Goal: Task Accomplishment & Management: Manage account settings

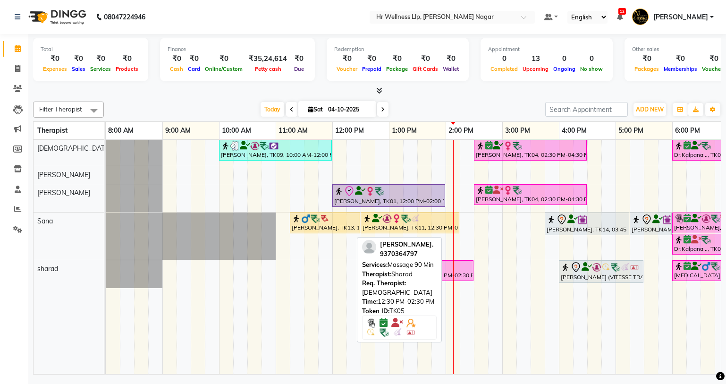
scroll to position [0, 121]
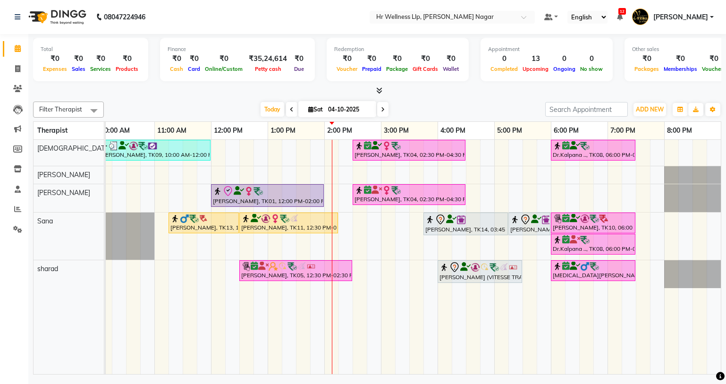
click at [328, 169] on div "[PERSON_NAME], TK09, 10:00 AM-12:00 PM, Massage 90 Min [PERSON_NAME], TK04, 02:…" at bounding box center [352, 257] width 736 height 234
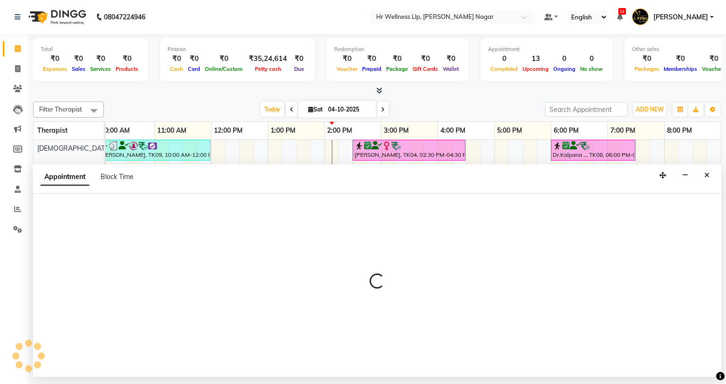
select select "86678"
select select "tentative"
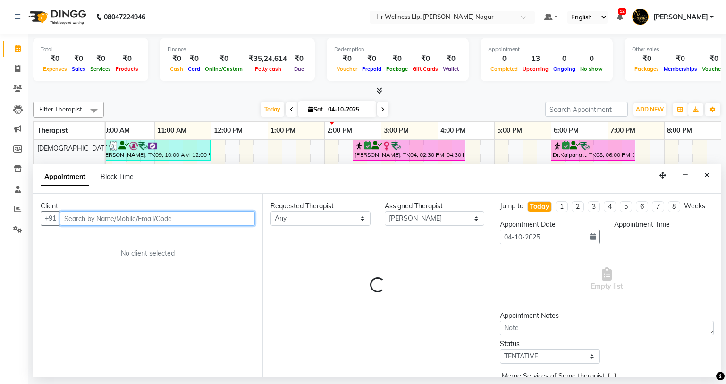
select select "840"
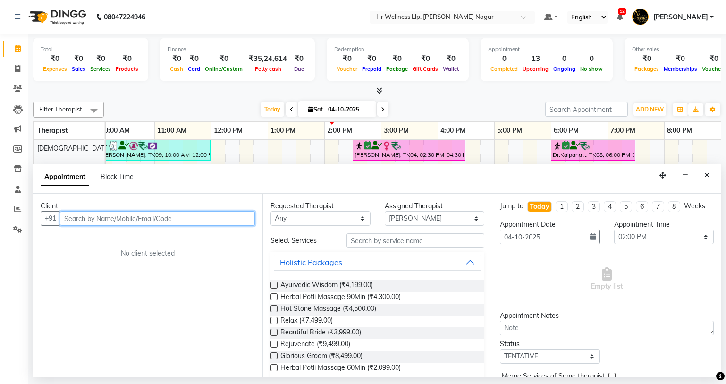
click at [151, 219] on input "text" at bounding box center [157, 218] width 195 height 15
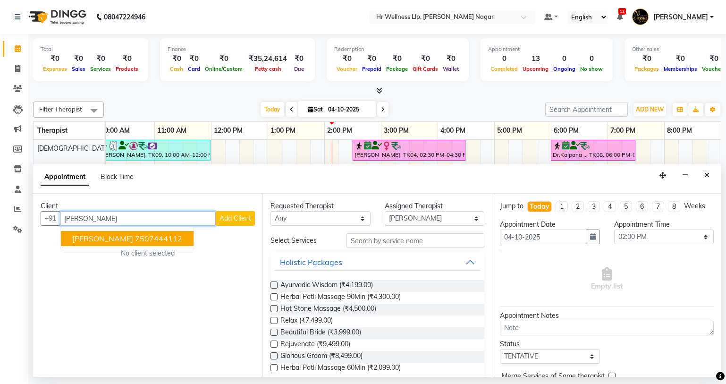
click at [111, 242] on span "[PERSON_NAME]" at bounding box center [102, 238] width 61 height 9
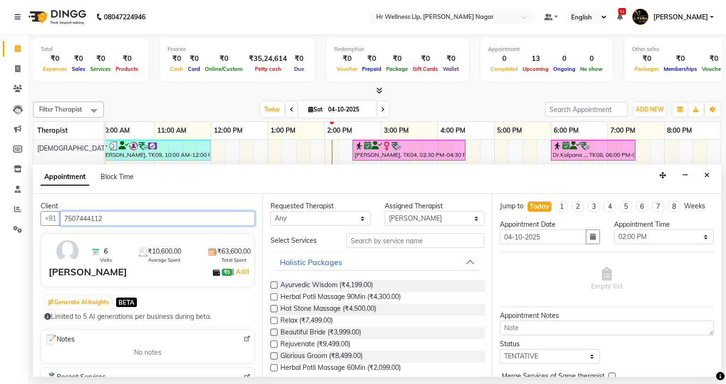
type input "7507444112"
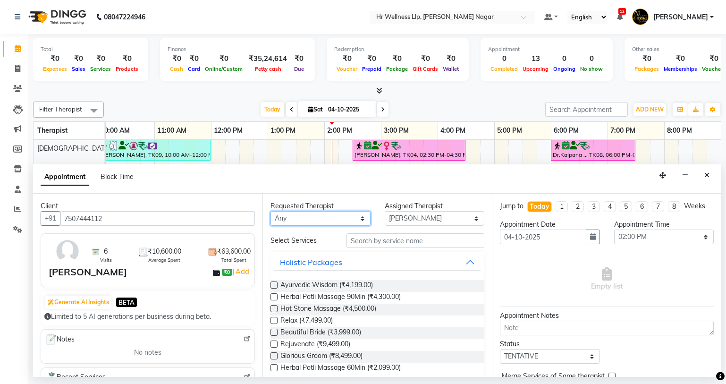
click at [288, 219] on select "Any Krishna [PERSON_NAME] [PERSON_NAME] Sana [PERSON_NAME]" at bounding box center [320, 218] width 100 height 15
select select "86678"
click at [270, 211] on select "Any Krishna [PERSON_NAME] [PERSON_NAME] Sana [PERSON_NAME]" at bounding box center [320, 218] width 100 height 15
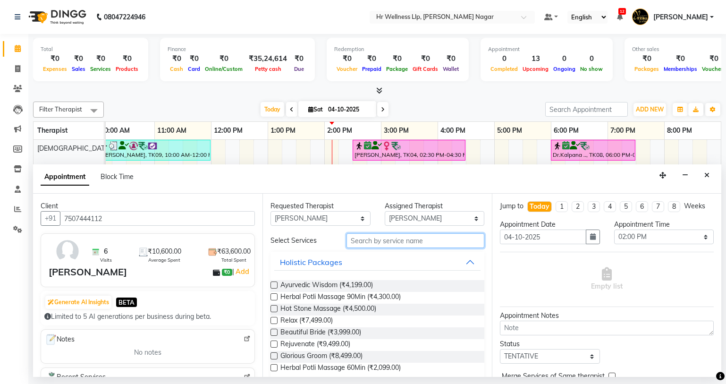
click at [416, 242] on input "text" at bounding box center [415, 240] width 138 height 15
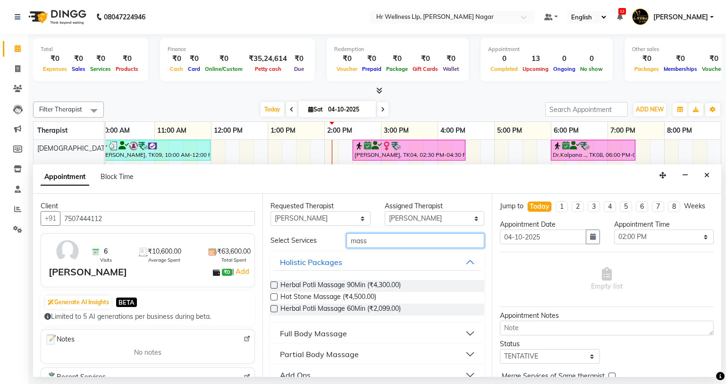
type input "mass"
click at [335, 330] on div "Full Body Massage" at bounding box center [313, 333] width 67 height 11
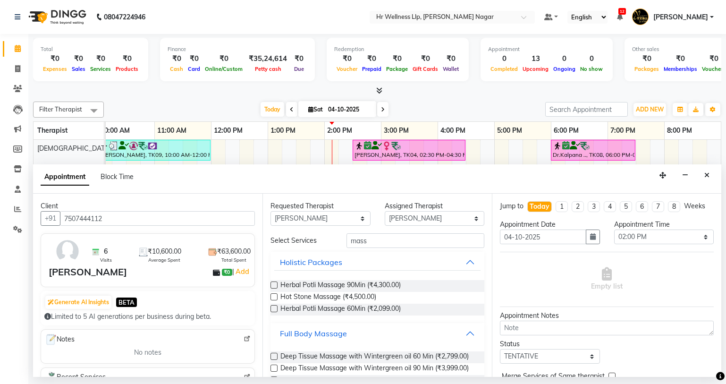
scroll to position [422, 0]
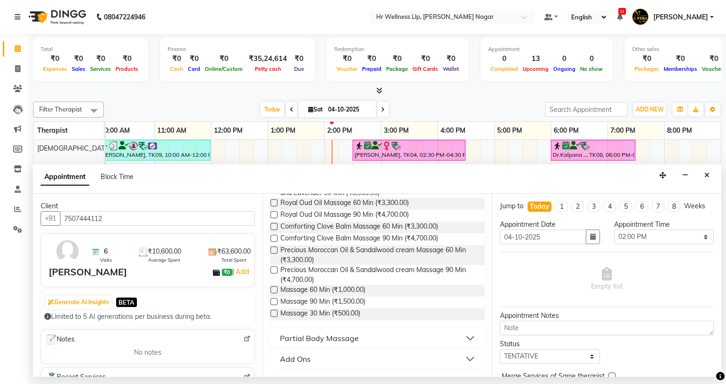
click at [275, 289] on label at bounding box center [273, 289] width 7 height 7
click at [275, 289] on input "checkbox" at bounding box center [273, 290] width 6 height 6
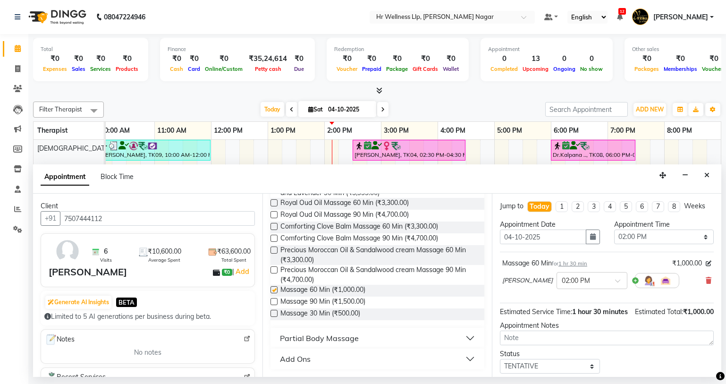
checkbox input "false"
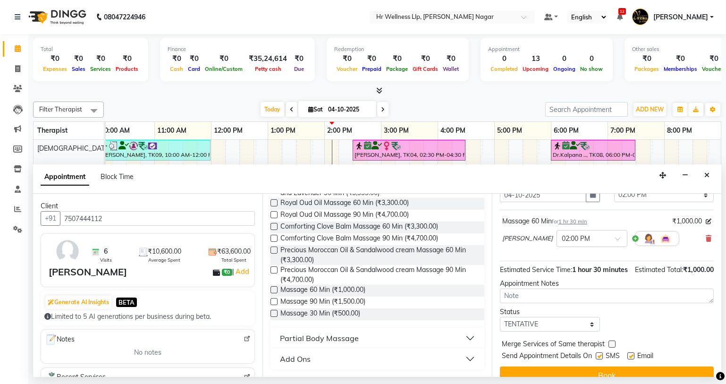
scroll to position [66, 0]
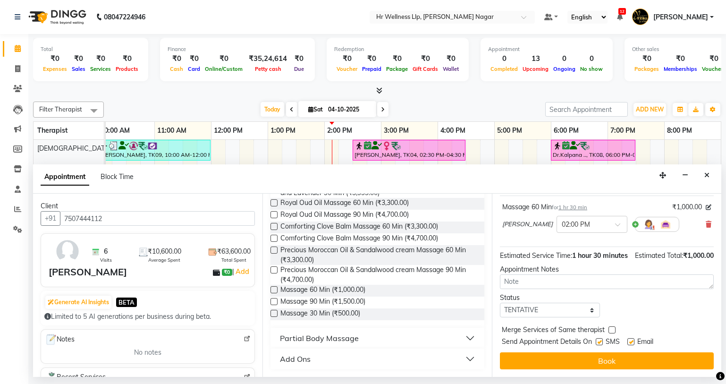
click at [597, 341] on label at bounding box center [599, 341] width 7 height 7
click at [597, 341] on input "checkbox" at bounding box center [599, 342] width 6 height 6
checkbox input "false"
click at [628, 338] on label at bounding box center [630, 341] width 7 height 7
click at [628, 339] on input "checkbox" at bounding box center [630, 342] width 6 height 6
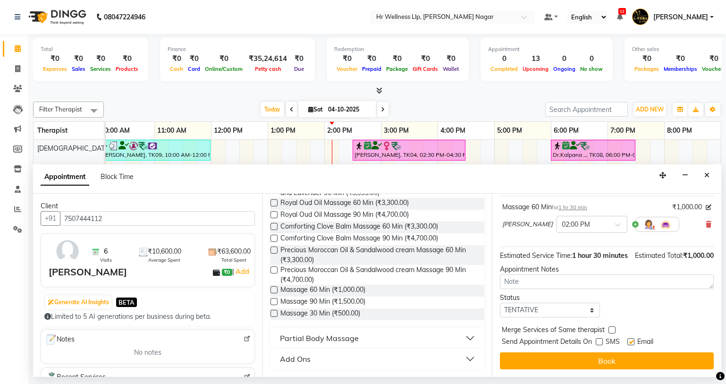
checkbox input "false"
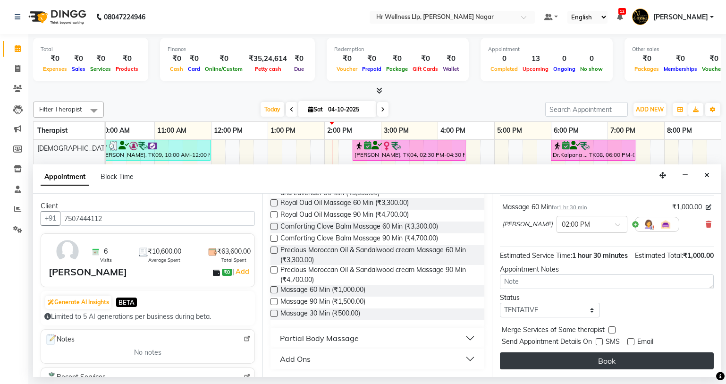
click at [618, 356] on button "Book" at bounding box center [607, 360] width 214 height 17
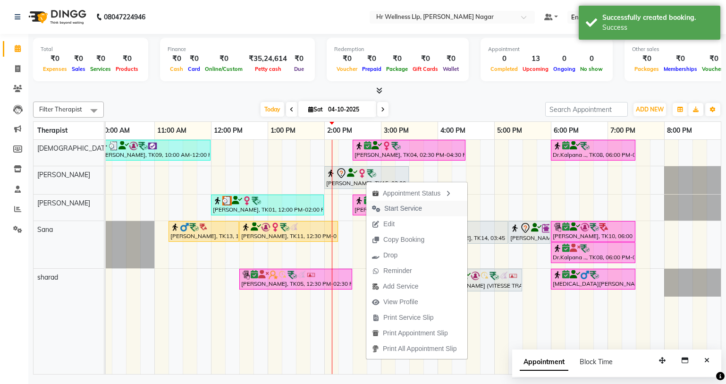
click at [386, 204] on span "Start Service" at bounding box center [403, 208] width 38 height 10
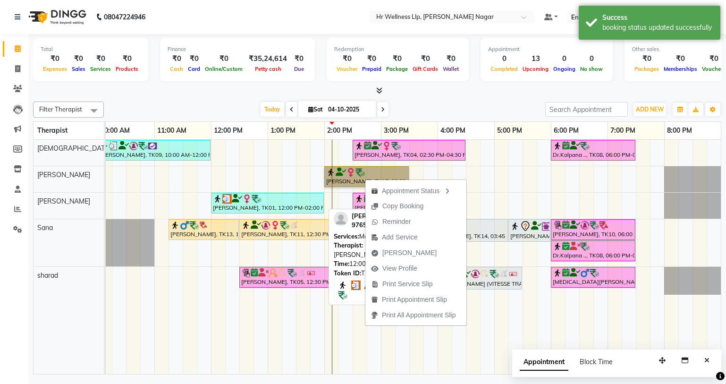
click at [294, 200] on div at bounding box center [267, 198] width 109 height 9
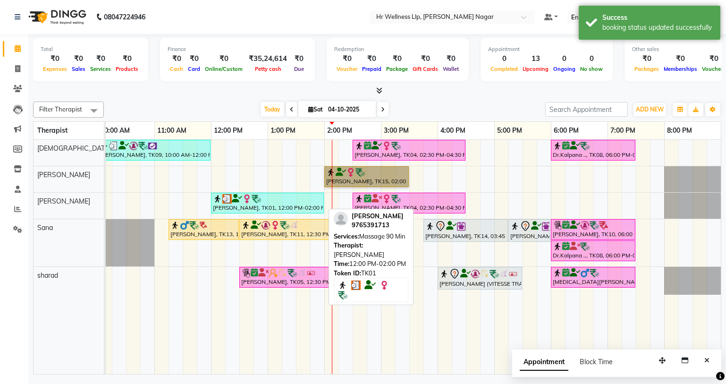
click at [294, 200] on div at bounding box center [267, 198] width 109 height 9
select select "3"
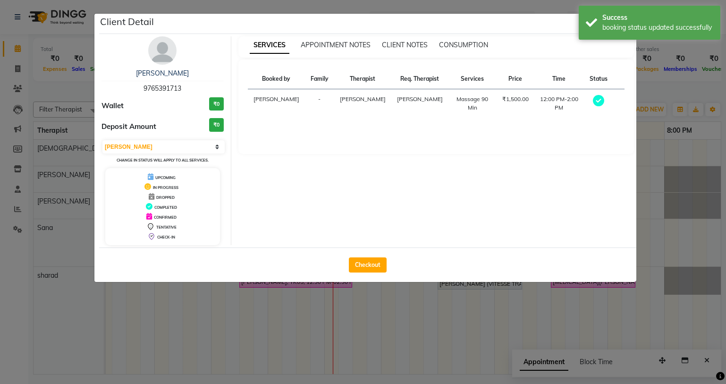
click at [319, 352] on ngb-modal-window "Client Detail [PERSON_NAME] 9765391713 Wallet ₹0 Deposit Amount ₹0 Select MARK …" at bounding box center [363, 192] width 726 height 384
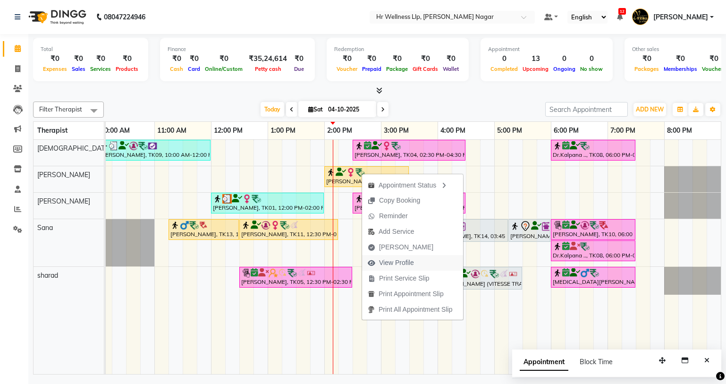
click at [410, 265] on span "View Profile" at bounding box center [396, 263] width 35 height 10
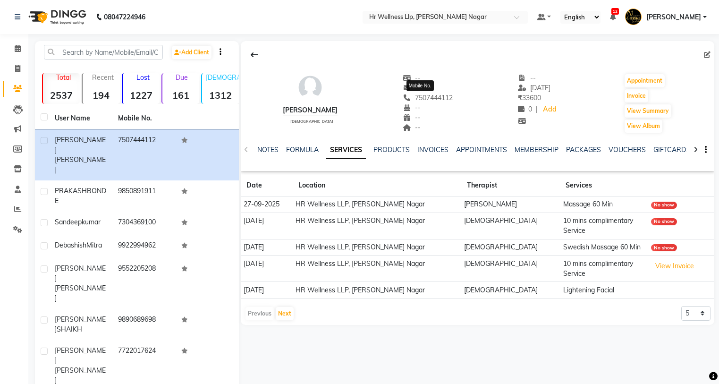
click at [424, 98] on span "7507444112" at bounding box center [428, 97] width 50 height 8
copy span "7507444112"
click at [18, 50] on icon at bounding box center [18, 48] width 6 height 7
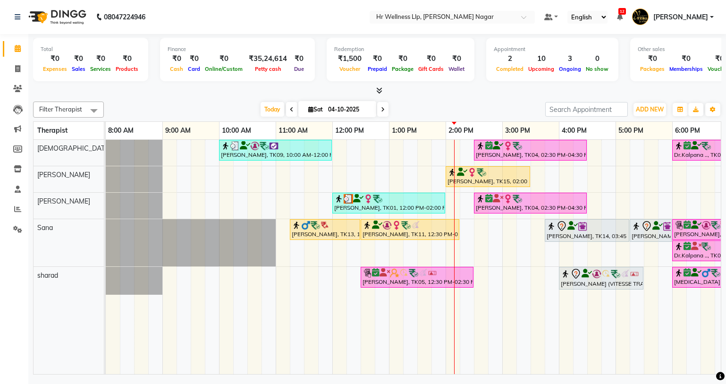
click at [308, 110] on icon at bounding box center [310, 109] width 5 height 6
select select "10"
select select "2025"
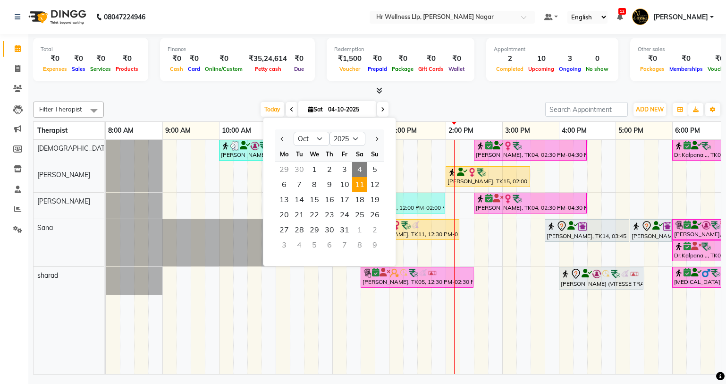
click at [362, 189] on span "11" at bounding box center [359, 184] width 15 height 15
type input "[DATE]"
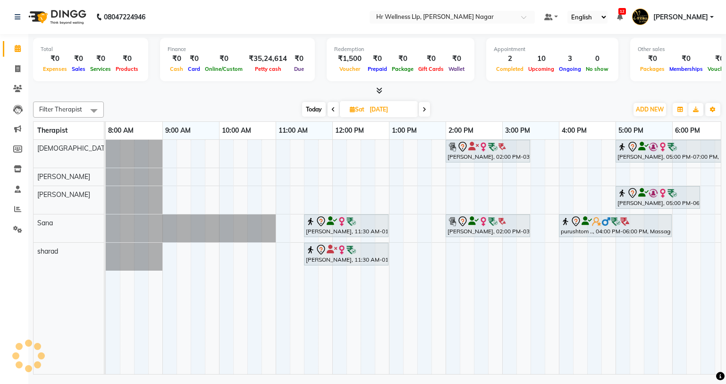
scroll to position [0, 121]
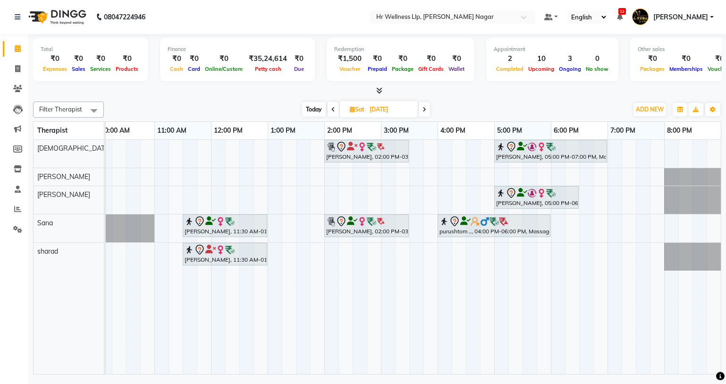
click at [330, 172] on div "[PERSON_NAME], 02:00 PM-03:30 PM, Massage 60 Min [PERSON_NAME], 05:00 PM-07:00 …" at bounding box center [352, 257] width 736 height 234
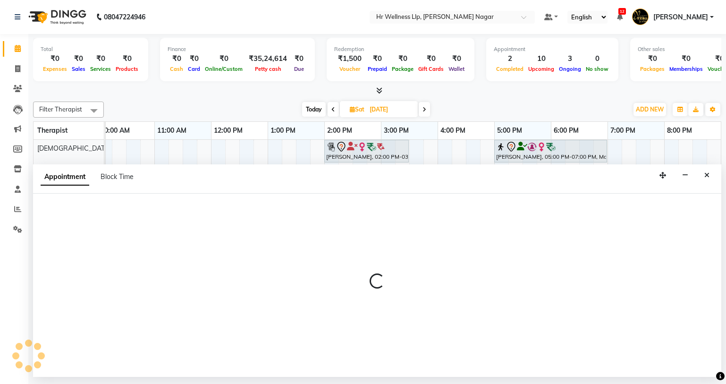
select select "86678"
select select "tentative"
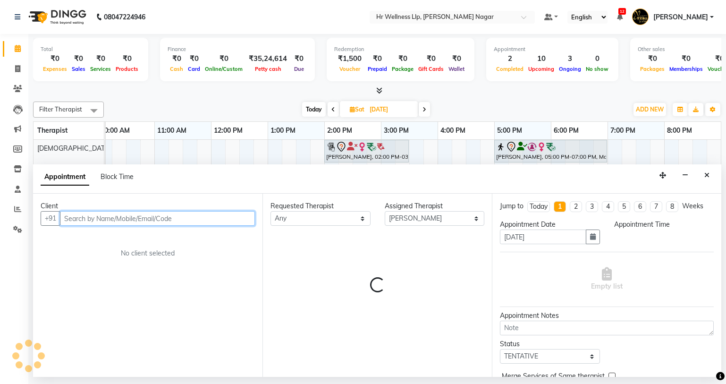
select select "840"
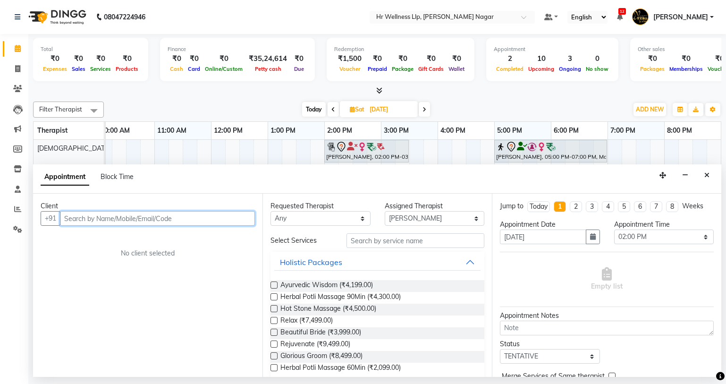
click at [189, 218] on input "text" at bounding box center [157, 218] width 195 height 15
paste input "7507444112"
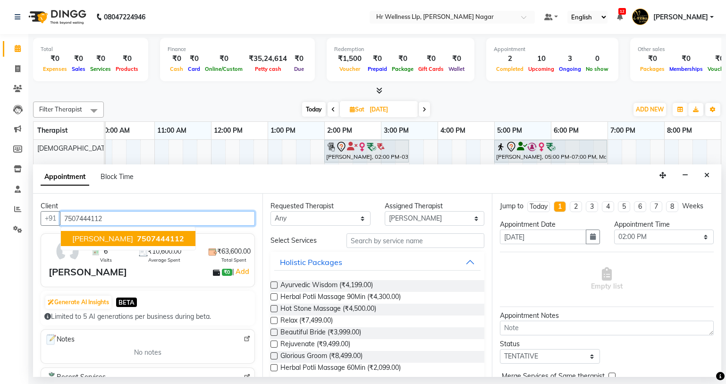
click at [144, 233] on button "[PERSON_NAME] 7507444112" at bounding box center [128, 238] width 135 height 15
type input "7507444112"
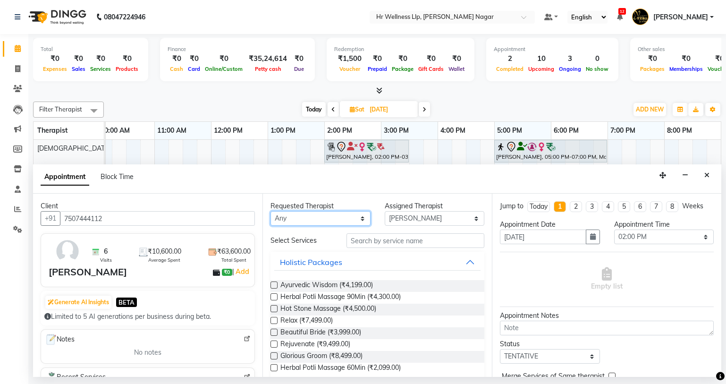
click at [332, 217] on select "Any Krishna [PERSON_NAME] [PERSON_NAME] Sana [PERSON_NAME]" at bounding box center [320, 218] width 100 height 15
select select "86678"
click at [270, 211] on select "Any Krishna [PERSON_NAME] [PERSON_NAME] Sana [PERSON_NAME]" at bounding box center [320, 218] width 100 height 15
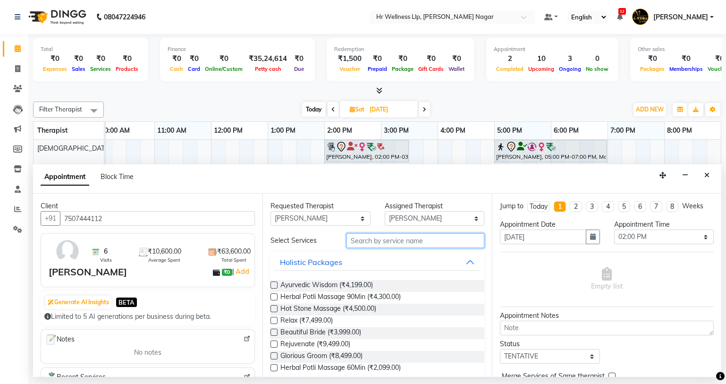
click at [388, 239] on input "text" at bounding box center [415, 240] width 138 height 15
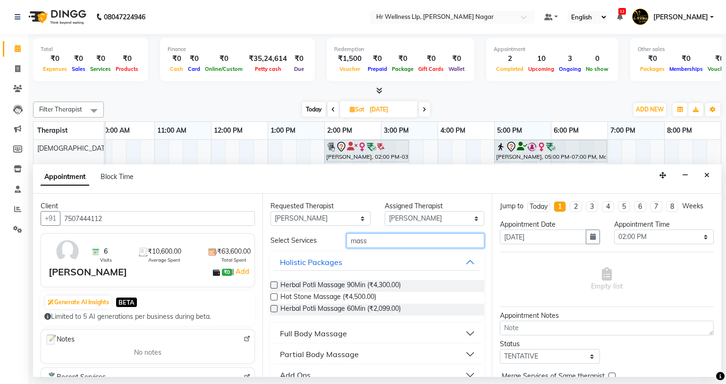
type input "mass"
click at [334, 335] on div "Full Body Massage" at bounding box center [313, 333] width 67 height 11
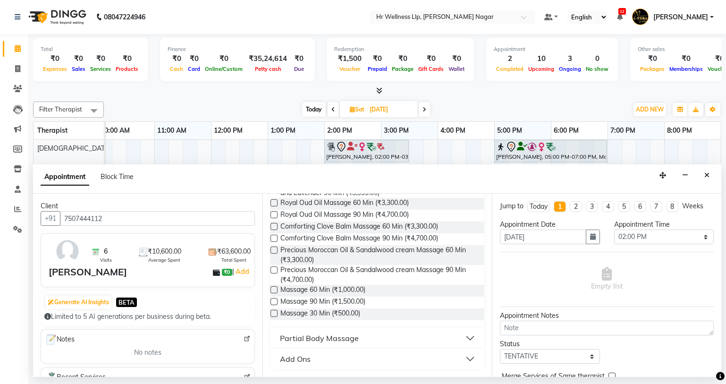
scroll to position [422, 0]
click at [273, 289] on label at bounding box center [273, 289] width 7 height 7
click at [273, 289] on input "checkbox" at bounding box center [273, 290] width 6 height 6
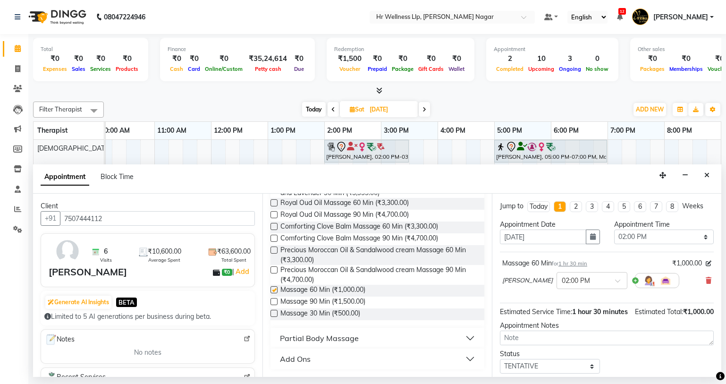
checkbox input "false"
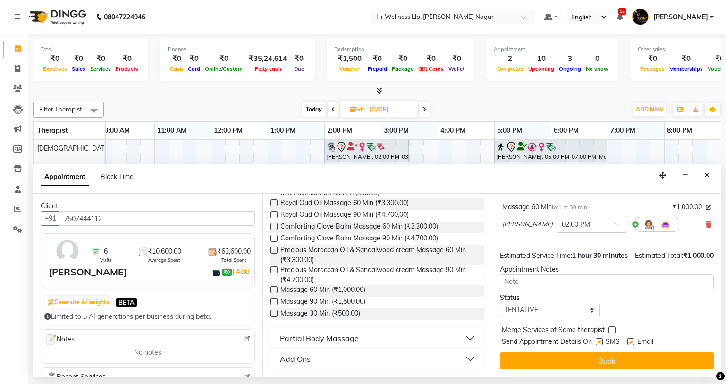
scroll to position [66, 0]
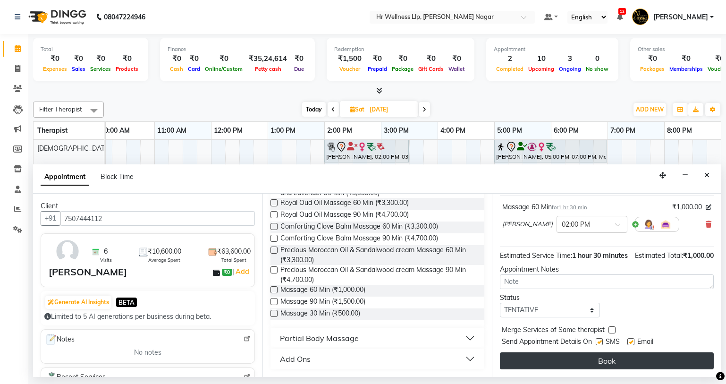
click at [588, 355] on button "Book" at bounding box center [607, 360] width 214 height 17
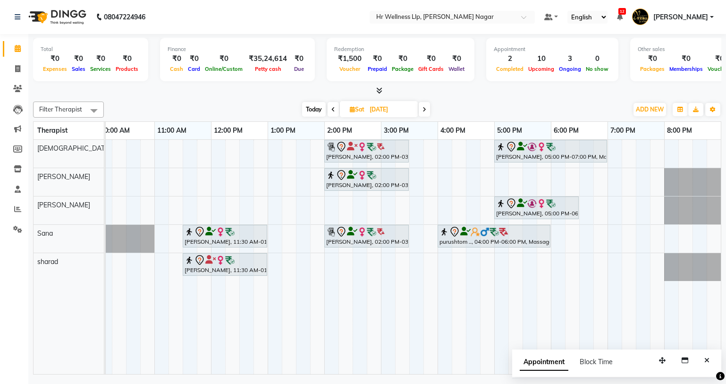
click at [309, 113] on span "Today" at bounding box center [314, 109] width 24 height 15
type input "04-10-2025"
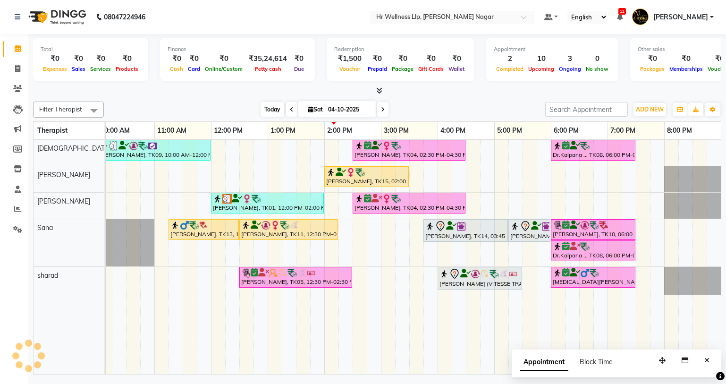
scroll to position [0, 121]
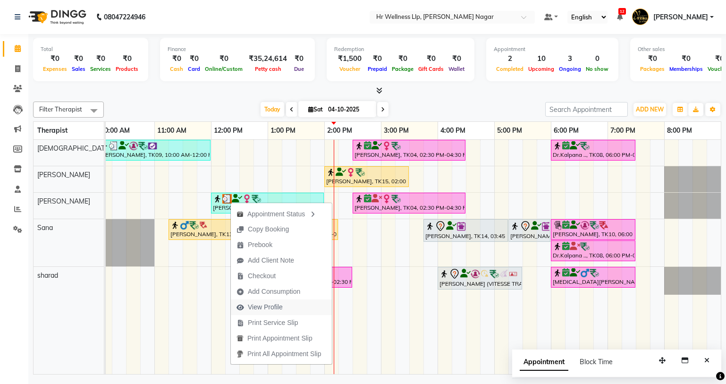
click at [270, 302] on span "View Profile" at bounding box center [265, 307] width 35 height 10
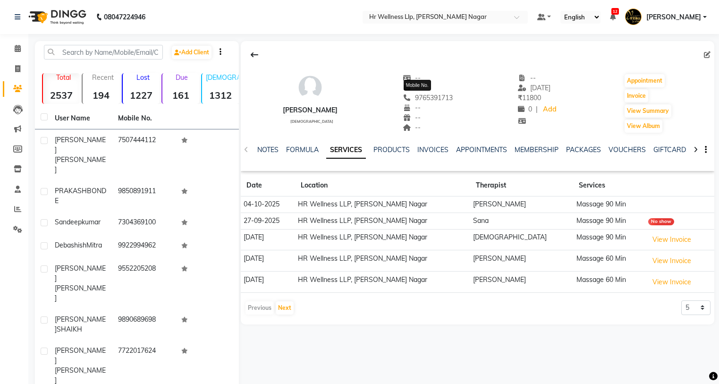
click at [418, 100] on span "9765391713" at bounding box center [428, 97] width 50 height 8
copy span "9765391713"
click at [21, 48] on icon at bounding box center [18, 48] width 6 height 7
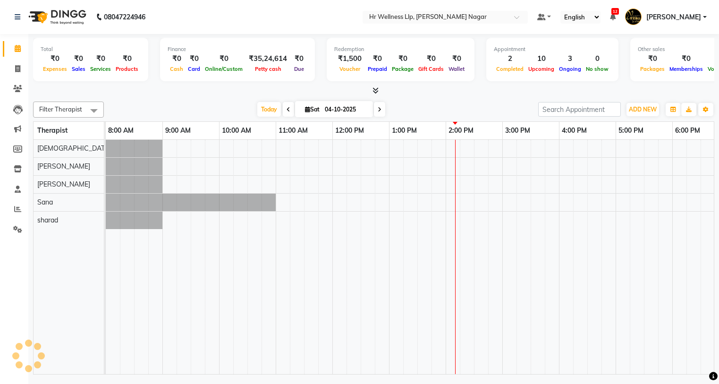
click at [310, 106] on icon at bounding box center [307, 109] width 5 height 6
select select "10"
select select "2025"
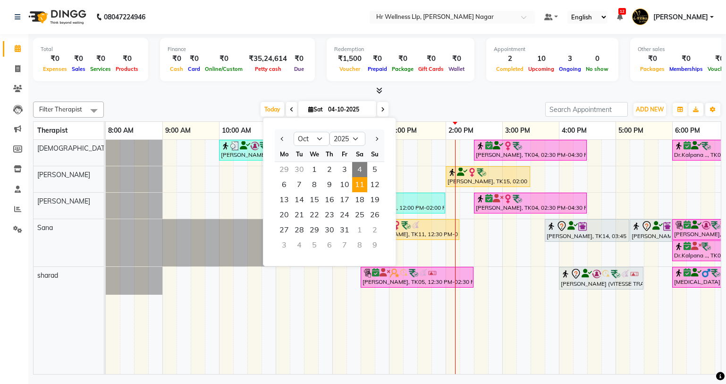
click at [358, 184] on span "11" at bounding box center [359, 184] width 15 height 15
type input "[DATE]"
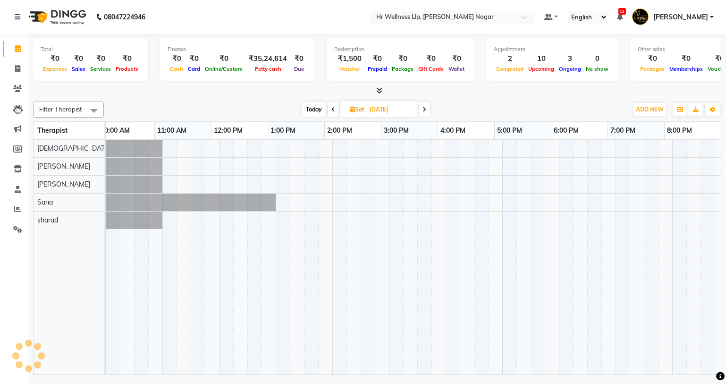
scroll to position [0, 121]
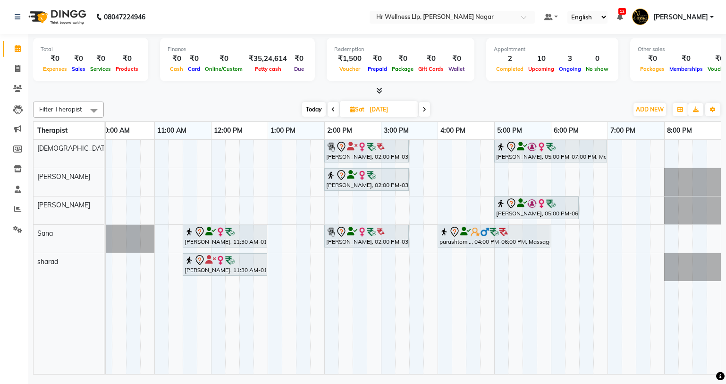
click at [224, 204] on div "[PERSON_NAME], 02:00 PM-03:30 PM, Massage 60 Min [PERSON_NAME], 05:00 PM-07:00 …" at bounding box center [352, 257] width 736 height 234
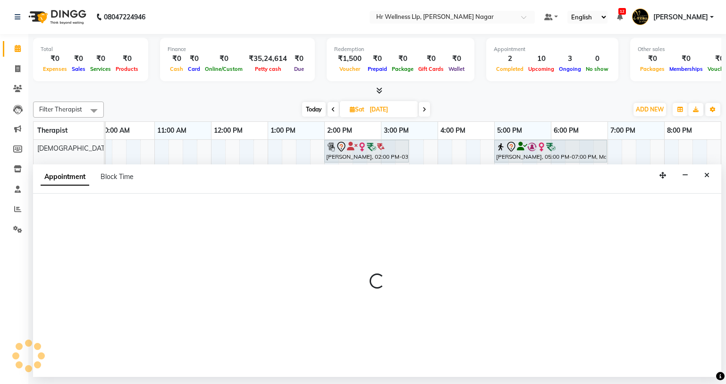
select select "50266"
select select "tentative"
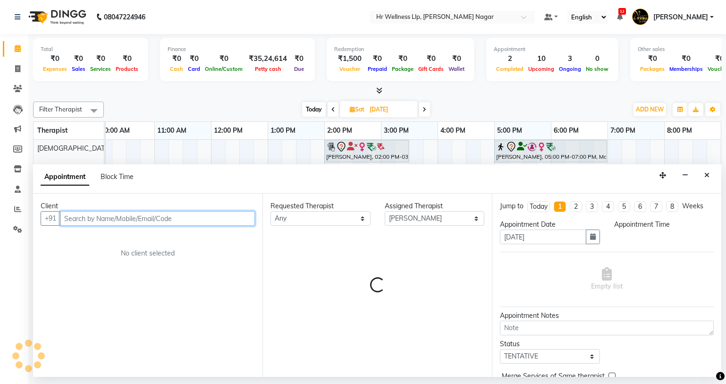
select select "720"
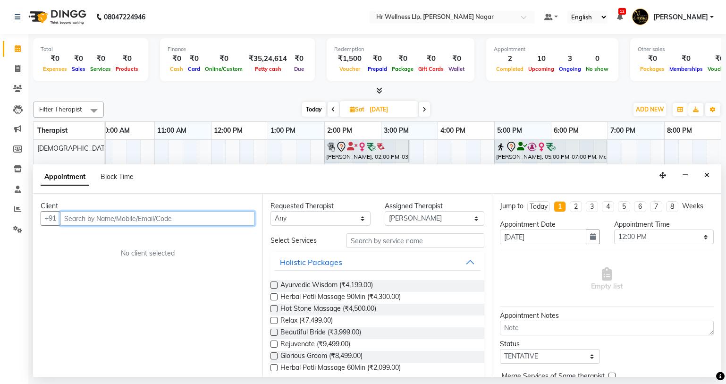
click at [112, 214] on input "text" at bounding box center [157, 218] width 195 height 15
paste input "9765391713"
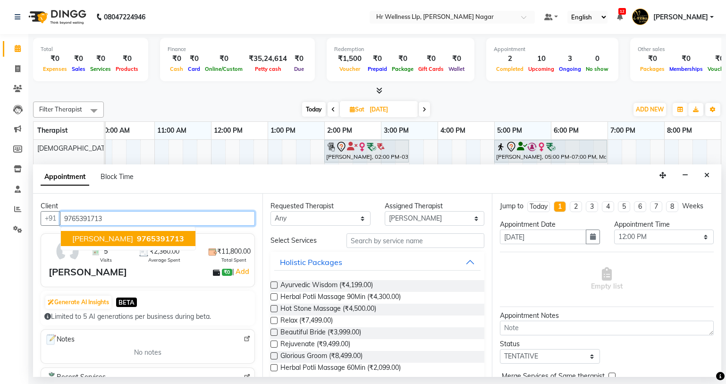
click at [147, 236] on span "9765391713" at bounding box center [160, 238] width 47 height 9
type input "9765391713"
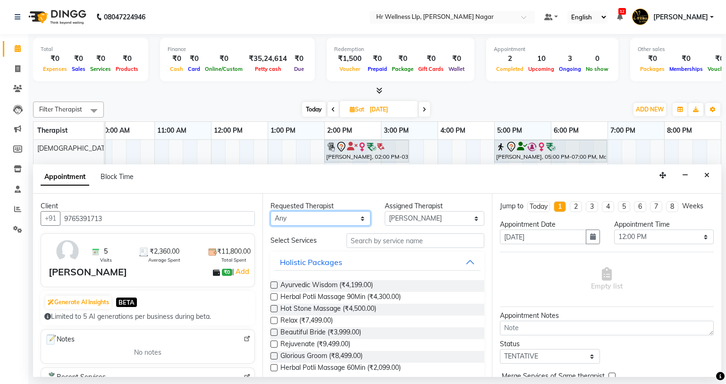
drag, startPoint x: 296, startPoint y: 214, endPoint x: 197, endPoint y: 228, distance: 100.2
click at [296, 214] on select "Any Krishna [PERSON_NAME] [PERSON_NAME] Sana [PERSON_NAME]" at bounding box center [320, 218] width 100 height 15
select select "50266"
click at [270, 211] on select "Any Krishna [PERSON_NAME] [PERSON_NAME] Sana [PERSON_NAME]" at bounding box center [320, 218] width 100 height 15
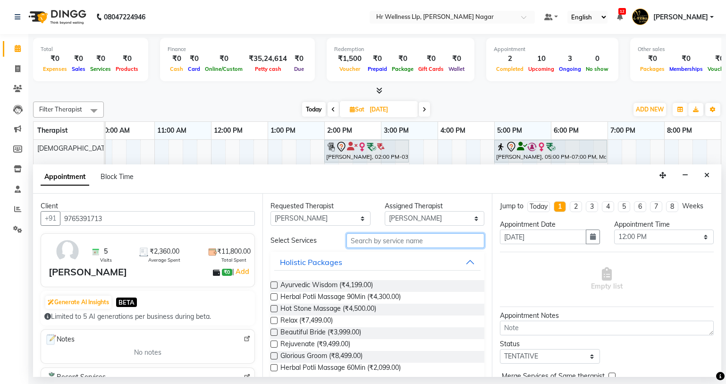
click at [388, 235] on input "text" at bounding box center [415, 240] width 138 height 15
click at [373, 245] on input "text" at bounding box center [415, 240] width 138 height 15
click at [374, 242] on input "text" at bounding box center [415, 240] width 138 height 15
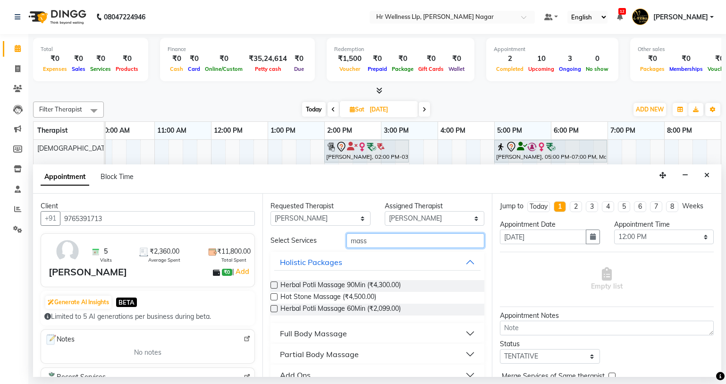
type input "mass"
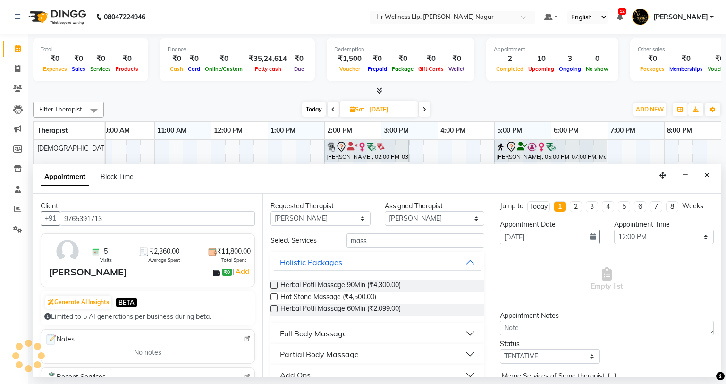
click at [309, 330] on div "Full Body Massage" at bounding box center [313, 333] width 67 height 11
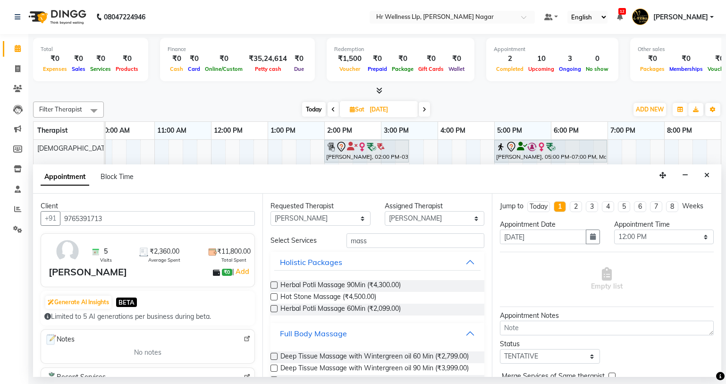
scroll to position [415, 0]
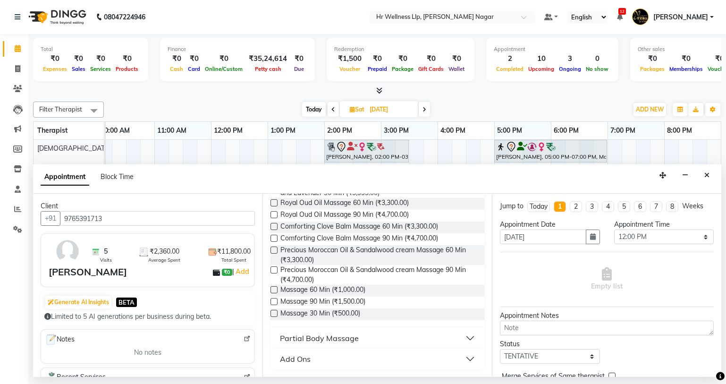
click at [273, 305] on label at bounding box center [273, 301] width 7 height 7
click at [273, 305] on input "checkbox" at bounding box center [273, 302] width 6 height 6
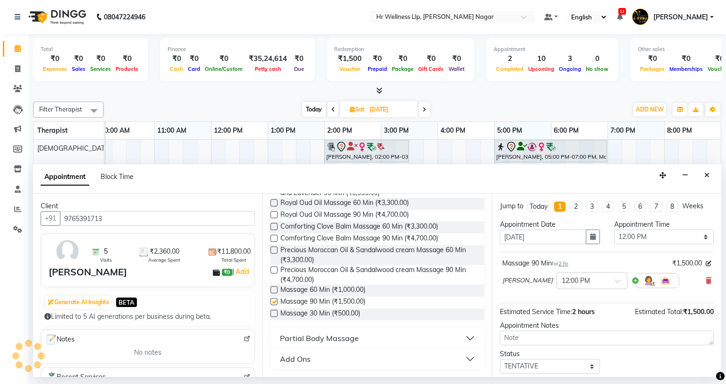
checkbox input "false"
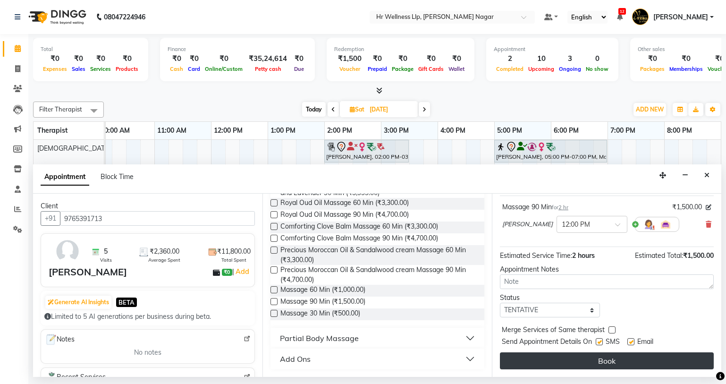
click at [553, 357] on button "Book" at bounding box center [607, 360] width 214 height 17
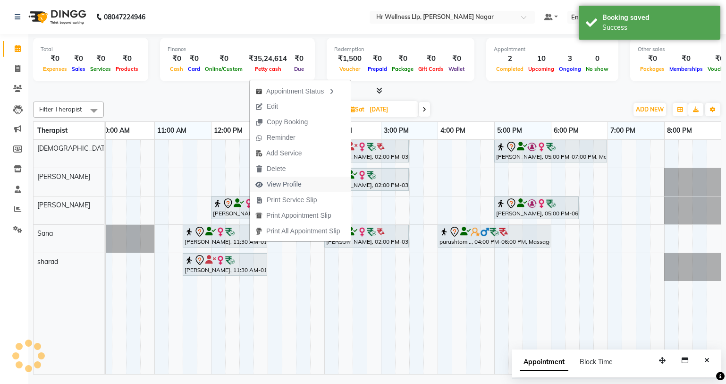
click at [286, 184] on span "View Profile" at bounding box center [284, 184] width 35 height 10
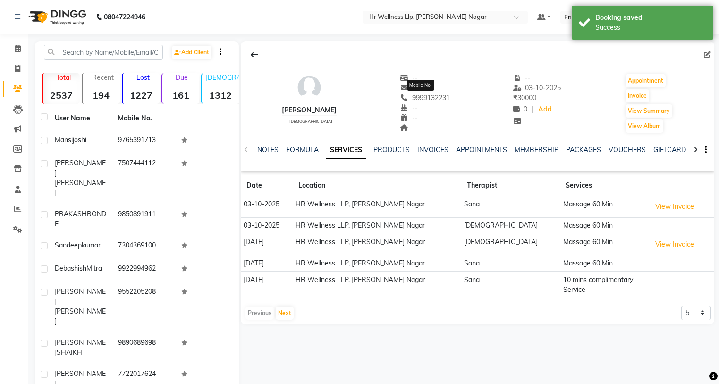
click at [419, 101] on span "9999132231" at bounding box center [425, 97] width 50 height 8
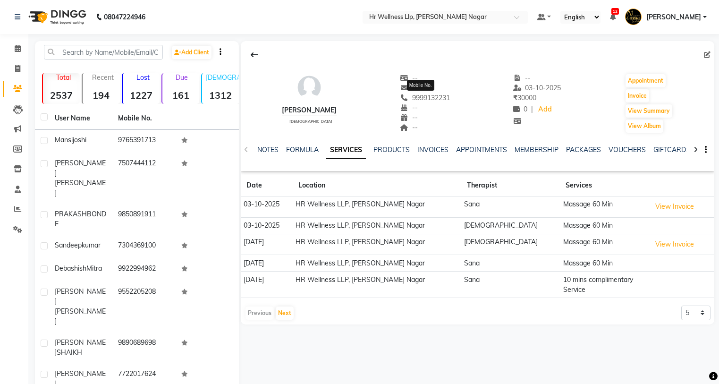
copy span "9999132231"
click at [19, 47] on icon at bounding box center [18, 48] width 6 height 7
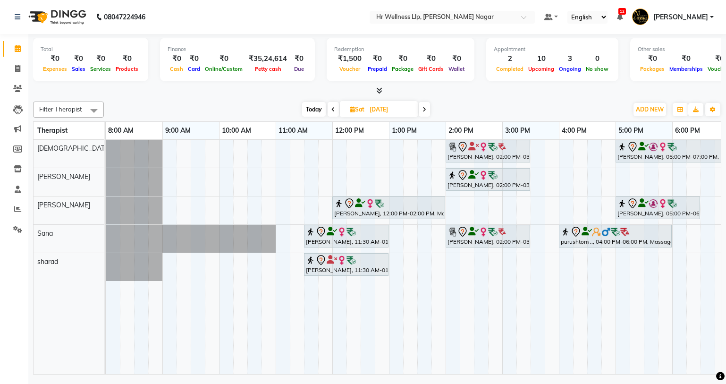
click at [314, 109] on span "Today" at bounding box center [314, 109] width 24 height 15
type input "04-10-2025"
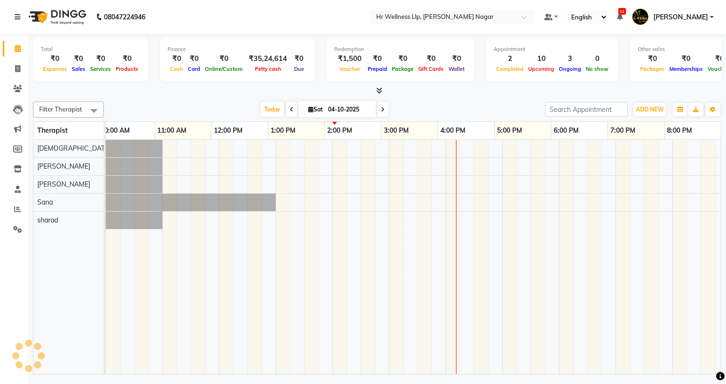
scroll to position [0, 121]
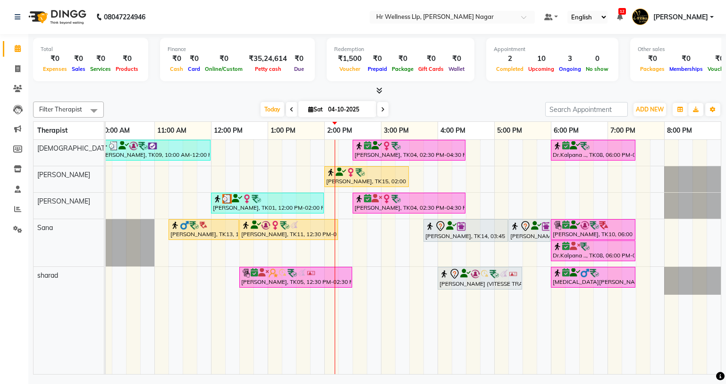
click at [220, 177] on div "[PERSON_NAME], TK09, 10:00 AM-12:00 PM, Massage 90 Min [PERSON_NAME], TK04, 02:…" at bounding box center [352, 257] width 736 height 234
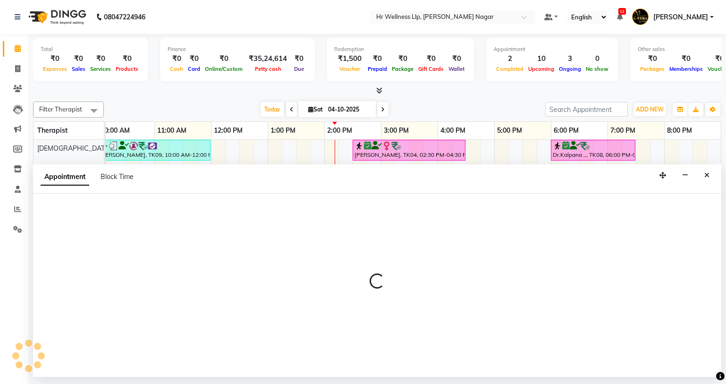
select select "86678"
select select "tentative"
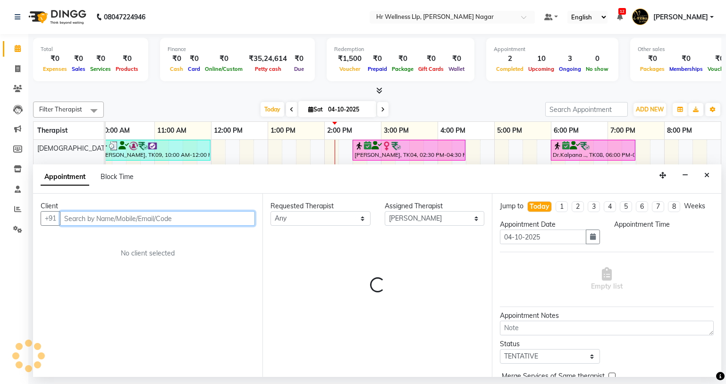
select select "720"
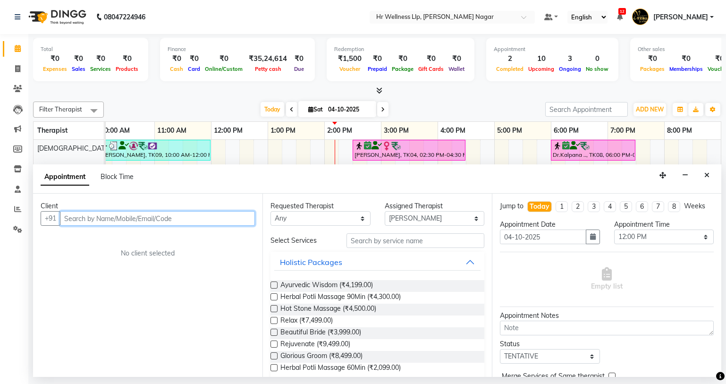
click at [125, 220] on input "text" at bounding box center [157, 218] width 195 height 15
paste input "9999132231"
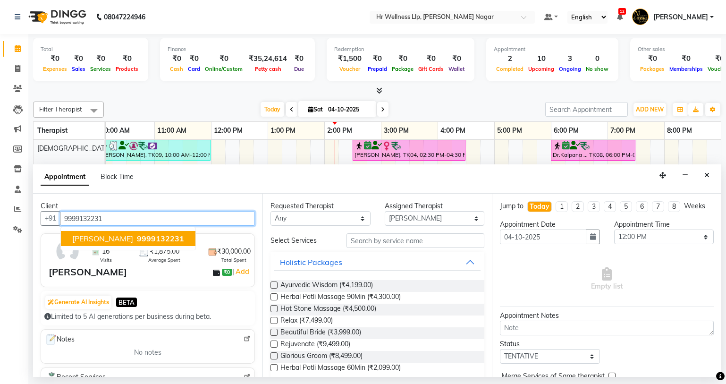
click at [141, 238] on span "9999132231" at bounding box center [160, 238] width 47 height 9
type input "9999132231"
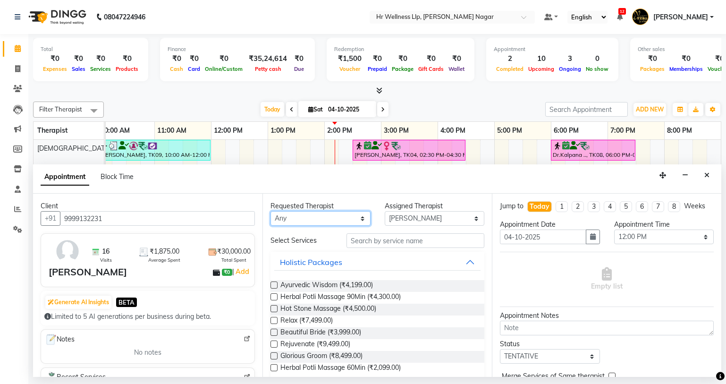
click at [313, 223] on select "Any Krishna [PERSON_NAME] [PERSON_NAME] Sana [PERSON_NAME]" at bounding box center [320, 218] width 100 height 15
select select "86678"
click at [270, 211] on select "Any Krishna [PERSON_NAME] [PERSON_NAME] Sana [PERSON_NAME]" at bounding box center [320, 218] width 100 height 15
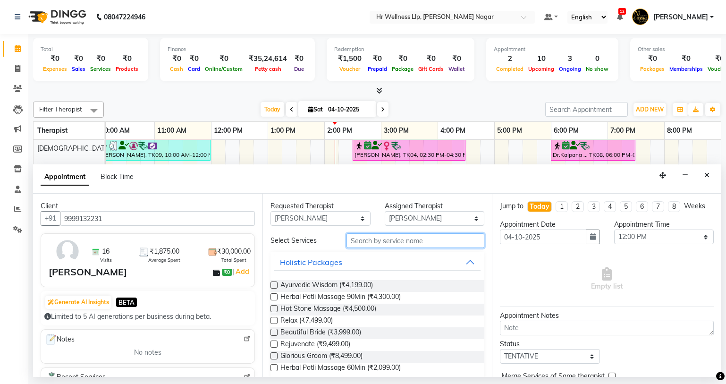
click at [372, 242] on input "text" at bounding box center [415, 240] width 138 height 15
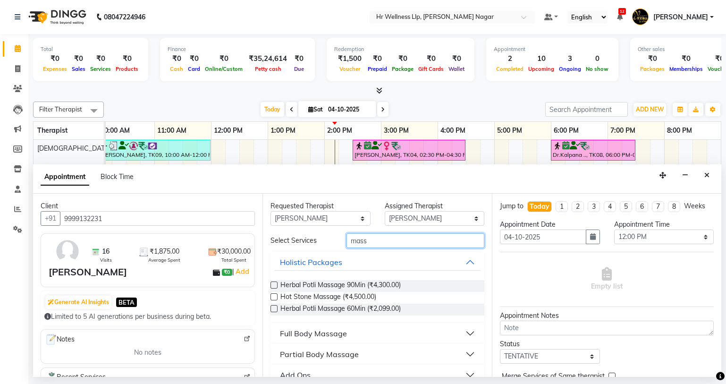
type input "mass"
click at [324, 333] on div "Full Body Massage" at bounding box center [313, 333] width 67 height 11
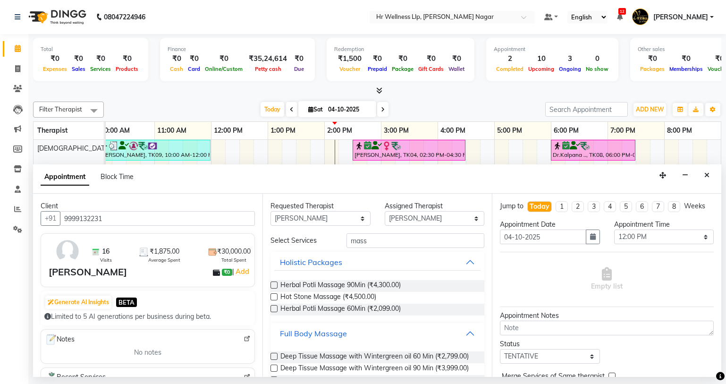
scroll to position [422, 0]
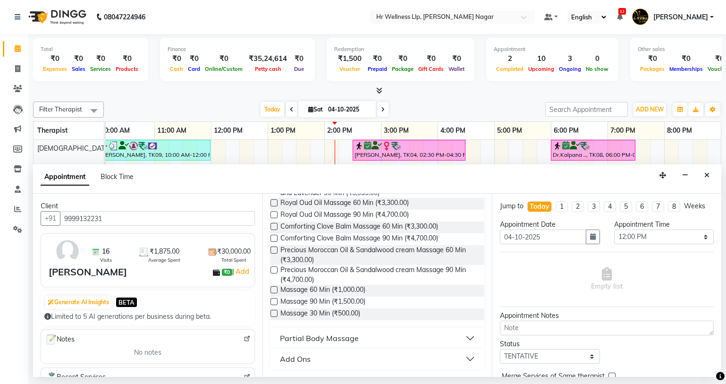
click at [276, 290] on label at bounding box center [273, 289] width 7 height 7
click at [276, 290] on input "checkbox" at bounding box center [273, 290] width 6 height 6
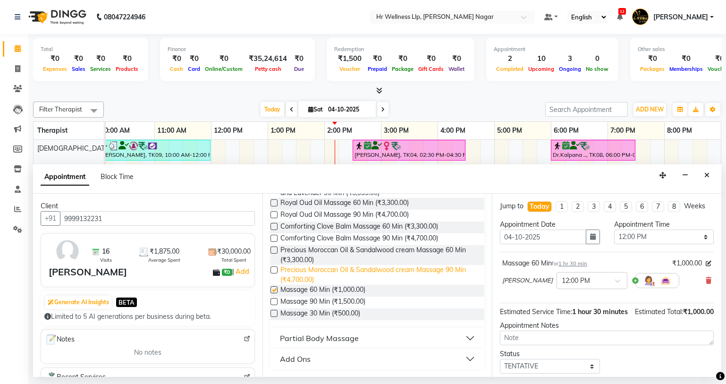
checkbox input "false"
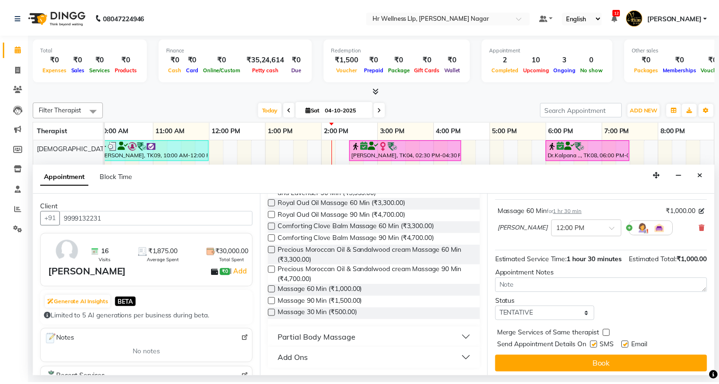
scroll to position [66, 0]
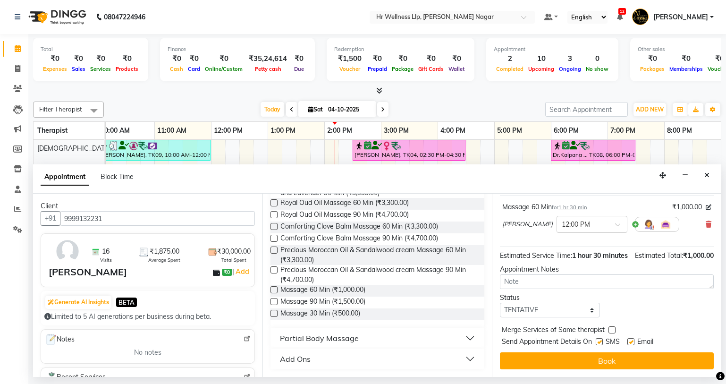
click at [598, 342] on label at bounding box center [599, 341] width 7 height 7
click at [598, 342] on input "checkbox" at bounding box center [599, 342] width 6 height 6
checkbox input "false"
click at [637, 339] on div "Email" at bounding box center [644, 343] width 34 height 12
click at [632, 337] on div "Email" at bounding box center [644, 343] width 34 height 12
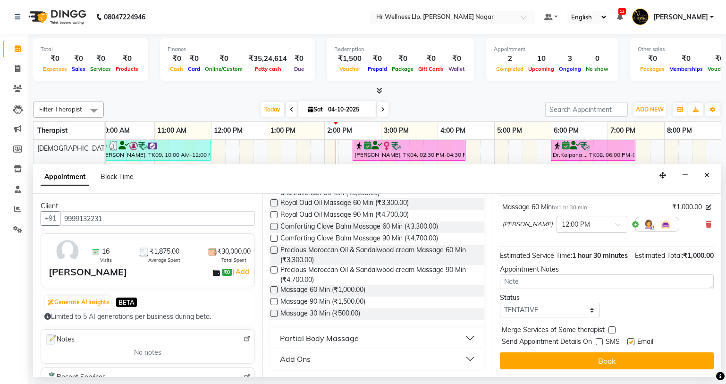
click at [632, 340] on label at bounding box center [630, 341] width 7 height 7
click at [632, 340] on input "checkbox" at bounding box center [630, 342] width 6 height 6
checkbox input "false"
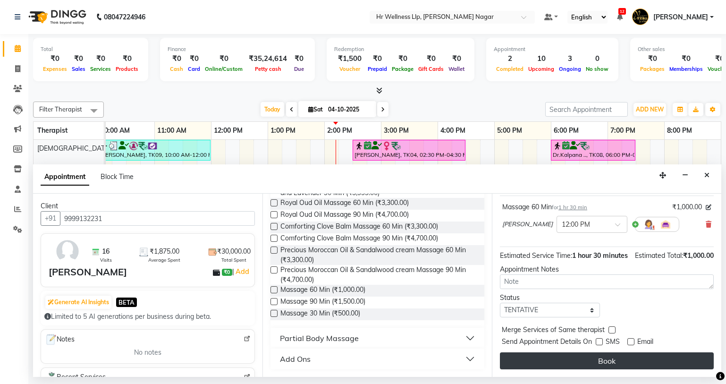
click at [615, 355] on button "Book" at bounding box center [607, 360] width 214 height 17
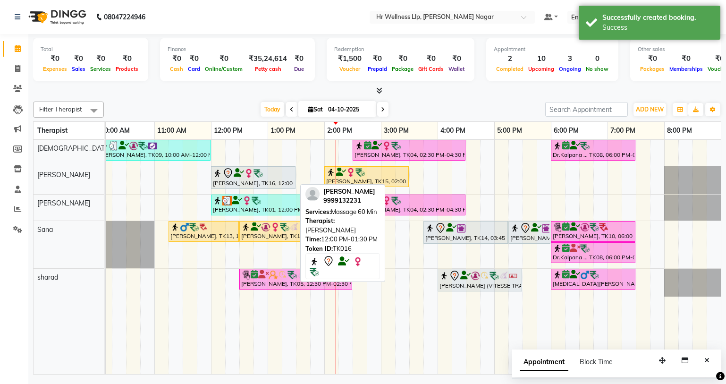
click at [283, 176] on div at bounding box center [253, 173] width 81 height 11
select select "7"
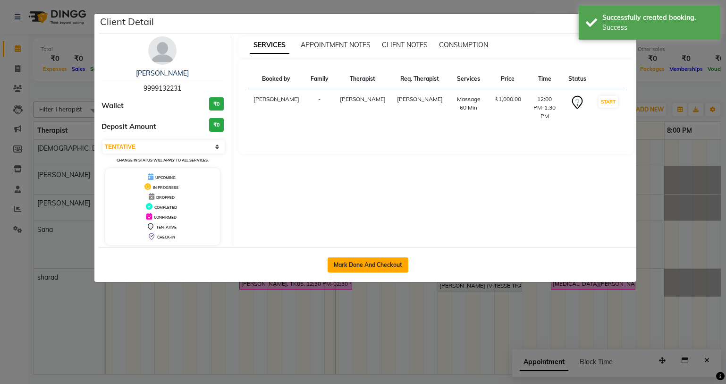
click at [393, 270] on button "Mark Done And Checkout" at bounding box center [368, 264] width 81 height 15
select select "service"
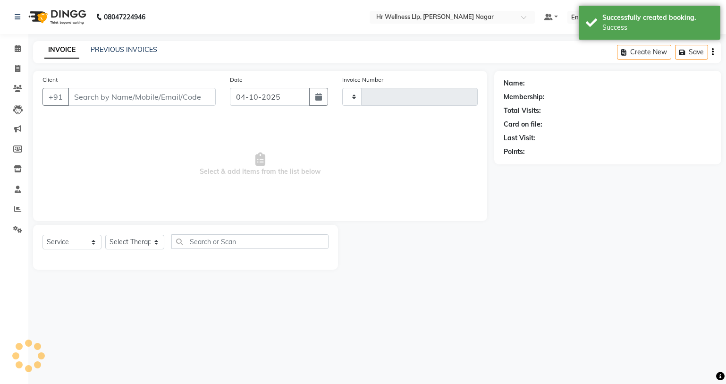
type input "1328"
select select "4289"
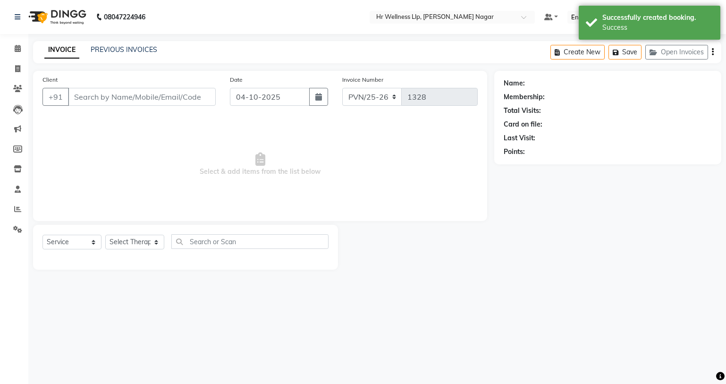
type input "9999132231"
select select "86678"
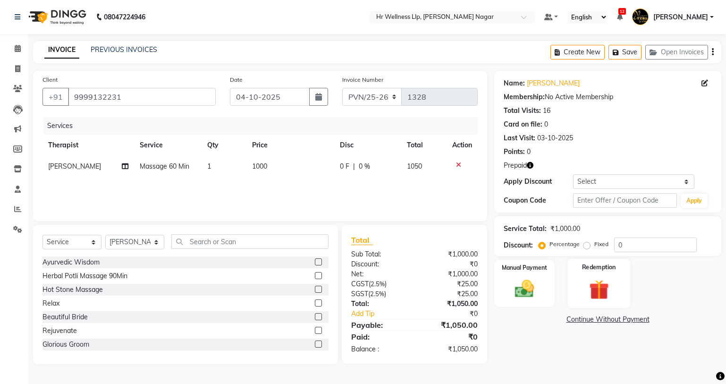
click at [598, 287] on img at bounding box center [598, 290] width 32 height 25
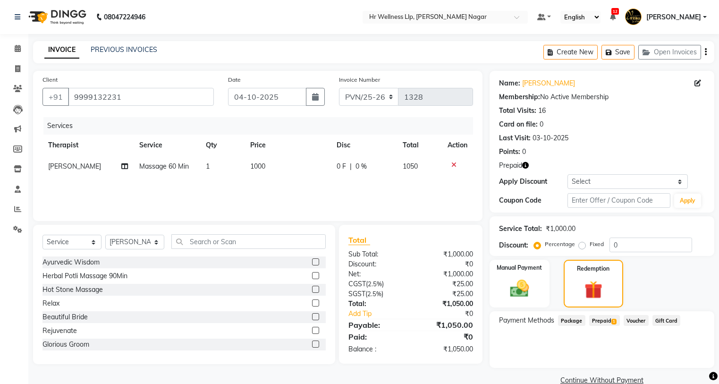
click at [592, 313] on div "Payment Methods Package Prepaid 1 Voucher Gift Card" at bounding box center [601, 339] width 225 height 57
click at [594, 321] on span "Prepaid 1" at bounding box center [604, 320] width 31 height 11
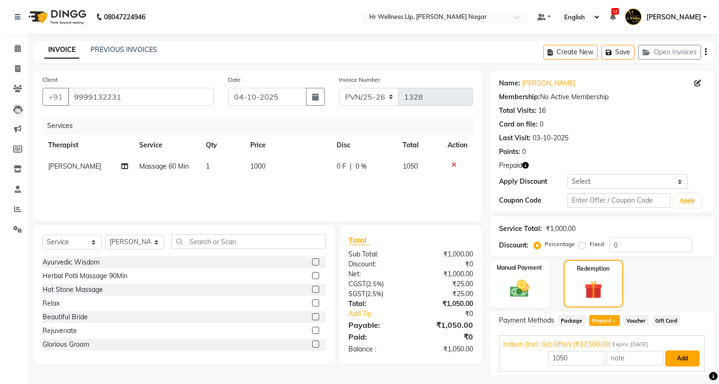
click at [685, 361] on button "Add" at bounding box center [682, 358] width 34 height 16
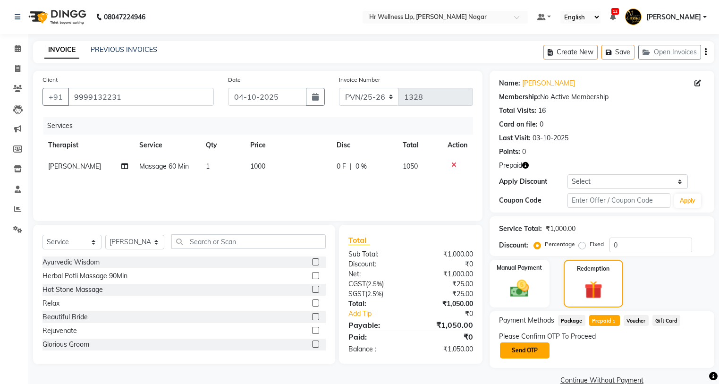
click at [514, 345] on button "Send OTP" at bounding box center [525, 350] width 50 height 16
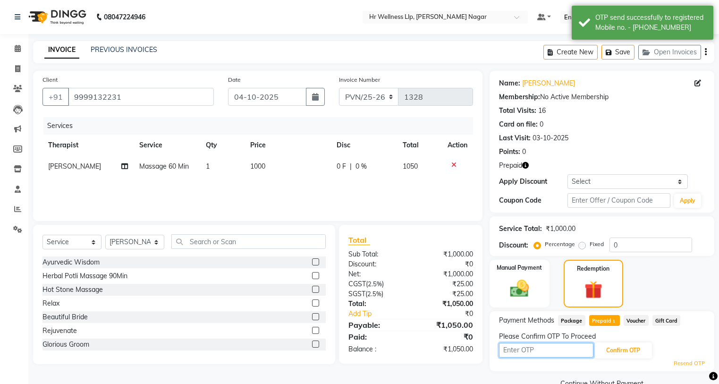
click at [528, 351] on input "text" at bounding box center [546, 350] width 94 height 15
type input "8483"
click at [609, 351] on button "Confirm OTP" at bounding box center [623, 350] width 58 height 16
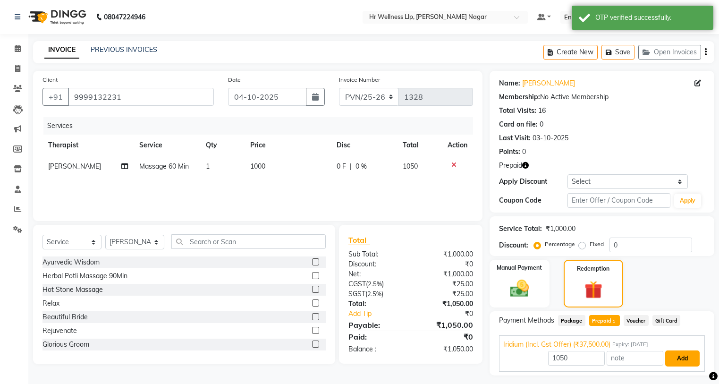
click at [694, 356] on button "Add" at bounding box center [682, 358] width 34 height 16
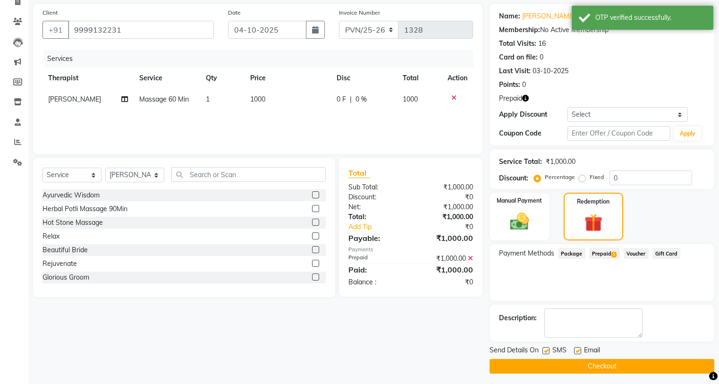
scroll to position [71, 0]
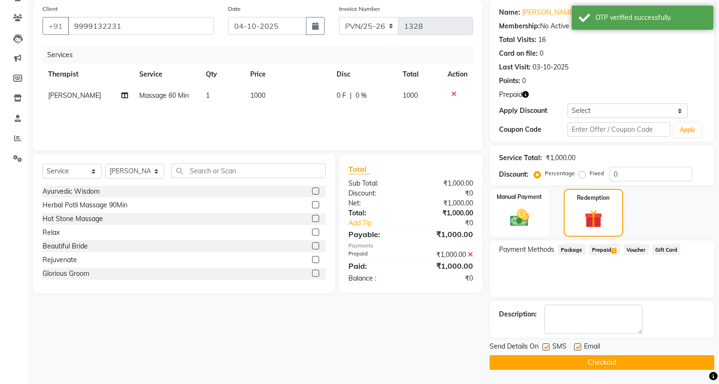
click at [547, 345] on label at bounding box center [545, 346] width 7 height 7
click at [547, 345] on input "checkbox" at bounding box center [545, 347] width 6 height 6
checkbox input "false"
click at [581, 347] on label at bounding box center [577, 346] width 7 height 7
click at [580, 347] on input "checkbox" at bounding box center [577, 347] width 6 height 6
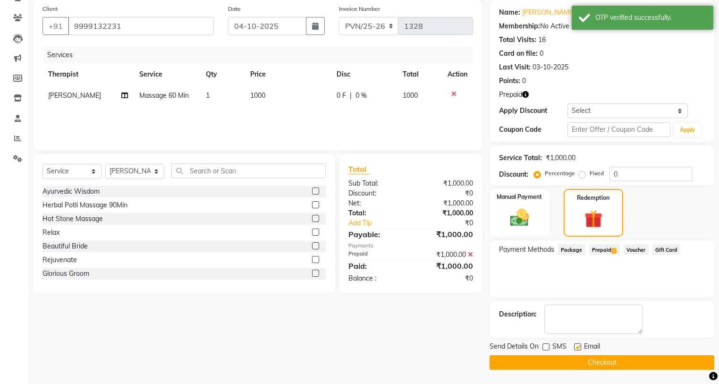
checkbox input "false"
click at [577, 364] on button "Checkout" at bounding box center [601, 362] width 225 height 15
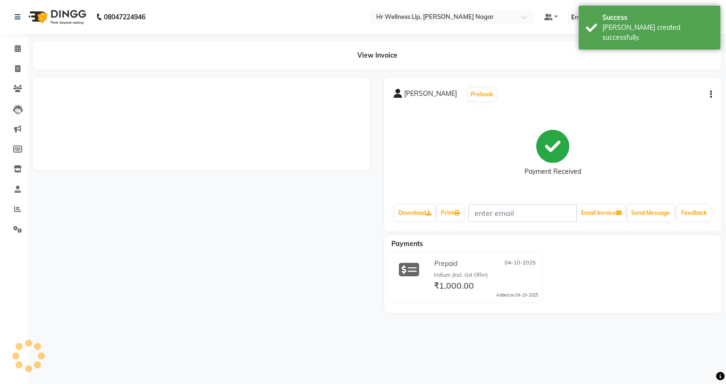
click at [17, 58] on li "Calendar" at bounding box center [14, 49] width 28 height 20
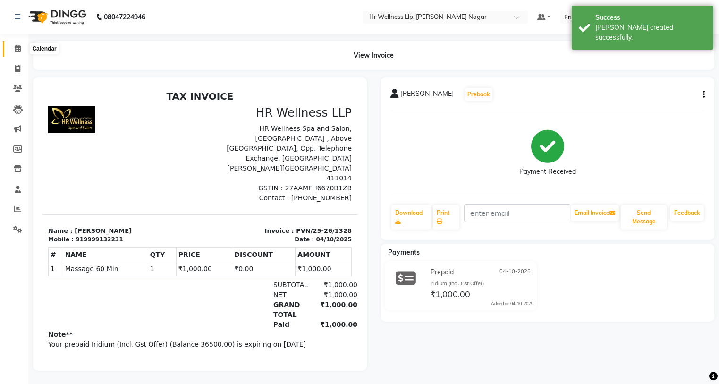
click at [19, 51] on icon at bounding box center [18, 48] width 6 height 7
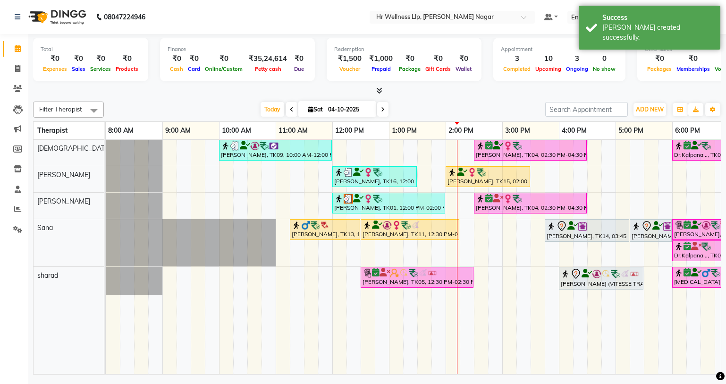
scroll to position [0, 120]
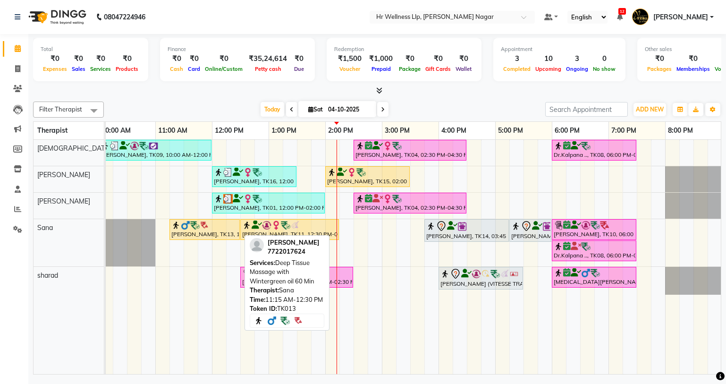
click at [196, 232] on div "[PERSON_NAME], TK13, 11:15 AM-12:30 PM, Deep Tissue Massage with Wintergreen oi…" at bounding box center [204, 229] width 68 height 18
select select "1"
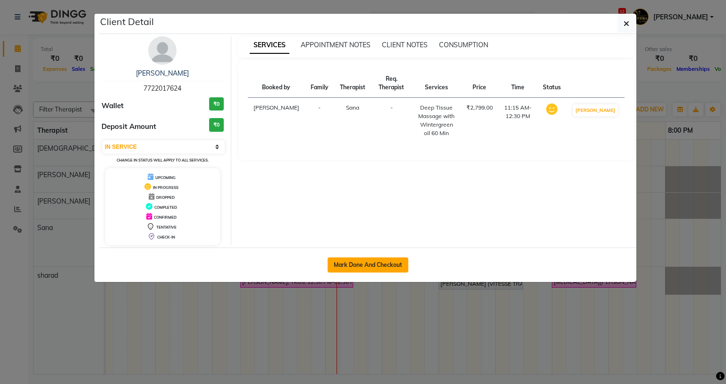
click at [340, 267] on button "Mark Done And Checkout" at bounding box center [368, 264] width 81 height 15
select select "service"
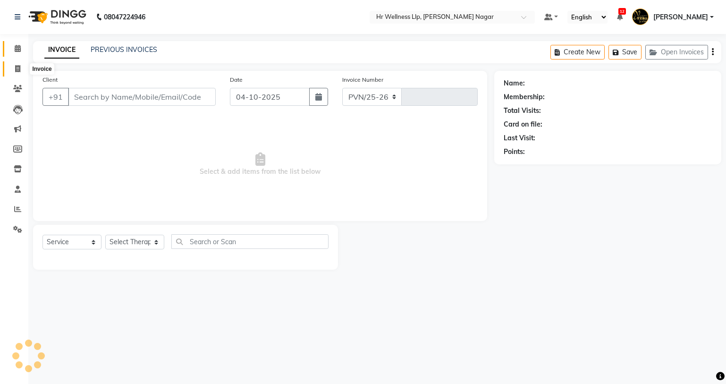
select select "4289"
type input "1329"
click at [17, 51] on icon at bounding box center [18, 48] width 6 height 7
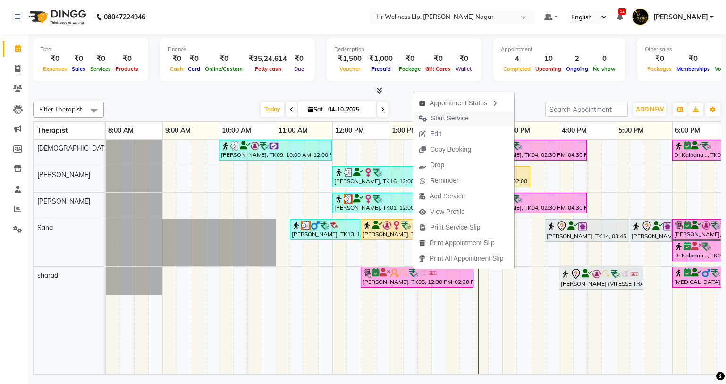
click at [455, 118] on span "Start Service" at bounding box center [450, 118] width 38 height 10
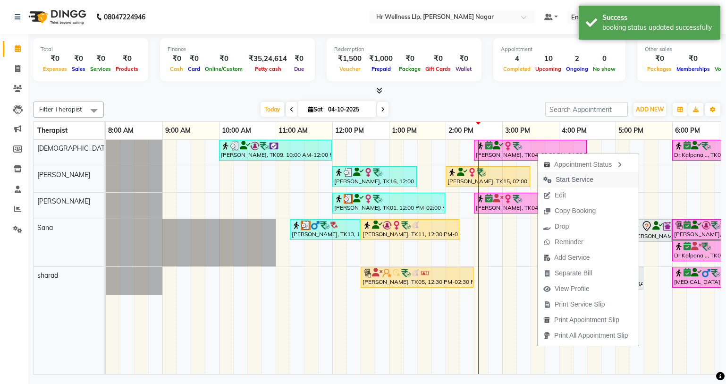
click at [573, 175] on span "Start Service" at bounding box center [575, 180] width 38 height 10
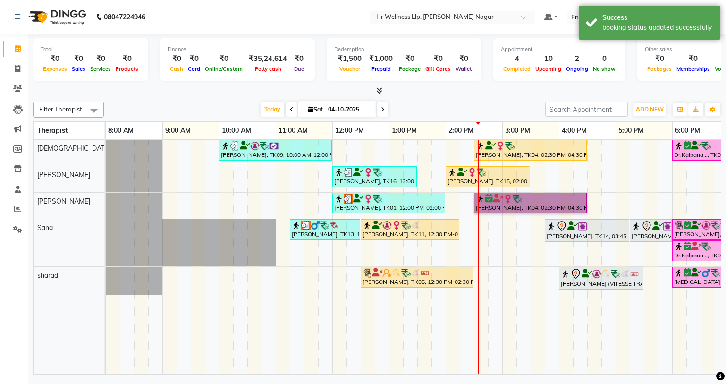
drag, startPoint x: 507, startPoint y: 192, endPoint x: 502, endPoint y: 200, distance: 9.7
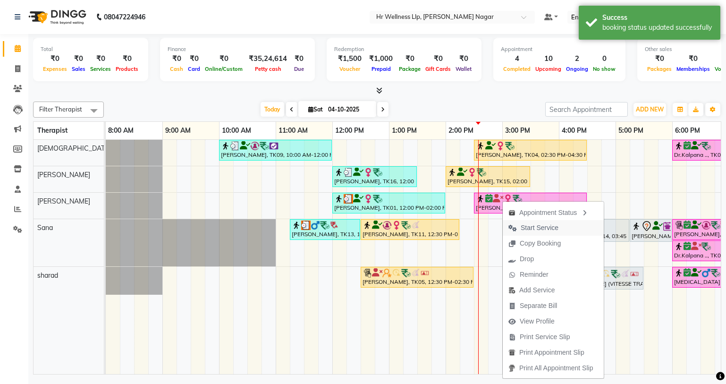
click at [539, 227] on span "Start Service" at bounding box center [540, 228] width 38 height 10
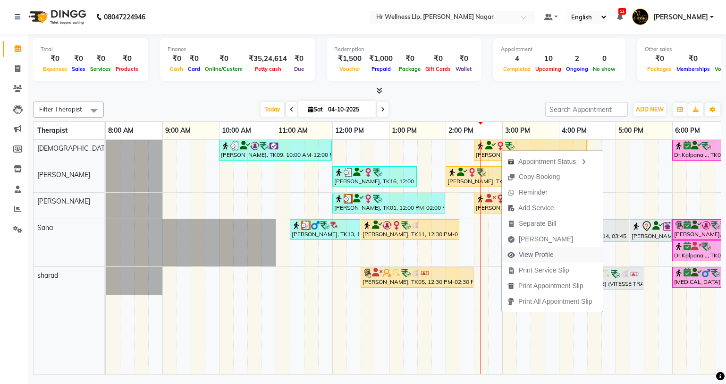
click at [539, 252] on span "View Profile" at bounding box center [536, 255] width 35 height 10
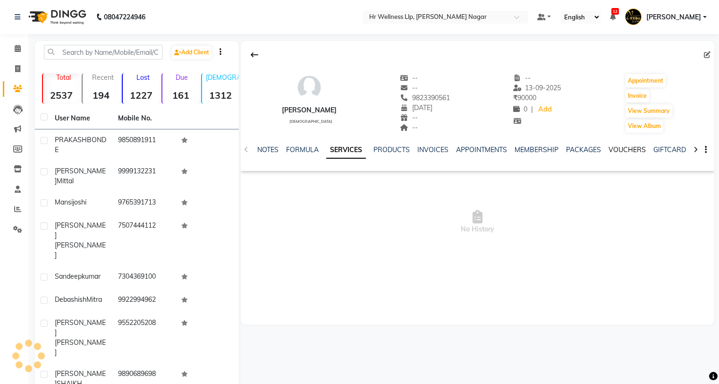
click at [620, 147] on link "VOUCHERS" at bounding box center [626, 149] width 37 height 8
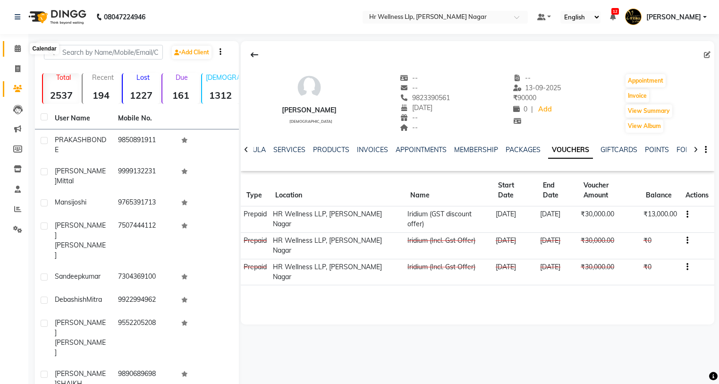
click at [17, 51] on icon at bounding box center [18, 48] width 6 height 7
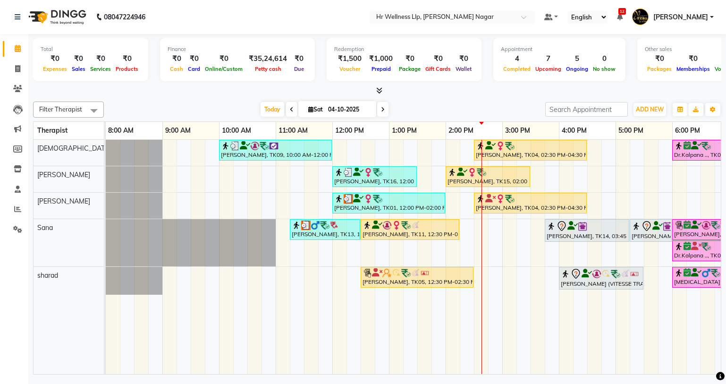
click at [308, 114] on span "[DATE]" at bounding box center [337, 109] width 78 height 16
click at [308, 112] on icon at bounding box center [310, 109] width 5 height 6
select select "10"
select select "2025"
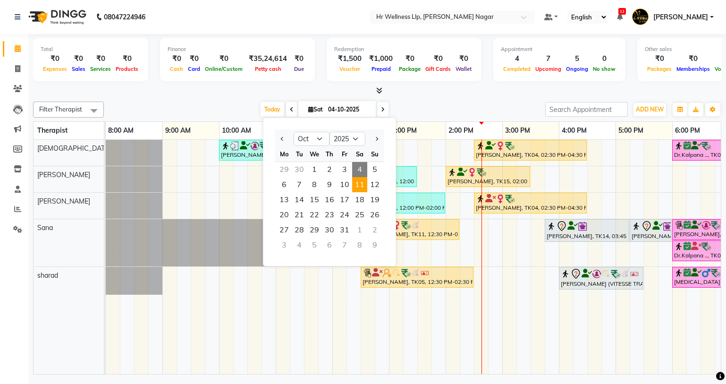
click at [360, 187] on span "11" at bounding box center [359, 184] width 15 height 15
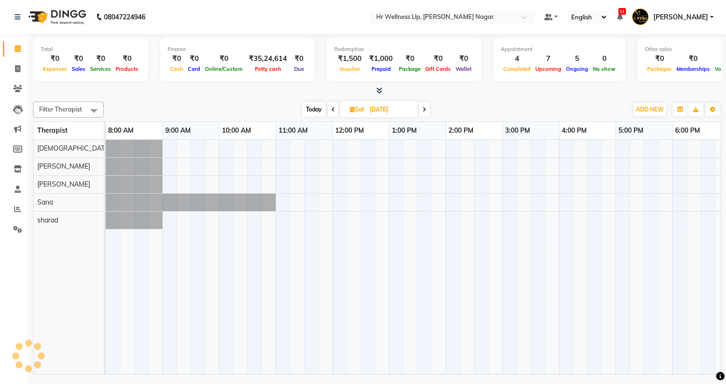
scroll to position [0, 121]
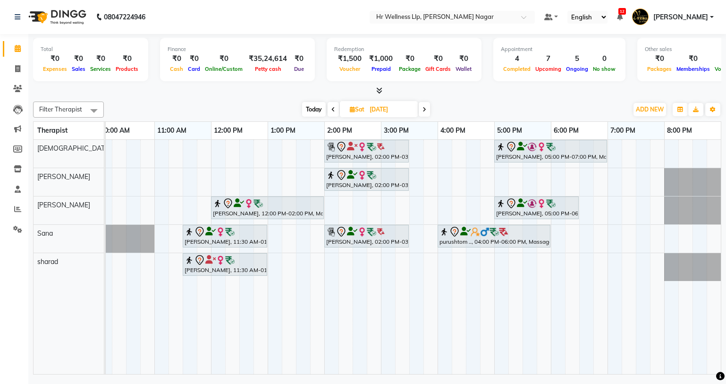
click at [319, 109] on span "Today" at bounding box center [314, 109] width 24 height 15
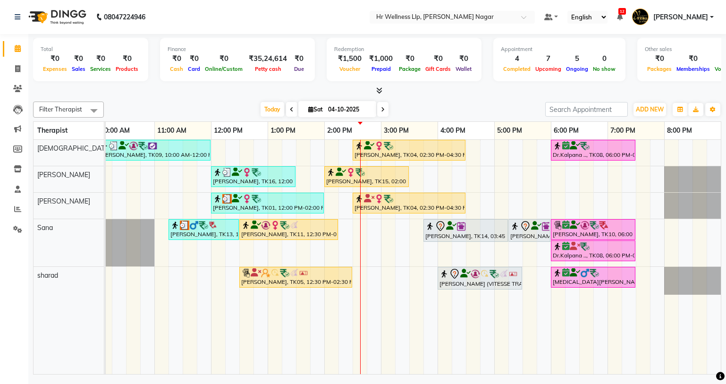
click at [378, 105] on span at bounding box center [382, 109] width 11 height 15
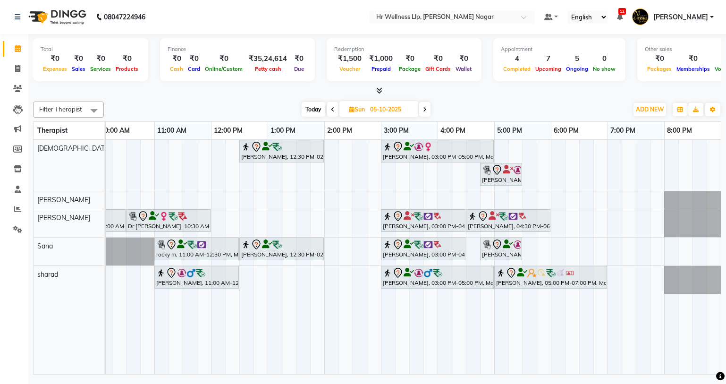
click at [424, 107] on icon at bounding box center [425, 110] width 4 height 6
type input "[DATE]"
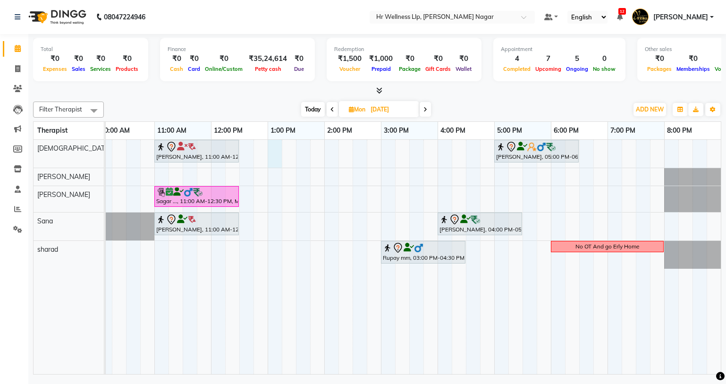
click at [277, 151] on div "[PERSON_NAME] G, 11:00 AM-12:30 PM, Massage 60 Min [PERSON_NAME], 05:00 PM-06:3…" at bounding box center [352, 257] width 736 height 234
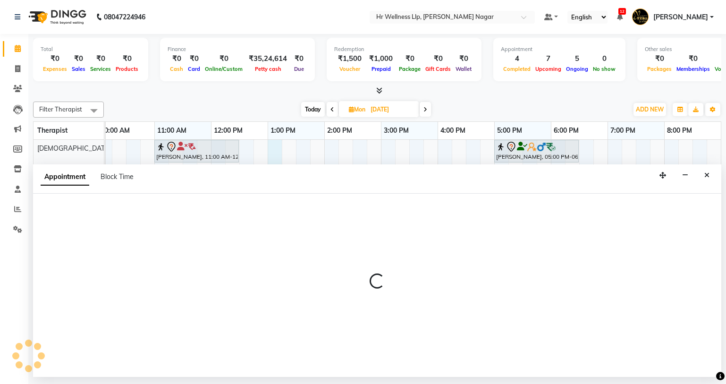
select select "19732"
select select "780"
select select "tentative"
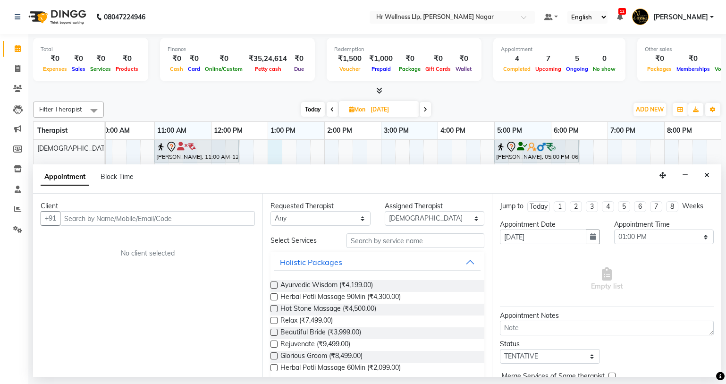
click at [138, 210] on div "Client" at bounding box center [148, 206] width 214 height 10
click at [140, 225] on input "text" at bounding box center [157, 218] width 195 height 15
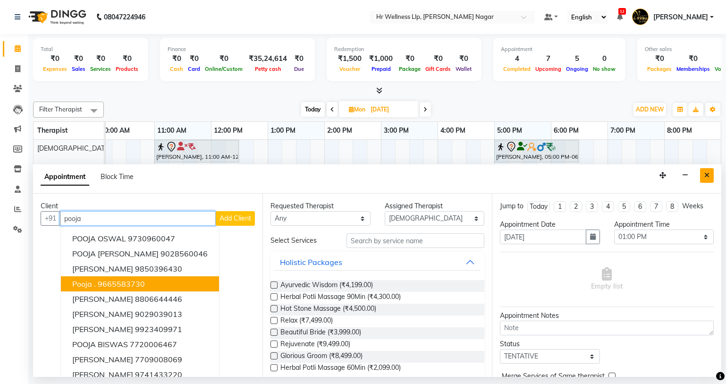
type input "pooja"
click at [703, 174] on button "Close" at bounding box center [707, 175] width 14 height 15
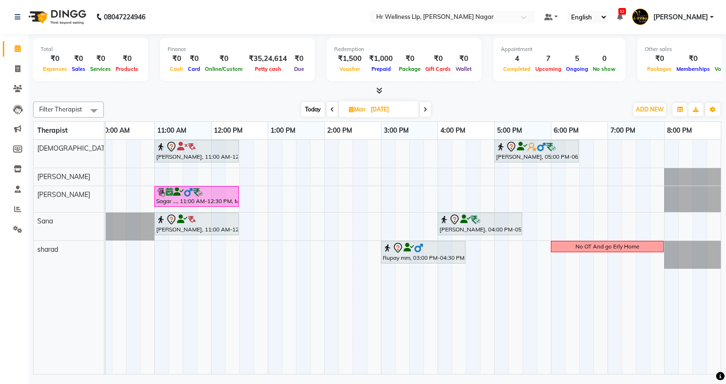
click at [312, 105] on span "Today" at bounding box center [313, 109] width 24 height 15
type input "04-10-2025"
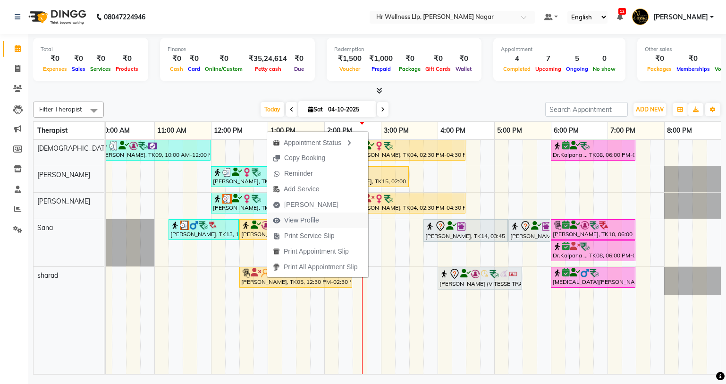
click at [310, 220] on span "View Profile" at bounding box center [301, 220] width 35 height 10
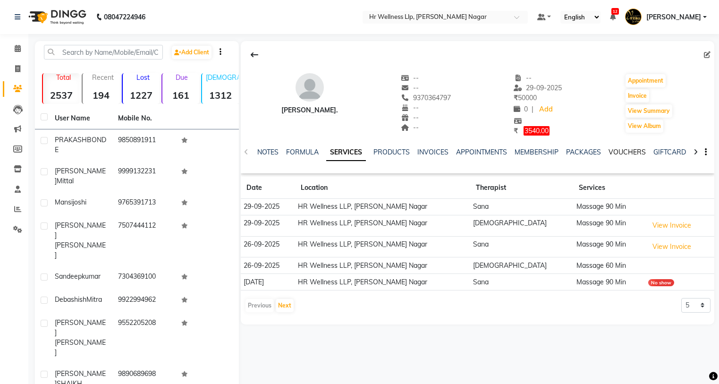
click at [611, 149] on link "VOUCHERS" at bounding box center [626, 152] width 37 height 8
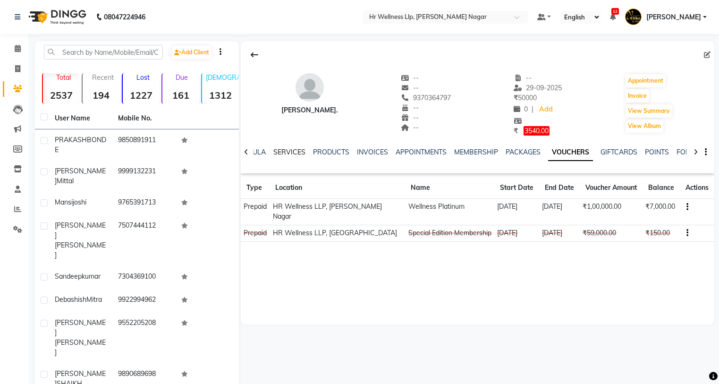
click at [290, 153] on link "SERVICES" at bounding box center [289, 152] width 32 height 8
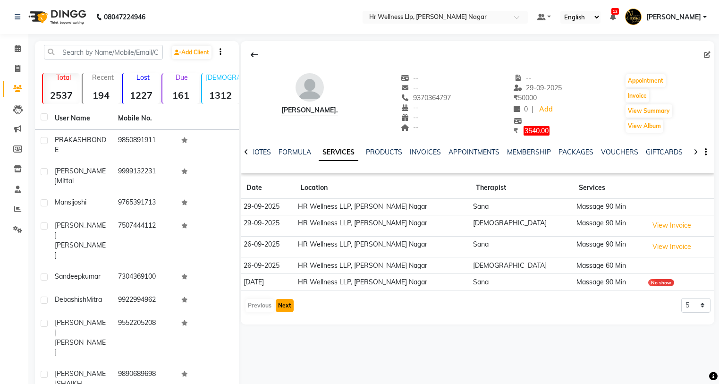
click at [278, 302] on button "Next" at bounding box center [285, 305] width 18 height 13
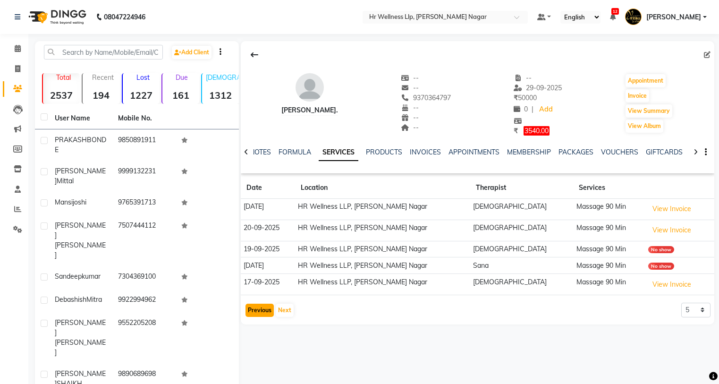
click at [252, 312] on button "Previous" at bounding box center [259, 309] width 28 height 13
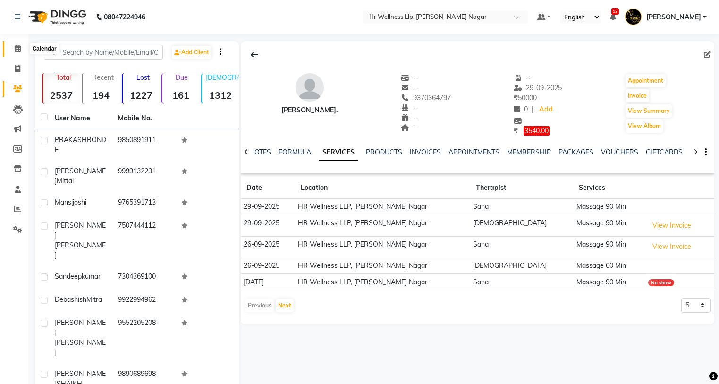
click at [21, 50] on span at bounding box center [17, 48] width 17 height 11
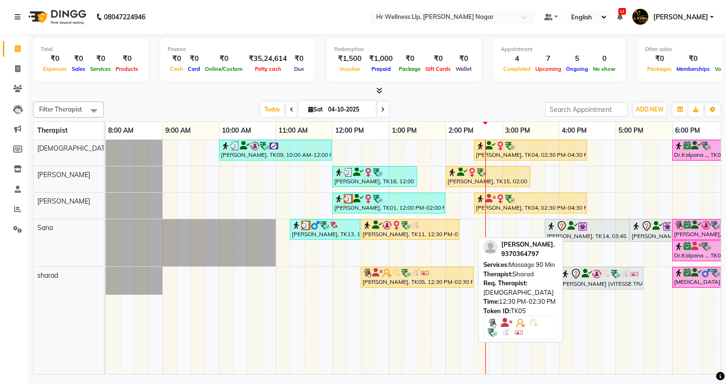
click at [410, 284] on div "[PERSON_NAME], TK05, 12:30 PM-02:30 PM, Massage 90 Min" at bounding box center [417, 277] width 111 height 18
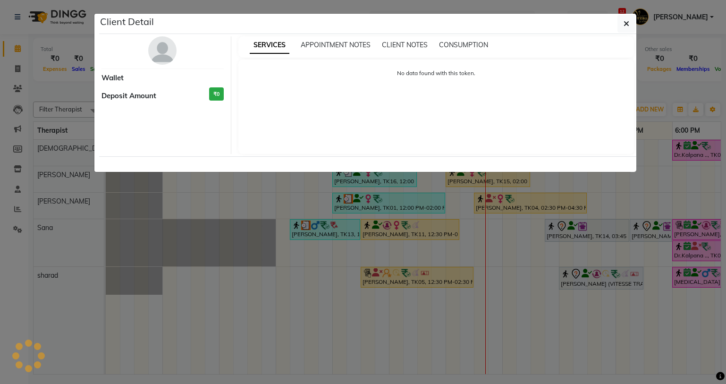
select select "1"
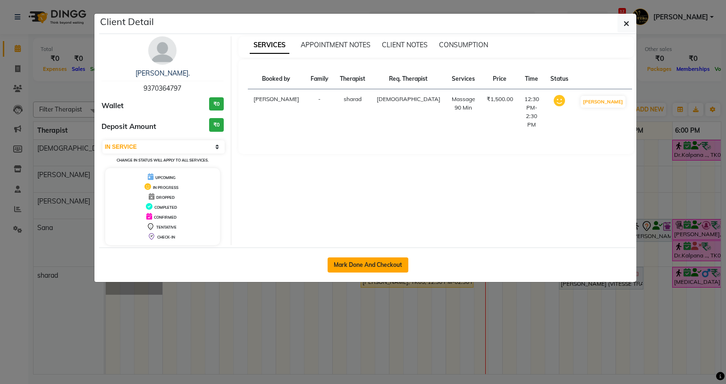
click at [380, 265] on button "Mark Done And Checkout" at bounding box center [368, 264] width 81 height 15
select select "service"
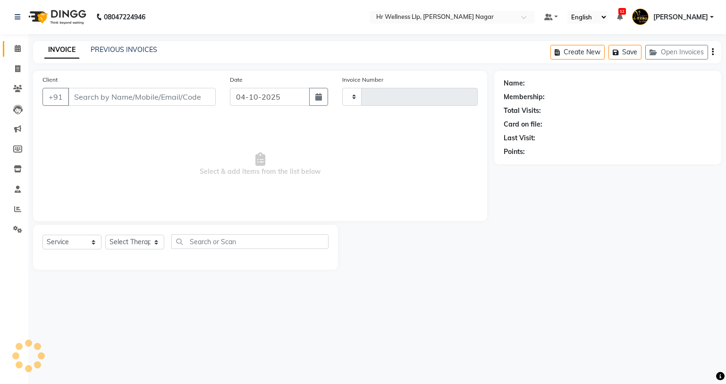
type input "1329"
select select "4289"
type input "9370364797"
select select "86679"
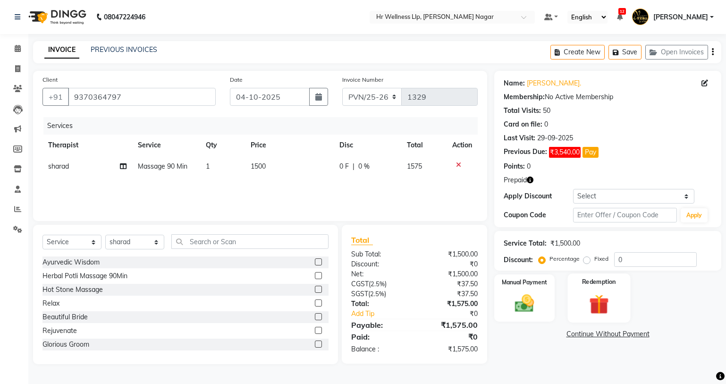
click at [606, 303] on img at bounding box center [598, 304] width 32 height 25
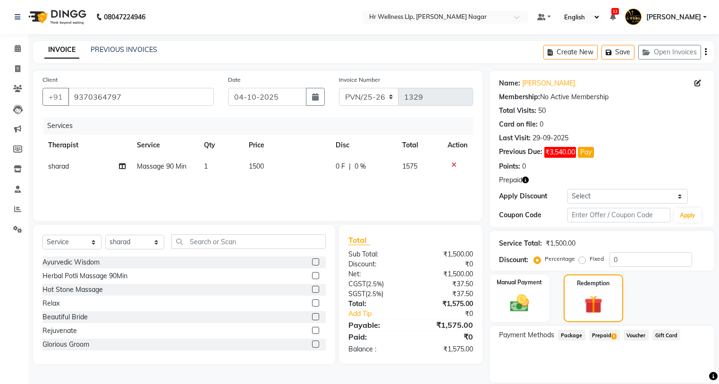
click at [598, 335] on span "Prepaid 1" at bounding box center [604, 334] width 31 height 11
click at [696, 374] on button "Add" at bounding box center [682, 373] width 34 height 16
click at [533, 367] on button "Send OTP" at bounding box center [525, 365] width 50 height 16
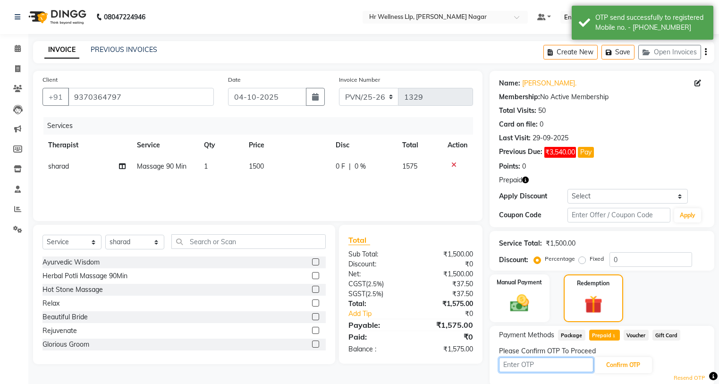
click at [546, 364] on input "text" at bounding box center [546, 364] width 94 height 15
type input "8362"
click at [620, 364] on button "Confirm OTP" at bounding box center [623, 365] width 58 height 16
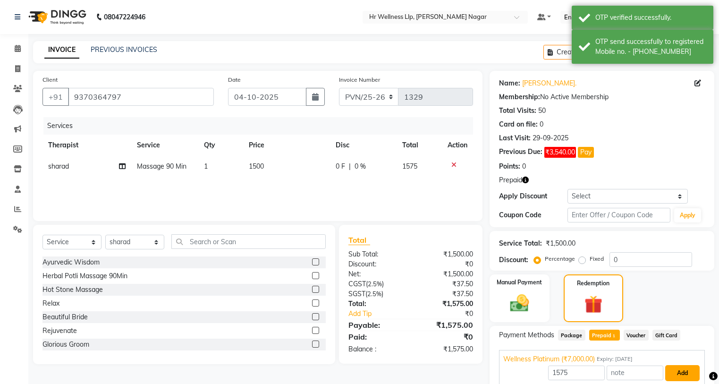
click at [687, 376] on button "Add" at bounding box center [682, 373] width 34 height 16
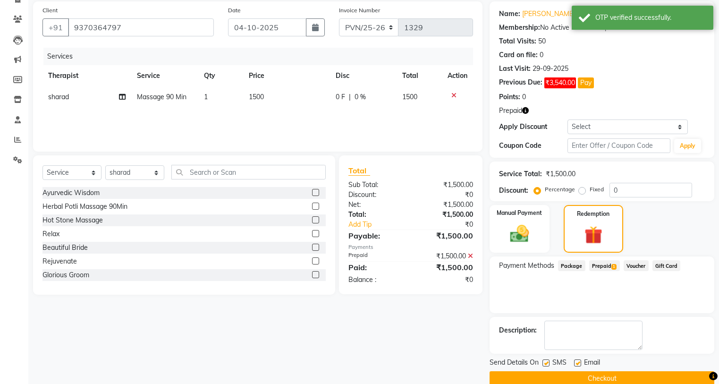
scroll to position [85, 0]
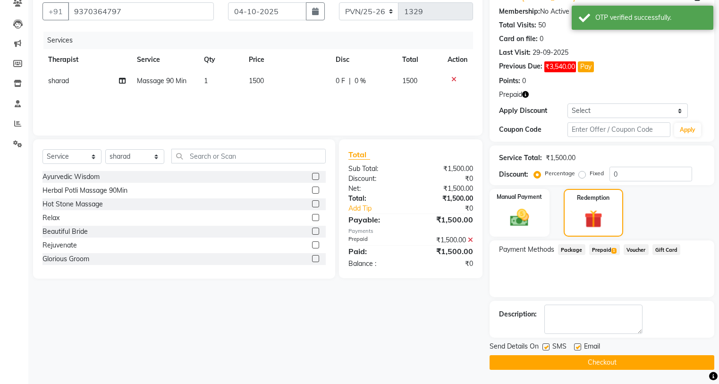
click at [549, 347] on label at bounding box center [545, 346] width 7 height 7
click at [548, 347] on input "checkbox" at bounding box center [545, 347] width 6 height 6
checkbox input "false"
click at [580, 345] on label at bounding box center [577, 346] width 7 height 7
click at [580, 345] on input "checkbox" at bounding box center [577, 347] width 6 height 6
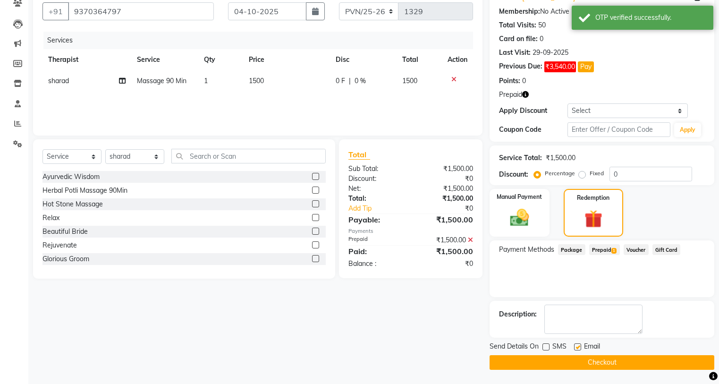
checkbox input "false"
click at [572, 363] on button "Checkout" at bounding box center [601, 362] width 225 height 15
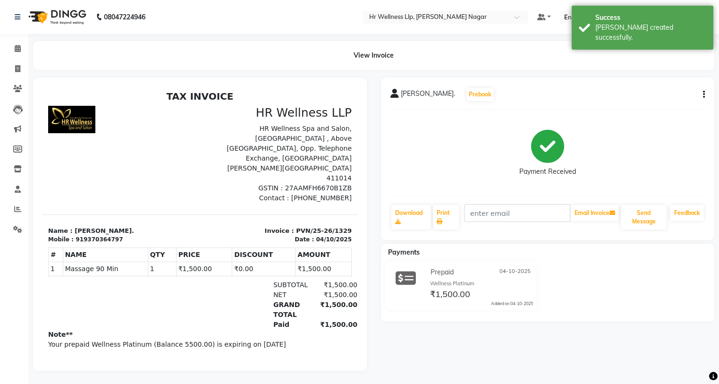
click at [98, 235] on div "919370364797" at bounding box center [99, 239] width 47 height 8
copy div "919370364797"
click at [19, 44] on span at bounding box center [17, 48] width 17 height 11
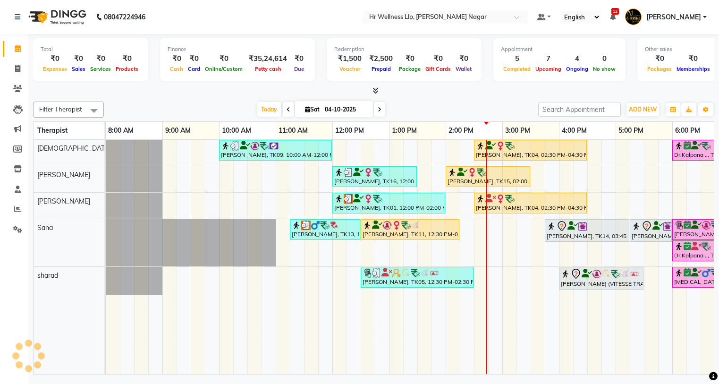
click at [312, 108] on span "Sat" at bounding box center [312, 109] width 19 height 7
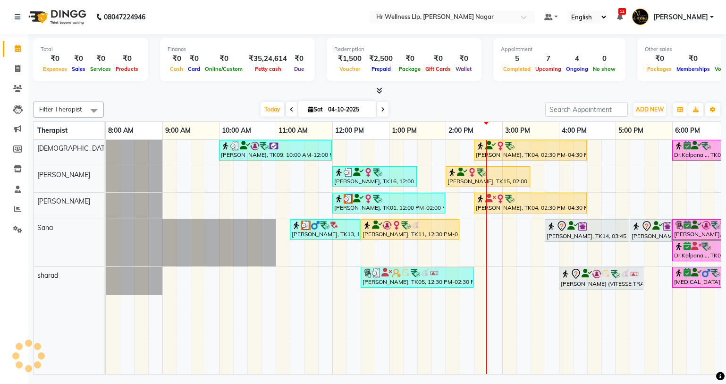
select select "10"
select select "2025"
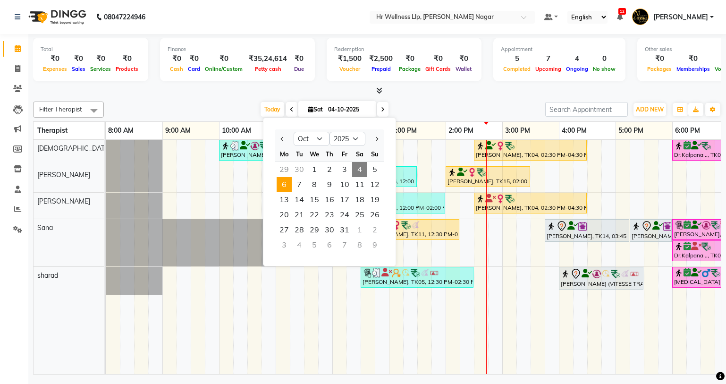
click at [286, 187] on span "6" at bounding box center [284, 184] width 15 height 15
type input "[DATE]"
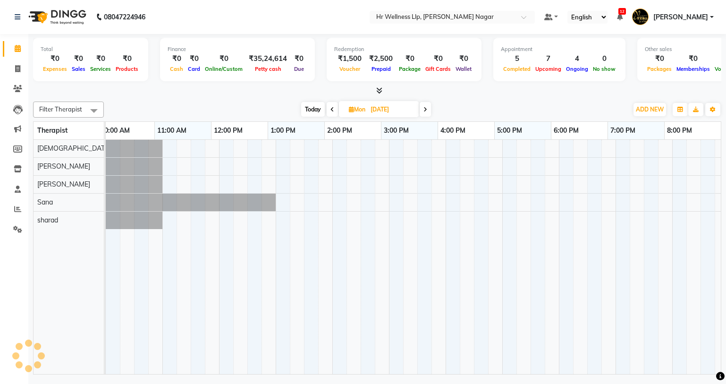
scroll to position [0, 121]
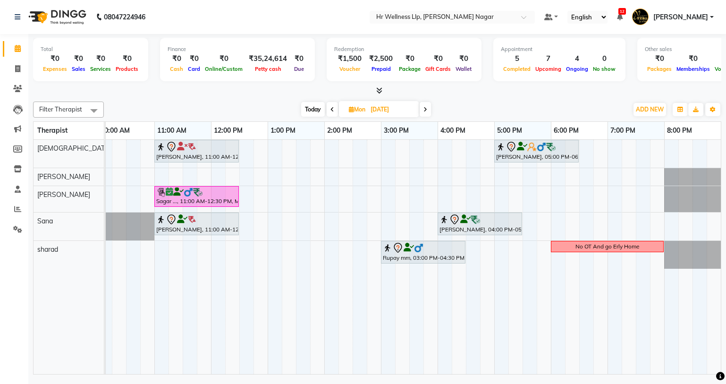
click at [275, 154] on div "[PERSON_NAME] G, 11:00 AM-12:30 PM, Massage 60 Min [PERSON_NAME], 05:00 PM-06:3…" at bounding box center [352, 257] width 736 height 234
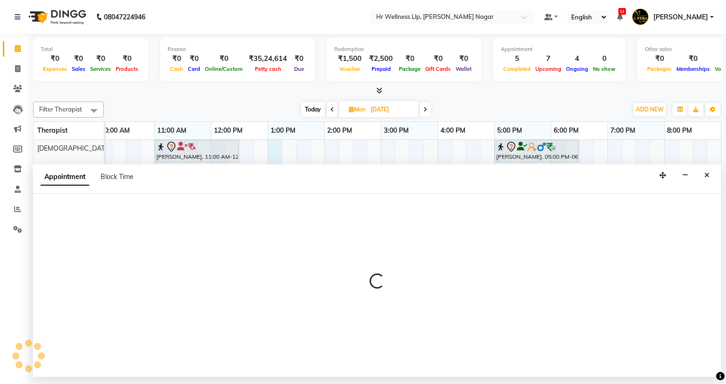
select select "19732"
select select "780"
select select "tentative"
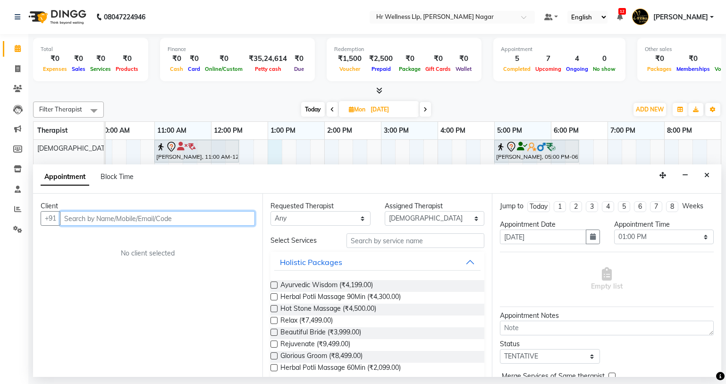
click at [183, 222] on input "text" at bounding box center [157, 218] width 195 height 15
paste input "919370364797"
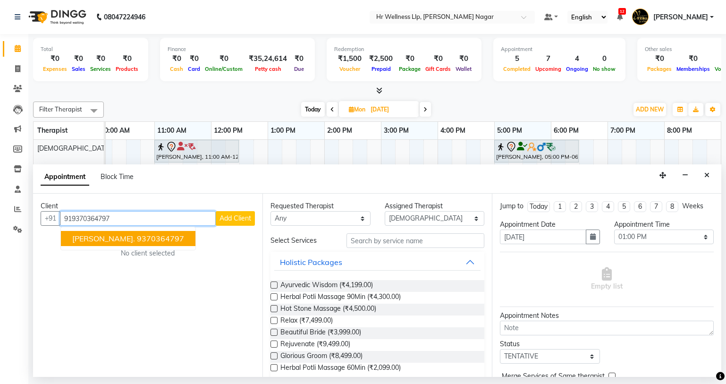
click at [167, 244] on button "[PERSON_NAME]. 9370364797" at bounding box center [128, 238] width 135 height 15
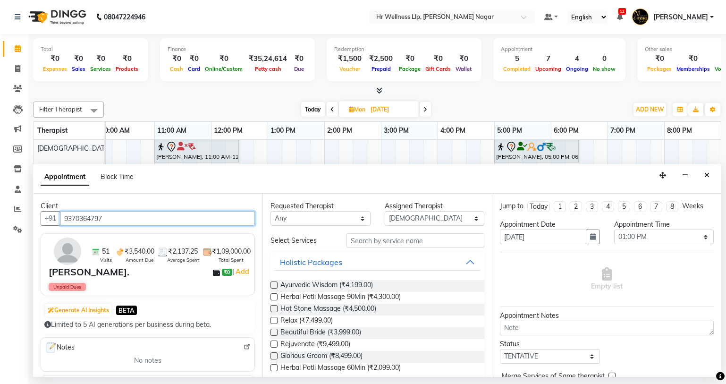
type input "9370364797"
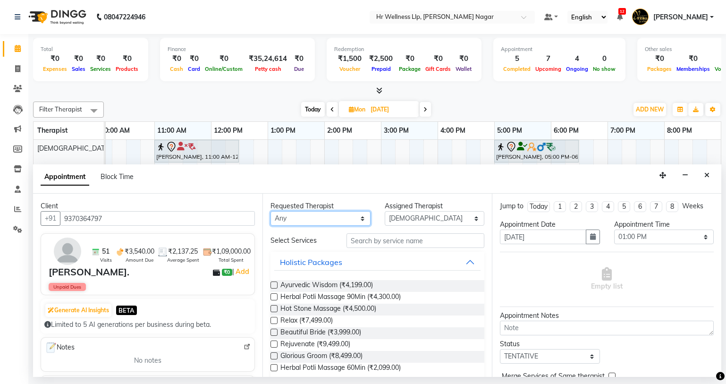
click at [312, 218] on select "Any Krishna [PERSON_NAME] [PERSON_NAME] Sana [PERSON_NAME]" at bounding box center [320, 218] width 100 height 15
select select "19732"
click at [270, 211] on select "Any Krishna [PERSON_NAME] [PERSON_NAME] Sana [PERSON_NAME]" at bounding box center [320, 218] width 100 height 15
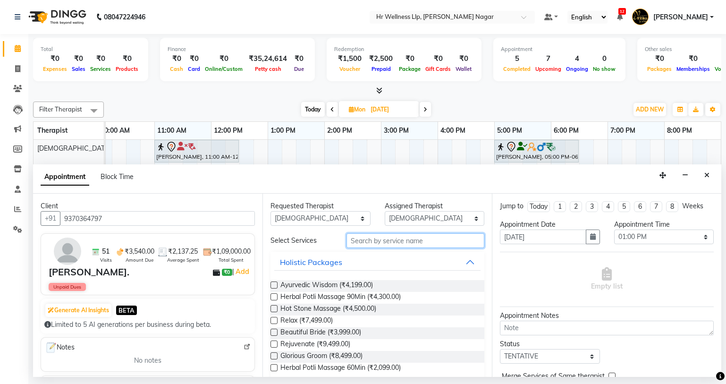
click at [384, 238] on input "text" at bounding box center [415, 240] width 138 height 15
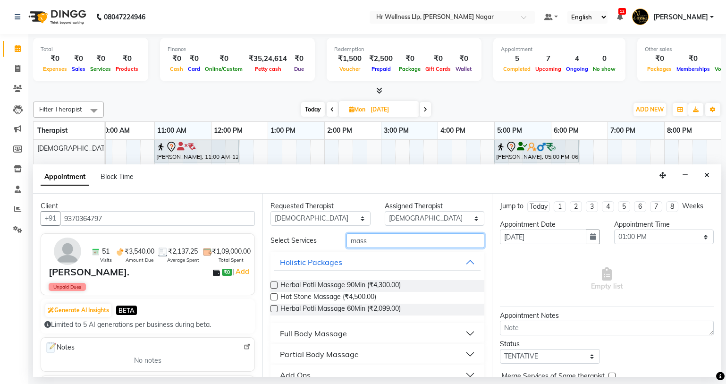
type input "mass"
click at [312, 336] on div "Full Body Massage" at bounding box center [313, 333] width 67 height 11
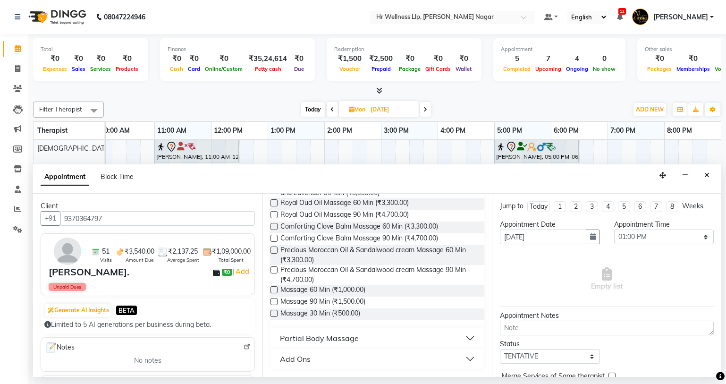
scroll to position [422, 0]
click at [272, 292] on label at bounding box center [273, 289] width 7 height 7
click at [272, 292] on input "checkbox" at bounding box center [273, 290] width 6 height 6
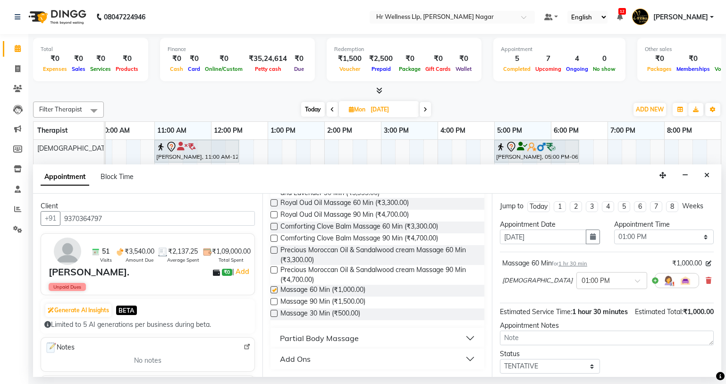
checkbox input "false"
click at [706, 282] on icon at bounding box center [709, 280] width 6 height 7
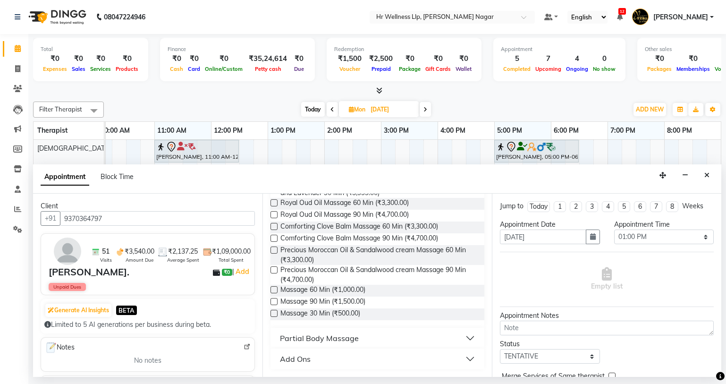
click at [272, 299] on label at bounding box center [273, 301] width 7 height 7
click at [272, 299] on input "checkbox" at bounding box center [273, 302] width 6 height 6
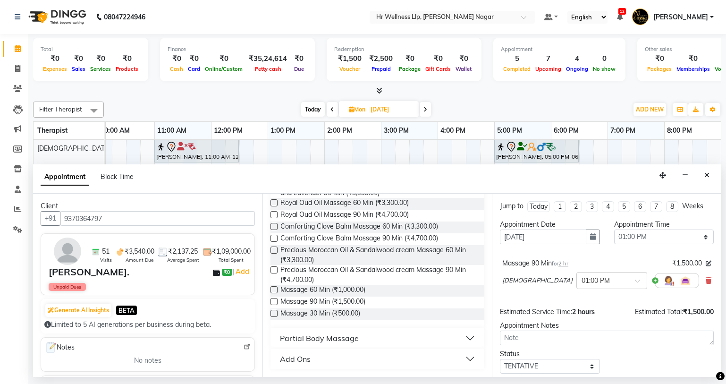
click at [276, 299] on label at bounding box center [273, 301] width 7 height 7
click at [276, 299] on input "checkbox" at bounding box center [273, 302] width 6 height 6
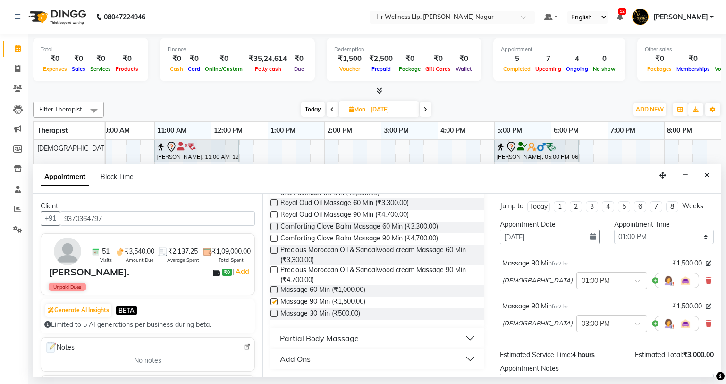
checkbox input "false"
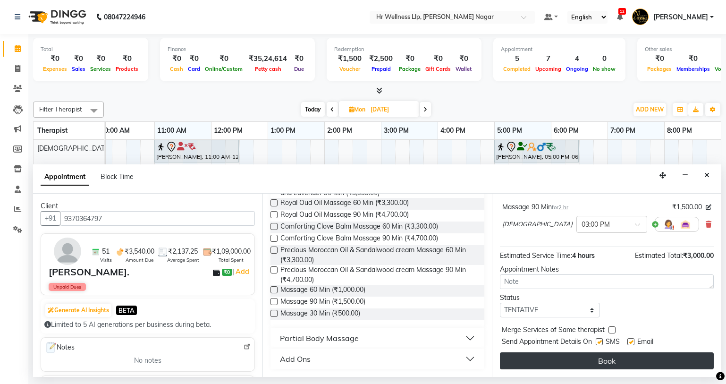
click at [605, 359] on button "Book" at bounding box center [607, 360] width 214 height 17
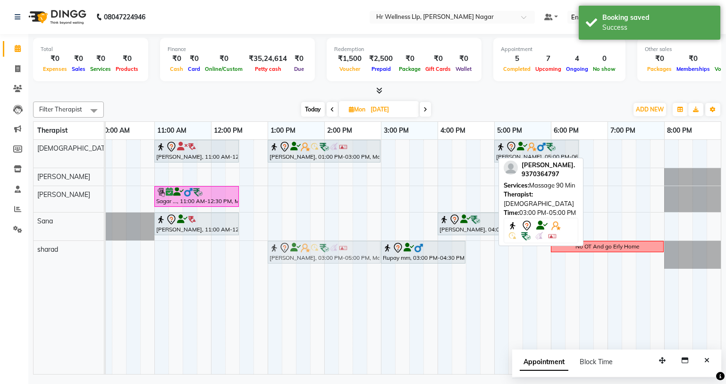
drag, startPoint x: 450, startPoint y: 147, endPoint x: 333, endPoint y: 262, distance: 164.2
click at [333, 262] on tbody "[PERSON_NAME] G, 11:00 AM-12:30 PM, Massage 60 Min Pooja [PERSON_NAME]., 01:00 …" at bounding box center [352, 204] width 736 height 129
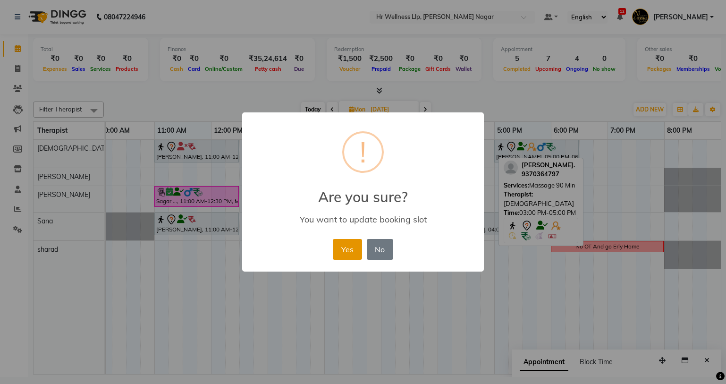
click at [351, 249] on button "Yes" at bounding box center [347, 249] width 29 height 21
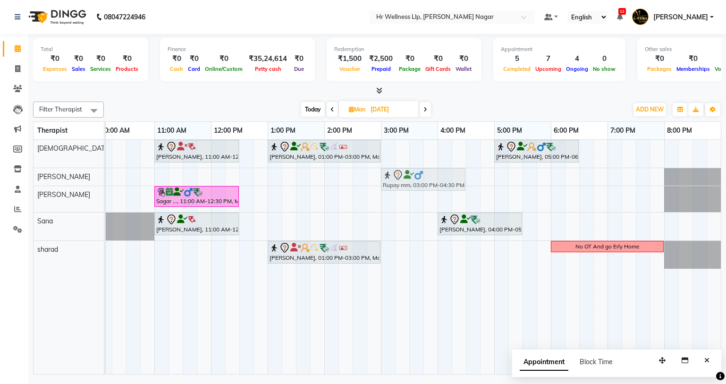
drag, startPoint x: 413, startPoint y: 255, endPoint x: 415, endPoint y: 181, distance: 74.1
click at [415, 181] on tbody "[PERSON_NAME] G, 11:00 AM-12:30 PM, Massage 60 Min Pooja [PERSON_NAME]., 01:00 …" at bounding box center [352, 204] width 736 height 129
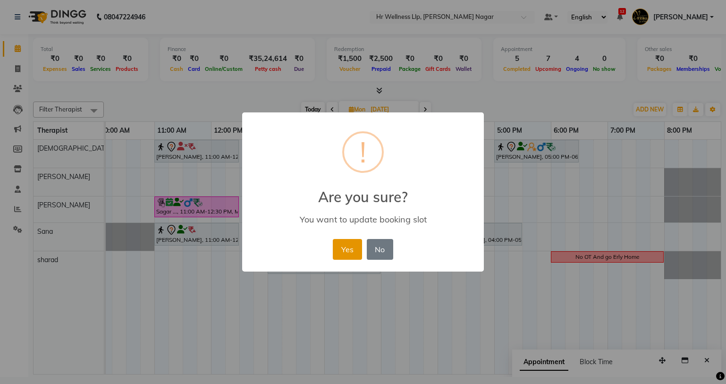
click at [337, 249] on button "Yes" at bounding box center [347, 249] width 29 height 21
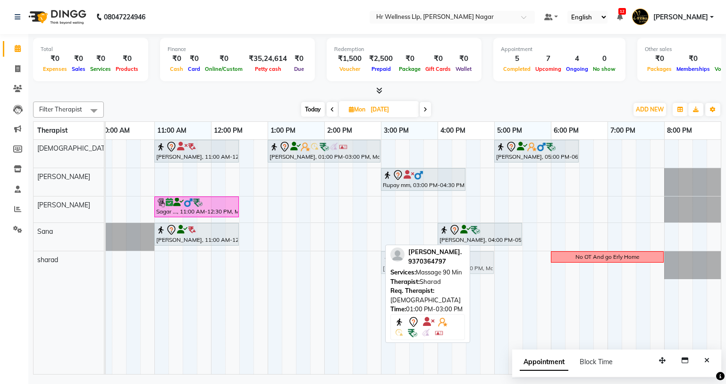
drag, startPoint x: 338, startPoint y: 262, endPoint x: 458, endPoint y: 262, distance: 119.9
click at [458, 262] on div "Filter Therapist Select All Krishna [PERSON_NAME] [PERSON_NAME] Sana sharad [DA…" at bounding box center [377, 236] width 688 height 277
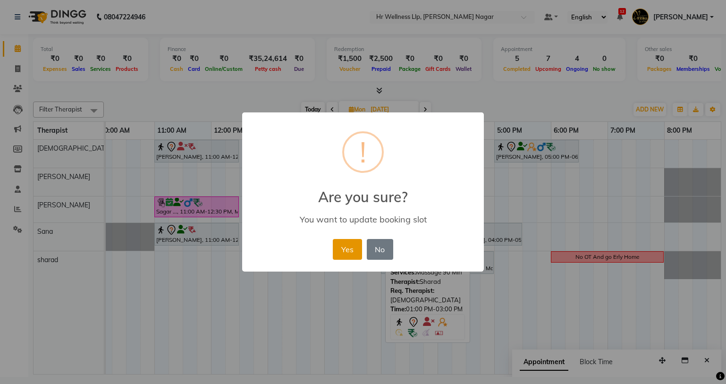
click at [345, 243] on button "Yes" at bounding box center [347, 249] width 29 height 21
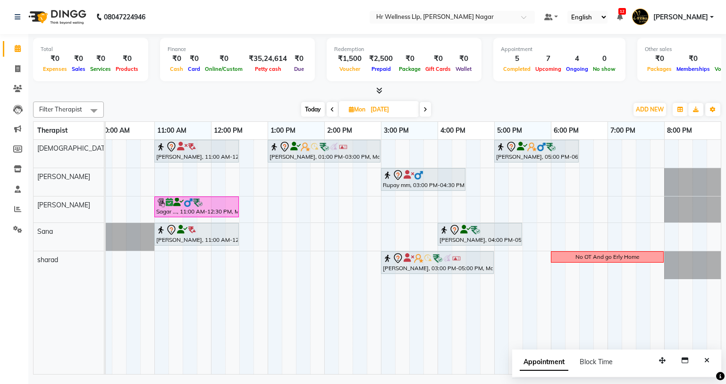
click at [330, 106] on span at bounding box center [332, 109] width 11 height 15
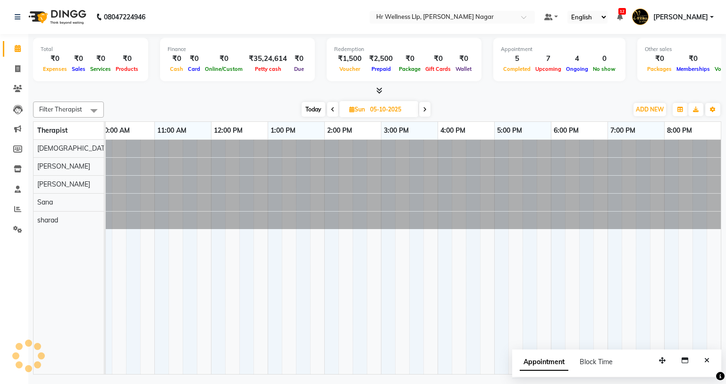
scroll to position [0, 121]
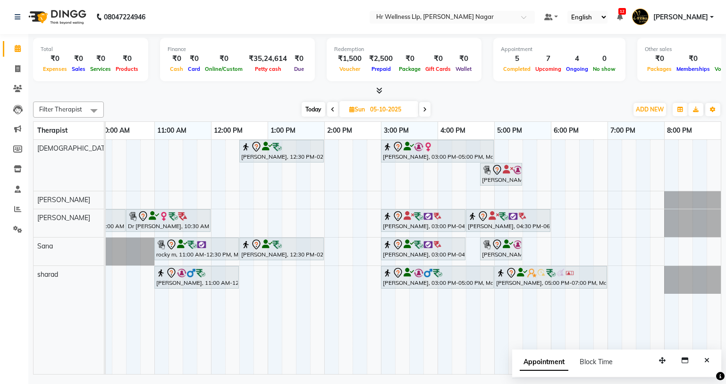
click at [330, 106] on span at bounding box center [332, 109] width 11 height 15
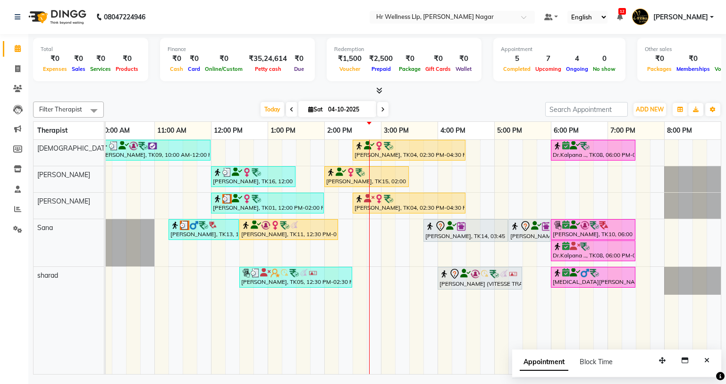
click at [380, 105] on span at bounding box center [382, 109] width 11 height 15
type input "05-10-2025"
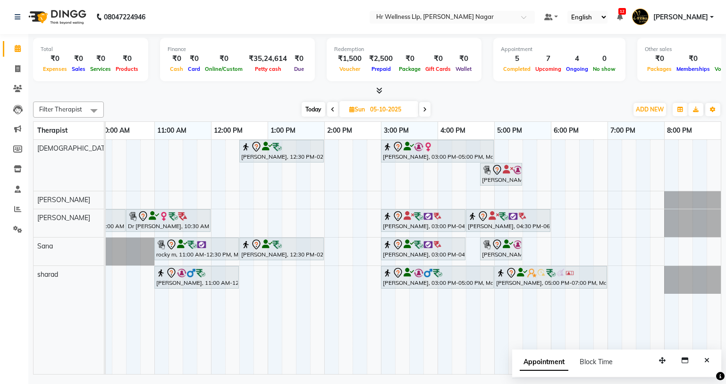
click at [143, 146] on div "[PERSON_NAME], 12:30 PM-02:00 PM, Massage 60 Min [PERSON_NAME], 03:00 PM-05:00 …" at bounding box center [352, 257] width 736 height 234
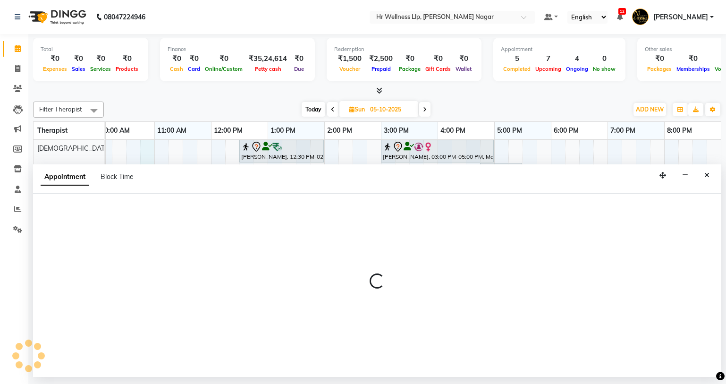
select select "19732"
select select "645"
select select "tentative"
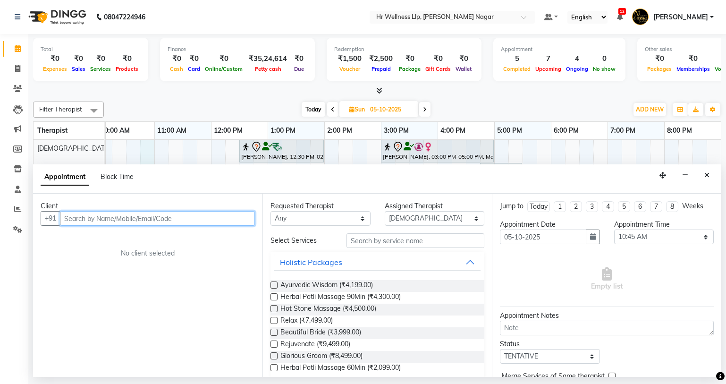
click at [116, 221] on input "text" at bounding box center [157, 218] width 195 height 15
click at [182, 219] on input "text" at bounding box center [157, 218] width 195 height 15
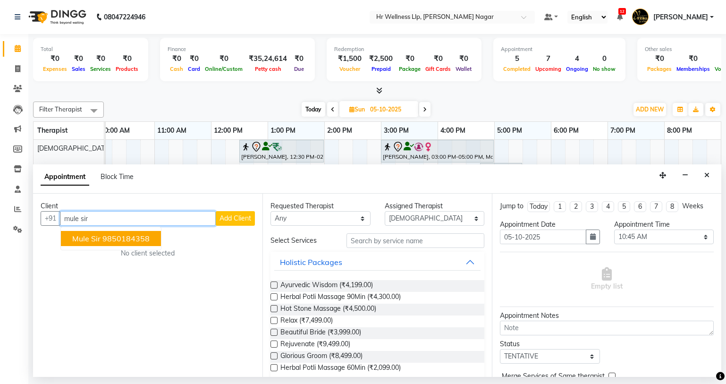
click at [121, 236] on ngb-highlight "9850184358" at bounding box center [125, 238] width 47 height 9
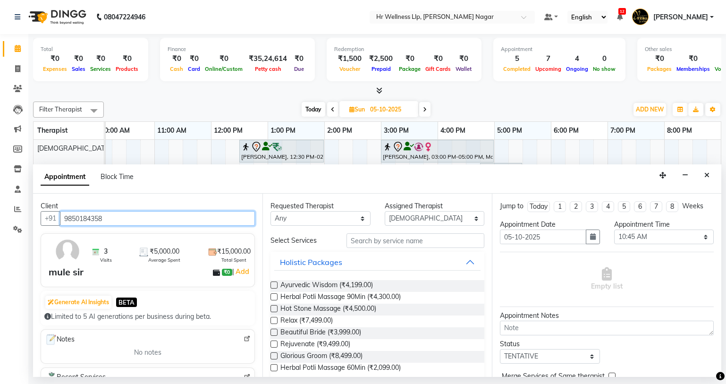
type input "9850184358"
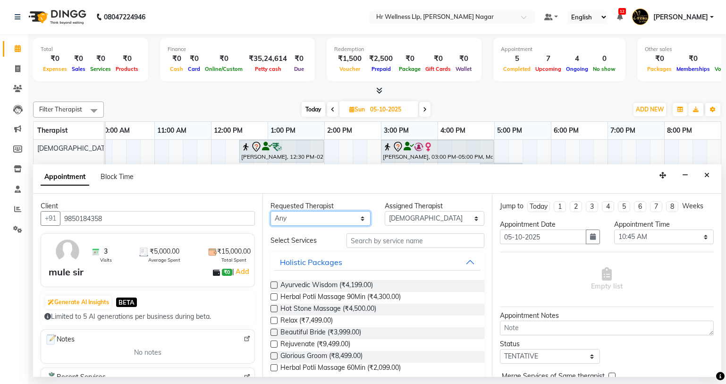
click at [338, 218] on select "Any Krishna [PERSON_NAME] [PERSON_NAME] Sana [PERSON_NAME]" at bounding box center [320, 218] width 100 height 15
select select "19732"
click at [270, 211] on select "Any Krishna [PERSON_NAME] [PERSON_NAME] Sana [PERSON_NAME]" at bounding box center [320, 218] width 100 height 15
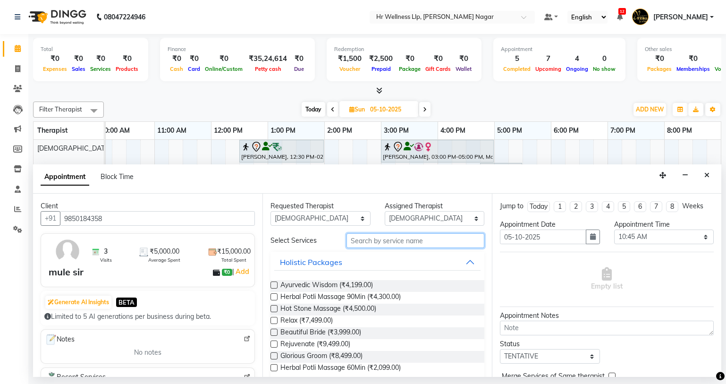
click at [381, 235] on input "text" at bounding box center [415, 240] width 138 height 15
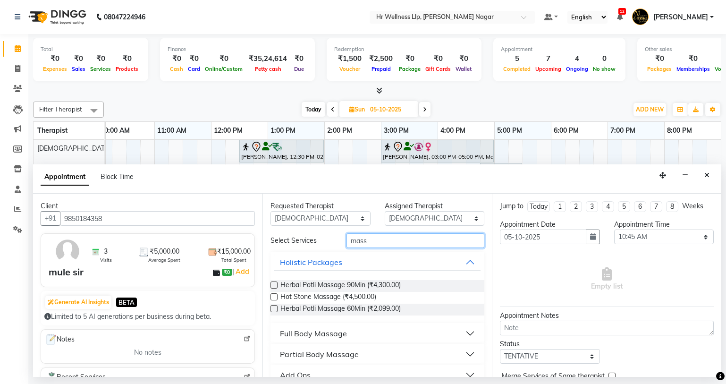
type input "mass"
click at [298, 334] on div "Full Body Massage" at bounding box center [313, 333] width 67 height 11
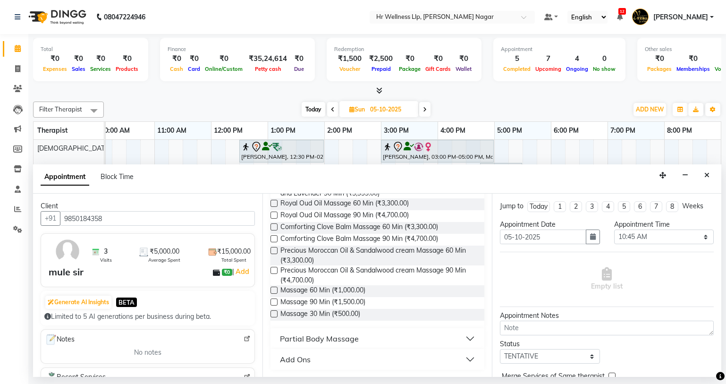
scroll to position [422, 0]
click at [277, 292] on label at bounding box center [273, 289] width 7 height 7
click at [277, 292] on input "checkbox" at bounding box center [273, 290] width 6 height 6
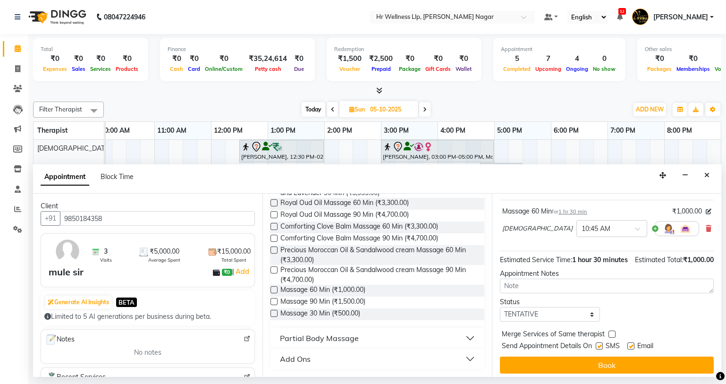
scroll to position [66, 0]
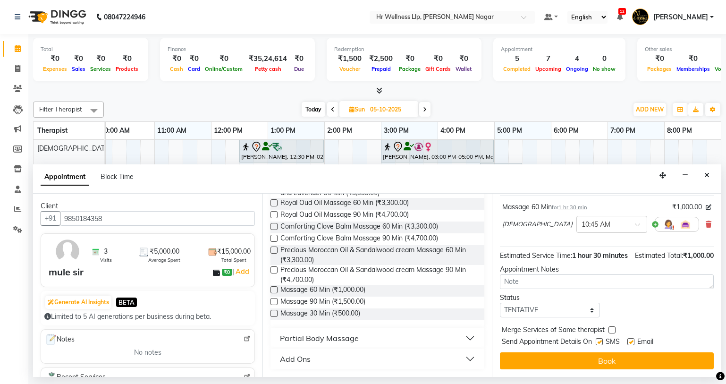
click at [272, 286] on label at bounding box center [273, 289] width 7 height 7
click at [272, 287] on input "checkbox" at bounding box center [273, 290] width 6 height 6
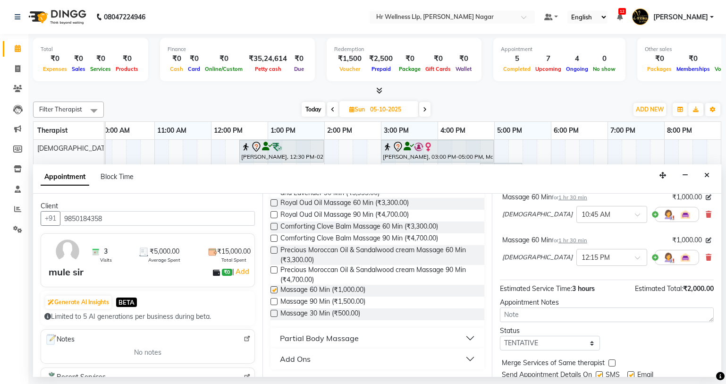
checkbox input "false"
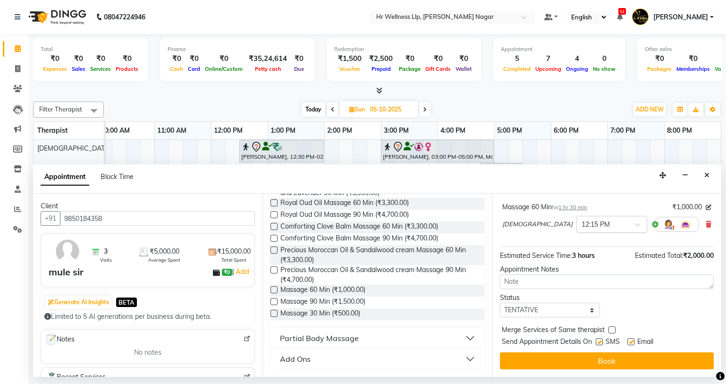
click at [581, 227] on input "text" at bounding box center [602, 224] width 42 height 10
click at [577, 278] on div "11:00 AM" at bounding box center [612, 279] width 70 height 17
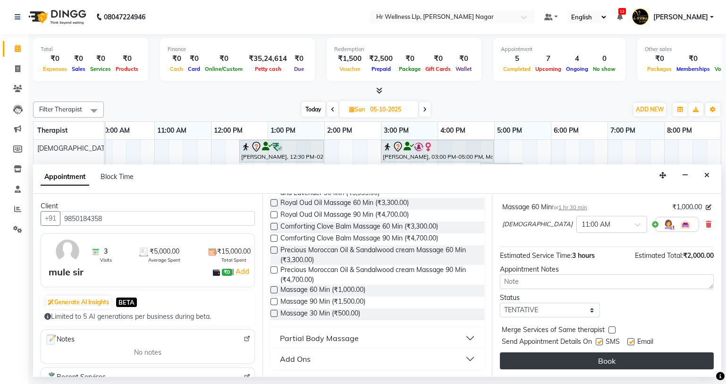
click at [594, 357] on button "Book" at bounding box center [607, 360] width 214 height 17
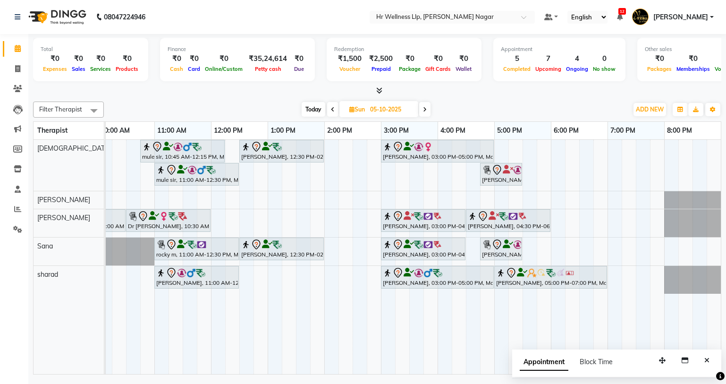
click at [317, 110] on span "Today" at bounding box center [314, 109] width 24 height 15
type input "04-10-2025"
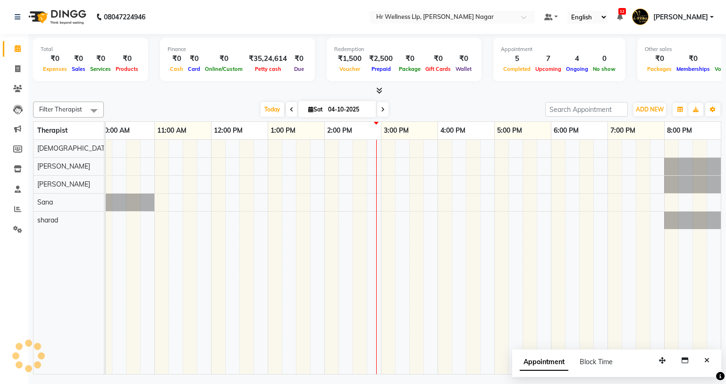
scroll to position [0, 121]
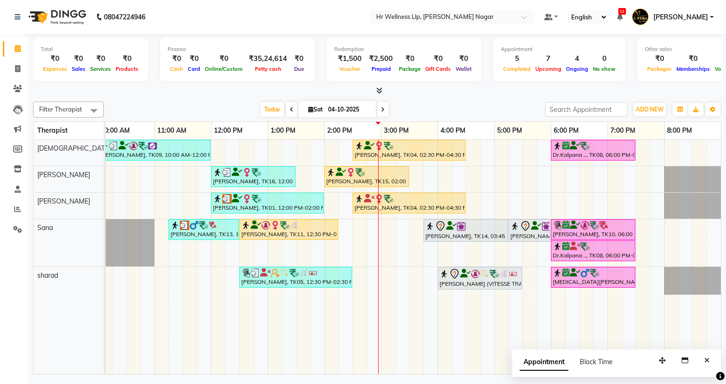
click at [307, 104] on span "[DATE]" at bounding box center [337, 109] width 78 height 16
click at [309, 105] on span "[DATE]" at bounding box center [337, 109] width 78 height 16
click at [307, 104] on span "[DATE]" at bounding box center [337, 109] width 78 height 16
click at [307, 113] on span "[DATE]" at bounding box center [337, 109] width 78 height 16
click at [308, 108] on icon at bounding box center [310, 109] width 5 height 6
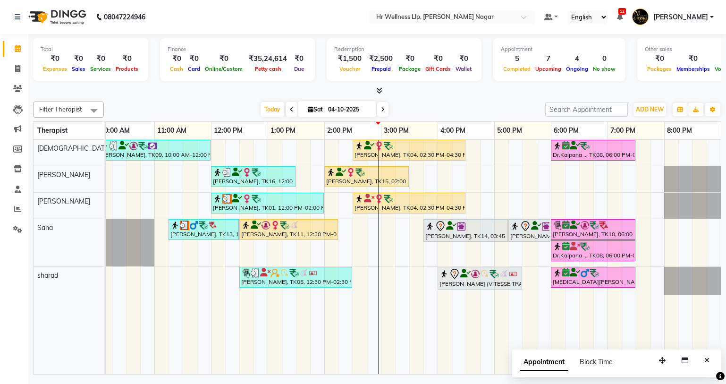
select select "10"
select select "2025"
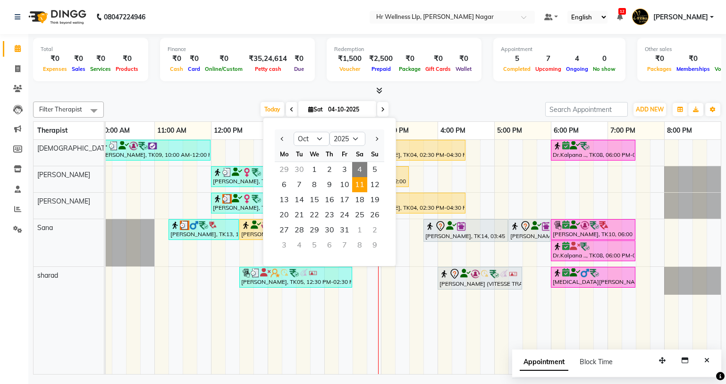
click at [361, 181] on span "11" at bounding box center [359, 184] width 15 height 15
type input "[DATE]"
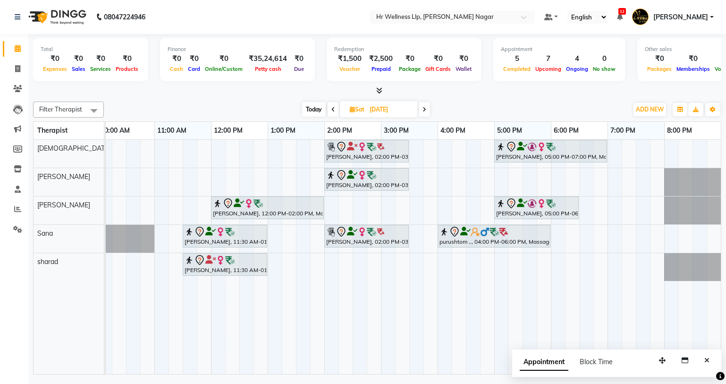
click at [166, 153] on div "[PERSON_NAME], 02:00 PM-03:30 PM, Massage 60 Min [PERSON_NAME], 05:00 PM-07:00 …" at bounding box center [352, 257] width 736 height 234
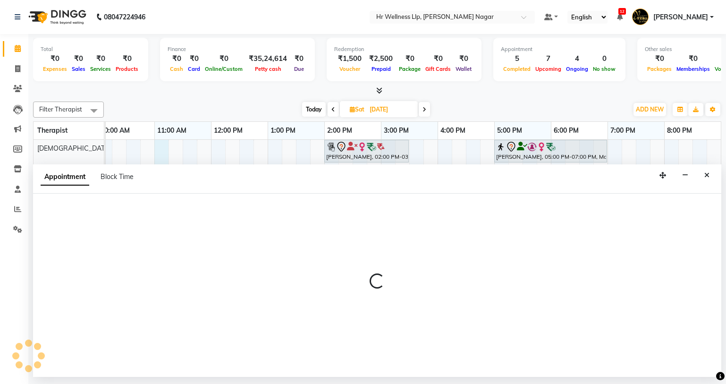
select select "19732"
select select "tentative"
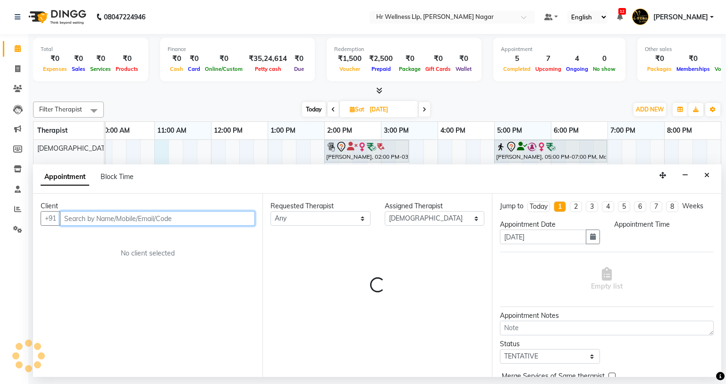
select select "660"
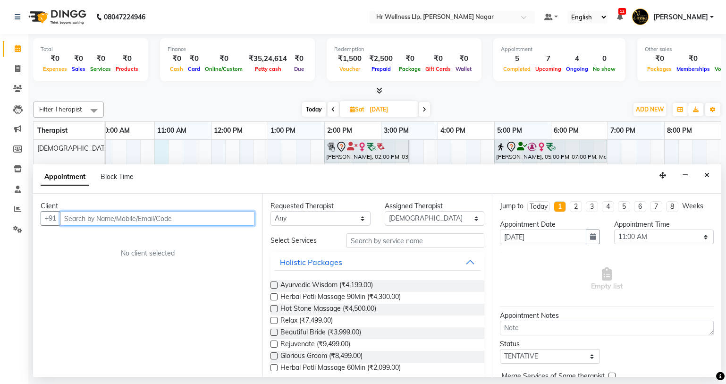
click at [140, 216] on input "text" at bounding box center [157, 218] width 195 height 15
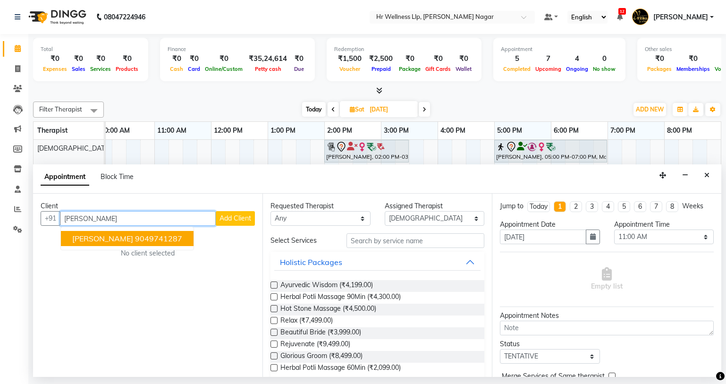
click at [135, 242] on ngb-highlight "9049741287" at bounding box center [158, 238] width 47 height 9
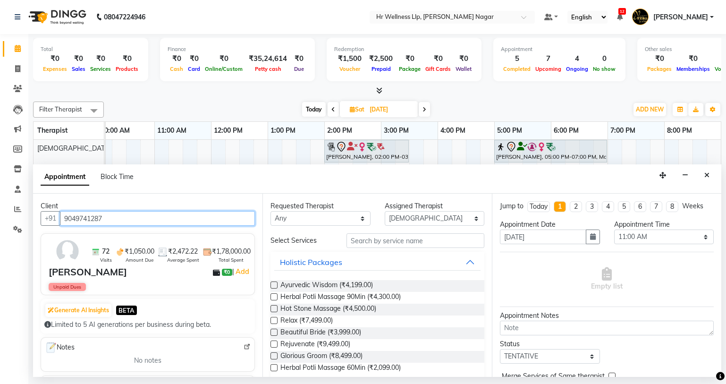
type input "9049741287"
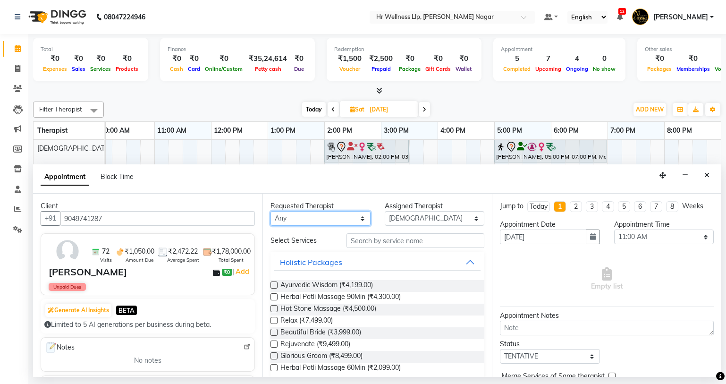
click at [283, 225] on select "Any Krishna [PERSON_NAME] [PERSON_NAME] Sana [PERSON_NAME]" at bounding box center [320, 218] width 100 height 15
select select "19732"
click at [270, 211] on select "Any Krishna [PERSON_NAME] [PERSON_NAME] Sana [PERSON_NAME]" at bounding box center [320, 218] width 100 height 15
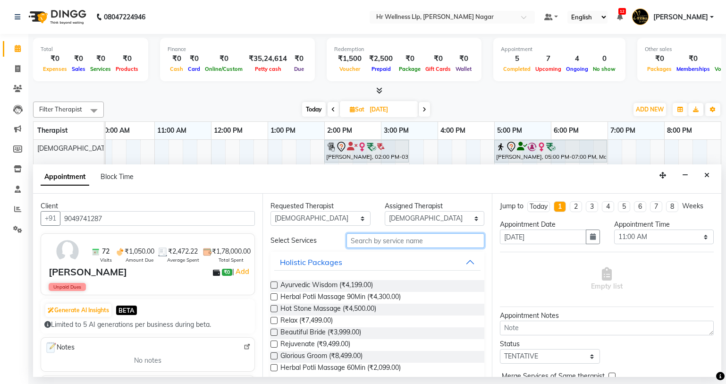
click at [376, 237] on input "text" at bounding box center [415, 240] width 138 height 15
type input "m"
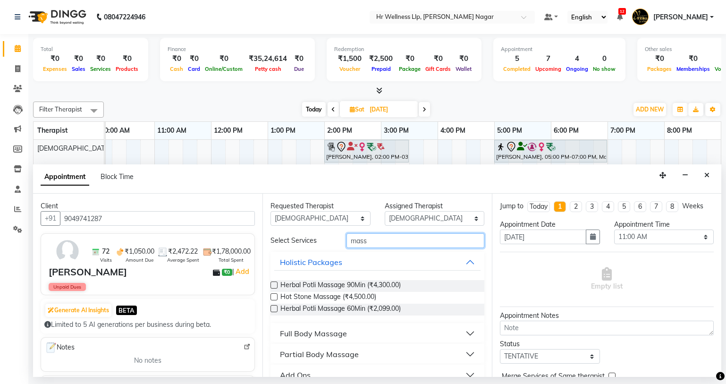
type input "mass"
click at [309, 337] on div "Full Body Massage" at bounding box center [313, 333] width 67 height 11
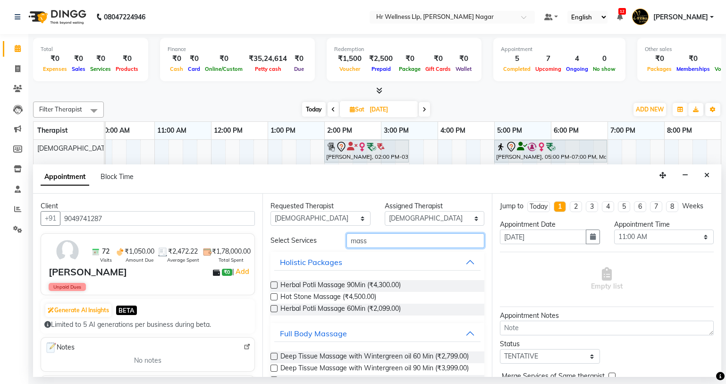
click at [368, 236] on input "mass" at bounding box center [415, 240] width 138 height 15
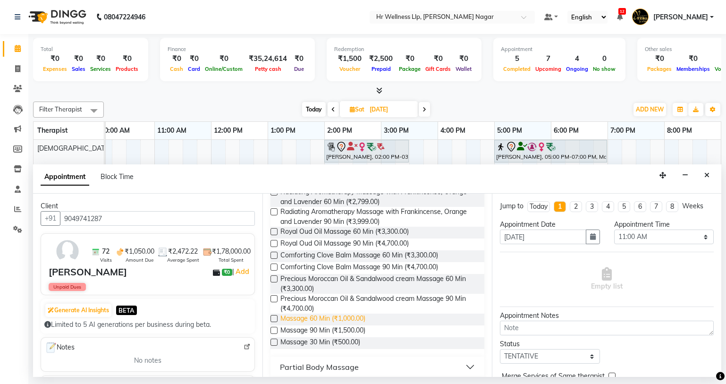
scroll to position [422, 0]
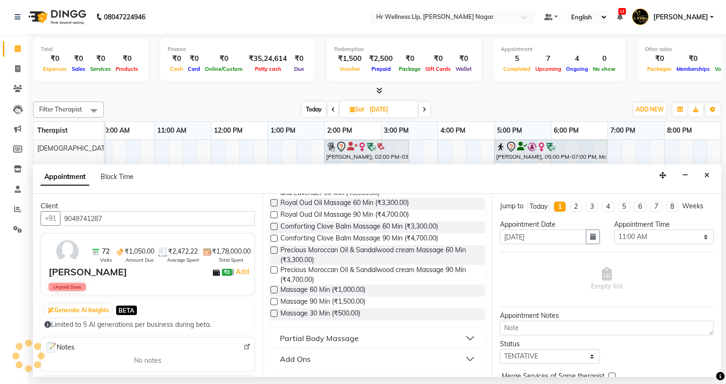
click at [274, 290] on label at bounding box center [273, 289] width 7 height 7
click at [274, 290] on input "checkbox" at bounding box center [273, 290] width 6 height 6
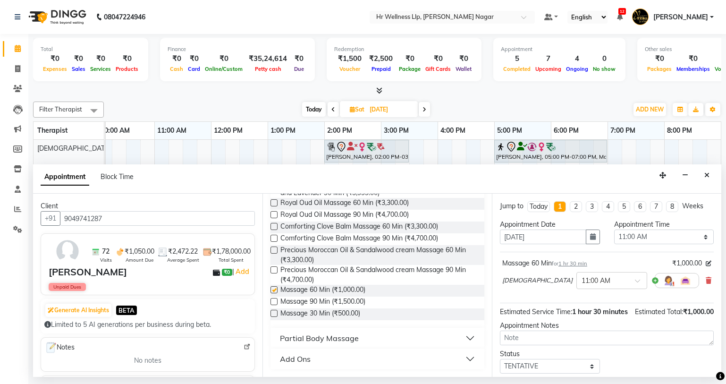
checkbox input "false"
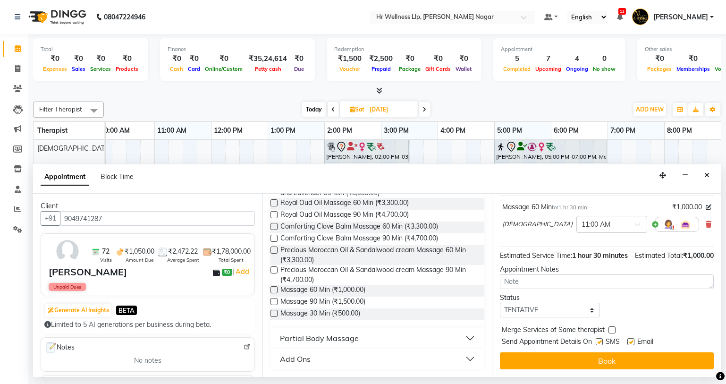
scroll to position [66, 0]
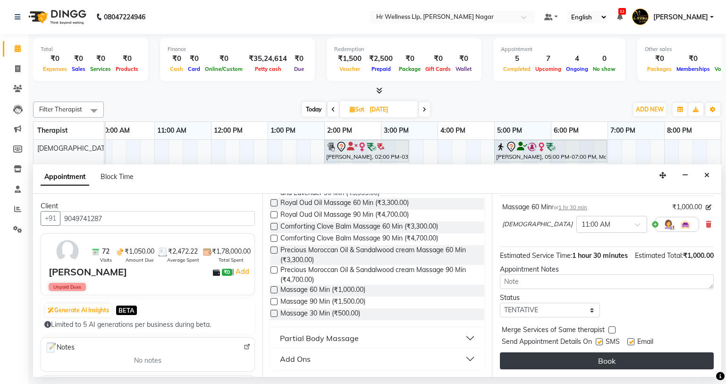
click at [590, 356] on button "Book" at bounding box center [607, 360] width 214 height 17
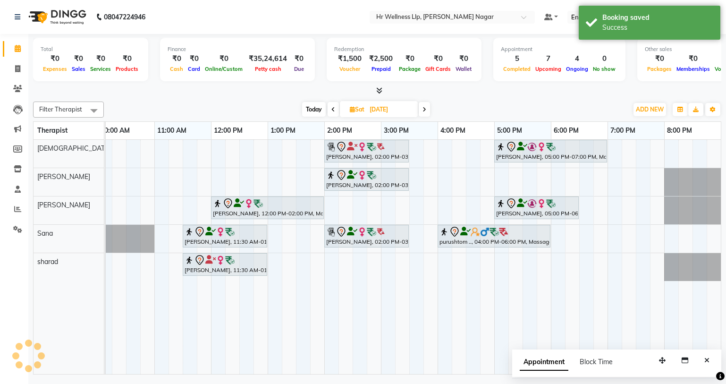
click at [316, 107] on span "Today" at bounding box center [314, 109] width 24 height 15
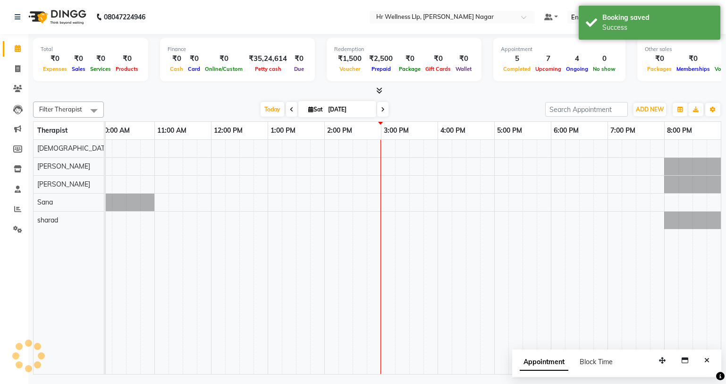
type input "04-10-2025"
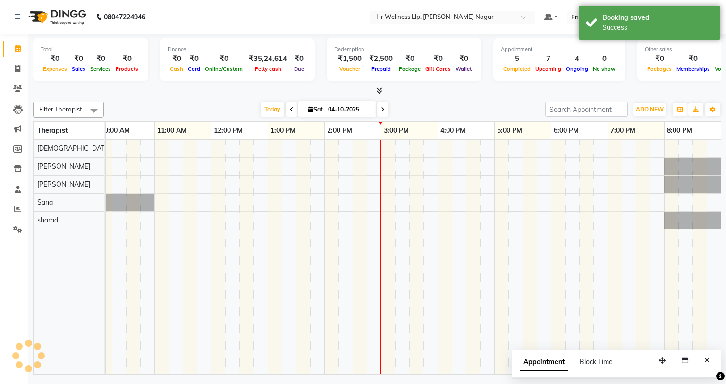
scroll to position [0, 121]
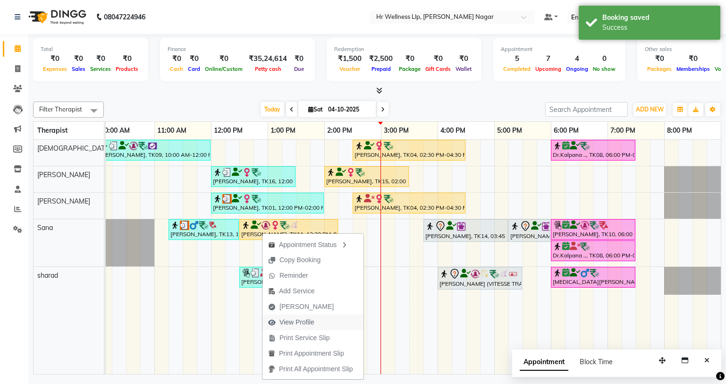
click at [299, 321] on span "View Profile" at bounding box center [296, 322] width 35 height 10
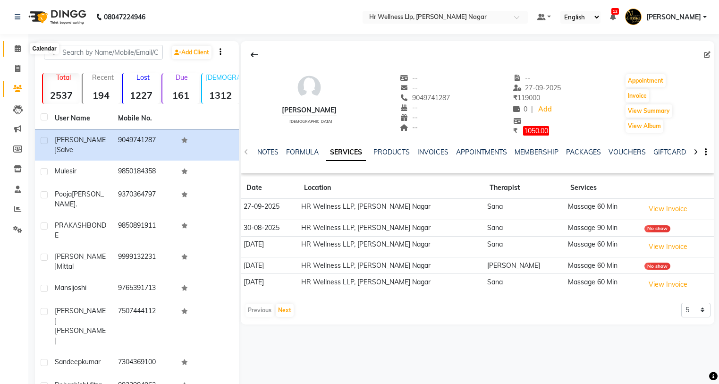
click at [16, 46] on icon at bounding box center [18, 48] width 6 height 7
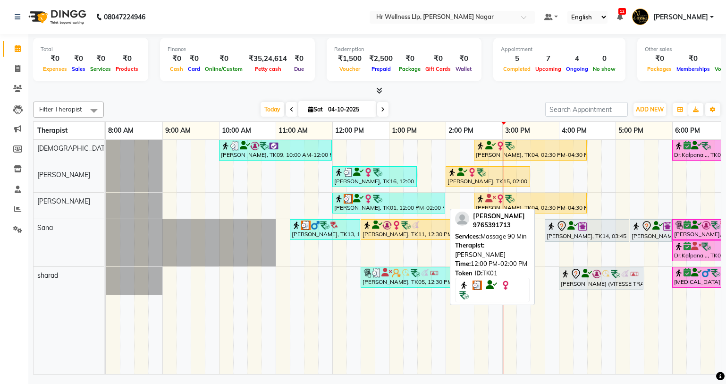
click at [375, 196] on img at bounding box center [377, 198] width 9 height 9
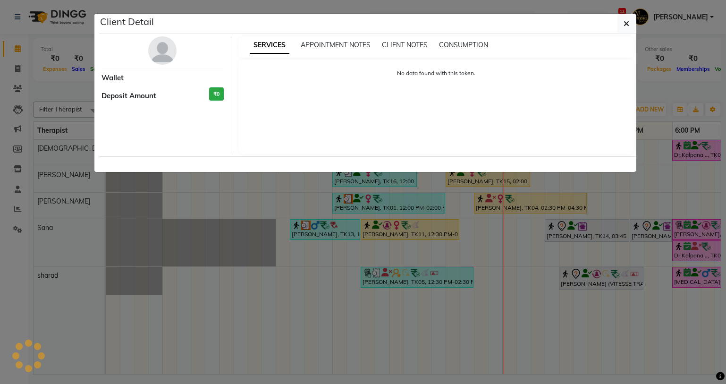
click at [372, 208] on ngb-modal-window "Client Detail Wallet Deposit Amount ₹0 SERVICES APPOINTMENT NOTES CLIENT NOTES …" at bounding box center [363, 192] width 726 height 384
select select "3"
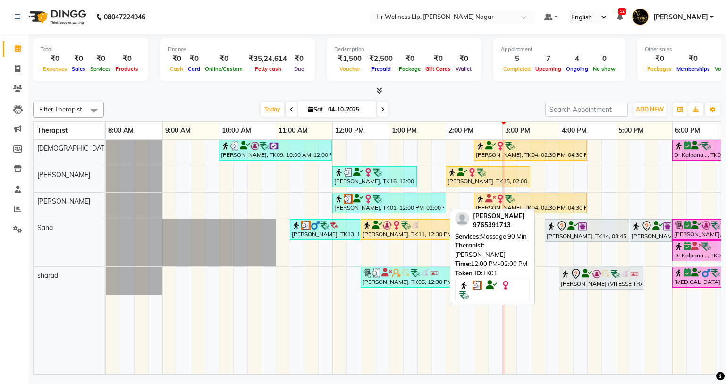
click at [372, 208] on div "[PERSON_NAME], TK01, 12:00 PM-02:00 PM, Massage 90 Min" at bounding box center [388, 203] width 111 height 18
select select "3"
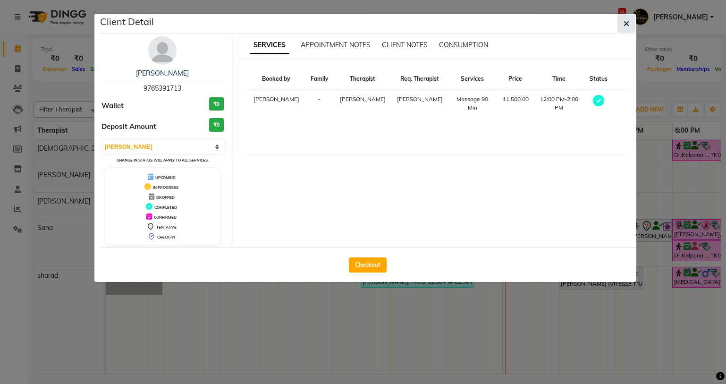
click at [627, 21] on icon "button" at bounding box center [626, 24] width 6 height 8
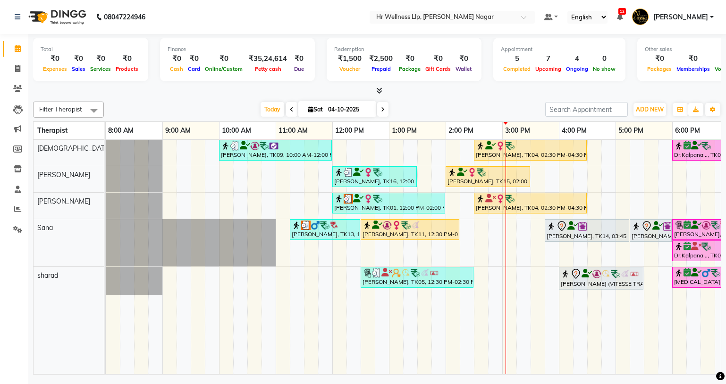
scroll to position [0, 88]
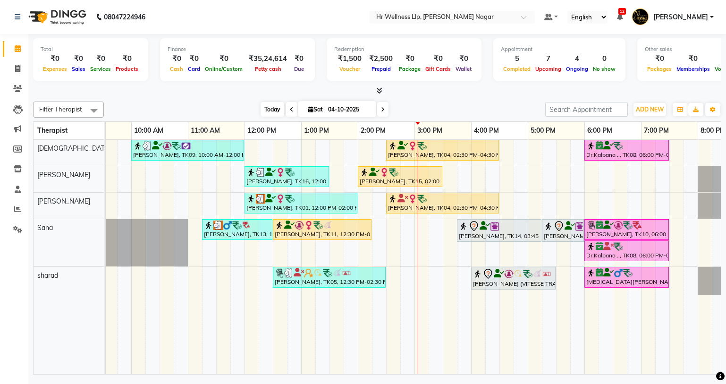
click at [272, 106] on span "Today" at bounding box center [273, 109] width 24 height 15
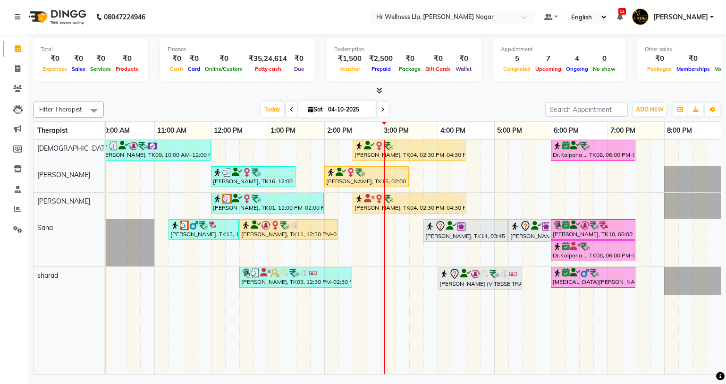
click at [381, 112] on icon at bounding box center [383, 110] width 4 height 6
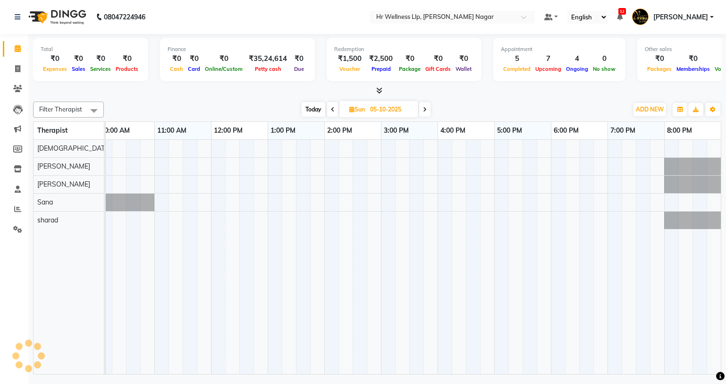
click at [315, 108] on span "Today" at bounding box center [314, 109] width 24 height 15
type input "04-10-2025"
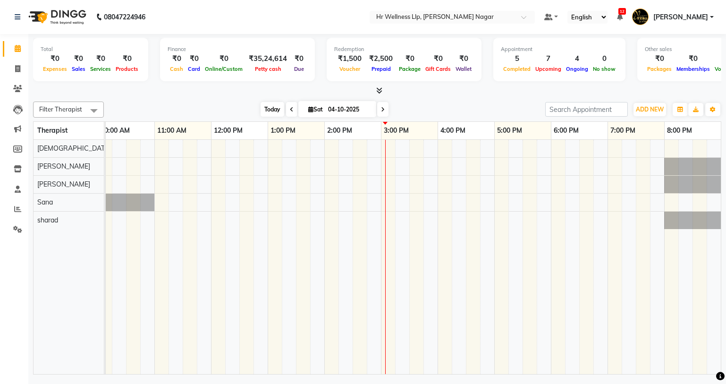
click at [275, 105] on span "Today" at bounding box center [273, 109] width 24 height 15
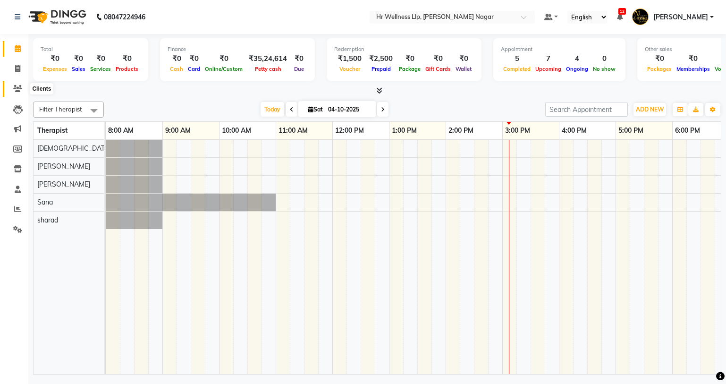
click at [17, 89] on icon at bounding box center [17, 88] width 9 height 7
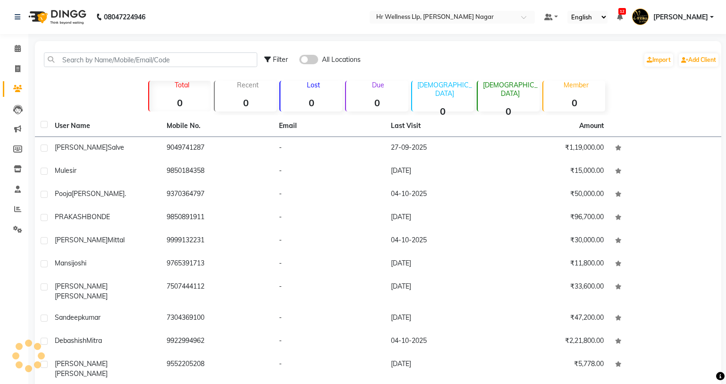
click at [313, 58] on span at bounding box center [308, 59] width 19 height 9
click at [299, 61] on input "checkbox" at bounding box center [299, 61] width 0 height 0
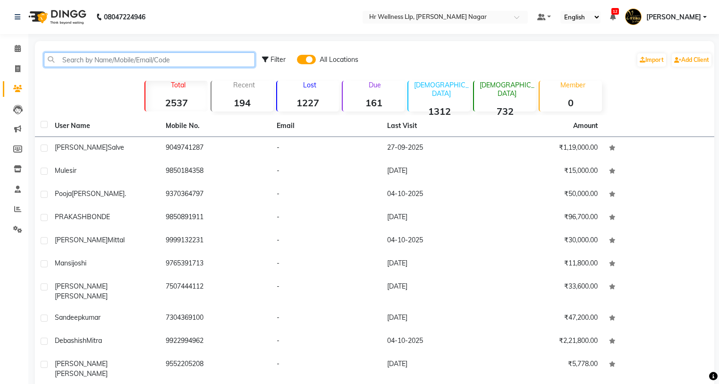
click at [188, 62] on input "text" at bounding box center [149, 59] width 211 height 15
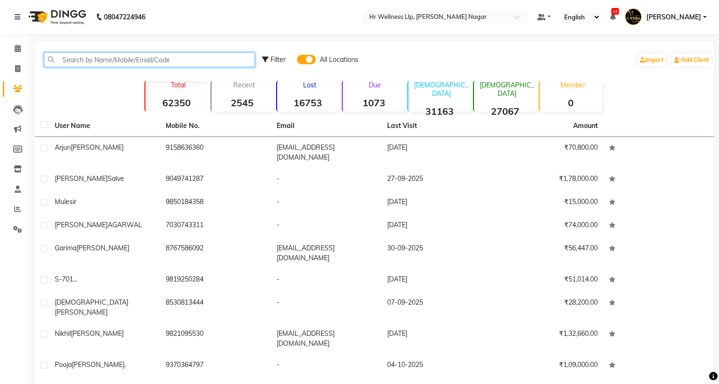
paste input "8766900681"
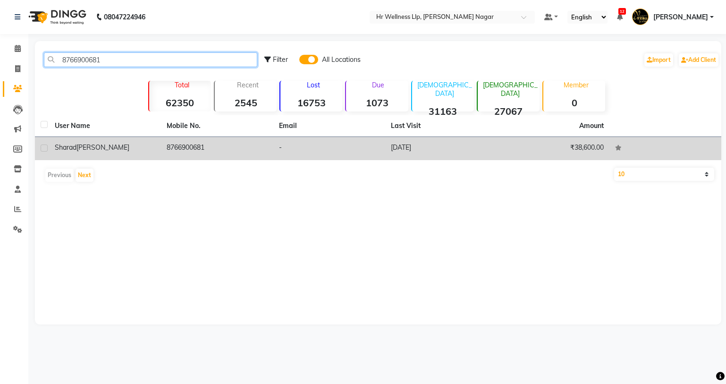
type input "8766900681"
click at [118, 156] on td "[PERSON_NAME] [PERSON_NAME]" at bounding box center [105, 148] width 112 height 23
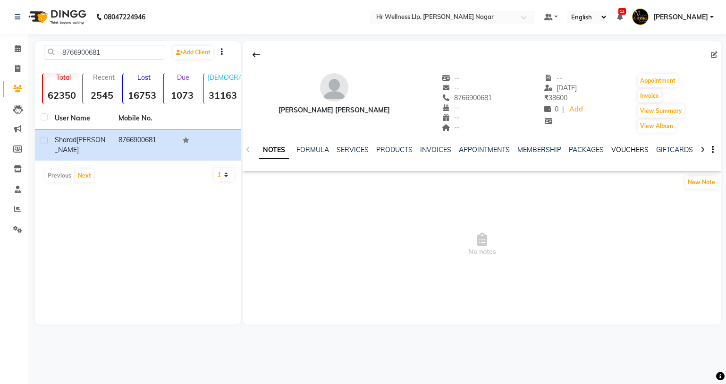
click at [618, 150] on link "VOUCHERS" at bounding box center [629, 149] width 37 height 8
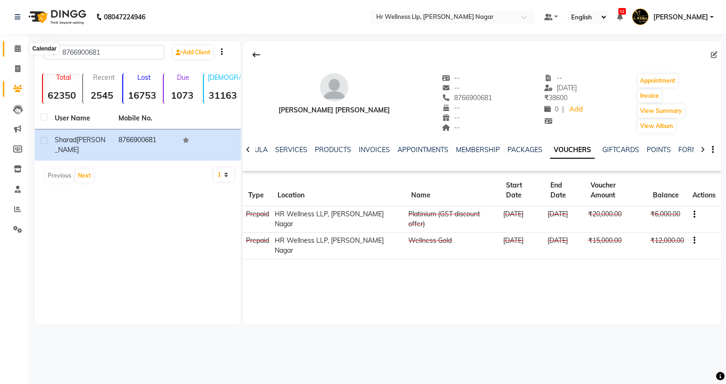
click at [12, 48] on span at bounding box center [17, 48] width 17 height 11
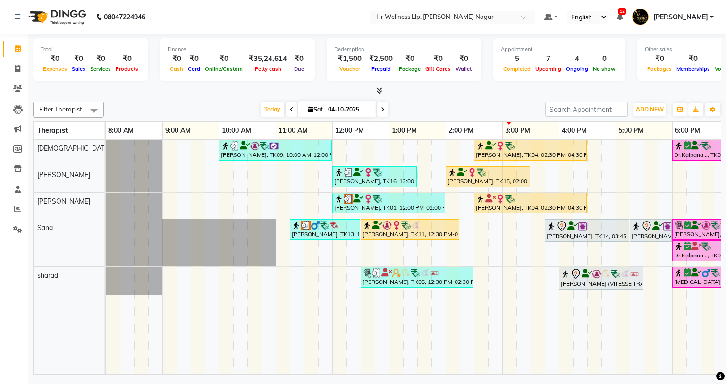
drag, startPoint x: 428, startPoint y: 375, endPoint x: 504, endPoint y: 379, distance: 76.6
click at [504, 379] on div "08047224946 Select Location × Hr Wellness Llp, [PERSON_NAME] Nagar Default Pane…" at bounding box center [363, 192] width 726 height 384
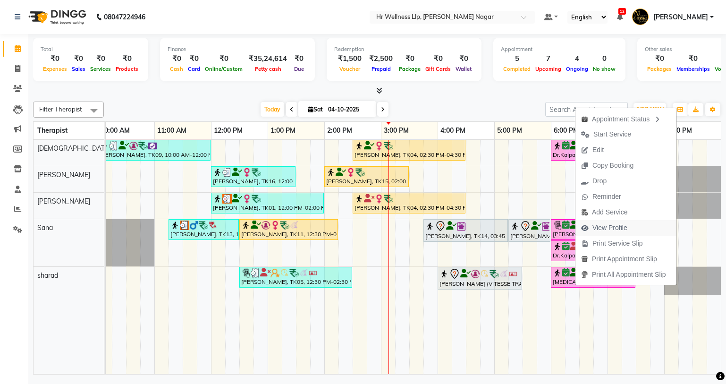
click at [620, 226] on span "View Profile" at bounding box center [609, 228] width 35 height 10
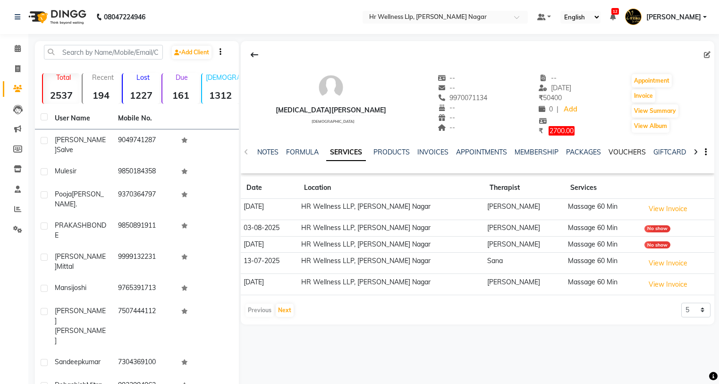
click at [631, 152] on link "VOUCHERS" at bounding box center [626, 152] width 37 height 8
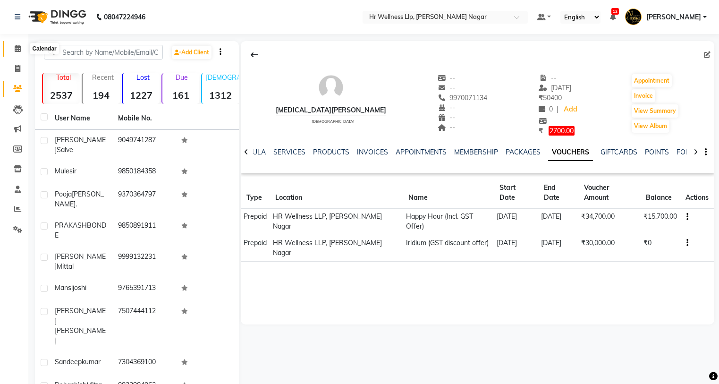
click at [11, 46] on span at bounding box center [17, 48] width 17 height 11
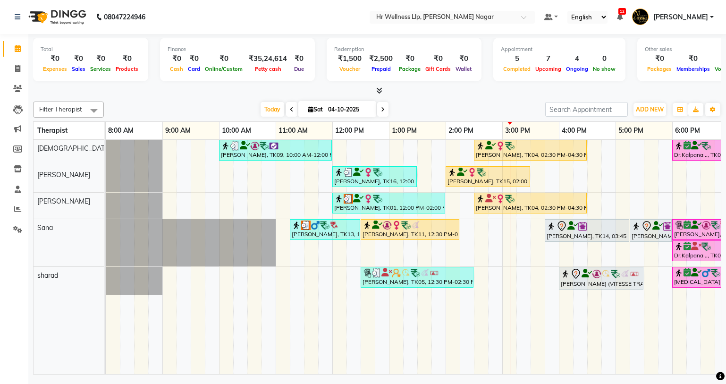
scroll to position [0, 121]
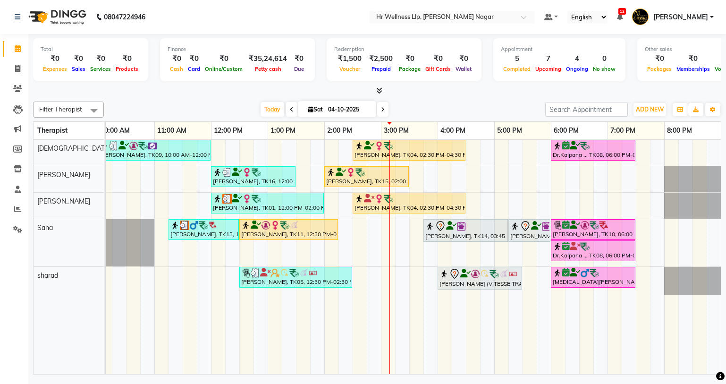
click at [152, 19] on div "08047224946" at bounding box center [80, 17] width 145 height 26
click at [381, 108] on icon at bounding box center [383, 110] width 4 height 6
type input "05-10-2025"
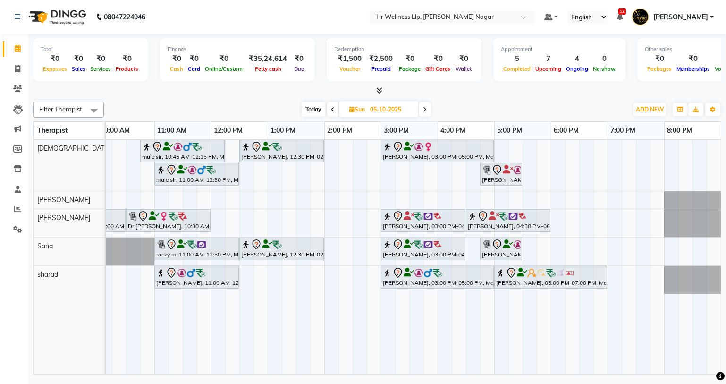
click at [277, 278] on div "mule sir, 10:45 AM-12:15 PM, Massage 60 [PERSON_NAME], 12:30 PM-02:00 PM, Massa…" at bounding box center [352, 257] width 736 height 234
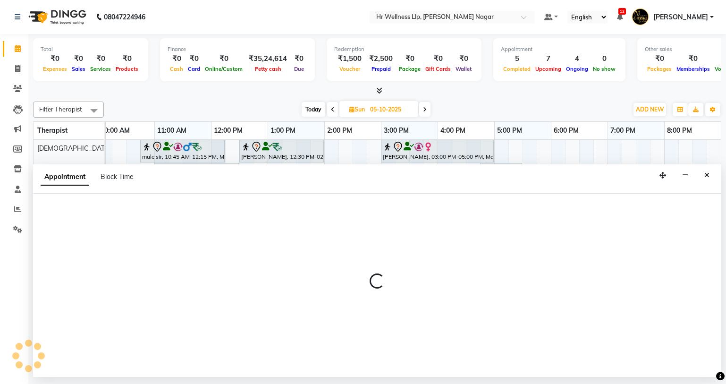
select select "86679"
select select "780"
select select "tentative"
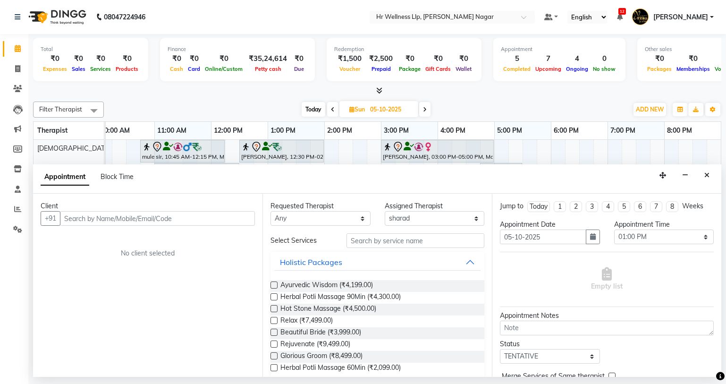
click at [73, 219] on input "text" at bounding box center [157, 218] width 195 height 15
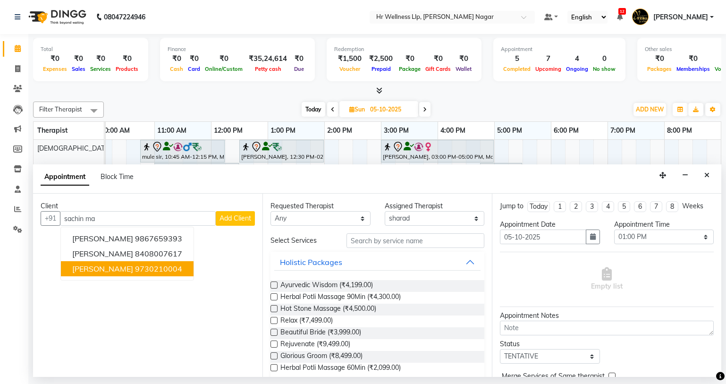
click at [135, 269] on ngb-highlight "9730210004" at bounding box center [158, 268] width 47 height 9
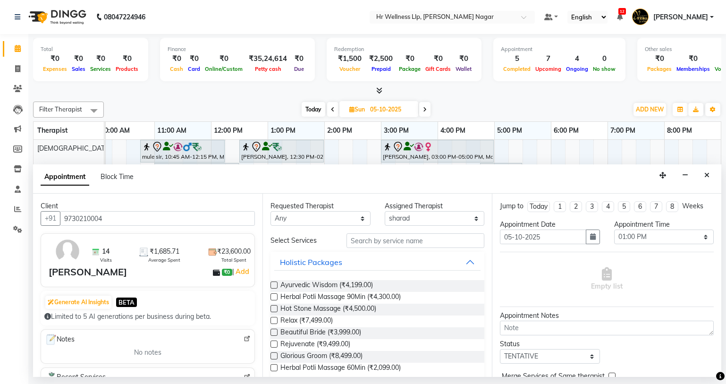
type input "9730210004"
click at [296, 212] on select "Any Krishna [PERSON_NAME] [PERSON_NAME] Sana [PERSON_NAME]" at bounding box center [320, 218] width 100 height 15
select select "86679"
click at [270, 211] on select "Any Krishna [PERSON_NAME] [PERSON_NAME] Sana [PERSON_NAME]" at bounding box center [320, 218] width 100 height 15
click at [369, 238] on input "text" at bounding box center [415, 240] width 138 height 15
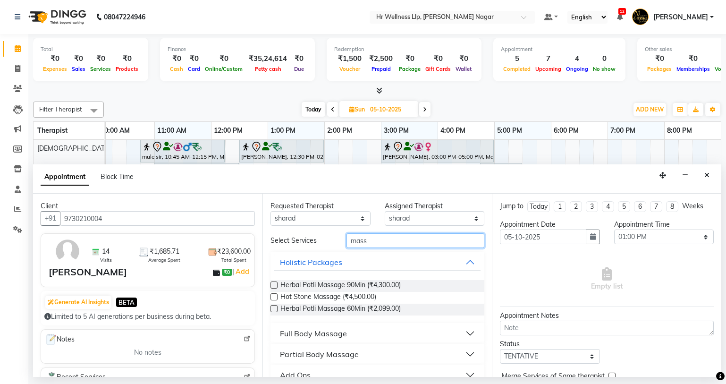
type input "mass"
click at [297, 332] on div "Full Body Massage" at bounding box center [313, 333] width 67 height 11
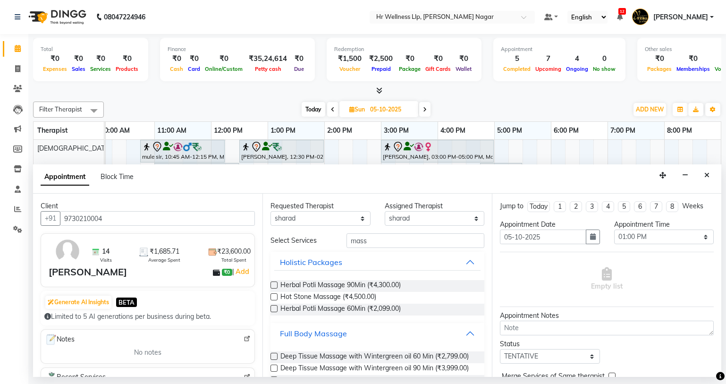
scroll to position [422, 0]
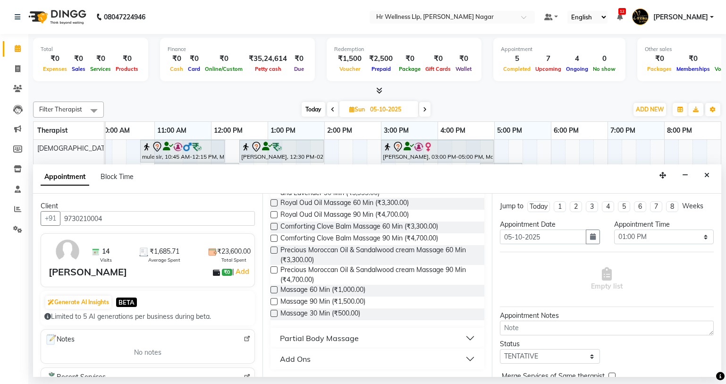
click at [274, 290] on label at bounding box center [273, 289] width 7 height 7
click at [274, 290] on input "checkbox" at bounding box center [273, 290] width 6 height 6
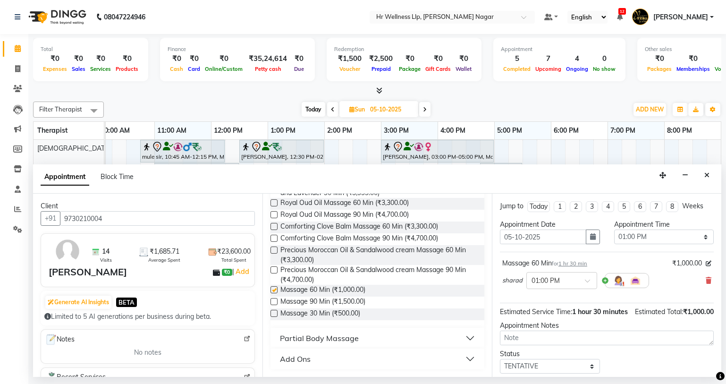
checkbox input "false"
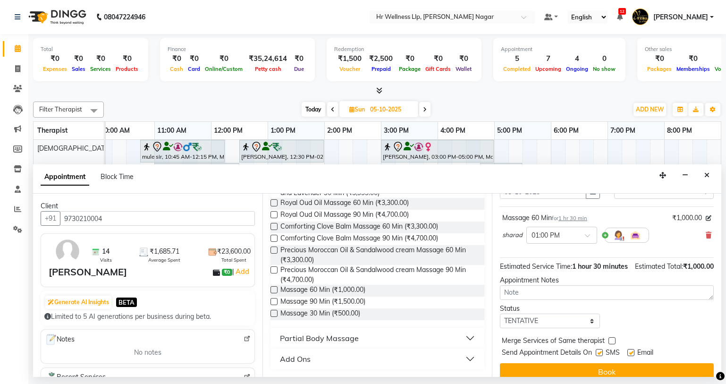
scroll to position [66, 0]
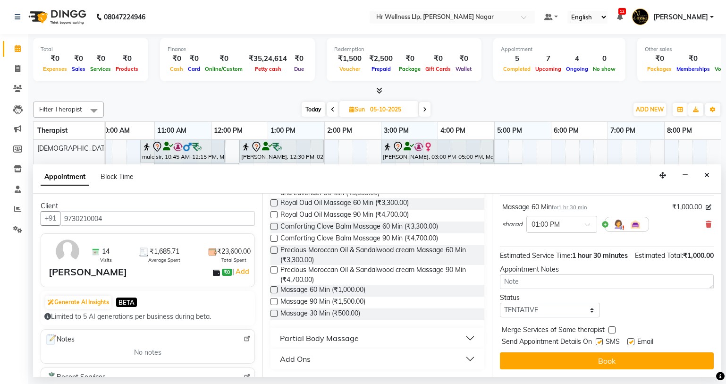
click at [599, 344] on label at bounding box center [599, 341] width 7 height 7
click at [599, 344] on input "checkbox" at bounding box center [599, 342] width 6 height 6
checkbox input "false"
click at [631, 341] on label at bounding box center [630, 341] width 7 height 7
click at [631, 341] on input "checkbox" at bounding box center [630, 342] width 6 height 6
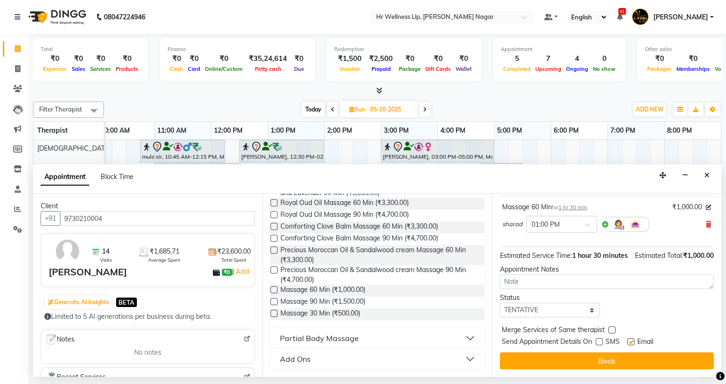
checkbox input "false"
click at [622, 351] on div "Jump to [DATE] 1 2 3 4 5 6 7 8 Weeks Appointment Date [DATE] Appointment Time S…" at bounding box center [606, 285] width 229 height 183
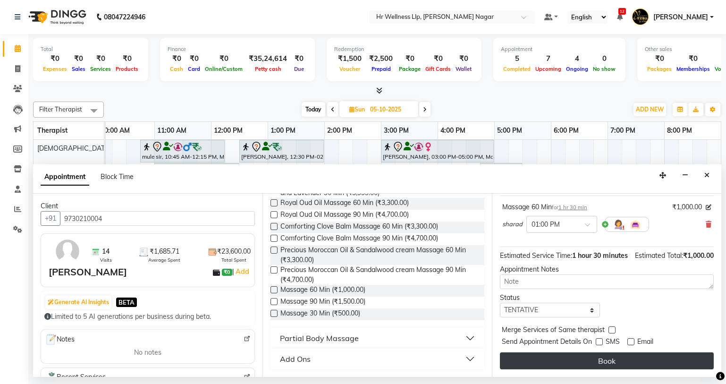
click at [570, 364] on button "Book" at bounding box center [607, 360] width 214 height 17
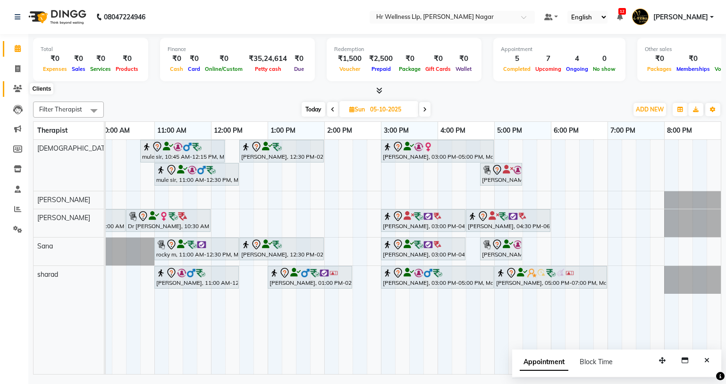
click at [20, 89] on icon at bounding box center [17, 88] width 9 height 7
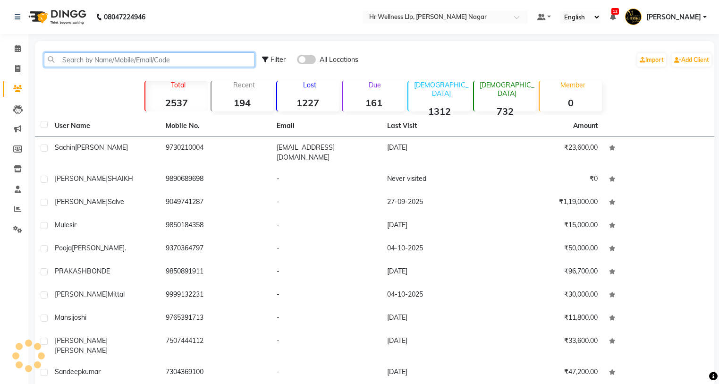
click at [216, 59] on input "text" at bounding box center [149, 59] width 211 height 15
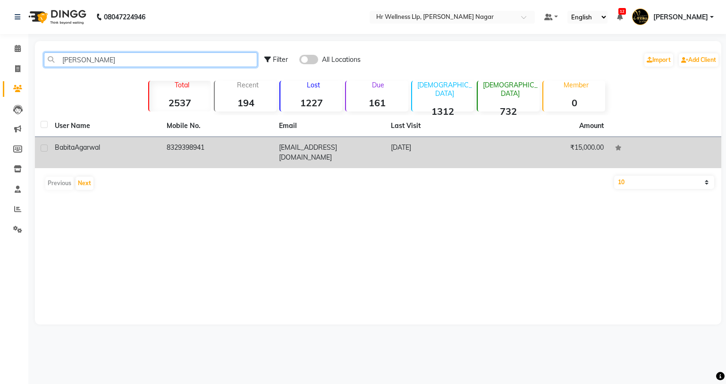
type input "[PERSON_NAME]"
click at [308, 151] on td "[EMAIL_ADDRESS][DOMAIN_NAME]" at bounding box center [329, 152] width 112 height 31
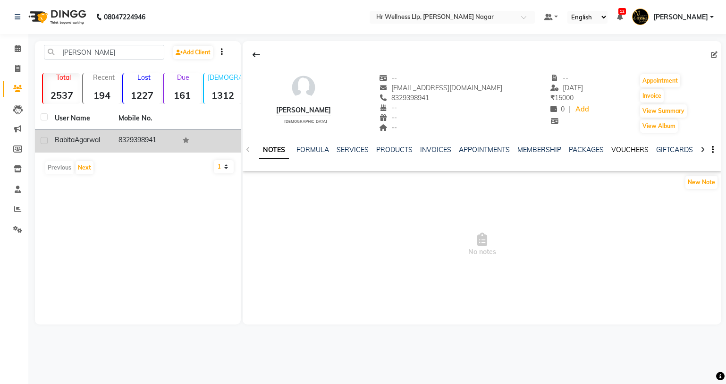
click at [640, 152] on link "VOUCHERS" at bounding box center [629, 149] width 37 height 8
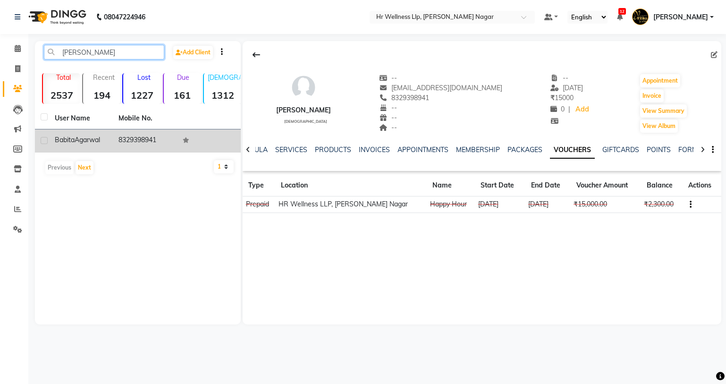
click at [106, 51] on input "[PERSON_NAME]" at bounding box center [104, 52] width 120 height 15
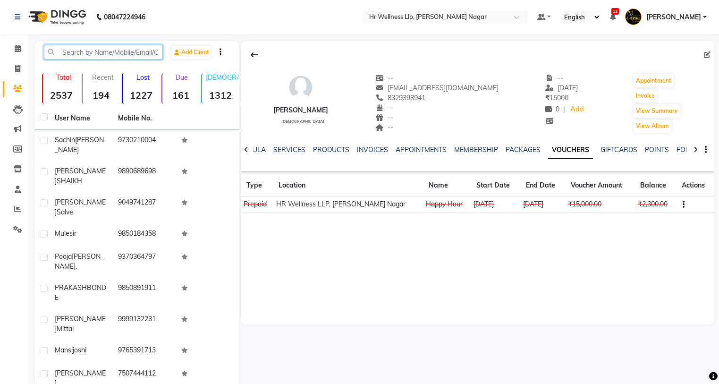
type input "m"
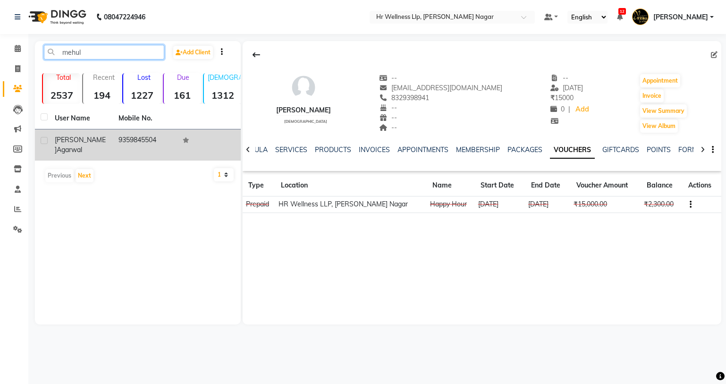
type input "mehul"
click at [82, 145] on span "Agarwal" at bounding box center [69, 149] width 25 height 8
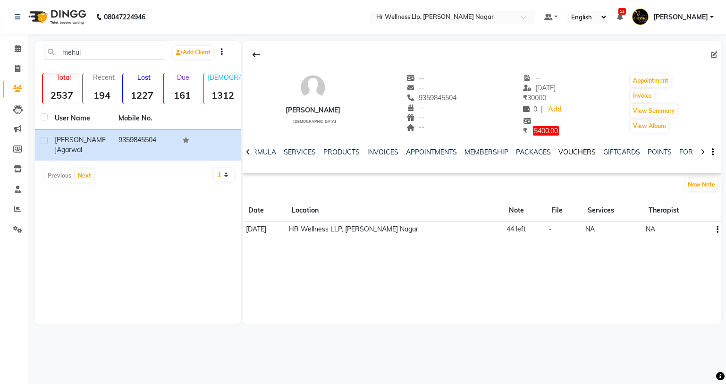
click at [586, 151] on link "VOUCHERS" at bounding box center [576, 152] width 37 height 8
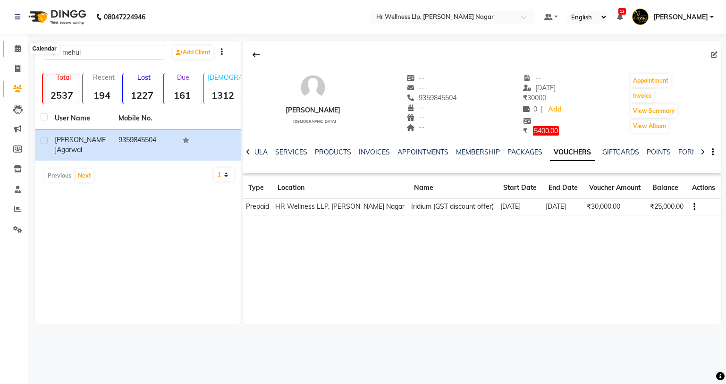
click at [20, 45] on icon at bounding box center [18, 48] width 6 height 7
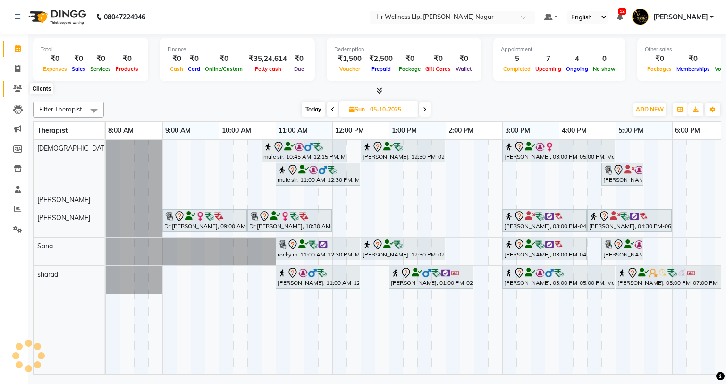
click at [22, 85] on span at bounding box center [17, 89] width 17 height 11
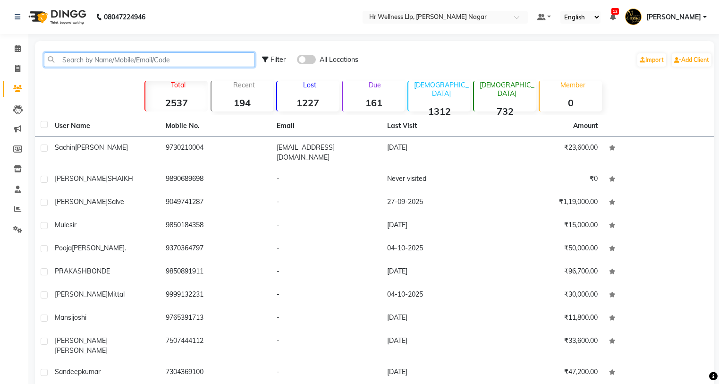
click at [135, 53] on input "text" at bounding box center [149, 59] width 211 height 15
paste input "9130590505"
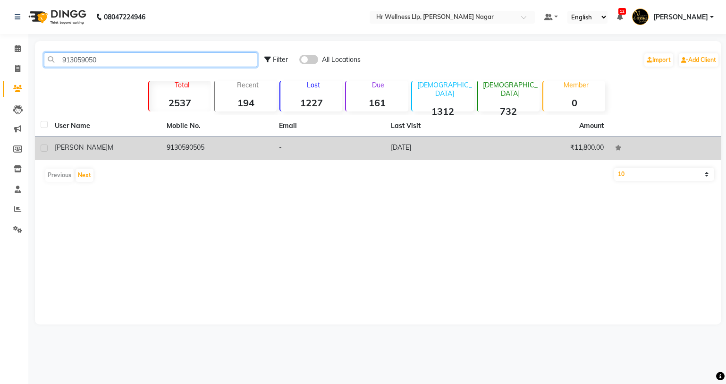
type input "913059050"
click at [186, 144] on td "9130590505" at bounding box center [217, 148] width 112 height 23
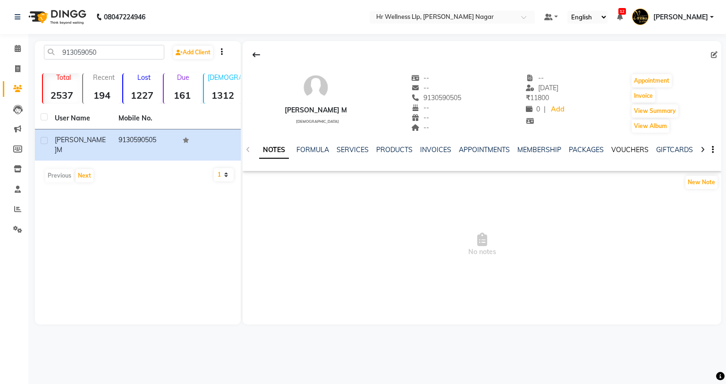
click at [618, 147] on link "VOUCHERS" at bounding box center [629, 149] width 37 height 8
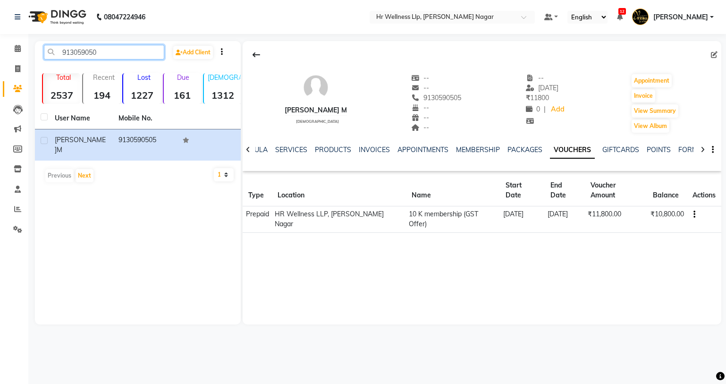
click at [114, 51] on input "913059050" at bounding box center [104, 52] width 120 height 15
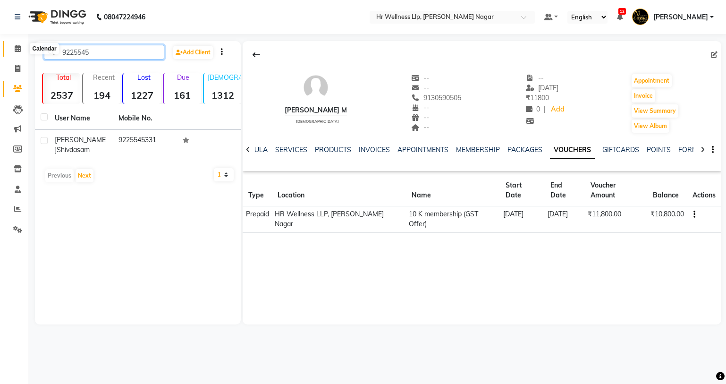
type input "9225545"
click at [15, 47] on icon at bounding box center [18, 48] width 6 height 7
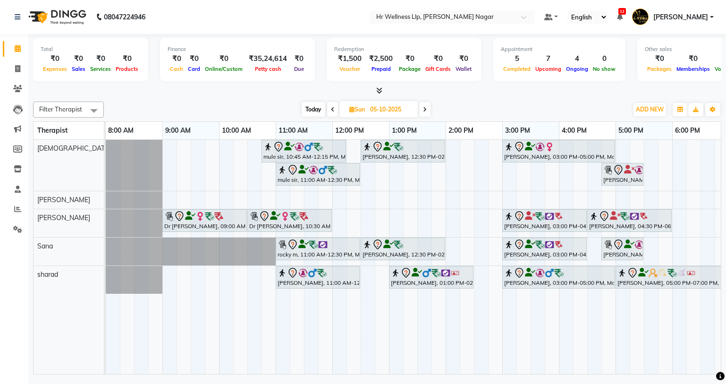
click at [312, 113] on span "Today" at bounding box center [314, 109] width 24 height 15
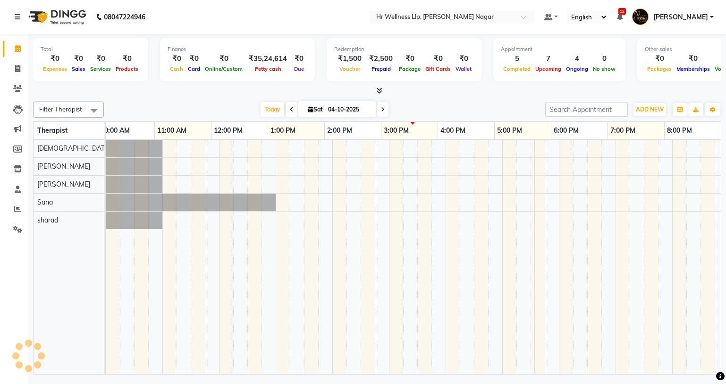
scroll to position [0, 121]
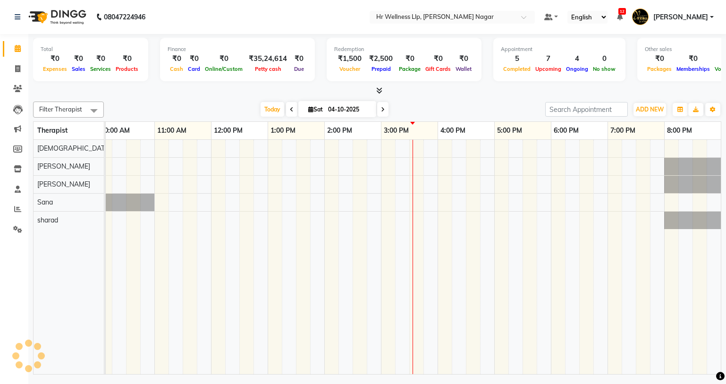
click at [381, 109] on icon at bounding box center [383, 110] width 4 height 6
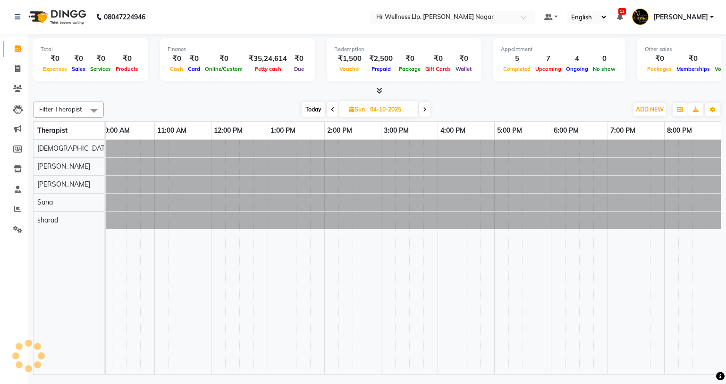
type input "05-10-2025"
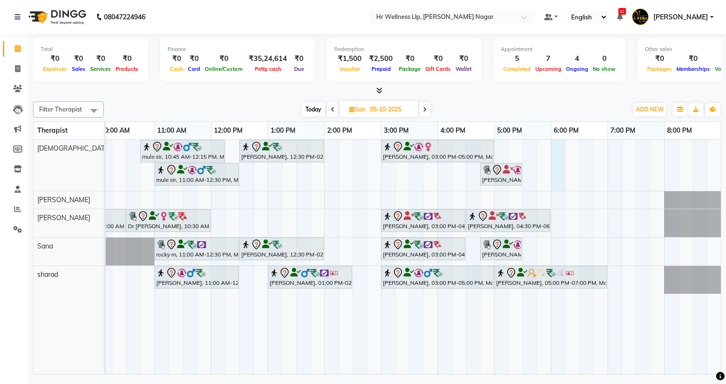
click at [561, 153] on div "mule sir, 10:45 AM-12:15 PM, Massage 60 [PERSON_NAME], 12:30 PM-02:00 PM, Massa…" at bounding box center [352, 257] width 736 height 234
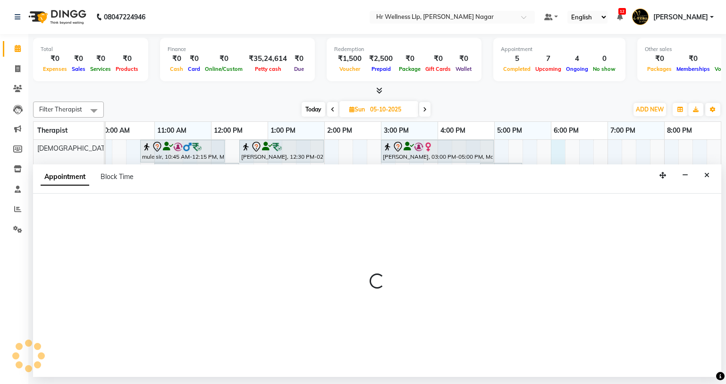
select select "19732"
select select "1080"
select select "tentative"
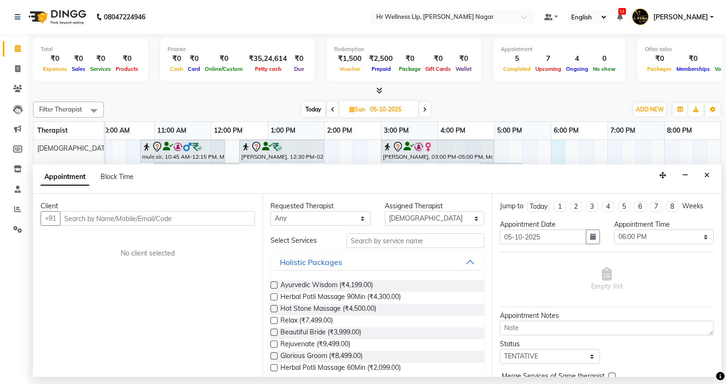
click at [239, 218] on input "text" at bounding box center [157, 218] width 195 height 15
click at [706, 173] on icon "Close" at bounding box center [706, 175] width 5 height 7
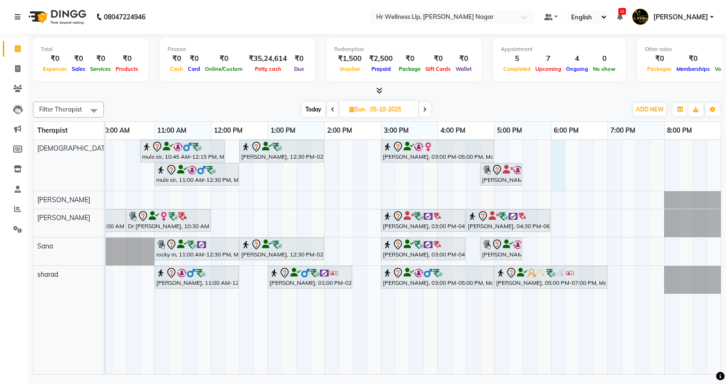
click at [556, 151] on div "mule sir, 10:45 AM-12:15 PM, Massage 60 [PERSON_NAME], 12:30 PM-02:00 PM, Massa…" at bounding box center [352, 257] width 736 height 234
select select "19732"
select select "tentative"
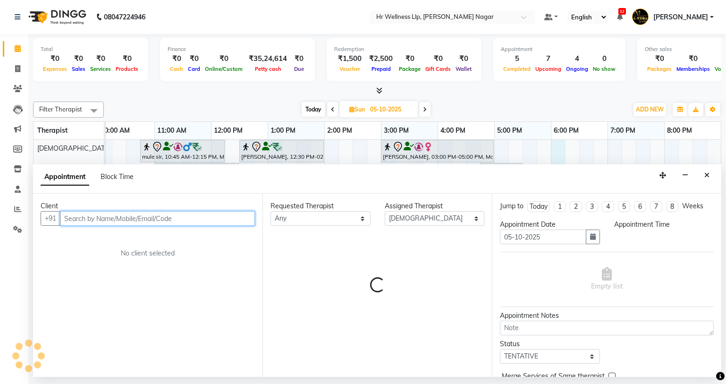
select select "1080"
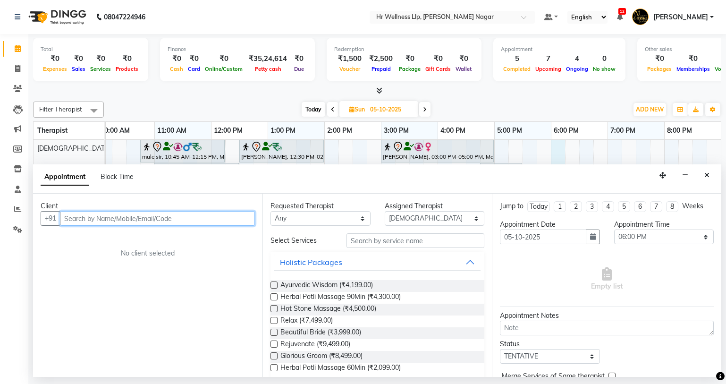
click at [208, 220] on input "text" at bounding box center [157, 218] width 195 height 15
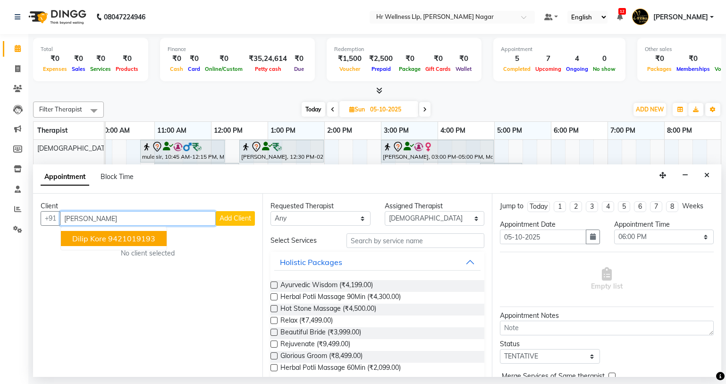
click at [136, 246] on ngb-typeahead-window "Dilip kore 9421019193" at bounding box center [113, 239] width 107 height 24
click at [145, 237] on ngb-highlight "9421019193" at bounding box center [131, 238] width 47 height 9
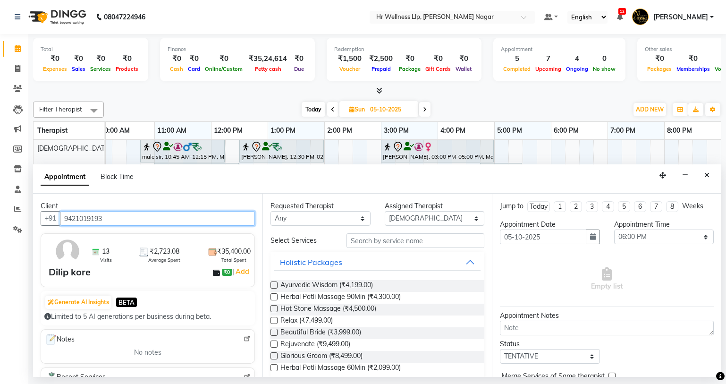
type input "9421019193"
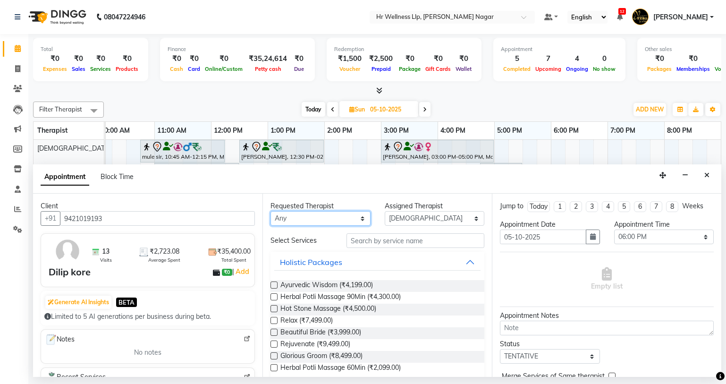
click at [302, 216] on select "Any Krishna [PERSON_NAME] [PERSON_NAME] Sana [PERSON_NAME]" at bounding box center [320, 218] width 100 height 15
select select "19732"
click at [270, 211] on select "Any Krishna [PERSON_NAME] [PERSON_NAME] Sana [PERSON_NAME]" at bounding box center [320, 218] width 100 height 15
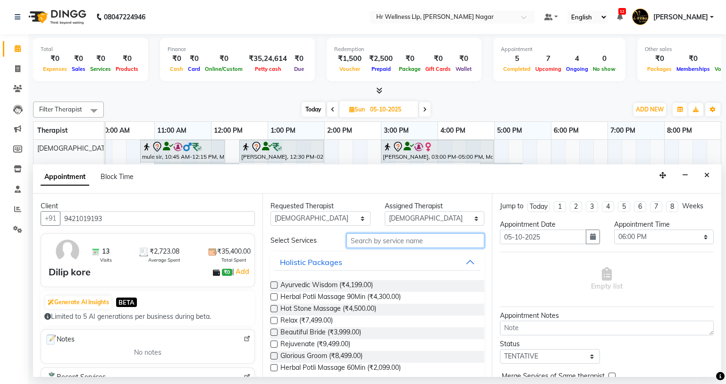
click at [348, 237] on input "text" at bounding box center [415, 240] width 138 height 15
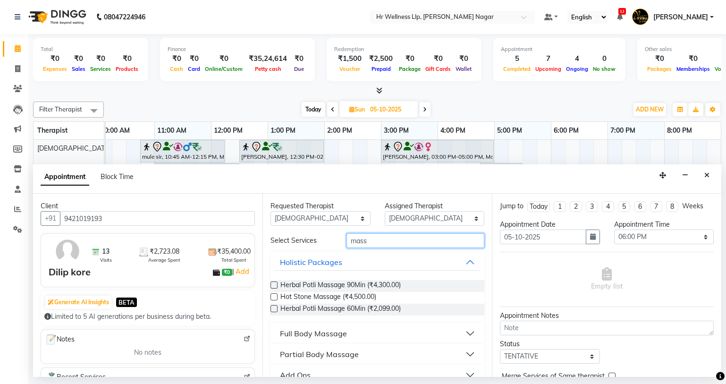
type input "mass"
click at [331, 328] on div "Full Body Massage" at bounding box center [313, 333] width 67 height 11
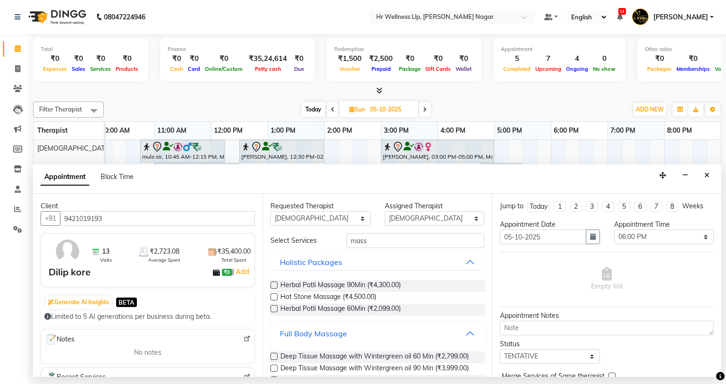
scroll to position [422, 0]
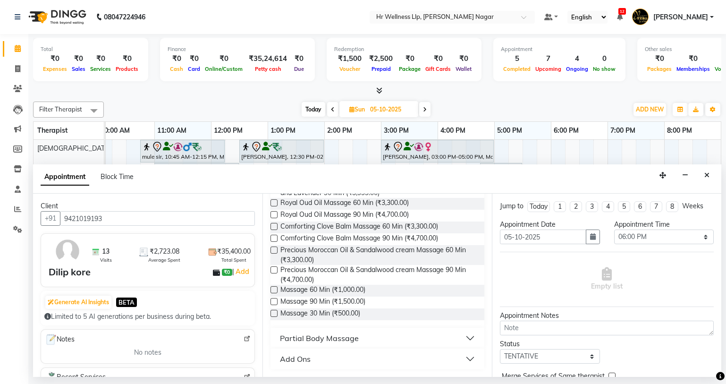
click at [272, 287] on label at bounding box center [273, 289] width 7 height 7
click at [272, 287] on input "checkbox" at bounding box center [273, 290] width 6 height 6
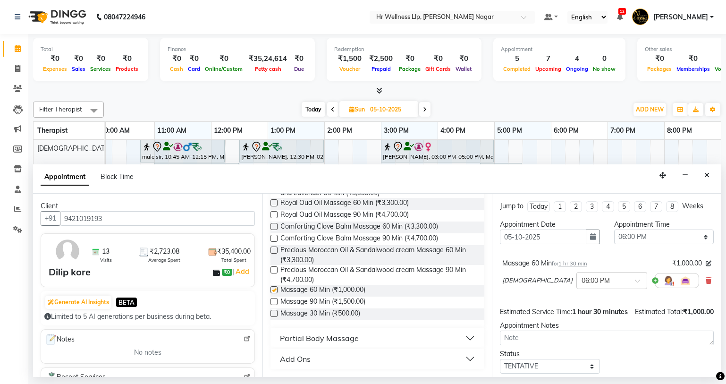
checkbox input "false"
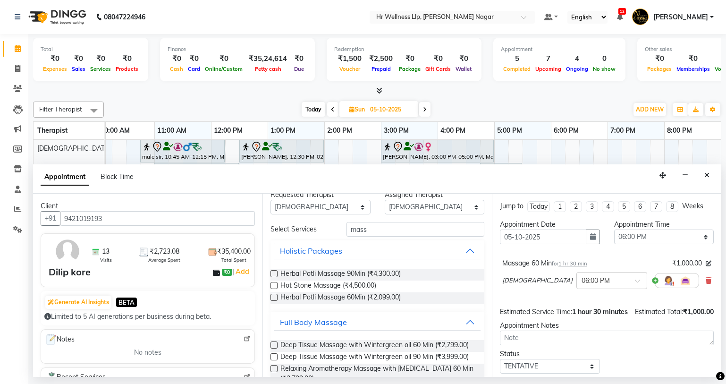
scroll to position [0, 0]
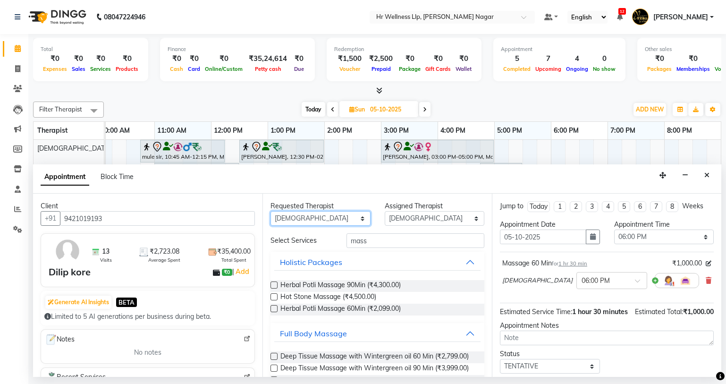
click at [333, 217] on select "Any Krishna [PERSON_NAME] [PERSON_NAME] Sana [PERSON_NAME]" at bounding box center [320, 218] width 100 height 15
select select "86678"
click at [270, 211] on select "Any Krishna [PERSON_NAME] [PERSON_NAME] Sana [PERSON_NAME]" at bounding box center [320, 218] width 100 height 15
select select "86678"
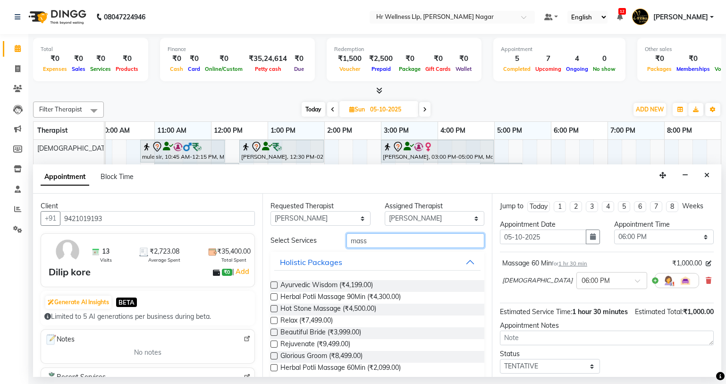
click at [392, 238] on input "mass" at bounding box center [415, 240] width 138 height 15
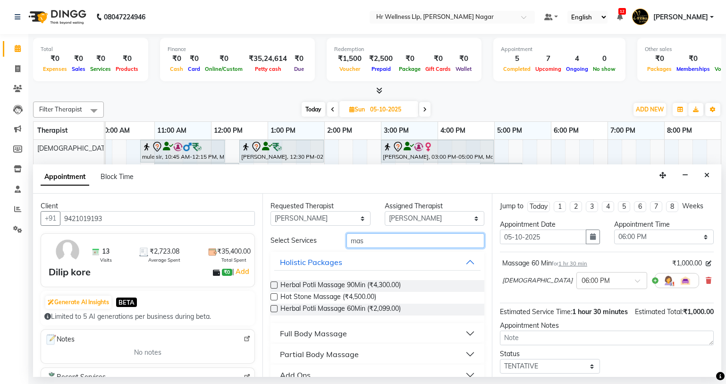
type input "mass"
click at [329, 329] on div "Full Body Massage" at bounding box center [313, 333] width 67 height 11
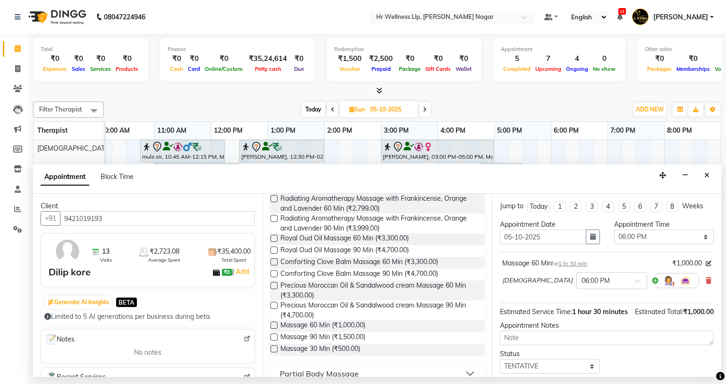
scroll to position [422, 0]
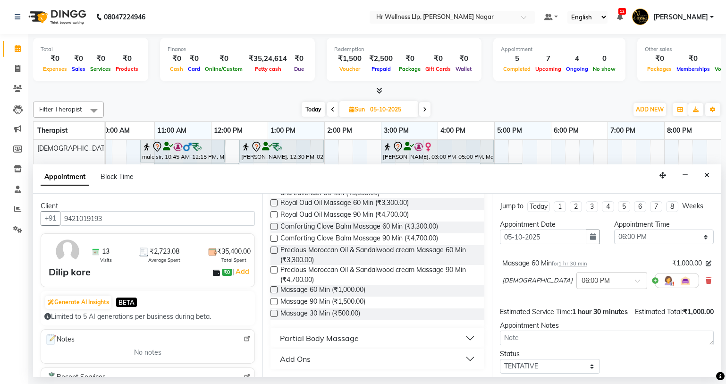
click at [275, 287] on label at bounding box center [273, 289] width 7 height 7
click at [275, 287] on input "checkbox" at bounding box center [273, 290] width 6 height 6
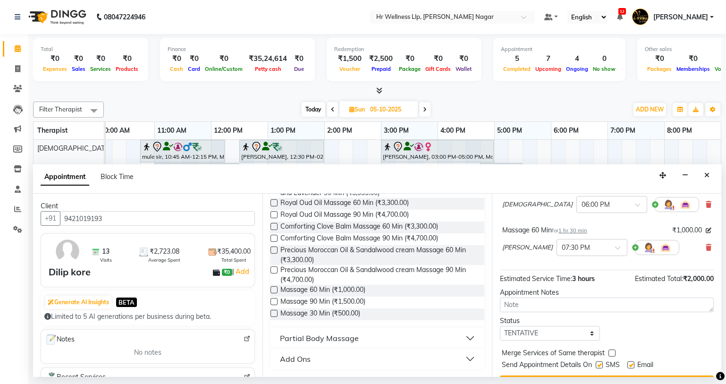
scroll to position [99, 0]
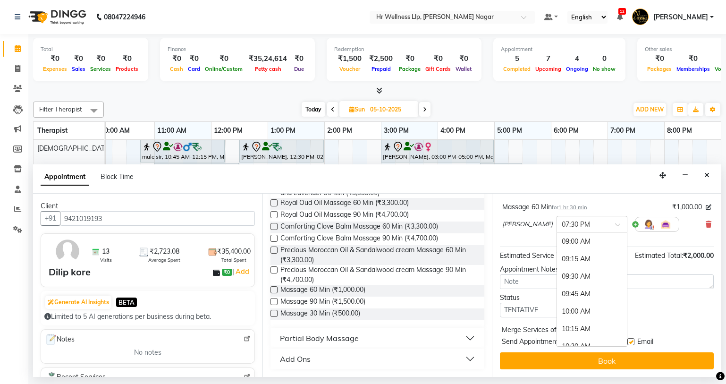
click at [564, 221] on div at bounding box center [592, 224] width 70 height 10
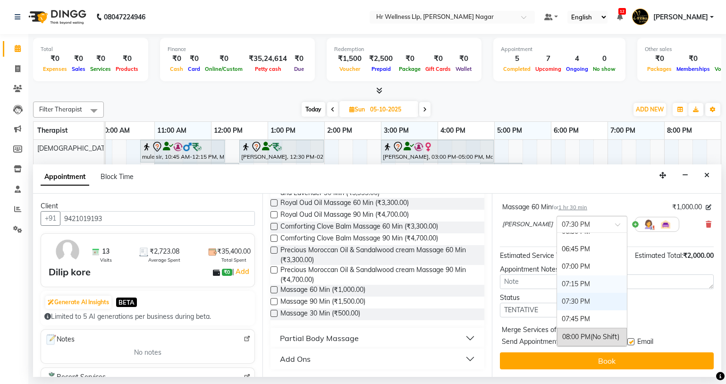
scroll to position [548, 0]
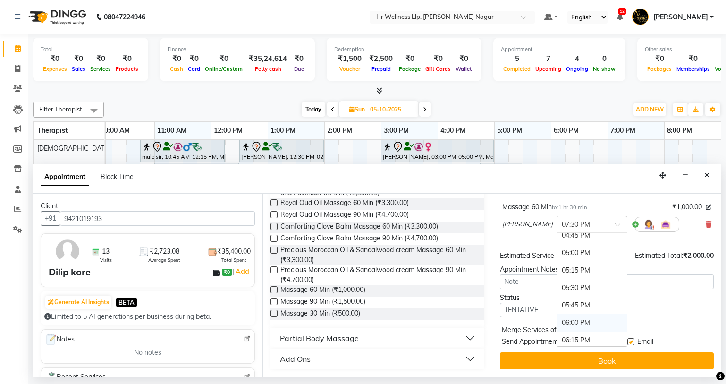
click at [557, 319] on div "06:00 PM" at bounding box center [592, 322] width 70 height 17
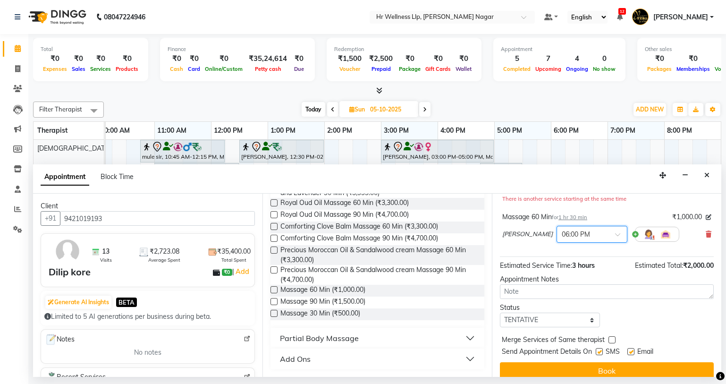
click at [276, 290] on label at bounding box center [273, 289] width 7 height 7
click at [276, 290] on input "checkbox" at bounding box center [273, 290] width 6 height 6
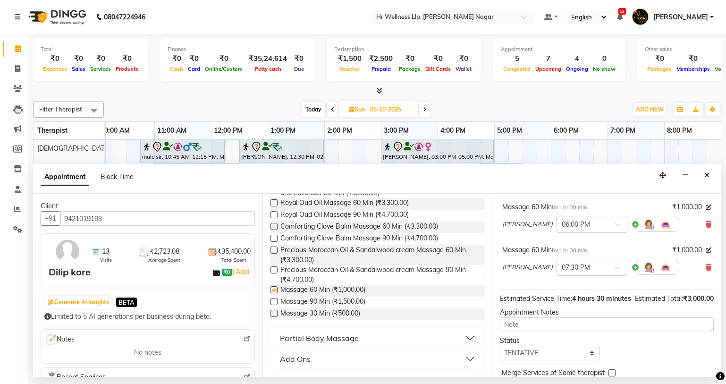
checkbox input "false"
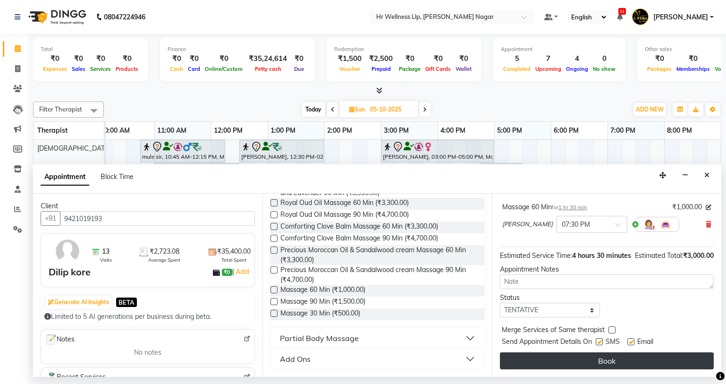
click at [525, 359] on button "Book" at bounding box center [607, 360] width 214 height 17
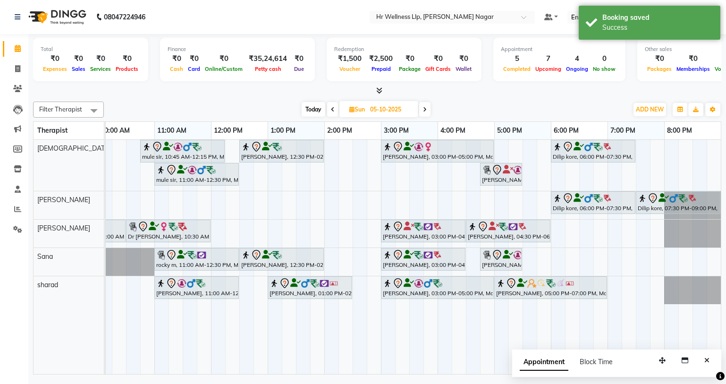
click at [312, 111] on span "Today" at bounding box center [314, 109] width 24 height 15
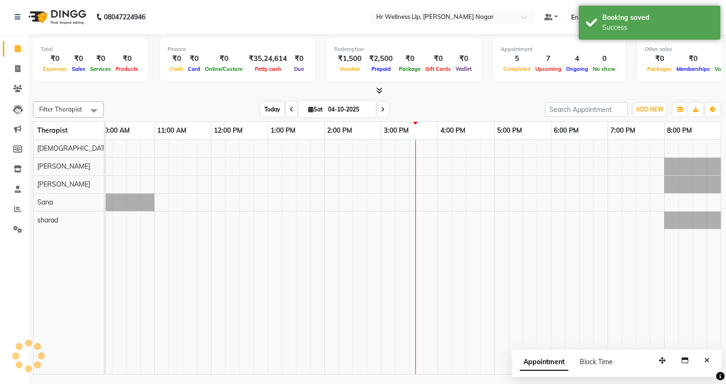
scroll to position [0, 121]
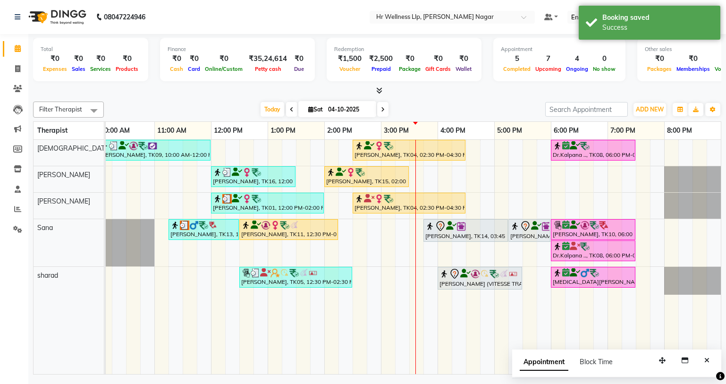
click at [382, 104] on span at bounding box center [382, 109] width 11 height 15
type input "05-10-2025"
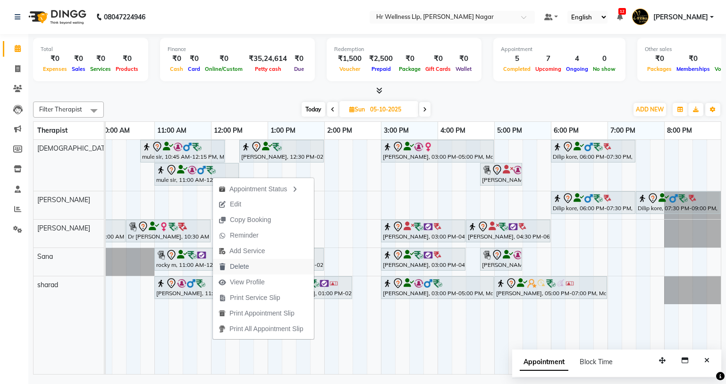
click at [245, 267] on span "Delete" at bounding box center [239, 266] width 19 height 10
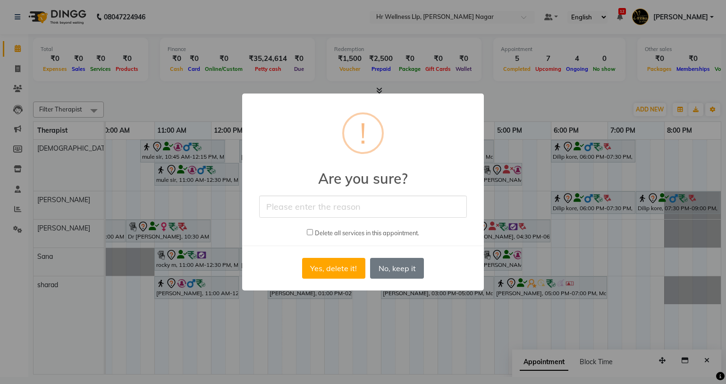
click at [350, 216] on input "text" at bounding box center [363, 206] width 208 height 22
click at [358, 197] on input "text" at bounding box center [363, 206] width 208 height 22
click at [281, 206] on input "wrogly" at bounding box center [363, 206] width 208 height 22
click at [320, 207] on input "wrongly" at bounding box center [363, 206] width 208 height 22
type input "wronglybook"
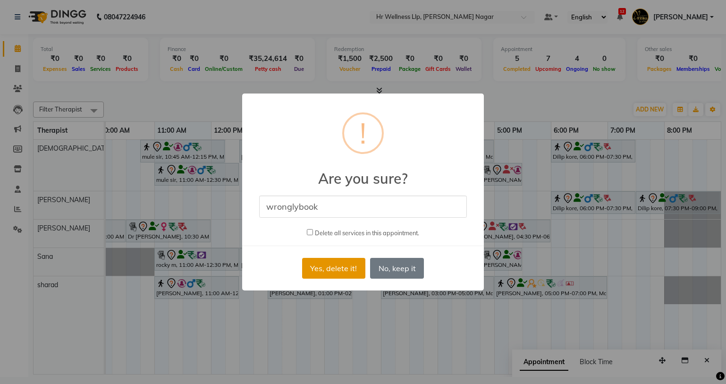
click at [327, 266] on button "Yes, delete it!" at bounding box center [333, 268] width 63 height 21
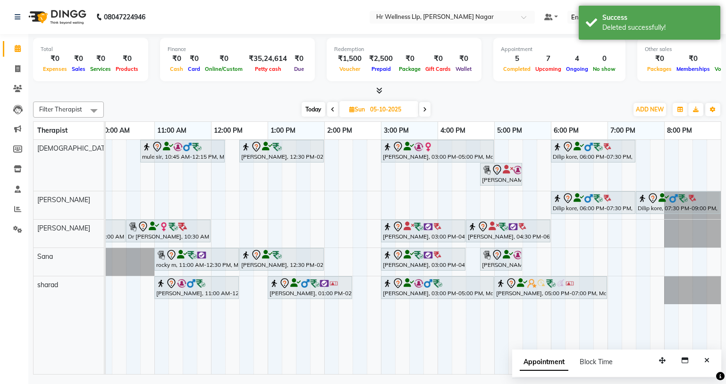
click at [310, 103] on span "Today" at bounding box center [314, 109] width 24 height 15
type input "04-10-2025"
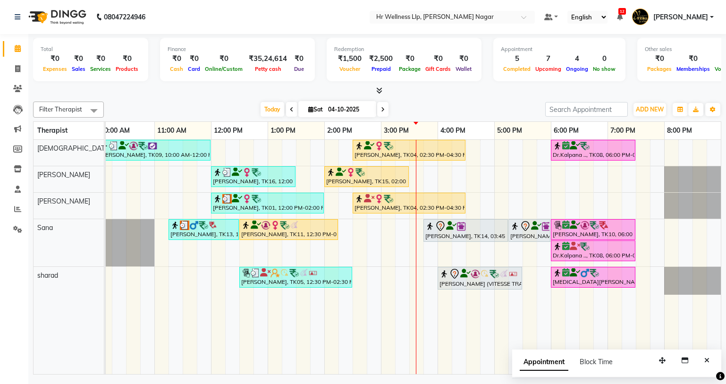
click at [514, 198] on div "[PERSON_NAME], TK09, 10:00 AM-12:00 PM, Massage 90 Min [PERSON_NAME], TK04, 02:…" at bounding box center [352, 257] width 736 height 234
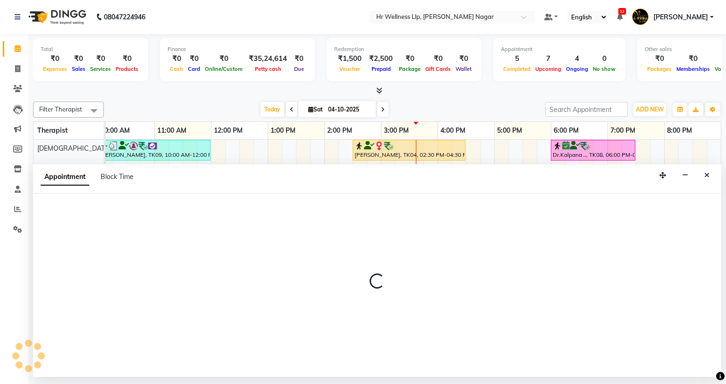
select select "50266"
select select "1035"
select select "tentative"
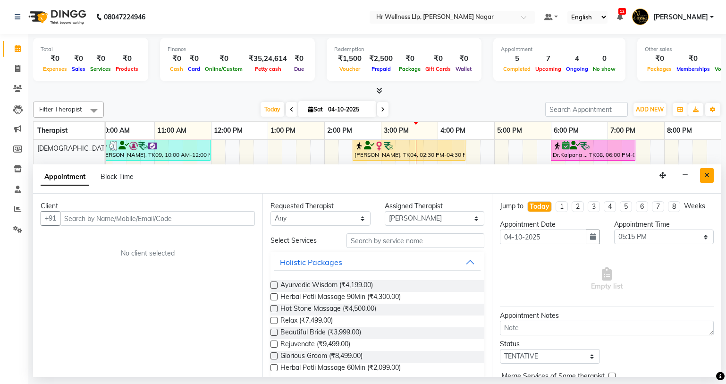
click at [707, 181] on button "Close" at bounding box center [707, 175] width 14 height 15
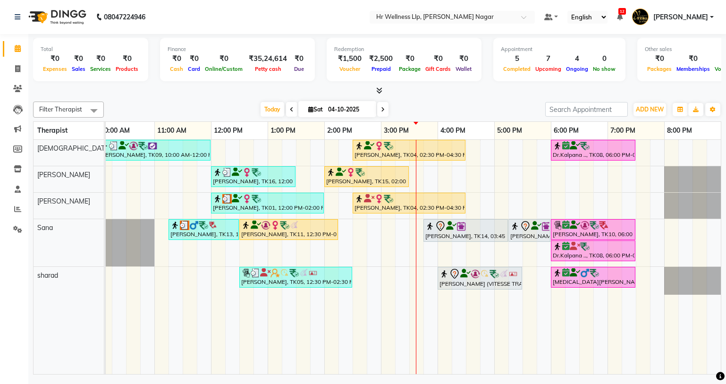
click at [473, 168] on div "[PERSON_NAME], TK09, 10:00 AM-12:00 PM, Massage 90 Min [PERSON_NAME], TK04, 02:…" at bounding box center [352, 257] width 736 height 234
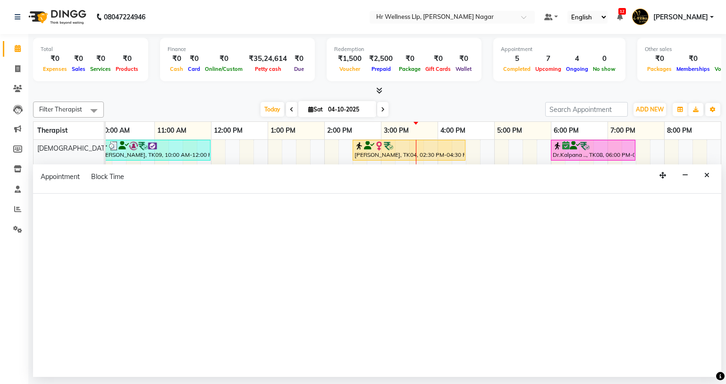
select select "86678"
select select "tentative"
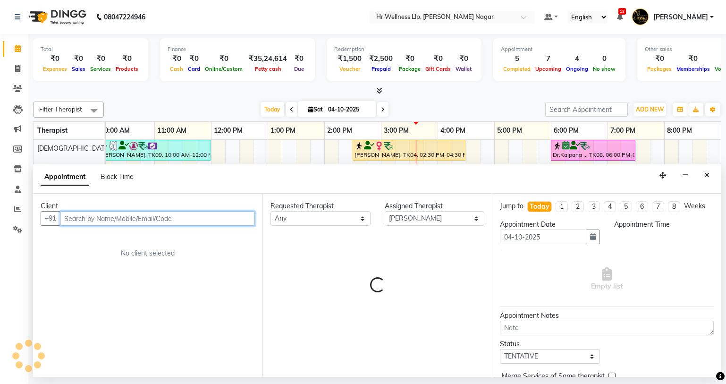
select select "990"
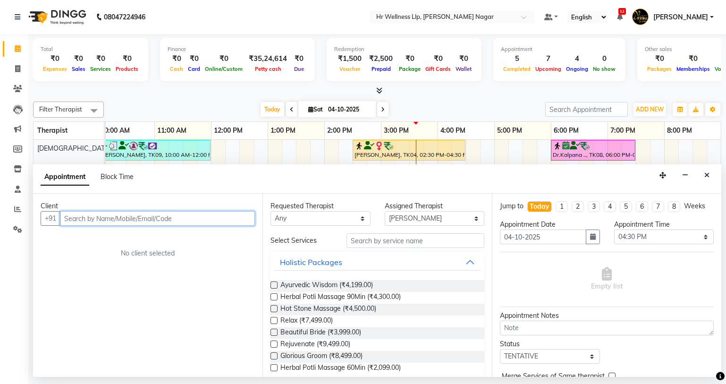
click at [208, 212] on input "text" at bounding box center [157, 218] width 195 height 15
type input "k"
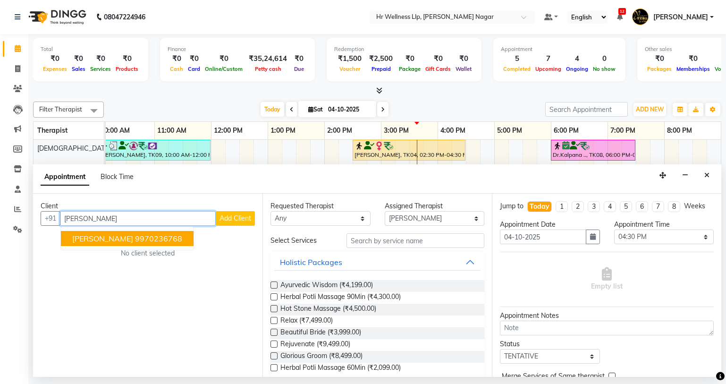
click at [168, 239] on ngb-highlight "9970236768" at bounding box center [158, 238] width 47 height 9
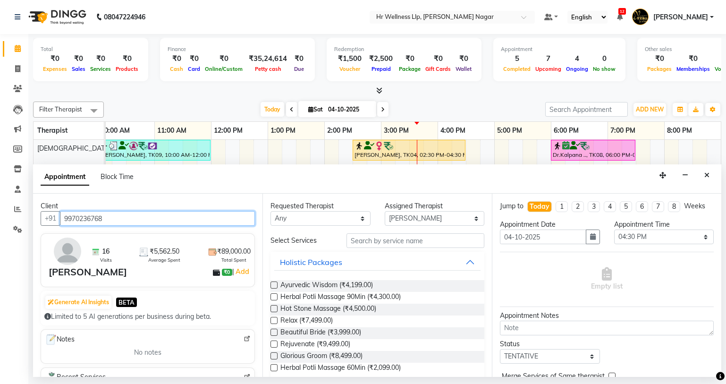
type input "9970236768"
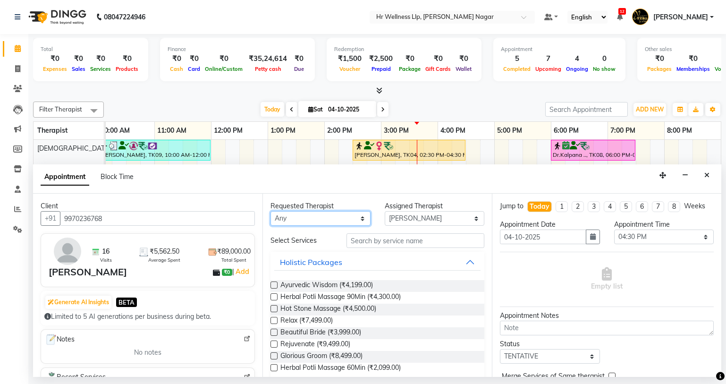
click at [321, 212] on select "Any Krishna [PERSON_NAME] [PERSON_NAME] Sana [PERSON_NAME]" at bounding box center [320, 218] width 100 height 15
select select "86678"
click at [270, 211] on select "Any Krishna [PERSON_NAME] [PERSON_NAME] Sana [PERSON_NAME]" at bounding box center [320, 218] width 100 height 15
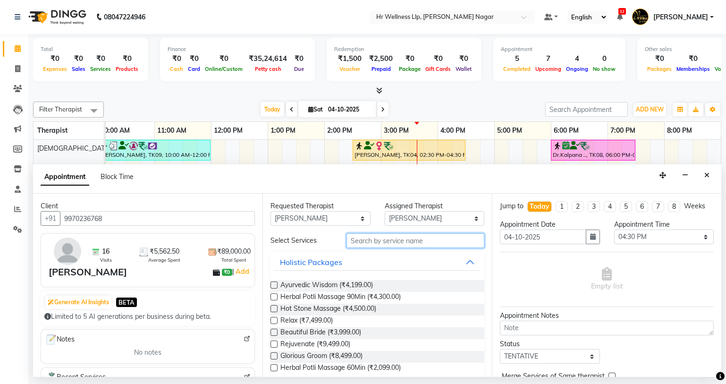
click at [385, 239] on input "text" at bounding box center [415, 240] width 138 height 15
type input "m"
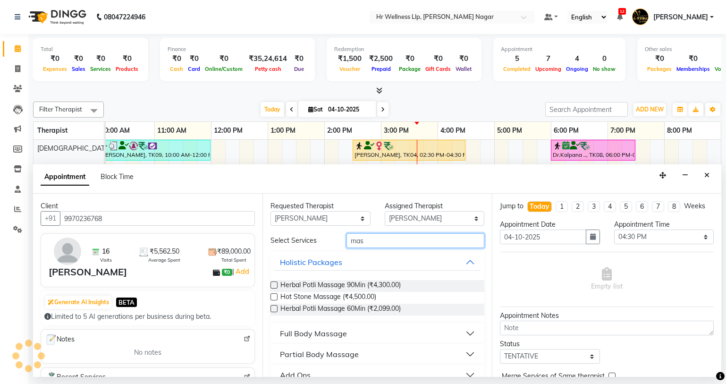
type input "mas"
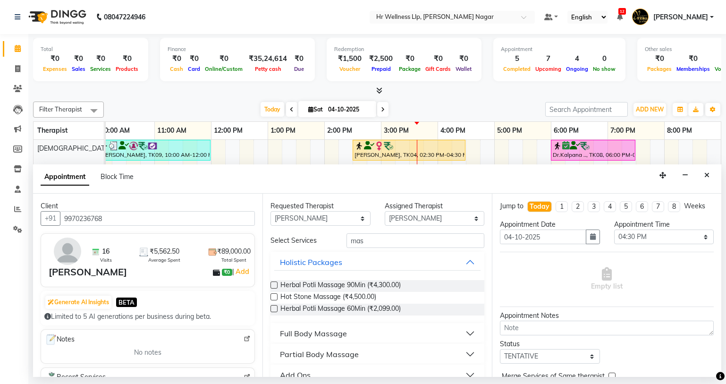
click at [308, 335] on div "Full Body Massage" at bounding box center [313, 333] width 67 height 11
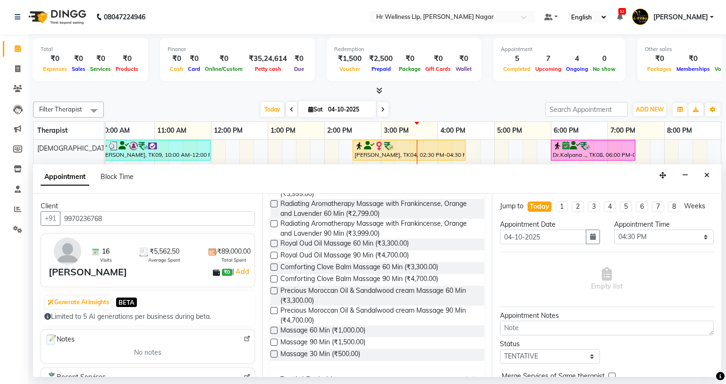
scroll to position [422, 0]
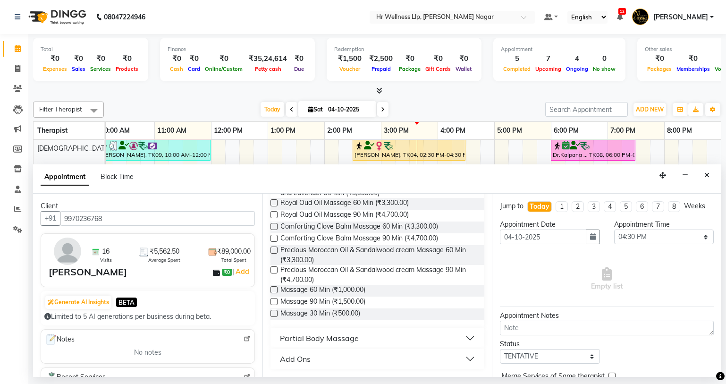
click at [270, 290] on div "Requested Therapist Any Krishna [PERSON_NAME] [PERSON_NAME] Sana sharad Assigne…" at bounding box center [376, 285] width 229 height 183
click at [277, 289] on label at bounding box center [273, 289] width 7 height 7
click at [277, 289] on input "checkbox" at bounding box center [273, 290] width 6 height 6
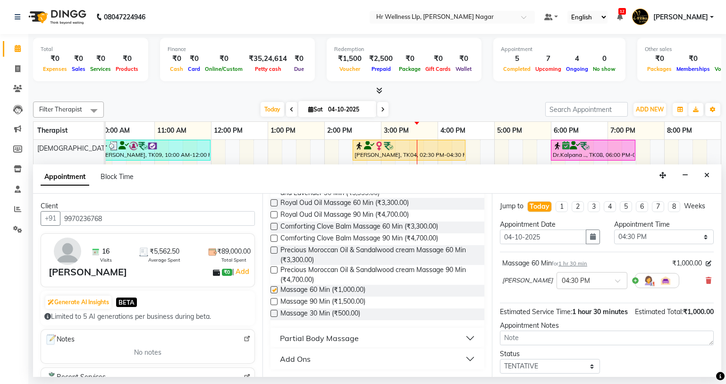
checkbox input "false"
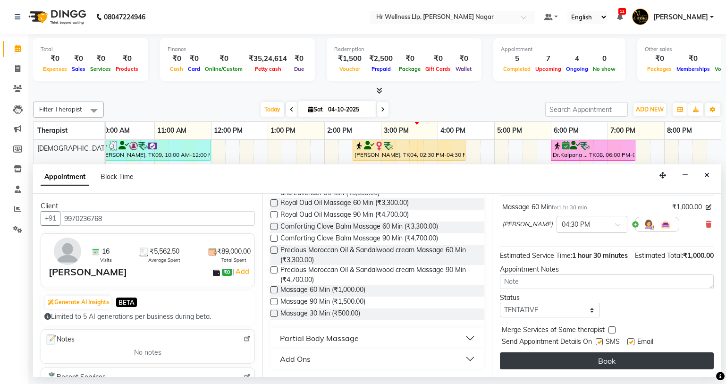
click at [614, 365] on button "Book" at bounding box center [607, 360] width 214 height 17
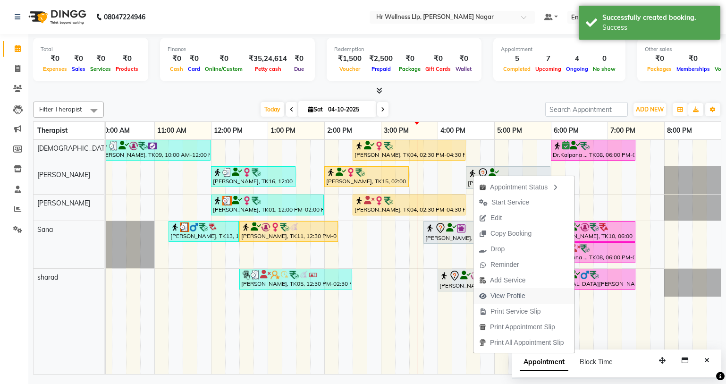
click at [505, 298] on span "View Profile" at bounding box center [507, 296] width 35 height 10
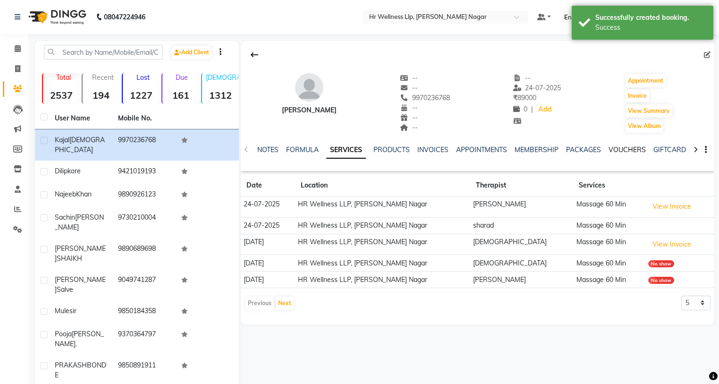
click at [625, 147] on link "VOUCHERS" at bounding box center [626, 149] width 37 height 8
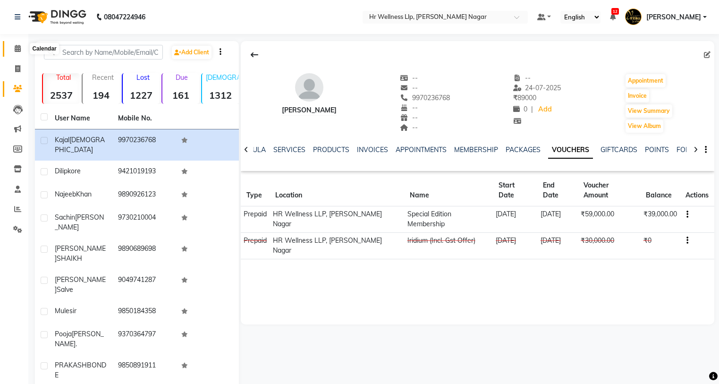
click at [23, 51] on span at bounding box center [17, 48] width 17 height 11
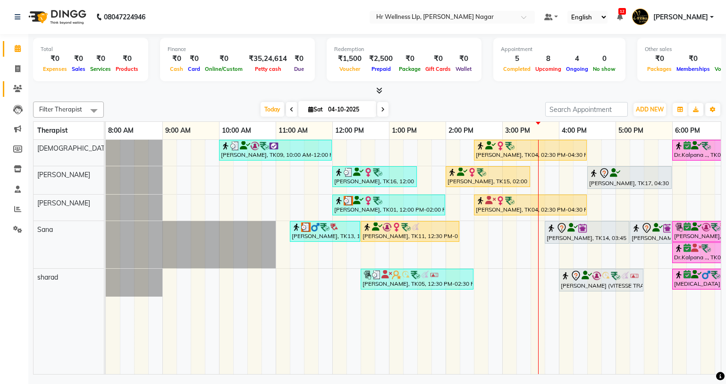
click at [15, 82] on link "Clients" at bounding box center [14, 89] width 23 height 16
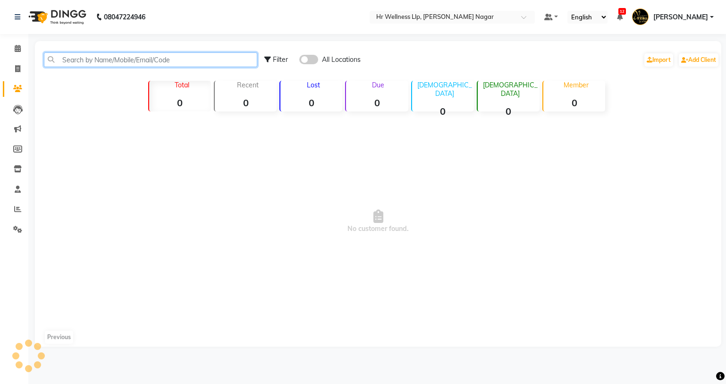
click at [236, 63] on input "text" at bounding box center [150, 59] width 213 height 15
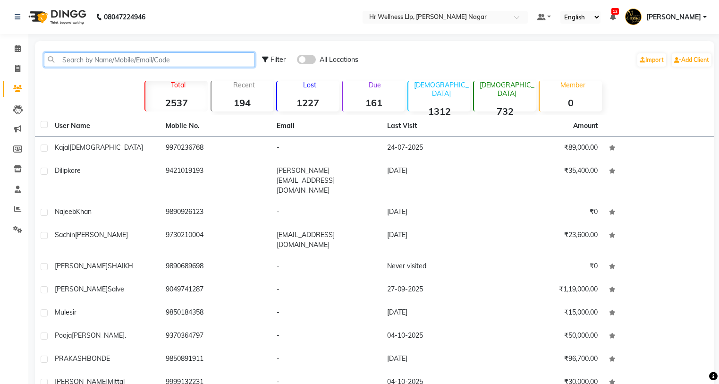
paste input "9850967528"
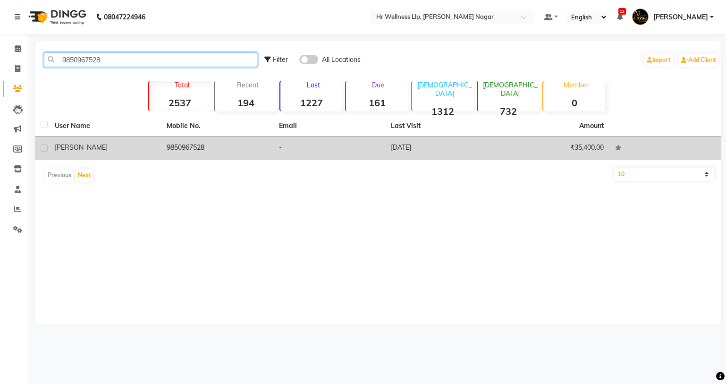
type input "9850967528"
click at [205, 146] on td "9850967528" at bounding box center [217, 148] width 112 height 23
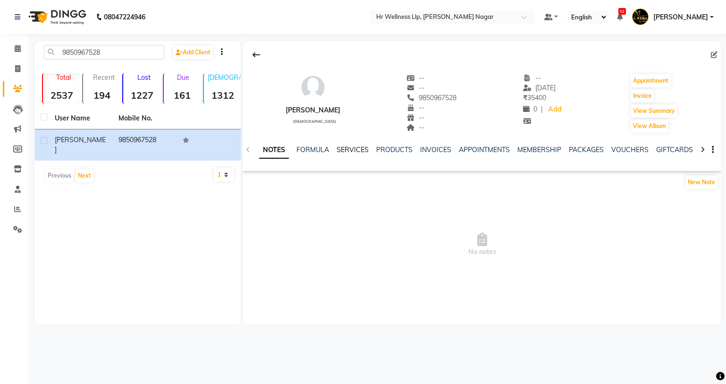
click at [355, 152] on link "SERVICES" at bounding box center [353, 149] width 32 height 8
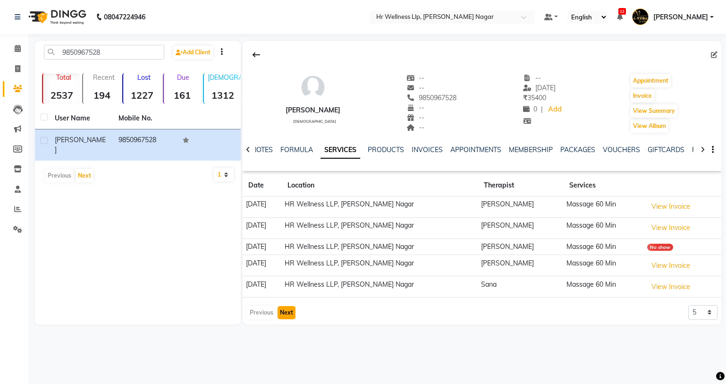
click at [287, 317] on button "Next" at bounding box center [287, 312] width 18 height 13
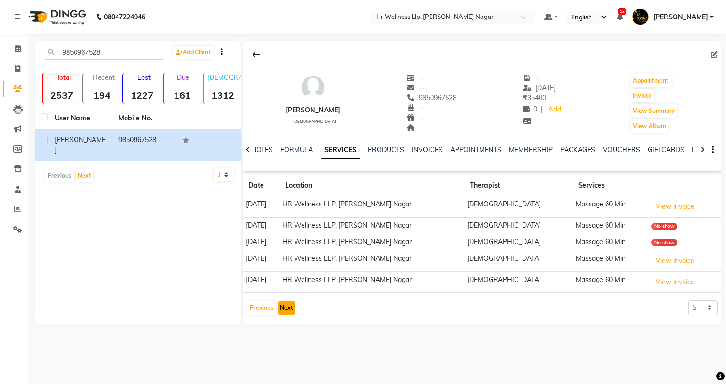
click at [287, 310] on button "Next" at bounding box center [287, 307] width 18 height 13
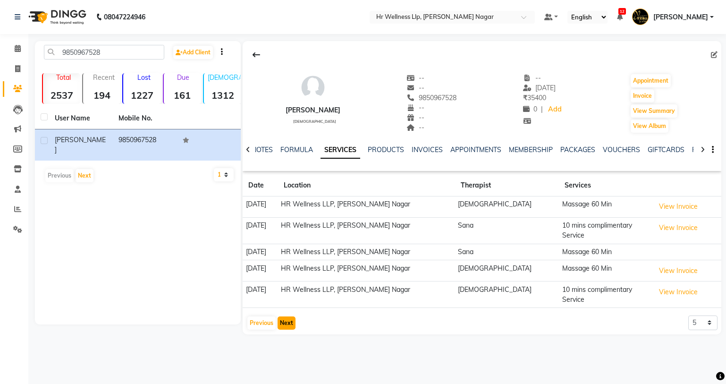
click at [287, 316] on button "Next" at bounding box center [287, 322] width 18 height 13
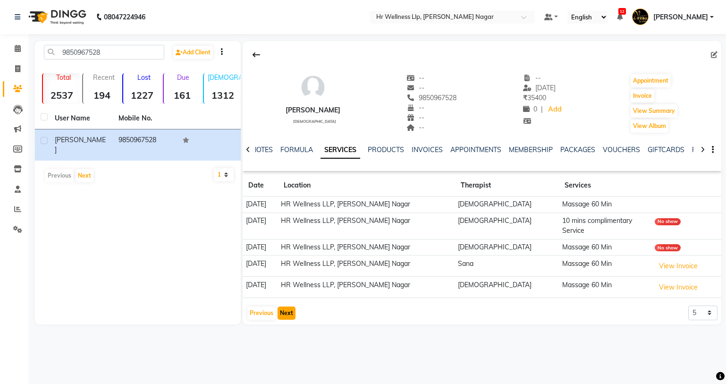
click at [287, 306] on button "Next" at bounding box center [287, 312] width 18 height 13
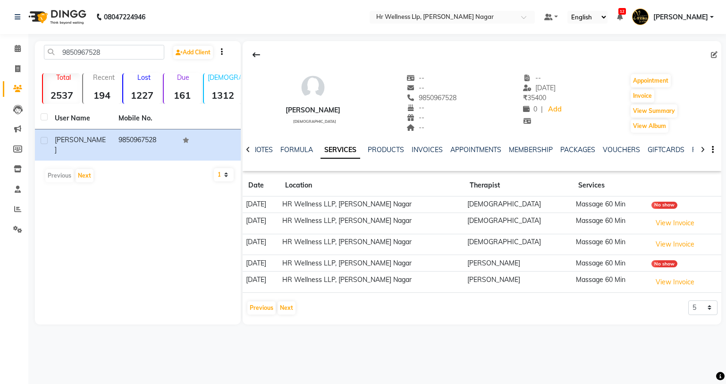
click at [288, 316] on div "[PERSON_NAME] [DEMOGRAPHIC_DATA] -- -- 9850967528 -- -- -- -- [DATE] ₹ 35400 0 …" at bounding box center [482, 180] width 479 height 278
click at [287, 310] on button "Next" at bounding box center [287, 307] width 18 height 13
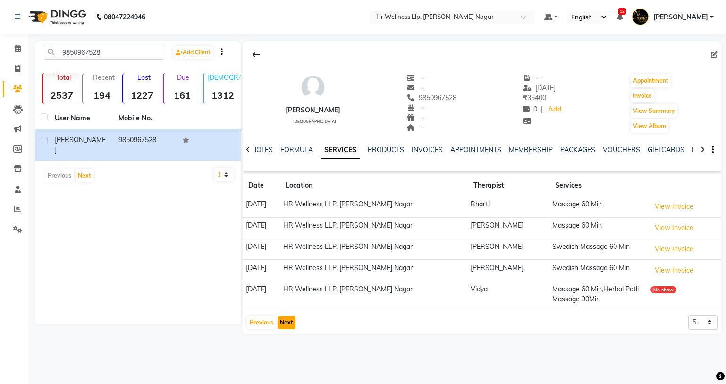
click at [288, 317] on button "Next" at bounding box center [287, 322] width 18 height 13
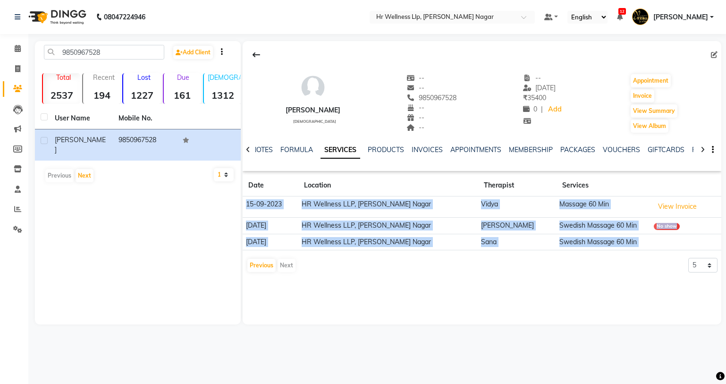
drag, startPoint x: 244, startPoint y: 202, endPoint x: 481, endPoint y: 252, distance: 242.4
click at [481, 252] on app-client-history "Date Location Therapist Services [DATE] HR Wellness LLP, [PERSON_NAME][GEOGRAPH…" at bounding box center [482, 224] width 479 height 98
copy app-client-history "[DATE] HR Wellness LLP, [PERSON_NAME] Nagar Vidya Massage 60 Min View Invoice […"
click at [14, 45] on span at bounding box center [17, 48] width 17 height 11
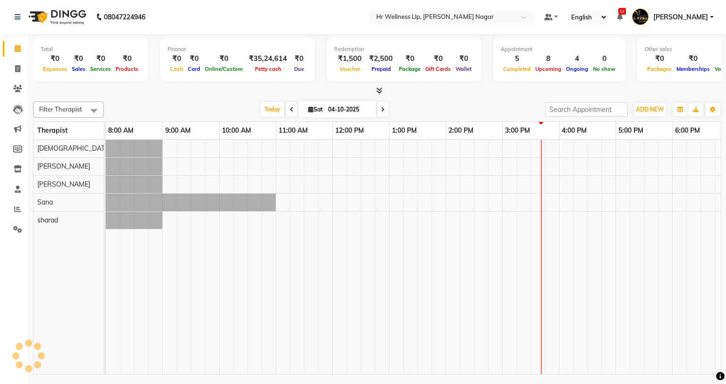
click at [23, 50] on span at bounding box center [17, 48] width 17 height 11
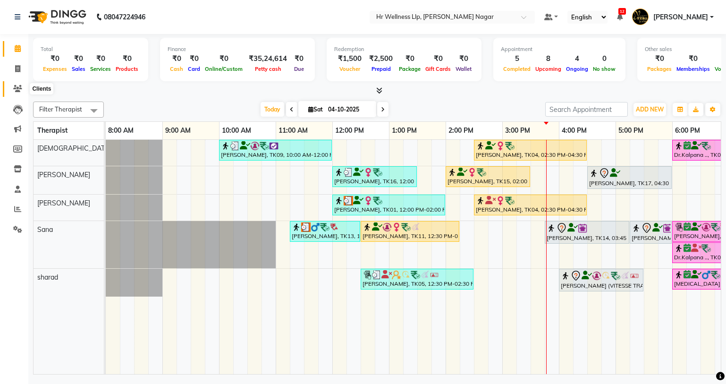
click at [25, 90] on span at bounding box center [17, 89] width 17 height 11
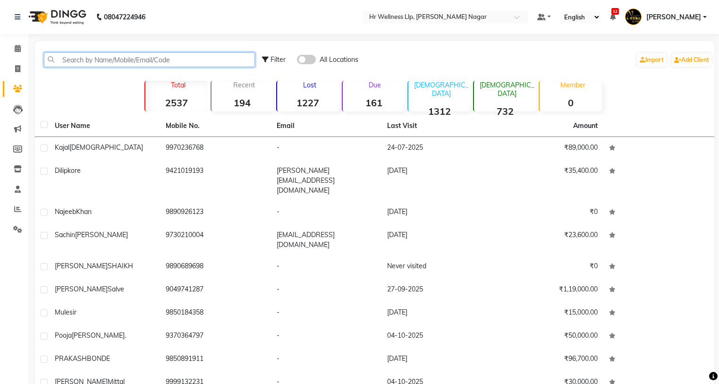
click at [87, 62] on input "text" at bounding box center [149, 59] width 211 height 15
paste input "9819900014"
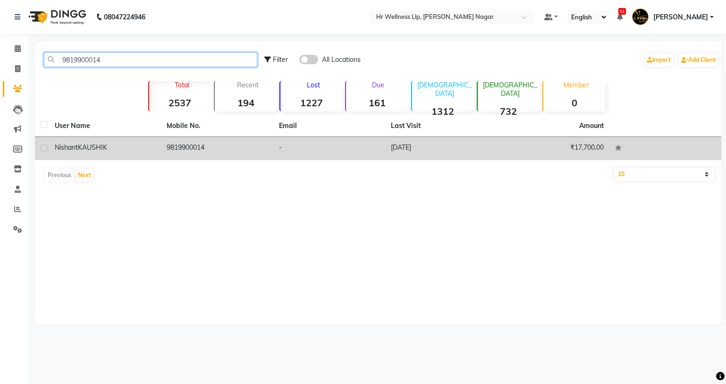
type input "9819900014"
click at [115, 152] on td "[PERSON_NAME]" at bounding box center [105, 148] width 112 height 23
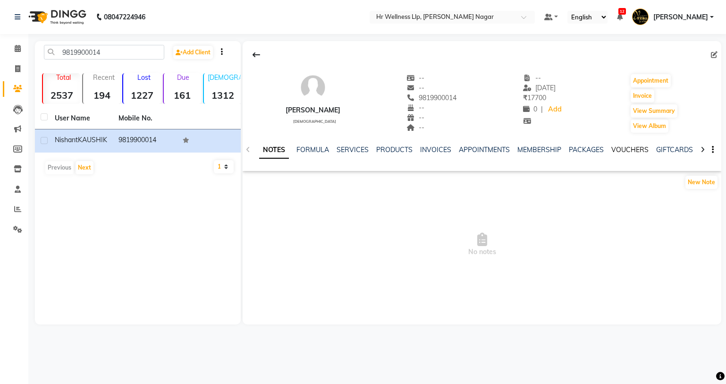
click at [618, 152] on link "VOUCHERS" at bounding box center [629, 149] width 37 height 8
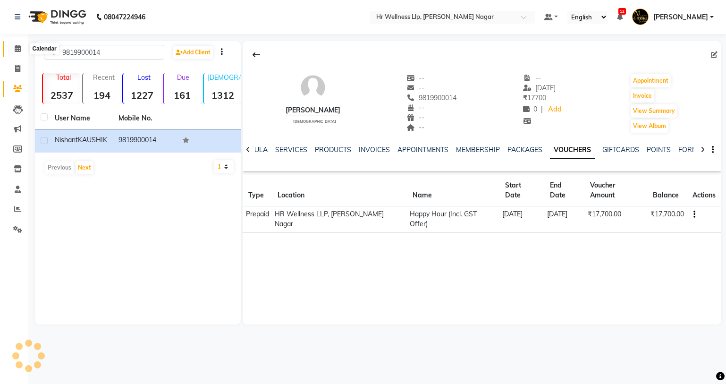
click at [17, 47] on icon at bounding box center [18, 48] width 6 height 7
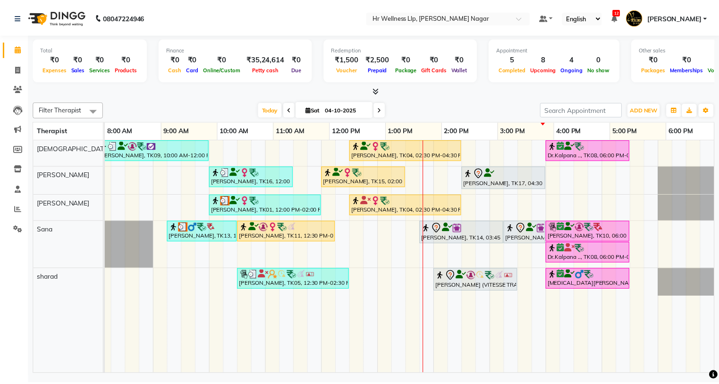
scroll to position [0, 121]
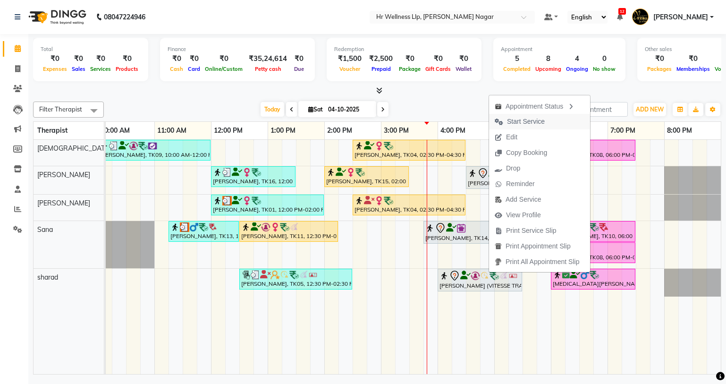
click at [535, 121] on span "Start Service" at bounding box center [526, 122] width 38 height 10
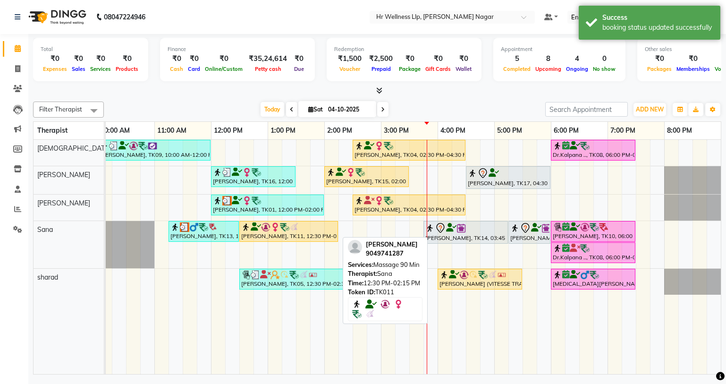
click at [289, 227] on img at bounding box center [284, 226] width 9 height 9
select select "1"
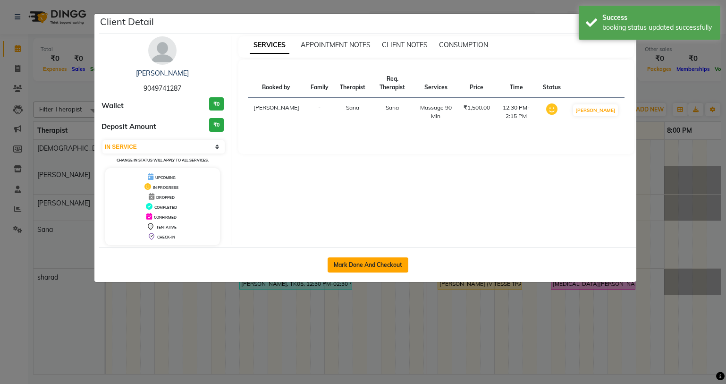
click at [370, 265] on button "Mark Done And Checkout" at bounding box center [368, 264] width 81 height 15
select select "service"
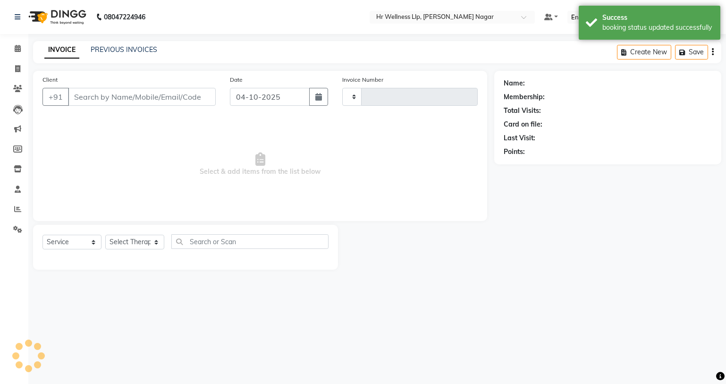
type input "1330"
select select "4289"
type input "9049741287"
select select "19731"
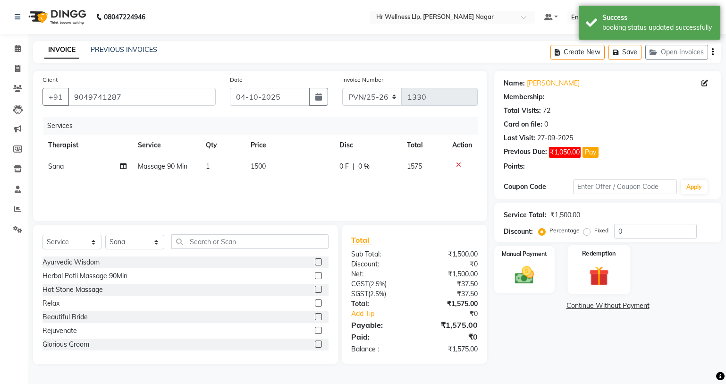
click at [606, 285] on img at bounding box center [598, 276] width 32 height 25
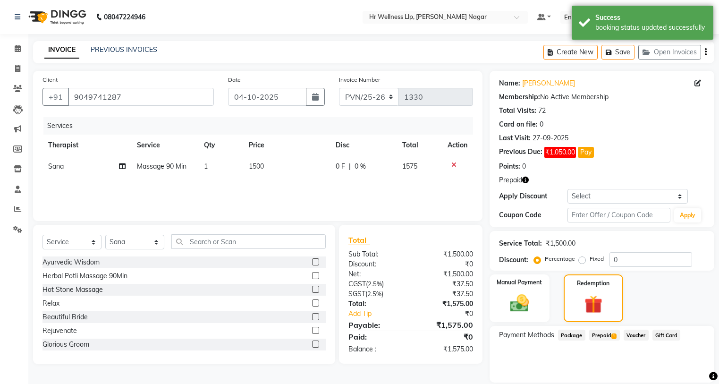
click at [597, 336] on span "Prepaid 1" at bounding box center [604, 334] width 31 height 11
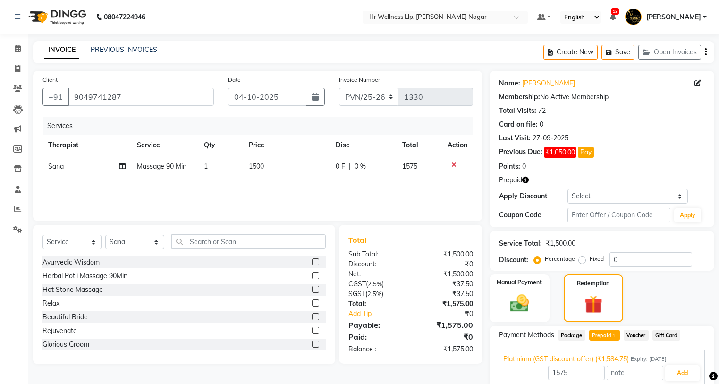
scroll to position [40, 0]
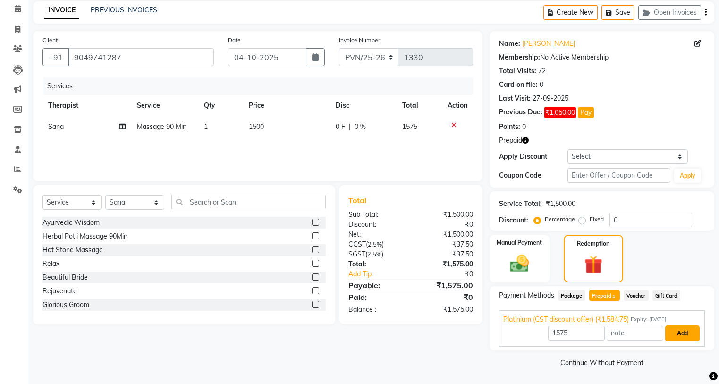
click at [674, 333] on button "Add" at bounding box center [682, 333] width 34 height 16
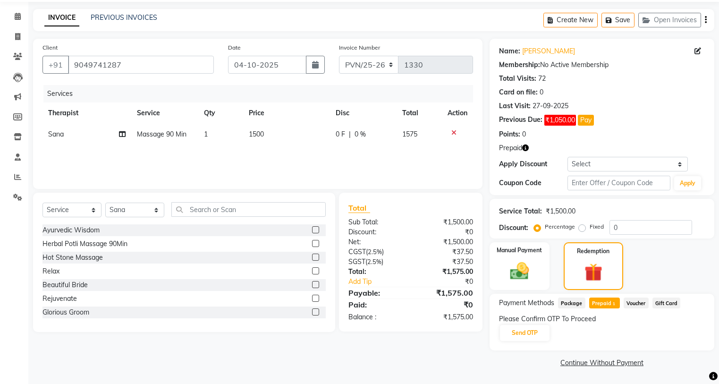
scroll to position [32, 0]
click at [521, 333] on button "Send OTP" at bounding box center [525, 333] width 50 height 16
click at [521, 333] on div "Please Confirm OTP To Proceed Send OTP" at bounding box center [602, 328] width 206 height 28
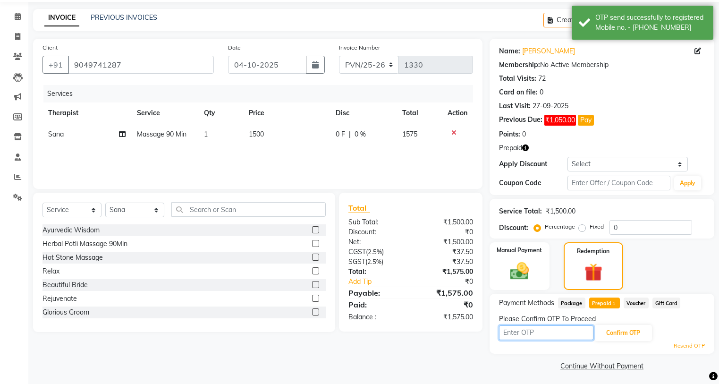
click at [526, 329] on input "text" at bounding box center [546, 332] width 94 height 15
type input "8"
type input "8483"
click at [636, 337] on button "Confirm OTP" at bounding box center [623, 333] width 58 height 16
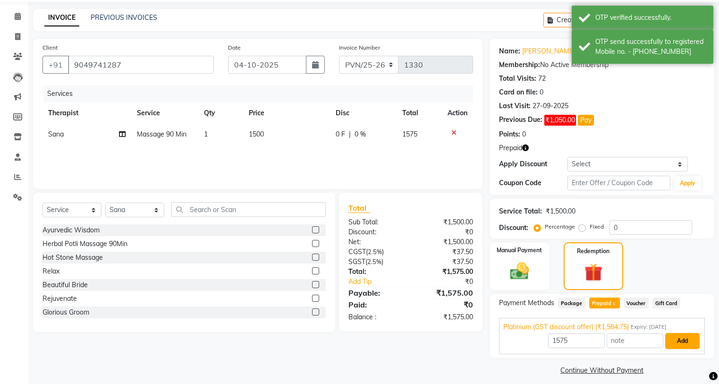
click at [681, 346] on button "Add" at bounding box center [682, 341] width 34 height 16
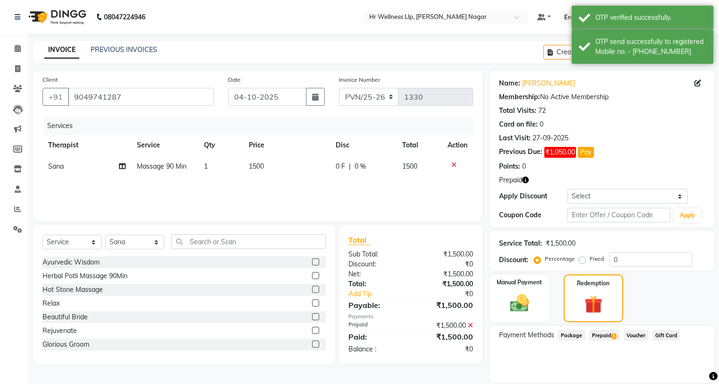
scroll to position [85, 0]
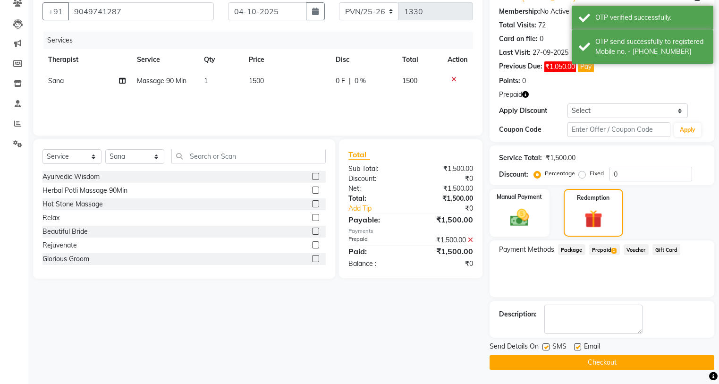
click at [548, 346] on label at bounding box center [545, 346] width 7 height 7
click at [548, 346] on input "checkbox" at bounding box center [545, 347] width 6 height 6
checkbox input "false"
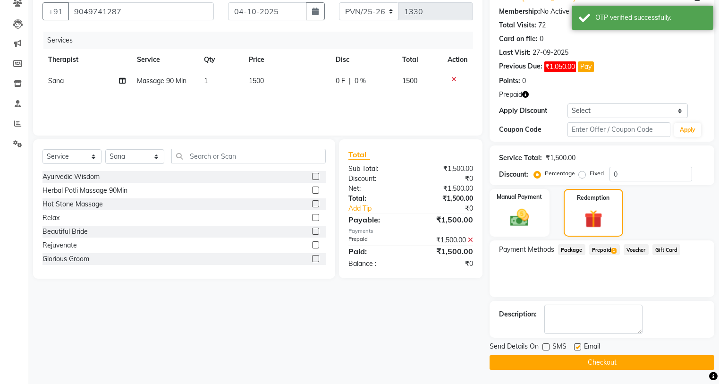
click at [579, 345] on label at bounding box center [577, 346] width 7 height 7
click at [579, 345] on input "checkbox" at bounding box center [577, 347] width 6 height 6
checkbox input "false"
click at [576, 354] on div "Send Details On SMS Email Checkout" at bounding box center [601, 355] width 225 height 28
click at [592, 361] on button "Checkout" at bounding box center [601, 362] width 225 height 15
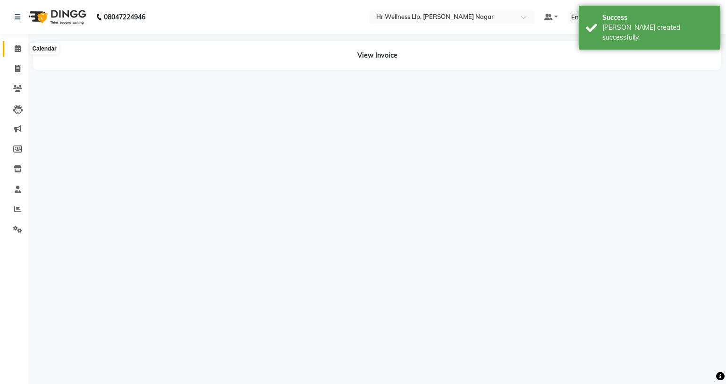
click at [17, 47] on icon at bounding box center [18, 48] width 6 height 7
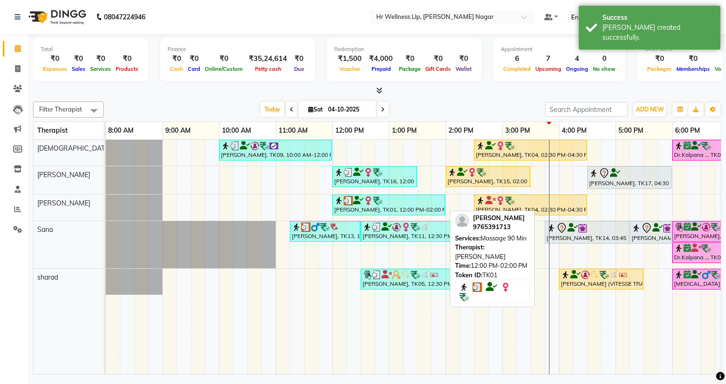
click at [371, 202] on img at bounding box center [367, 200] width 9 height 9
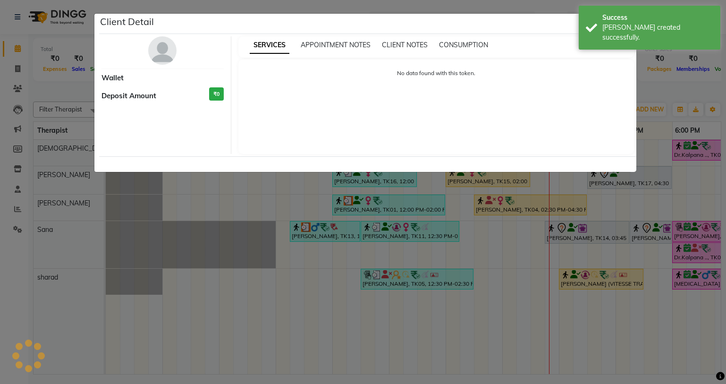
select select "3"
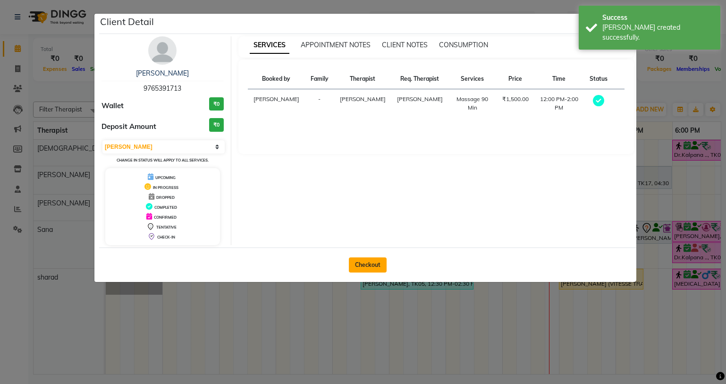
click at [362, 268] on button "Checkout" at bounding box center [368, 264] width 38 height 15
select select "service"
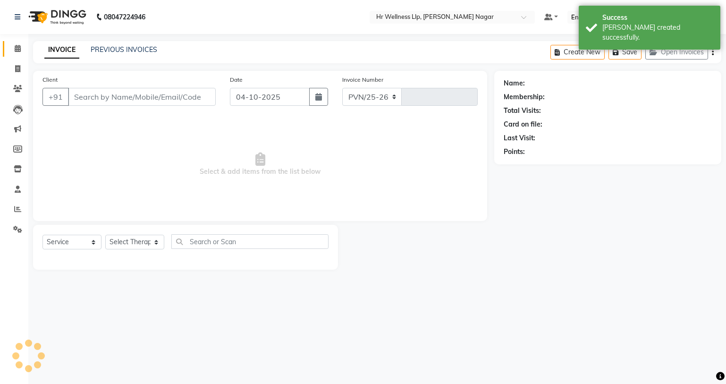
select select "4289"
type input "1331"
type input "9765391713"
select select "50266"
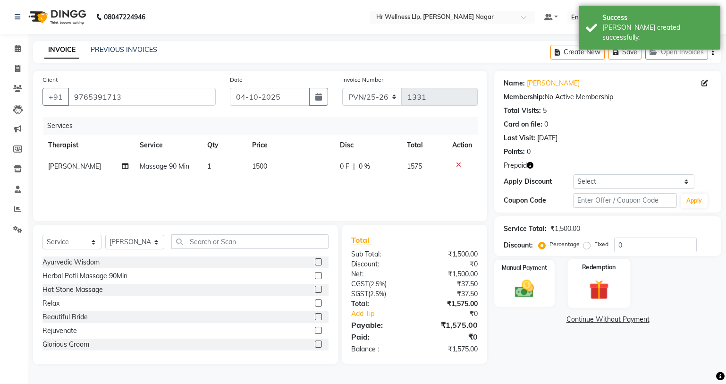
click at [595, 271] on label "Redemption" at bounding box center [599, 266] width 34 height 9
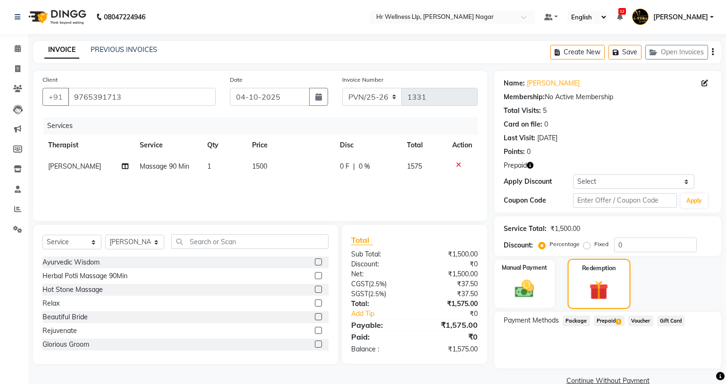
click at [592, 296] on img at bounding box center [598, 290] width 31 height 24
click at [598, 319] on span "Prepaid 1" at bounding box center [604, 320] width 31 height 11
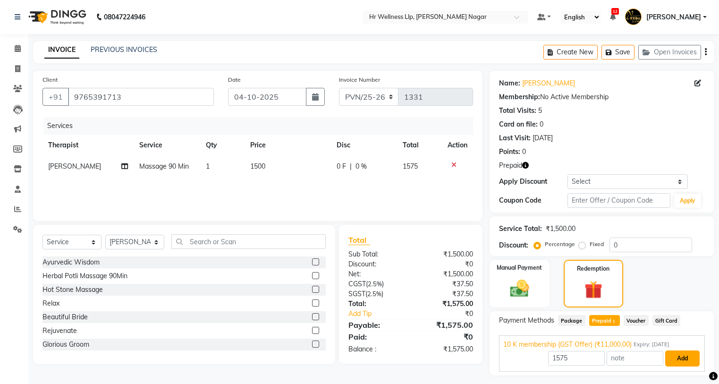
click at [689, 353] on button "Add" at bounding box center [682, 358] width 34 height 16
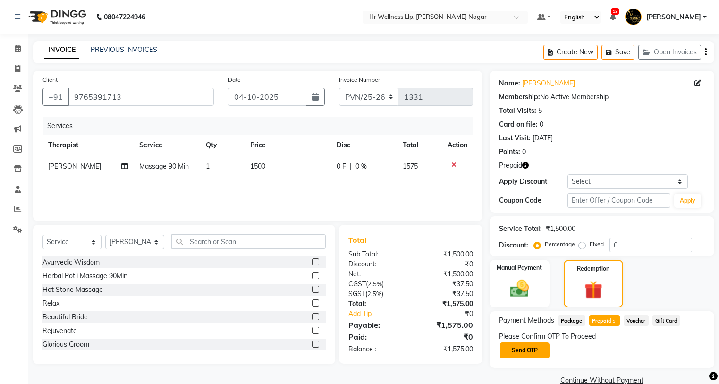
click at [528, 354] on button "Send OTP" at bounding box center [525, 350] width 50 height 16
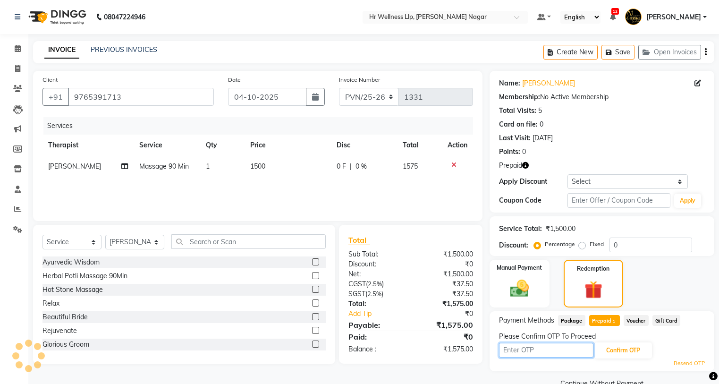
drag, startPoint x: 531, startPoint y: 351, endPoint x: 582, endPoint y: 328, distance: 56.0
click at [531, 350] on div "Please Confirm OTP To Proceed Confirm OTP Resend OTP" at bounding box center [602, 349] width 206 height 36
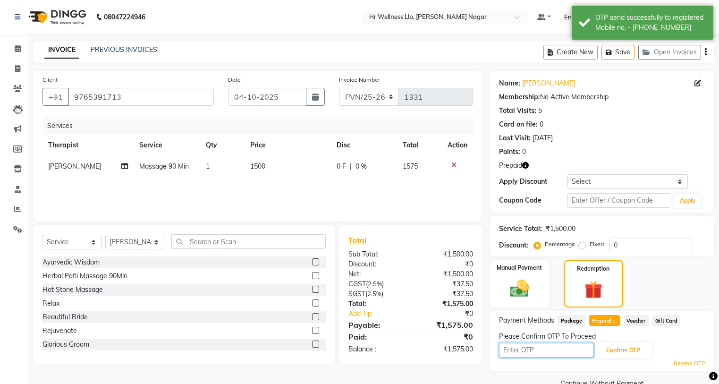
type input "8"
type input "8483"
click at [636, 354] on button "Confirm OTP" at bounding box center [623, 350] width 58 height 16
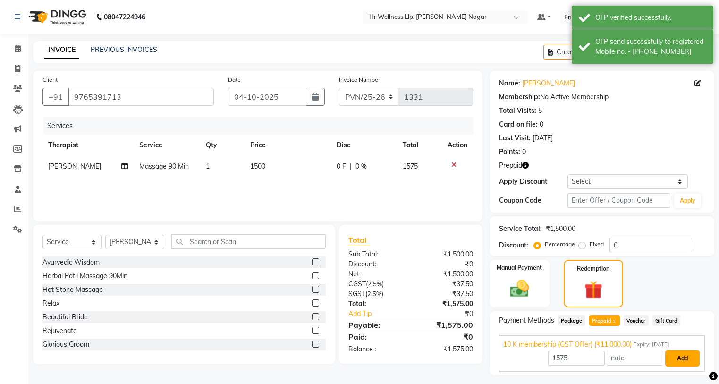
click at [677, 362] on button "Add" at bounding box center [682, 358] width 34 height 16
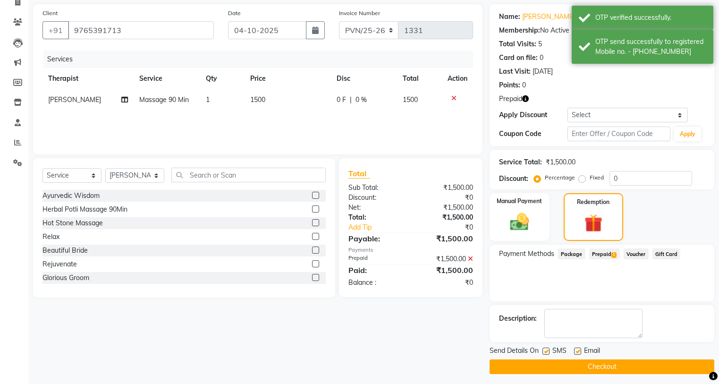
scroll to position [71, 0]
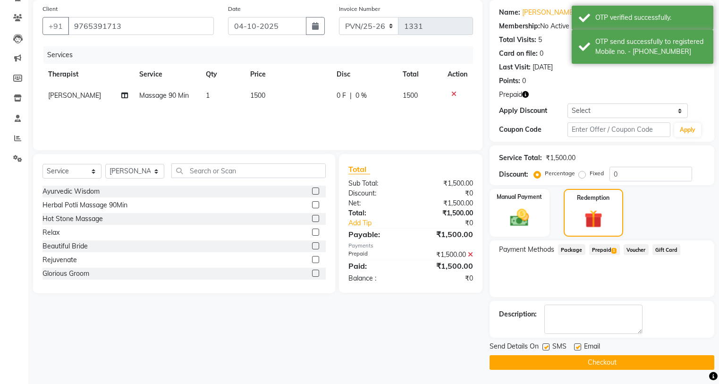
click at [541, 347] on div "Send Details On SMS Email" at bounding box center [601, 347] width 225 height 12
click at [544, 347] on label at bounding box center [545, 346] width 7 height 7
click at [544, 347] on input "checkbox" at bounding box center [545, 347] width 6 height 6
checkbox input "false"
click at [581, 347] on label at bounding box center [577, 346] width 7 height 7
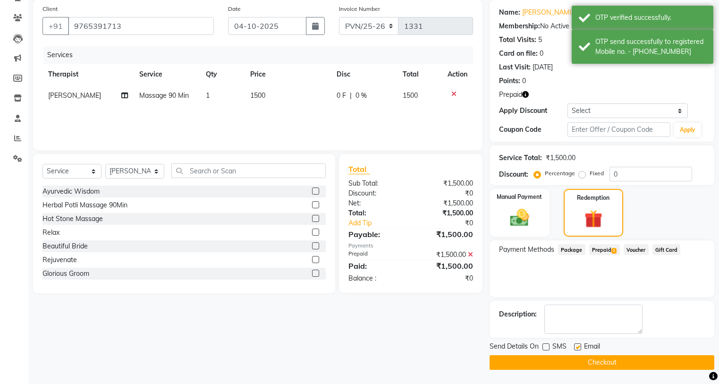
click at [580, 347] on input "checkbox" at bounding box center [577, 347] width 6 height 6
checkbox input "false"
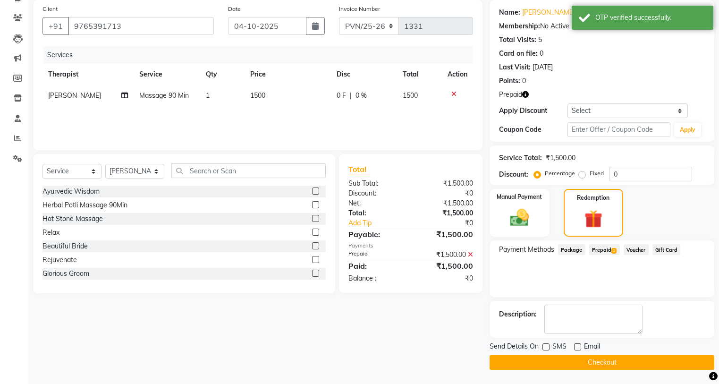
click at [578, 357] on button "Checkout" at bounding box center [601, 362] width 225 height 15
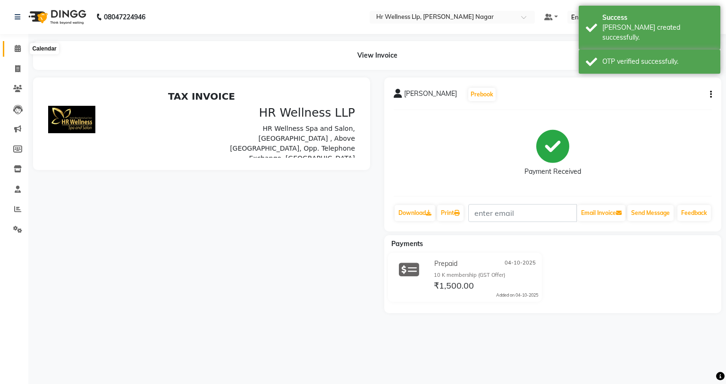
click at [16, 46] on icon at bounding box center [18, 48] width 6 height 7
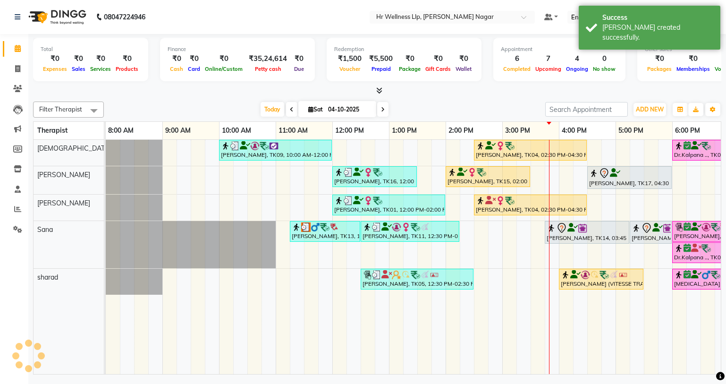
scroll to position [0, 121]
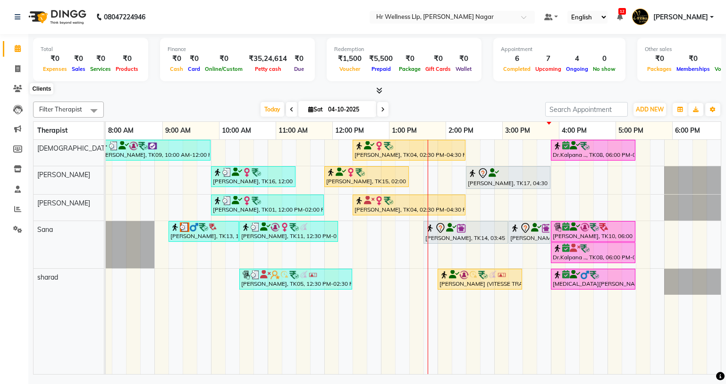
click at [30, 86] on div "Total ₹0 Expenses ₹0 Sales ₹0 Services ₹0 Products Finance ₹0 Cash ₹0 Card ₹0 O…" at bounding box center [377, 205] width 698 height 343
click at [8, 83] on link "Clients" at bounding box center [14, 89] width 23 height 16
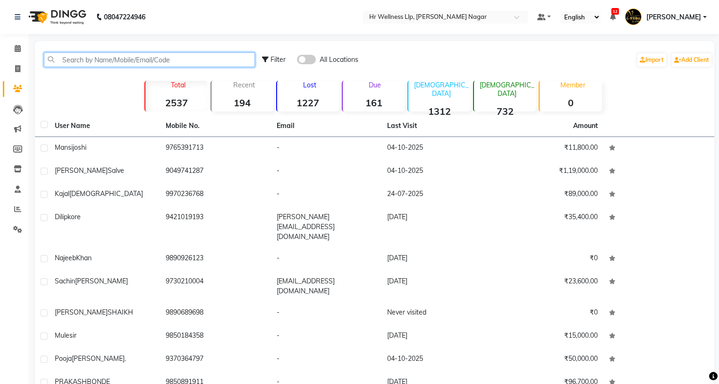
click at [173, 55] on input "text" at bounding box center [149, 59] width 211 height 15
click at [209, 58] on input "text" at bounding box center [149, 59] width 211 height 15
type input "9"
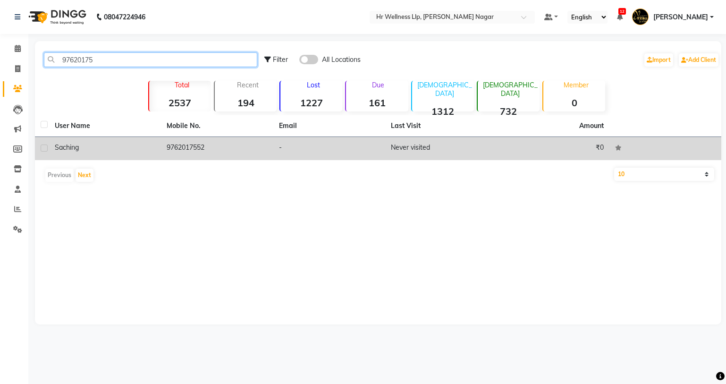
type input "97620175"
click at [199, 141] on td "9762017552" at bounding box center [217, 148] width 112 height 23
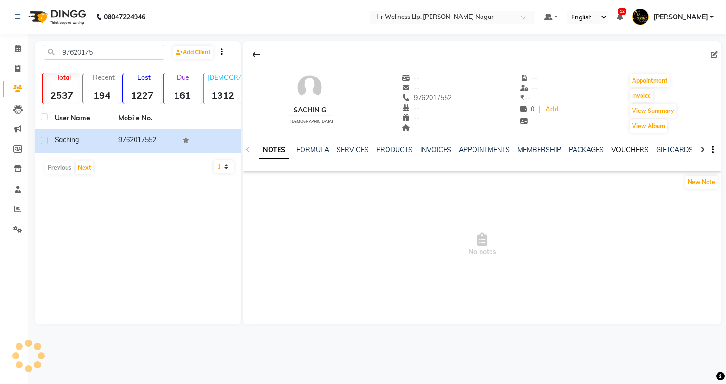
click at [630, 148] on link "VOUCHERS" at bounding box center [629, 149] width 37 height 8
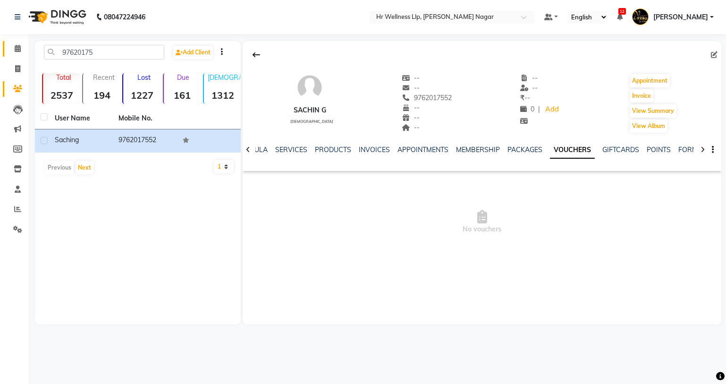
click at [9, 50] on link "Calendar" at bounding box center [14, 49] width 23 height 16
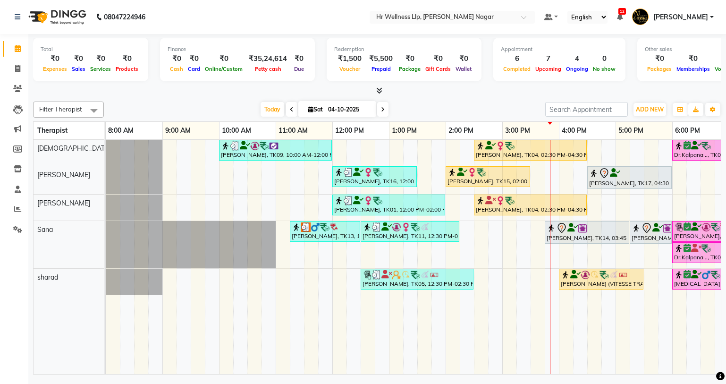
drag, startPoint x: 247, startPoint y: 365, endPoint x: 398, endPoint y: 349, distance: 152.4
click at [398, 349] on tr at bounding box center [474, 257] width 736 height 234
drag, startPoint x: 328, startPoint y: 363, endPoint x: 421, endPoint y: 360, distance: 93.0
click at [445, 358] on tr at bounding box center [474, 257] width 736 height 234
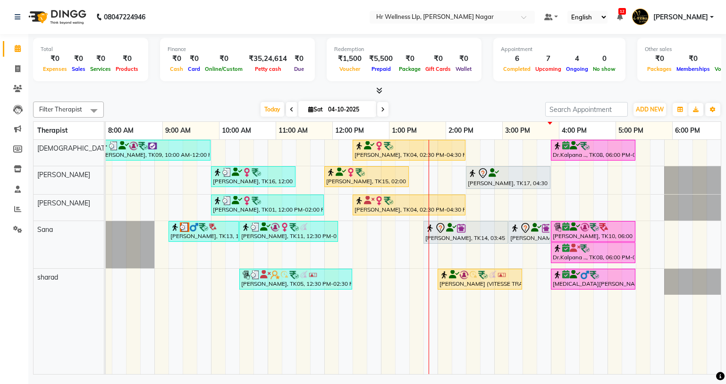
scroll to position [0, 121]
click at [9, 86] on link "Clients" at bounding box center [14, 89] width 23 height 16
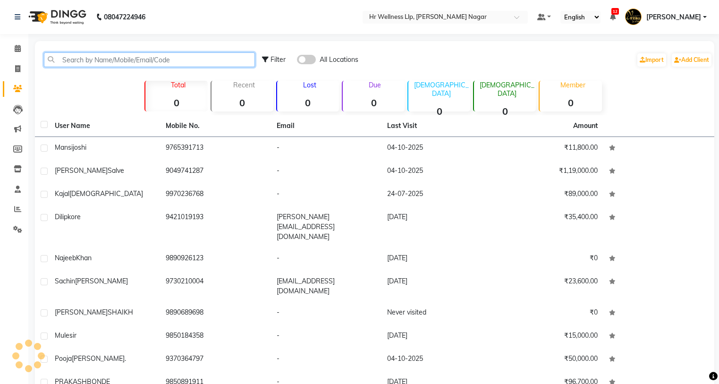
click at [245, 63] on input "text" at bounding box center [149, 59] width 211 height 15
paste input "9581199774"
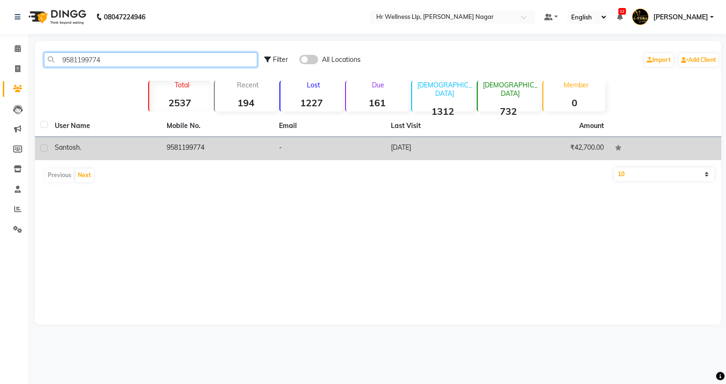
type input "9581199774"
click at [179, 141] on td "9581199774" at bounding box center [217, 148] width 112 height 23
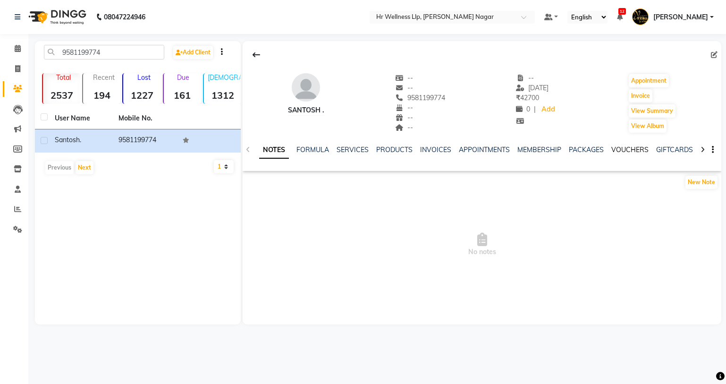
click at [613, 152] on link "VOUCHERS" at bounding box center [629, 149] width 37 height 8
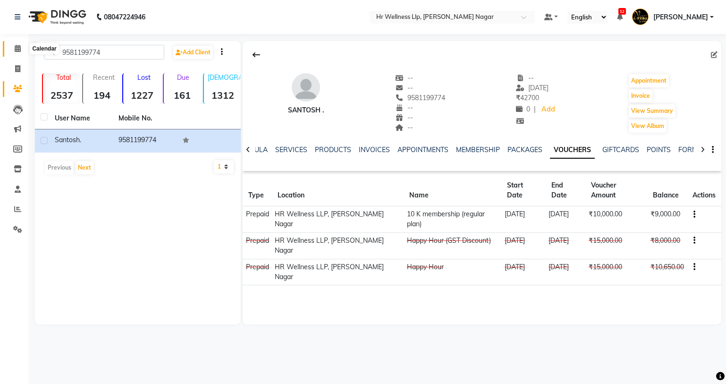
click at [20, 48] on icon at bounding box center [18, 48] width 6 height 7
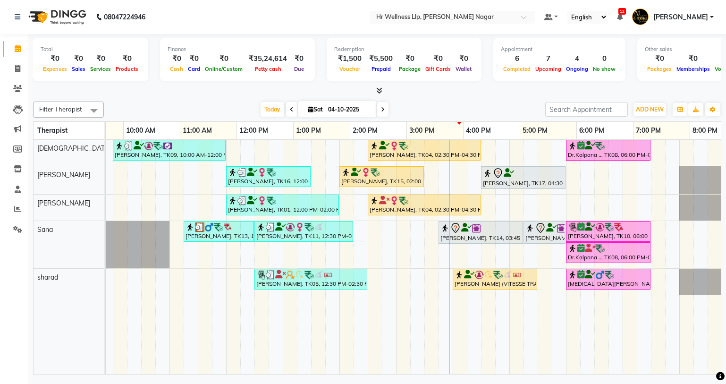
scroll to position [0, 106]
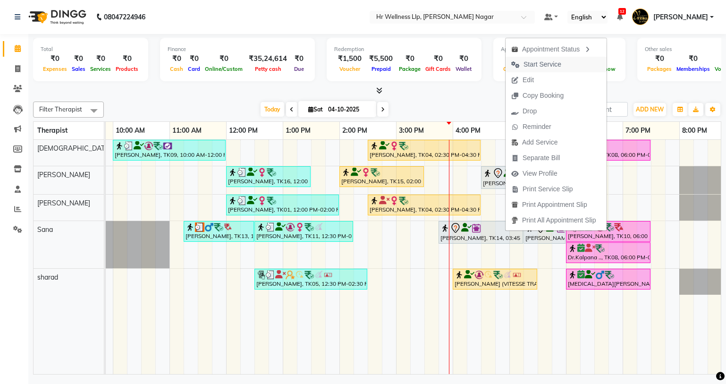
click at [544, 65] on span "Start Service" at bounding box center [542, 64] width 38 height 10
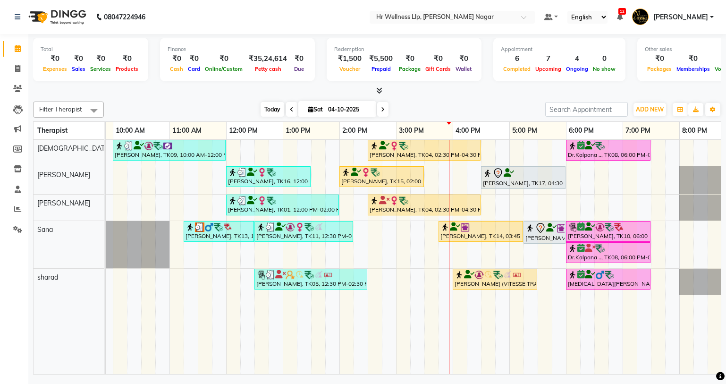
click at [270, 111] on span "Today" at bounding box center [273, 109] width 24 height 15
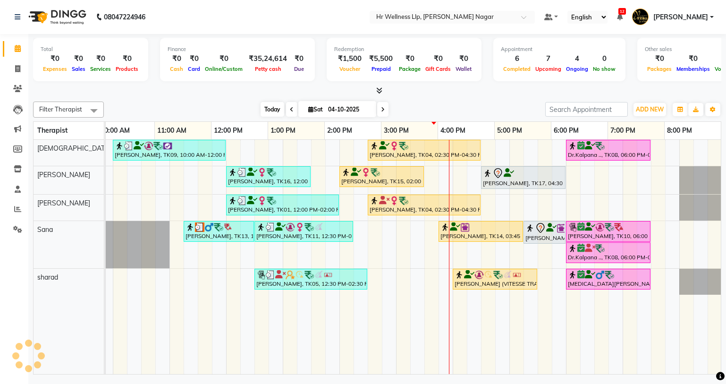
scroll to position [0, 121]
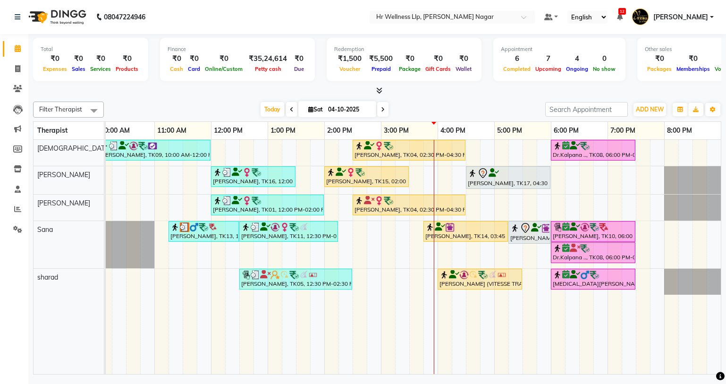
click at [384, 107] on span at bounding box center [382, 109] width 11 height 15
type input "05-10-2025"
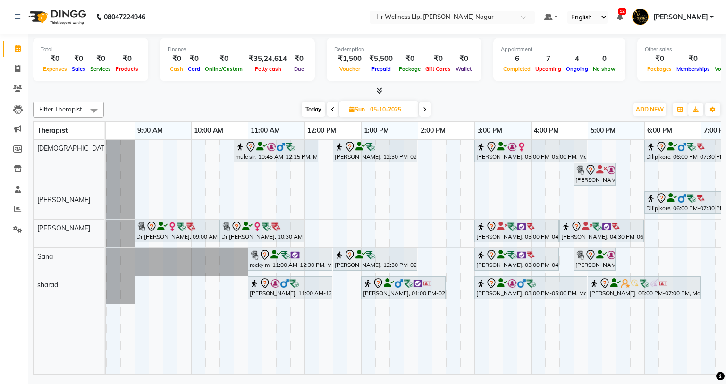
scroll to position [0, 10]
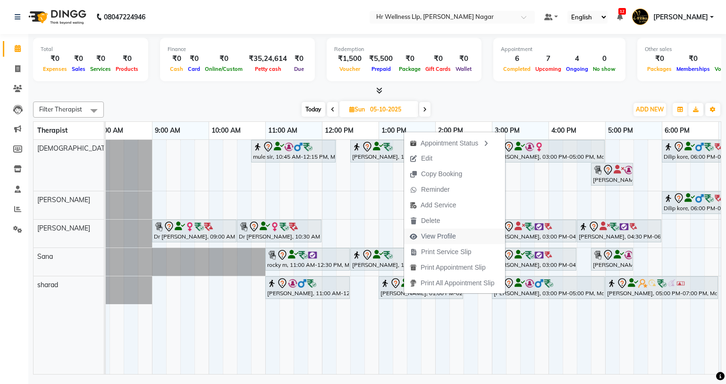
click at [436, 241] on span "View Profile" at bounding box center [438, 236] width 35 height 10
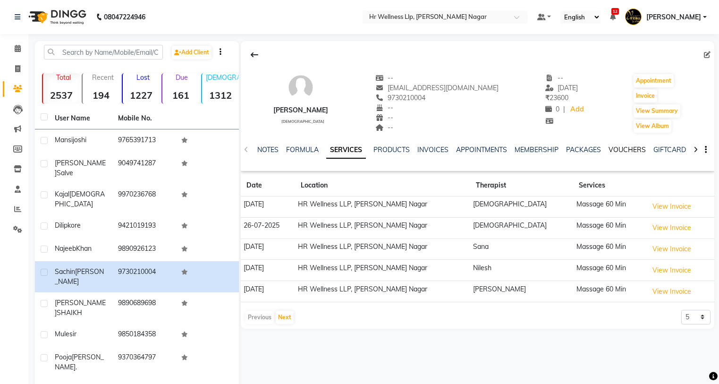
click at [638, 150] on link "VOUCHERS" at bounding box center [626, 149] width 37 height 8
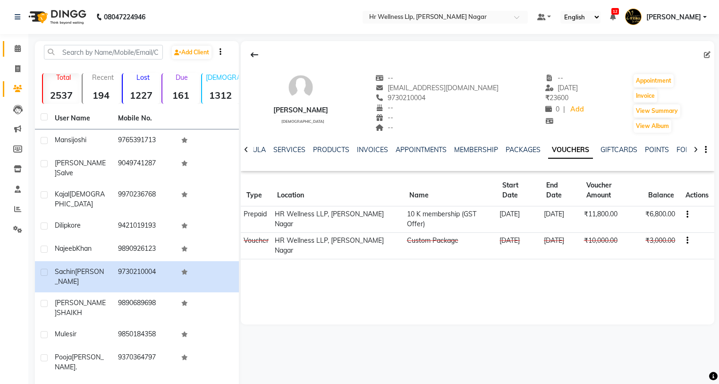
click at [12, 42] on link "Calendar" at bounding box center [14, 49] width 23 height 16
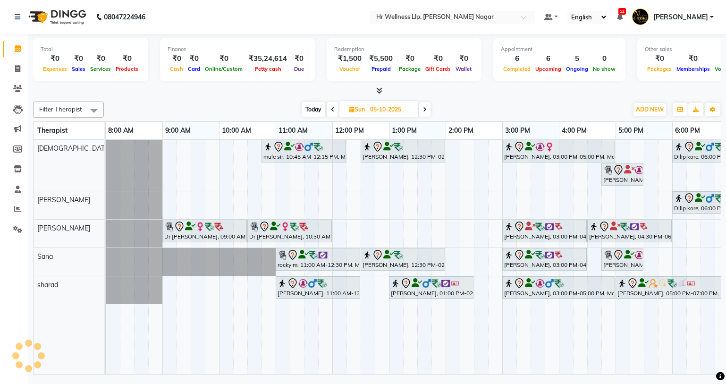
scroll to position [0, 121]
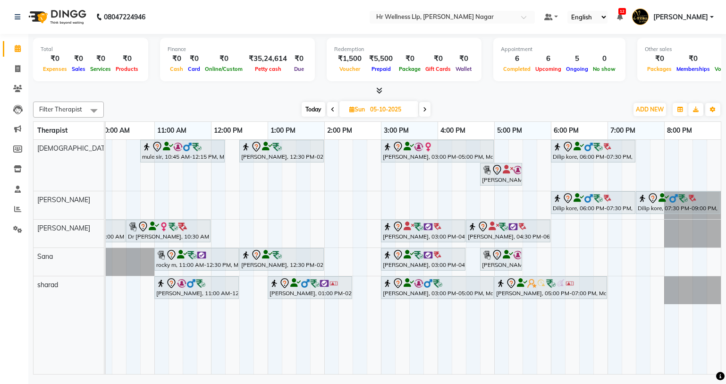
click at [308, 113] on span "Today" at bounding box center [314, 109] width 24 height 15
type input "04-10-2025"
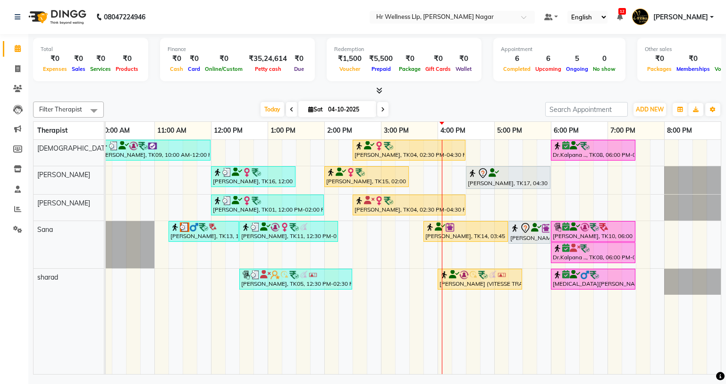
click at [638, 146] on div "[PERSON_NAME], TK09, 10:00 AM-12:00 PM, Massage 90 Min [PERSON_NAME], TK04, 02:…" at bounding box center [352, 257] width 736 height 234
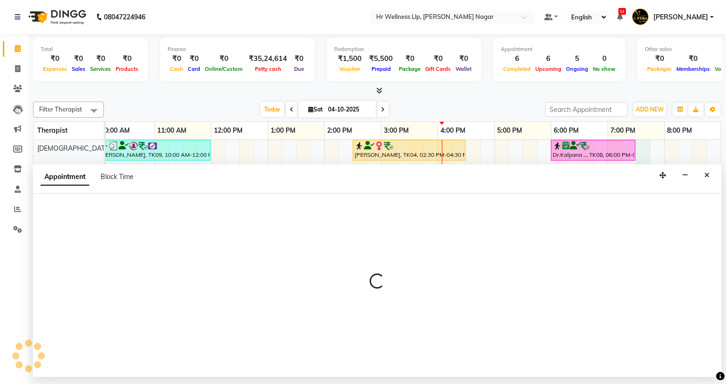
select select "19732"
select select "1170"
select select "tentative"
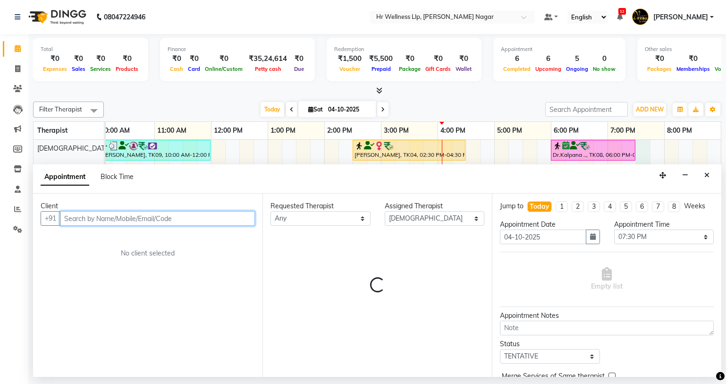
click at [151, 225] on input "text" at bounding box center [157, 218] width 195 height 15
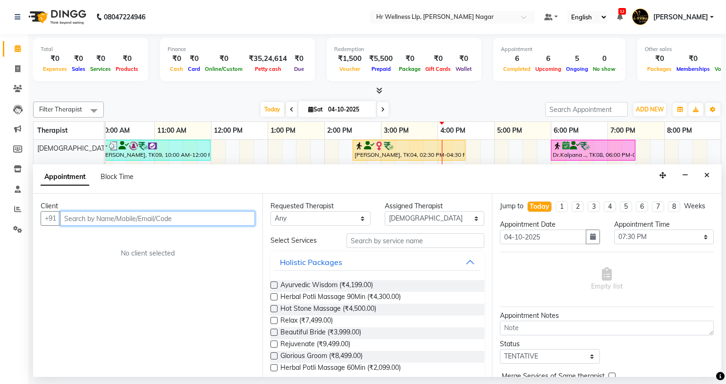
click at [151, 218] on input "text" at bounding box center [157, 218] width 195 height 15
type input "d"
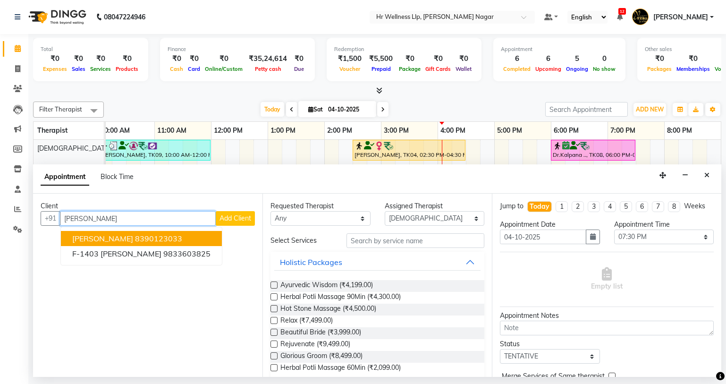
click at [102, 235] on span "[PERSON_NAME]" at bounding box center [102, 238] width 61 height 9
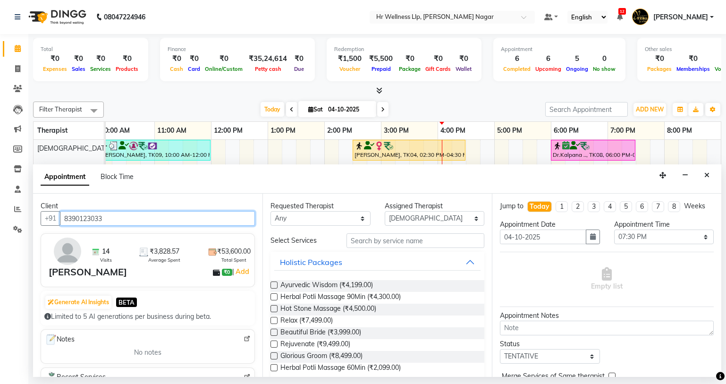
type input "8390123033"
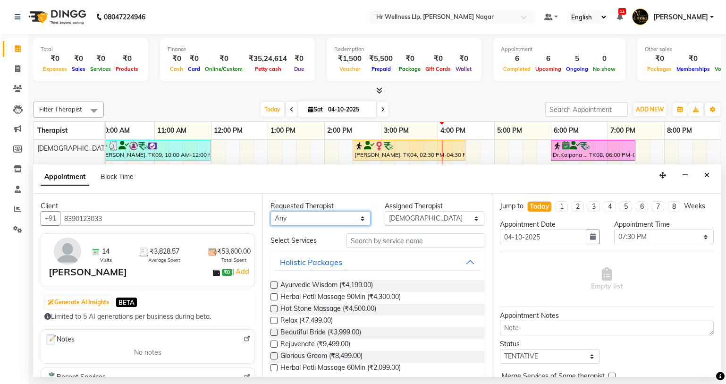
click at [301, 212] on select "Any Krishna [PERSON_NAME] [PERSON_NAME] Sana [PERSON_NAME]" at bounding box center [320, 218] width 100 height 15
select select "19732"
click at [270, 211] on select "Any Krishna [PERSON_NAME] [PERSON_NAME] Sana [PERSON_NAME]" at bounding box center [320, 218] width 100 height 15
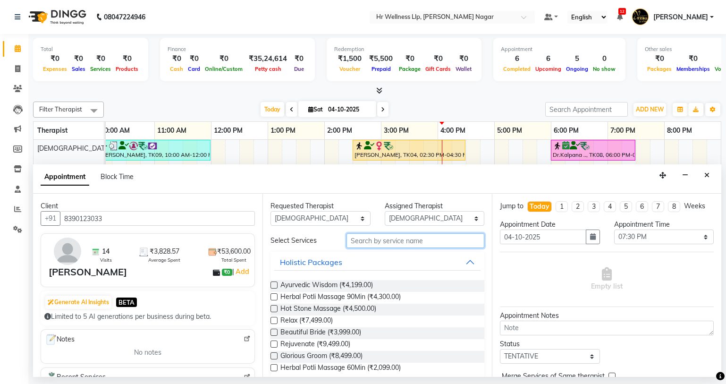
click at [380, 239] on input "text" at bounding box center [415, 240] width 138 height 15
type input "m"
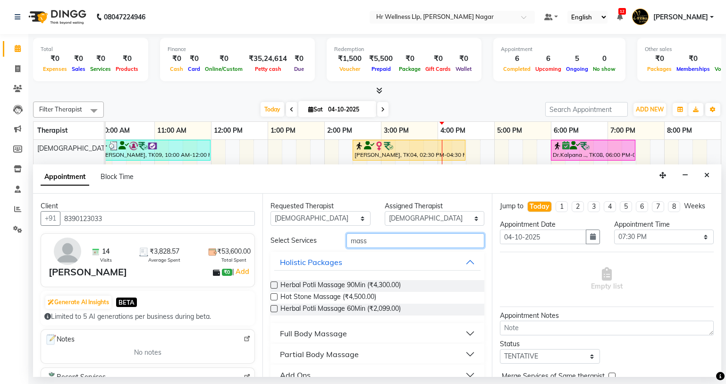
type input "mass"
click at [312, 334] on div "Full Body Massage" at bounding box center [313, 333] width 67 height 11
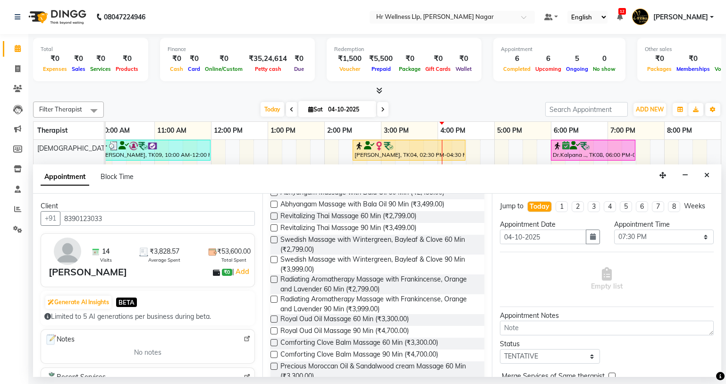
scroll to position [371, 0]
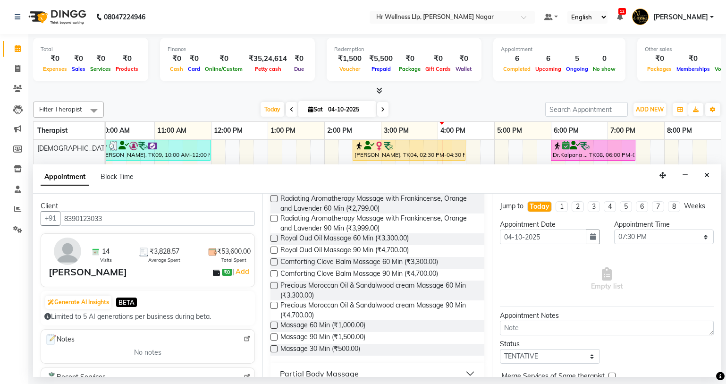
click at [276, 329] on label at bounding box center [273, 324] width 7 height 7
click at [276, 329] on input "checkbox" at bounding box center [273, 326] width 6 height 6
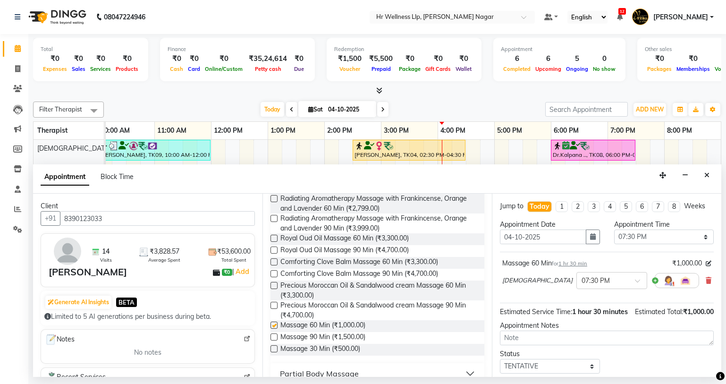
checkbox input "false"
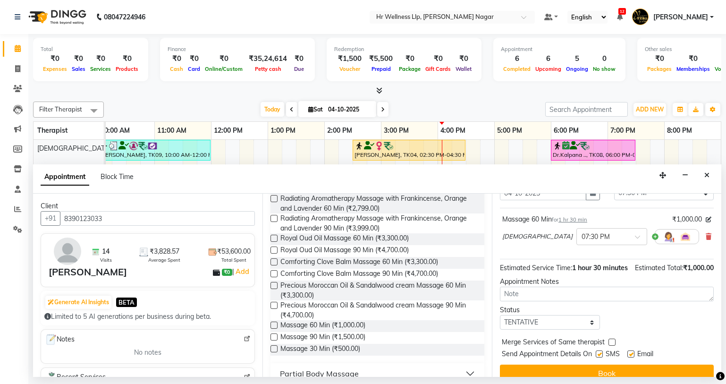
scroll to position [66, 0]
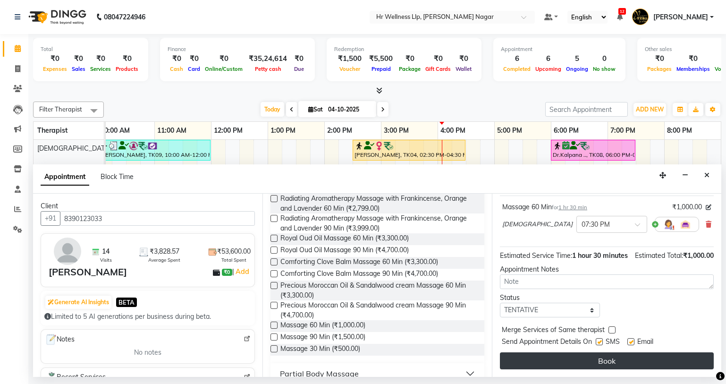
click at [538, 354] on button "Book" at bounding box center [607, 360] width 214 height 17
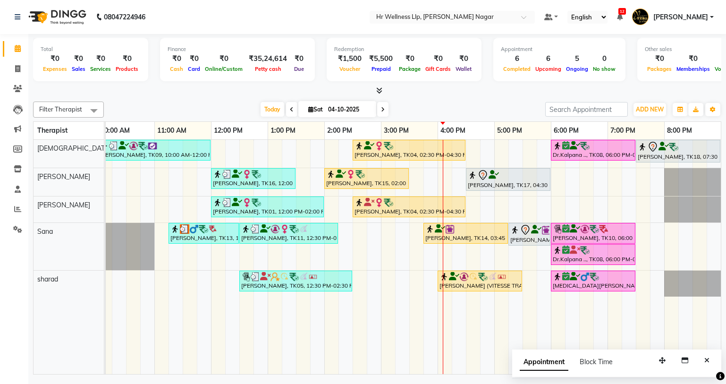
click at [310, 104] on span "[DATE]" at bounding box center [337, 109] width 78 height 16
click at [309, 104] on span "[DATE]" at bounding box center [337, 109] width 78 height 16
click at [309, 107] on icon at bounding box center [310, 109] width 5 height 6
select select "10"
select select "2025"
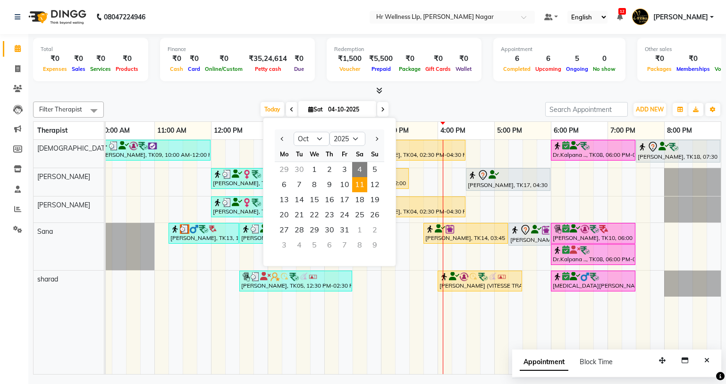
click at [356, 190] on span "11" at bounding box center [359, 184] width 15 height 15
type input "[DATE]"
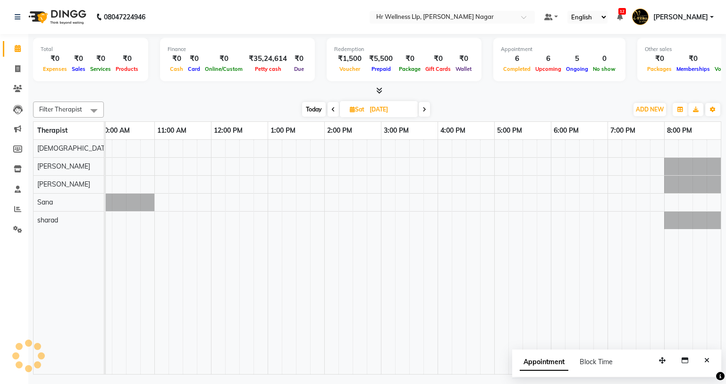
scroll to position [0, 121]
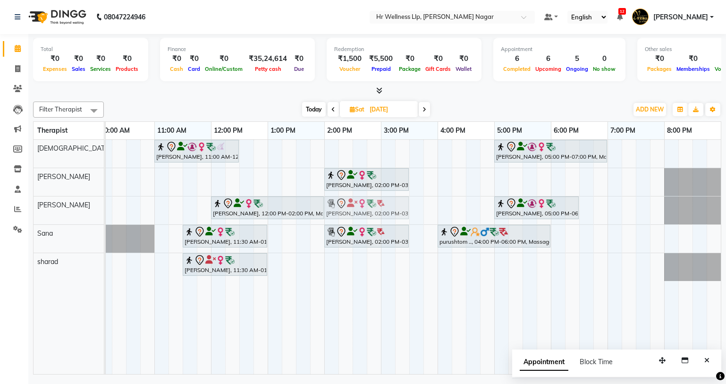
drag, startPoint x: 396, startPoint y: 157, endPoint x: 395, endPoint y: 213, distance: 56.7
click at [395, 213] on tbody "[PERSON_NAME], 11:00 AM-12:30 PM, Massage 60 Min [PERSON_NAME], 02:00 PM-03:30 …" at bounding box center [352, 210] width 736 height 141
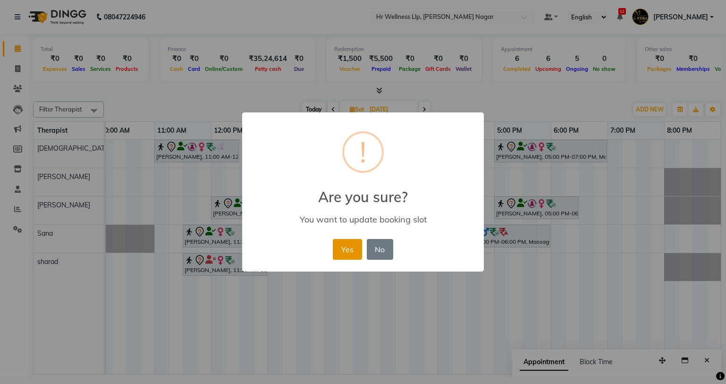
click at [335, 253] on button "Yes" at bounding box center [347, 249] width 29 height 21
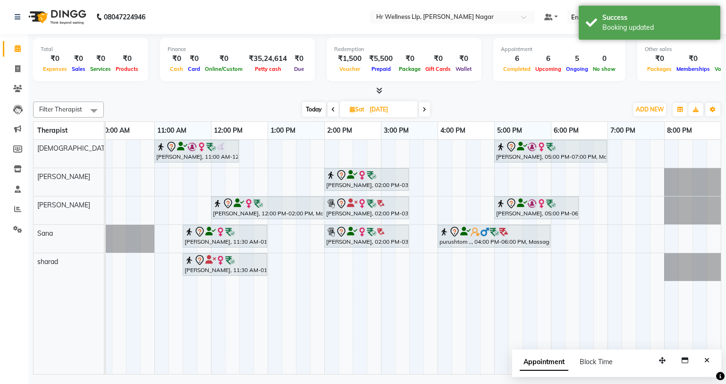
click at [292, 147] on div "[PERSON_NAME], 11:00 AM-12:30 PM, Massage 60 Min [PERSON_NAME], 05:00 PM-07:00 …" at bounding box center [352, 257] width 736 height 234
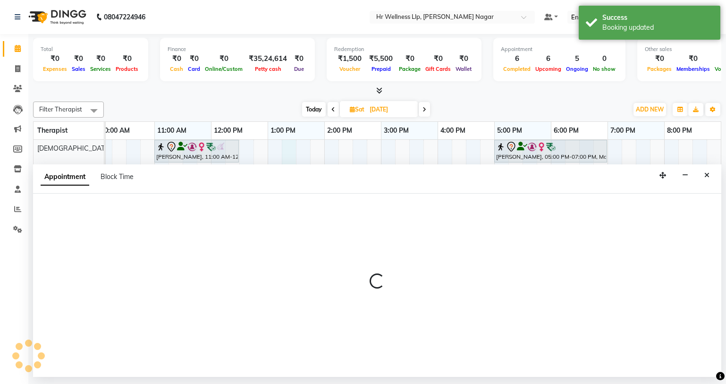
select select "19732"
select select "795"
select select "tentative"
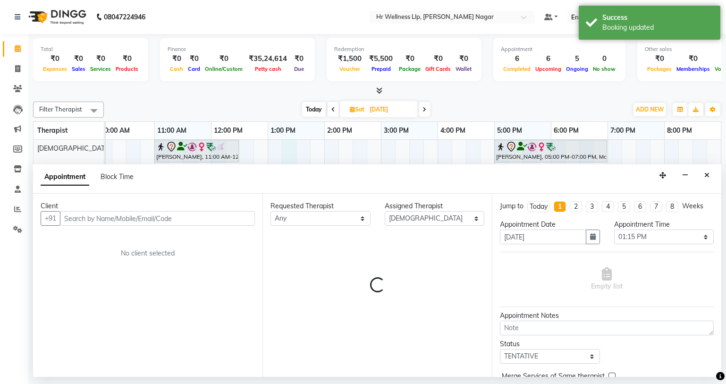
click at [128, 215] on input "text" at bounding box center [157, 218] width 195 height 15
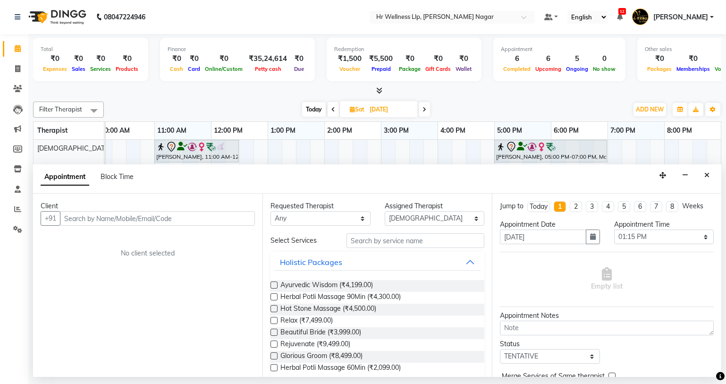
type input "7"
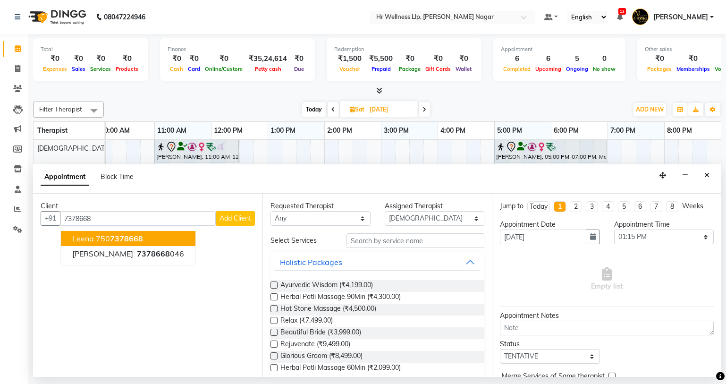
click at [127, 219] on input "7378668" at bounding box center [138, 218] width 156 height 15
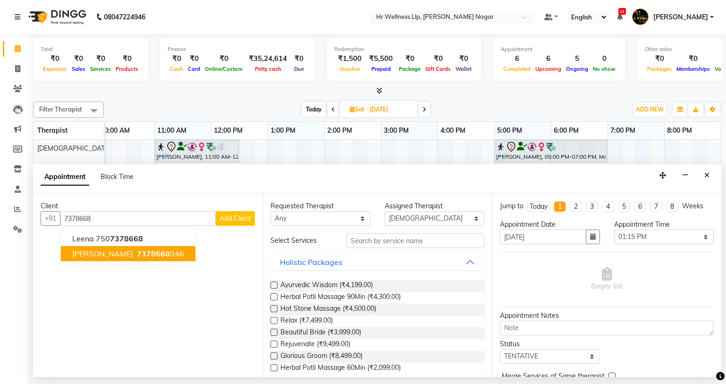
click at [131, 258] on button "[PERSON_NAME] 7378668 046" at bounding box center [128, 253] width 135 height 15
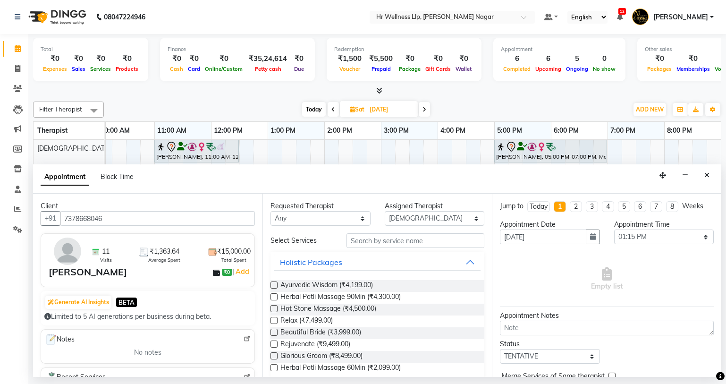
type input "7378668046"
click at [292, 219] on select "Any Krishna [PERSON_NAME] [PERSON_NAME] Sana [PERSON_NAME]" at bounding box center [320, 218] width 100 height 15
select select "19732"
click at [270, 211] on select "Any Krishna [PERSON_NAME] [PERSON_NAME] Sana [PERSON_NAME]" at bounding box center [320, 218] width 100 height 15
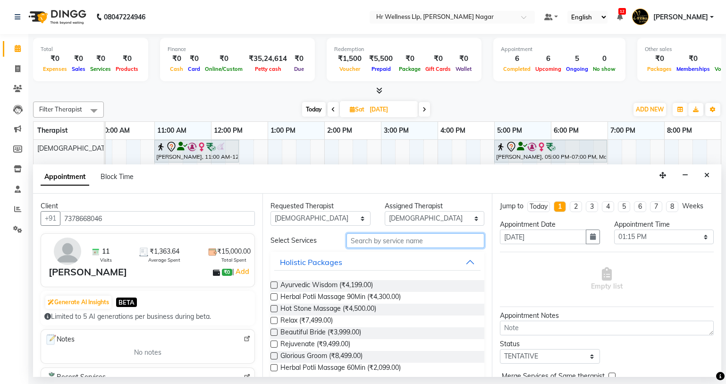
click at [374, 238] on input "text" at bounding box center [415, 240] width 138 height 15
type input "m"
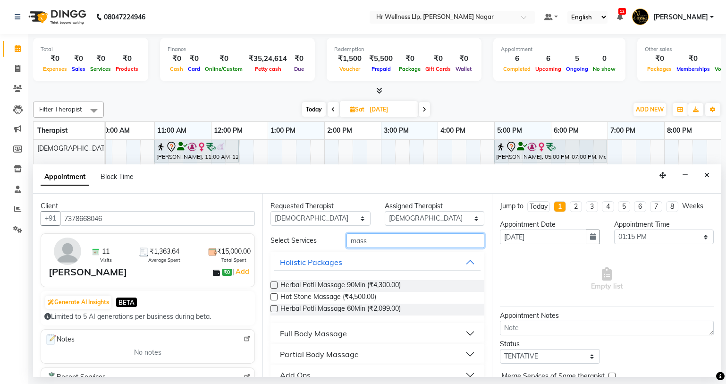
type input "mass"
click at [337, 337] on div "Full Body Massage" at bounding box center [313, 333] width 67 height 11
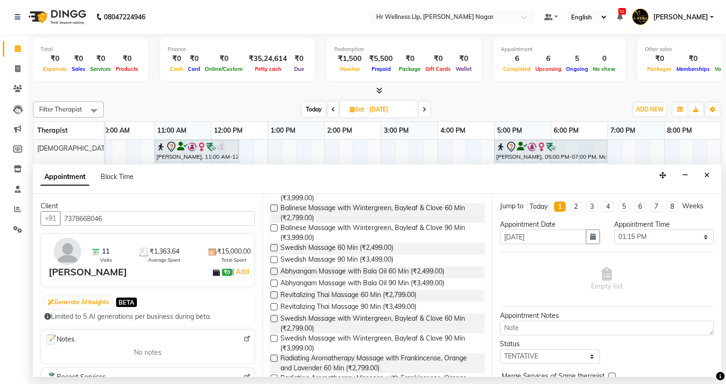
scroll to position [422, 0]
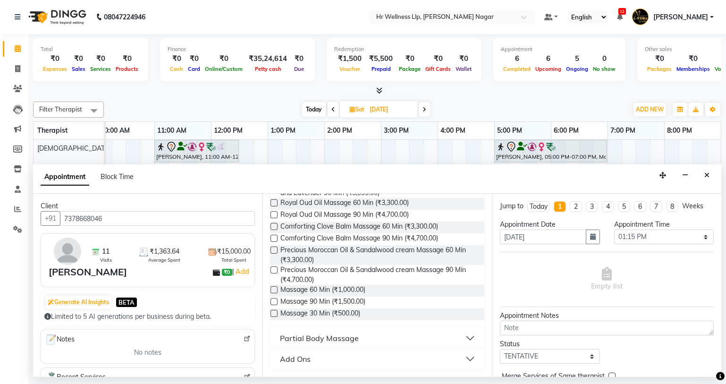
click at [277, 303] on div "Massage 90 Min (₹1,500.00)" at bounding box center [377, 302] width 214 height 12
click at [277, 303] on label at bounding box center [273, 301] width 7 height 7
click at [277, 303] on input "checkbox" at bounding box center [273, 302] width 6 height 6
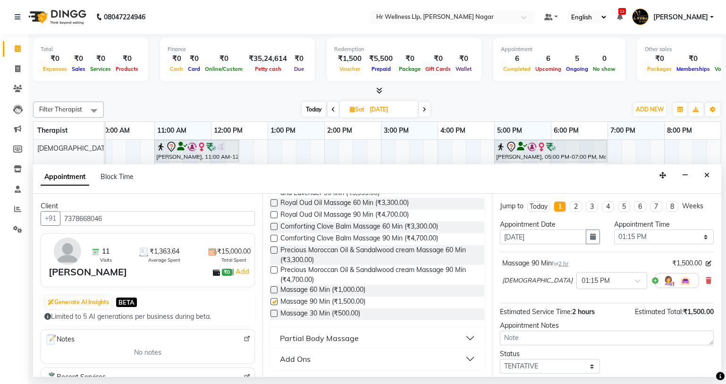
checkbox input "false"
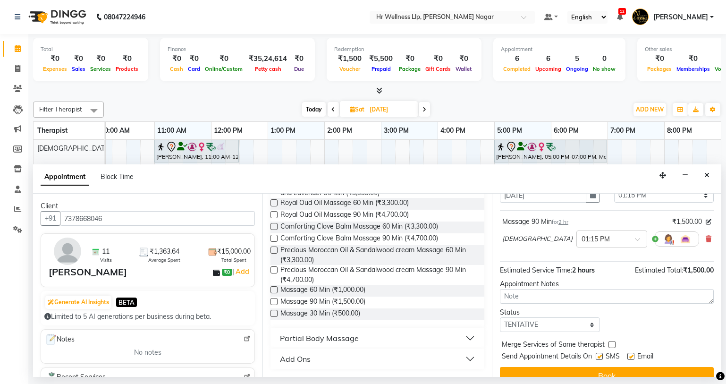
scroll to position [56, 0]
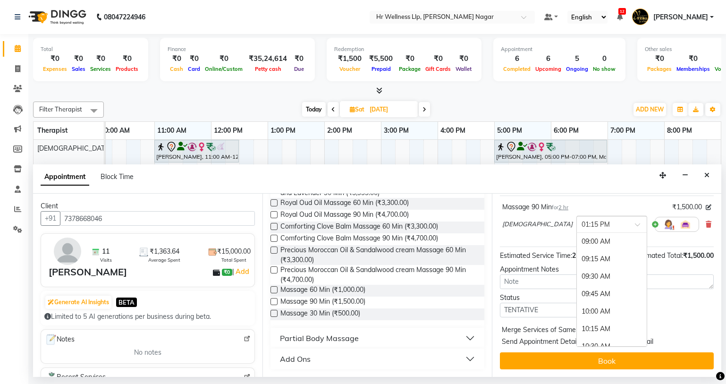
click at [581, 221] on input "text" at bounding box center [602, 224] width 42 height 10
click at [577, 255] on div "01:30 PM" at bounding box center [612, 258] width 70 height 17
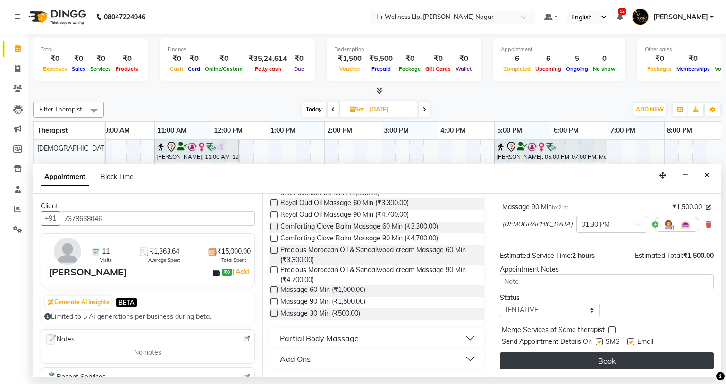
click at [522, 357] on button "Book" at bounding box center [607, 360] width 214 height 17
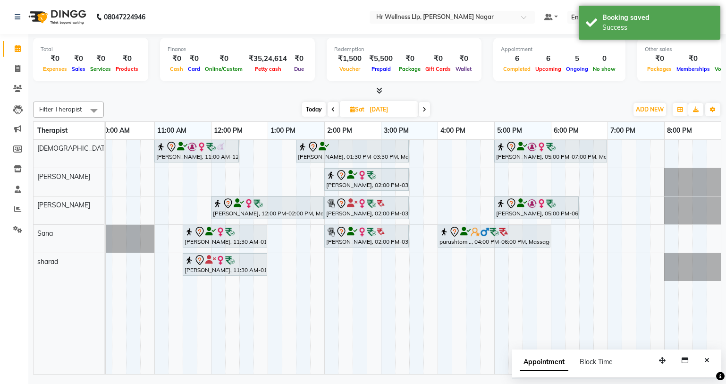
click at [313, 107] on span "Today" at bounding box center [314, 109] width 24 height 15
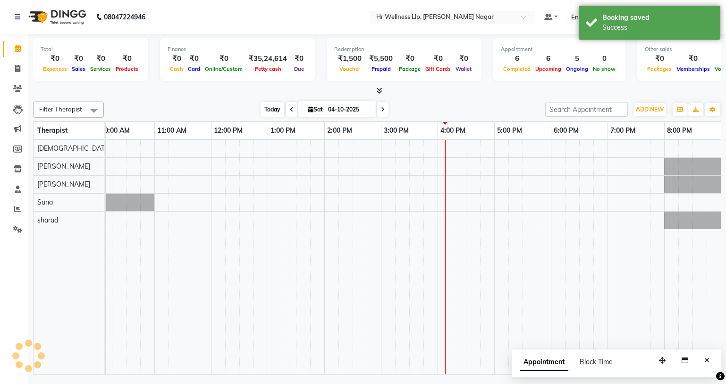
scroll to position [0, 121]
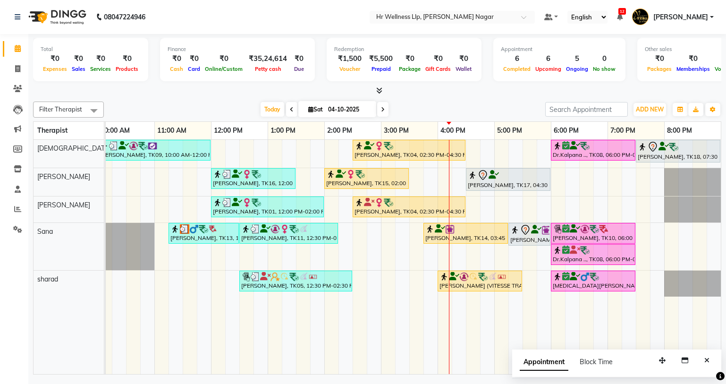
click at [308, 114] on span "[DATE]" at bounding box center [337, 109] width 78 height 16
click at [308, 111] on icon at bounding box center [310, 109] width 5 height 6
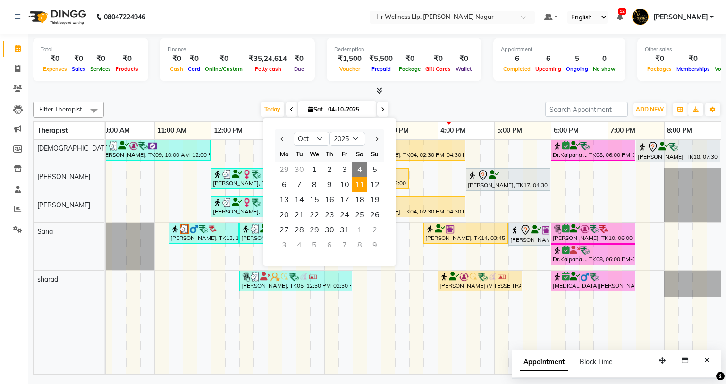
click at [362, 189] on span "11" at bounding box center [359, 184] width 15 height 15
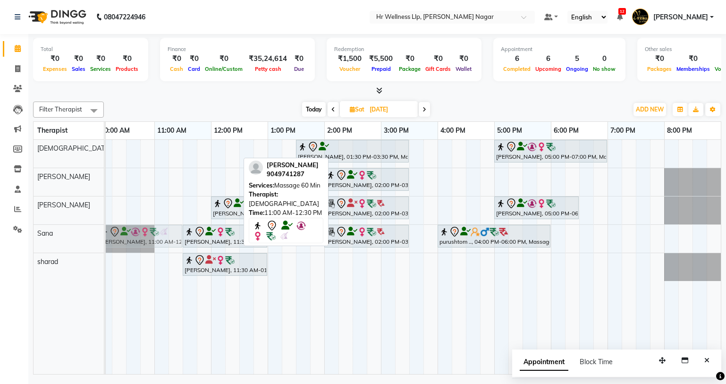
drag, startPoint x: 219, startPoint y: 152, endPoint x: 165, endPoint y: 250, distance: 112.1
click at [165, 250] on div "[PERSON_NAME], 11:00 AM-12:30 PM, Massage 60 Min [PERSON_NAME], 01:30 PM-03:30 …" at bounding box center [352, 257] width 736 height 234
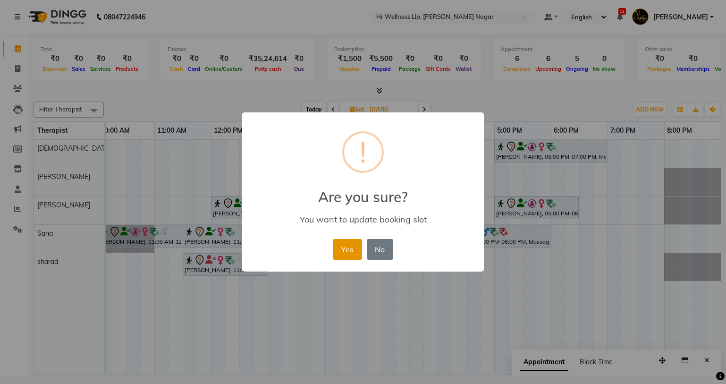
click at [349, 249] on button "Yes" at bounding box center [347, 249] width 29 height 21
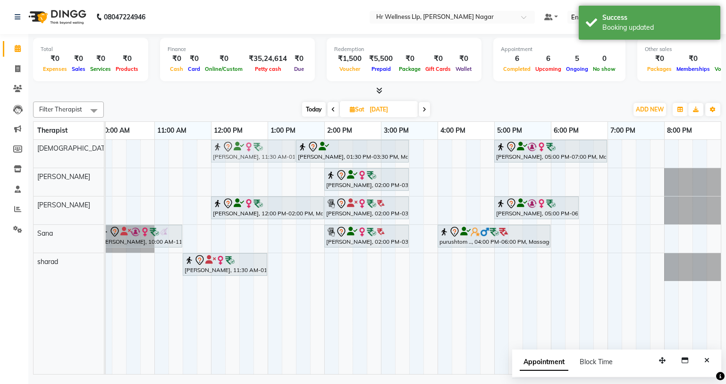
drag, startPoint x: 218, startPoint y: 240, endPoint x: 244, endPoint y: 157, distance: 87.0
click at [244, 157] on tbody "[PERSON_NAME], 01:30 PM-03:30 PM, Massage 90 Min [PERSON_NAME], 05:00 PM-07:00 …" at bounding box center [352, 210] width 736 height 141
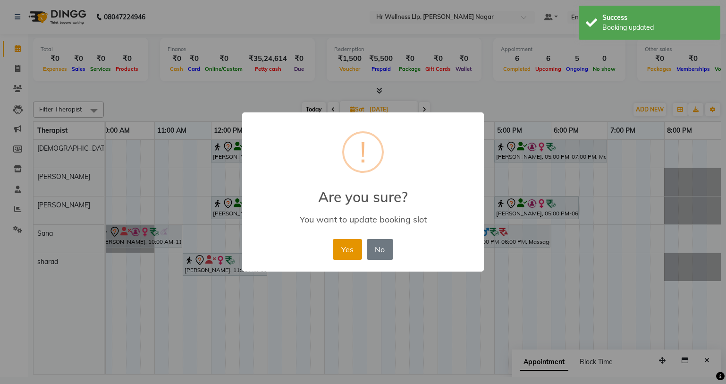
click at [338, 248] on button "Yes" at bounding box center [347, 249] width 29 height 21
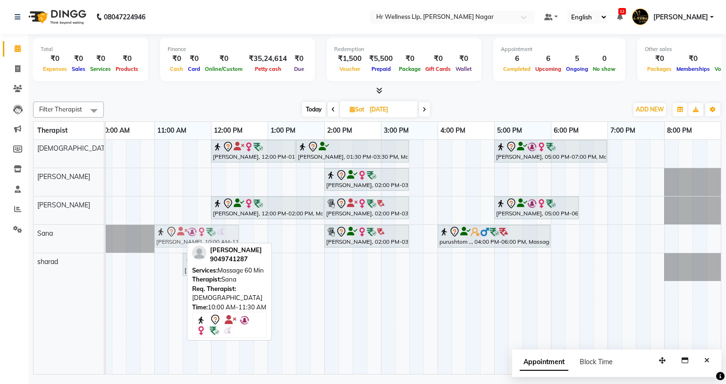
drag, startPoint x: 139, startPoint y: 243, endPoint x: 198, endPoint y: 253, distance: 60.0
click at [198, 253] on div "Filter Therapist Select All Krishna [PERSON_NAME] [PERSON_NAME] Sana sharad [DA…" at bounding box center [377, 236] width 688 height 277
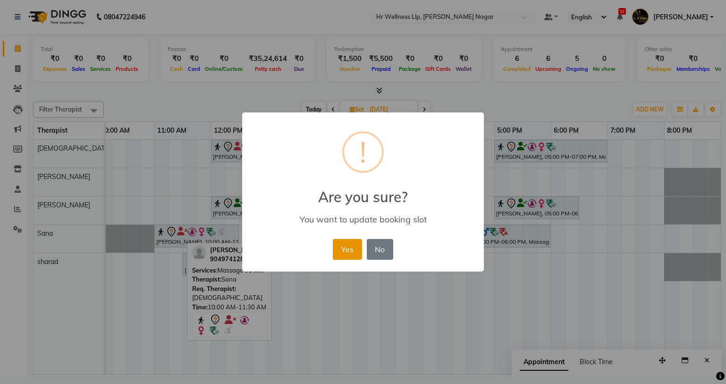
click at [344, 247] on button "Yes" at bounding box center [347, 249] width 29 height 21
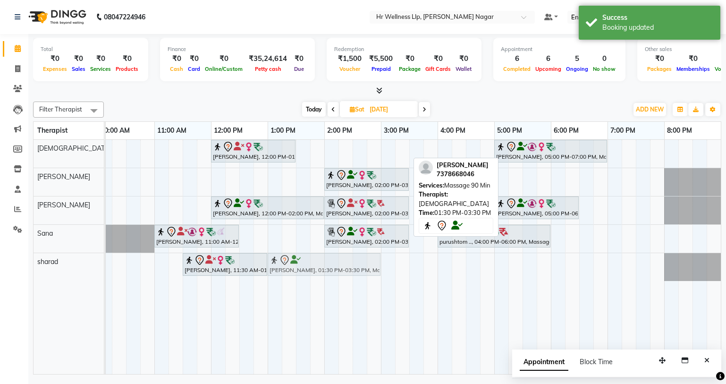
drag, startPoint x: 342, startPoint y: 153, endPoint x: 314, endPoint y: 268, distance: 117.6
click at [314, 268] on tbody "[PERSON_NAME], 12:00 PM-01:30 PM, Massage 60 Min [PERSON_NAME], 01:30 PM-03:30 …" at bounding box center [352, 210] width 736 height 141
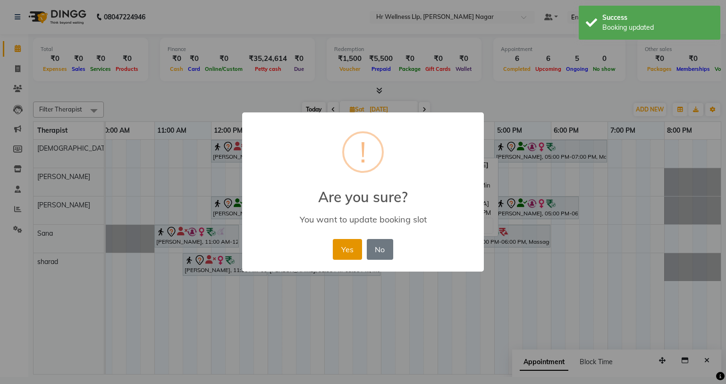
click at [351, 251] on button "Yes" at bounding box center [347, 249] width 29 height 21
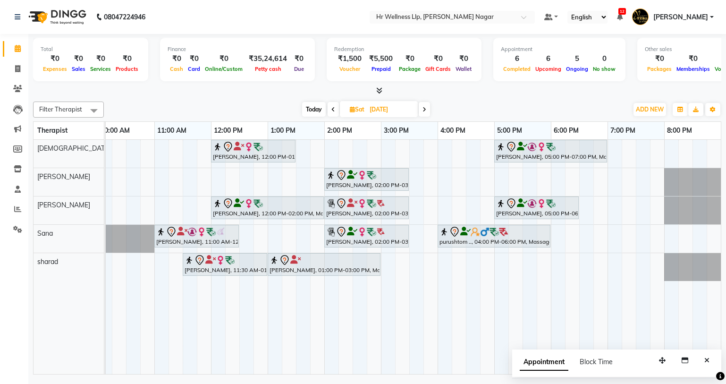
click at [312, 108] on span "Today" at bounding box center [314, 109] width 24 height 15
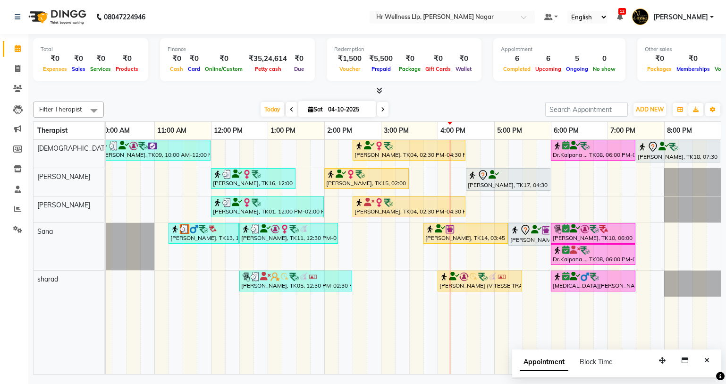
click at [306, 113] on span "[DATE]" at bounding box center [337, 109] width 78 height 16
click at [312, 110] on span "Sat" at bounding box center [315, 109] width 19 height 7
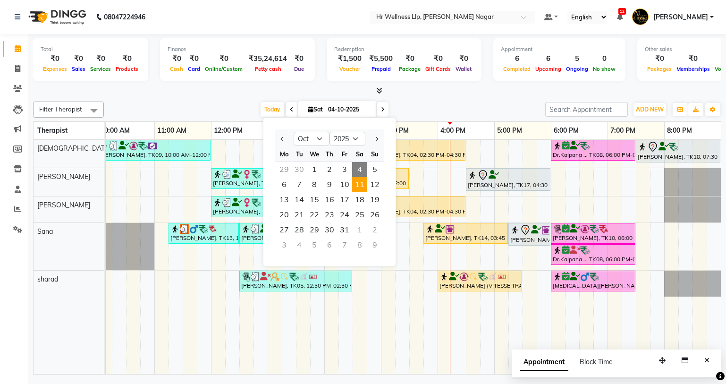
click at [358, 182] on span "11" at bounding box center [359, 184] width 15 height 15
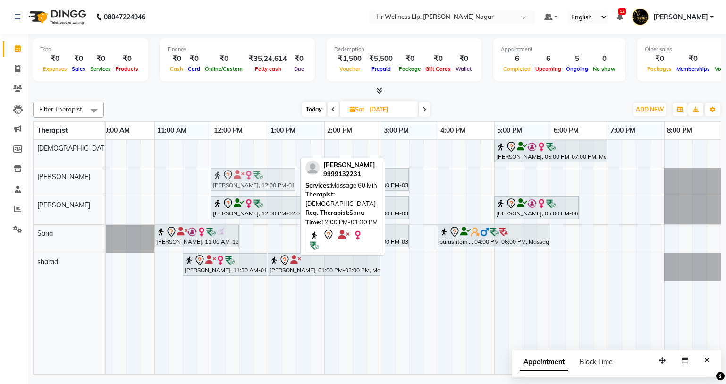
drag, startPoint x: 232, startPoint y: 151, endPoint x: 236, endPoint y: 186, distance: 35.6
click at [236, 186] on tbody "[PERSON_NAME], 12:00 PM-01:30 PM, Massage 60 Min [PERSON_NAME], 05:00 PM-07:00 …" at bounding box center [352, 210] width 736 height 141
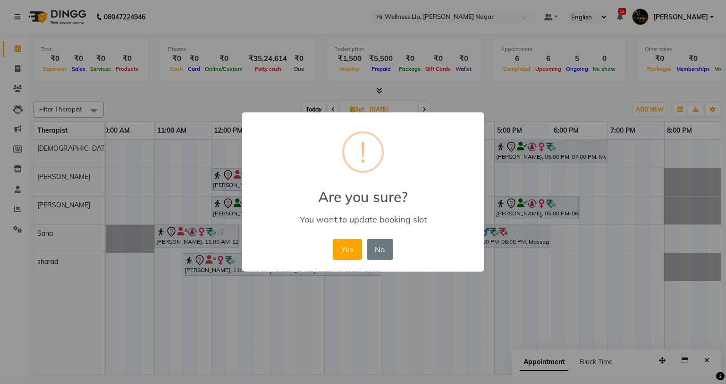
click at [325, 254] on div "× ! Are you sure? You want to update booking slot Yes No No" at bounding box center [363, 192] width 242 height 160
click at [343, 247] on button "Yes" at bounding box center [347, 249] width 29 height 21
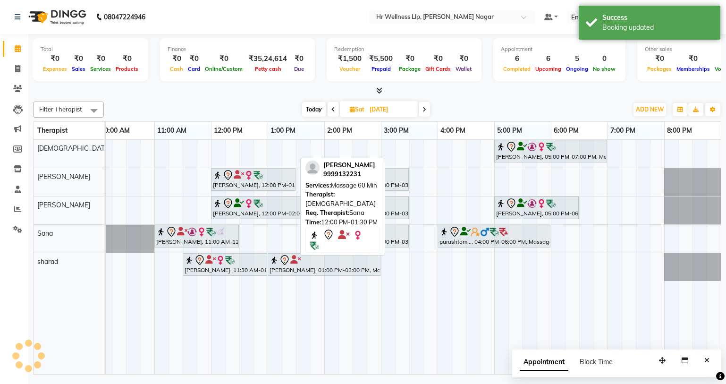
click at [217, 144] on div "[PERSON_NAME], 05:00 PM-07:00 PM, Massage 90 Min [PERSON_NAME], 12:00 PM-01:30 …" at bounding box center [352, 257] width 736 height 234
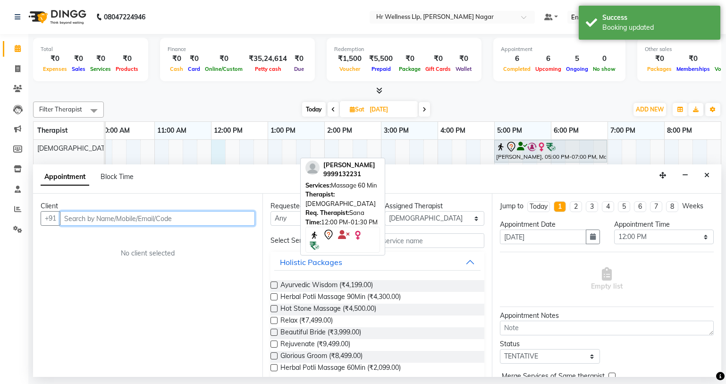
click at [125, 219] on input "text" at bounding box center [157, 218] width 195 height 15
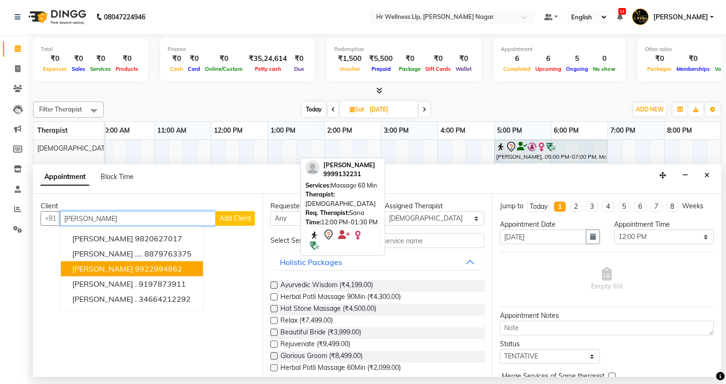
click at [121, 274] on button "[PERSON_NAME] 9922994962" at bounding box center [132, 268] width 142 height 15
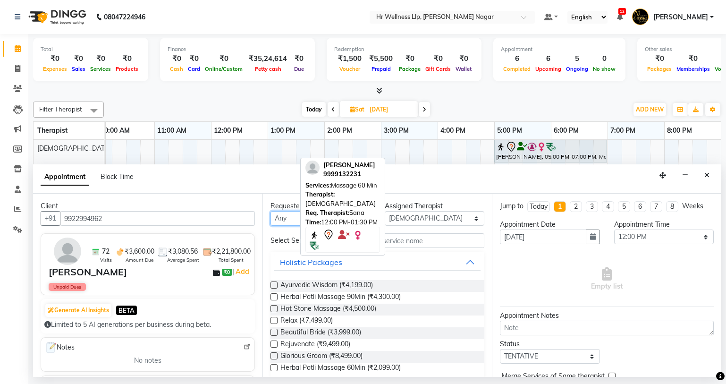
click at [284, 216] on select "Any Krishna [PERSON_NAME] [PERSON_NAME] Sana [PERSON_NAME]" at bounding box center [320, 218] width 100 height 15
click at [270, 211] on select "Any Krishna [PERSON_NAME] [PERSON_NAME] Sana [PERSON_NAME]" at bounding box center [320, 218] width 100 height 15
click at [399, 239] on input "text" at bounding box center [415, 240] width 138 height 15
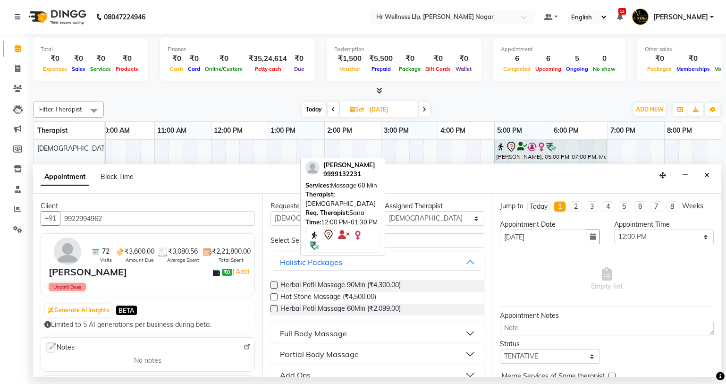
drag, startPoint x: 309, startPoint y: 329, endPoint x: 441, endPoint y: 265, distance: 146.5
click at [309, 329] on div "Full Body Massage" at bounding box center [313, 333] width 67 height 11
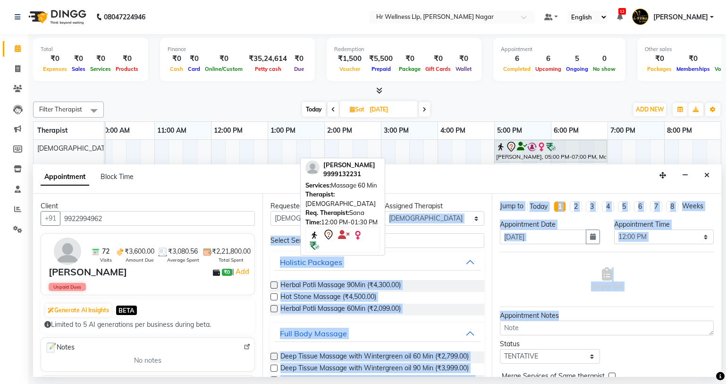
drag, startPoint x: 484, startPoint y: 210, endPoint x: 536, endPoint y: 383, distance: 181.2
click at [536, 383] on div "08047224946 Select Location × Hr Wellness Llp, [PERSON_NAME] Nagar Default Pane…" at bounding box center [363, 192] width 726 height 384
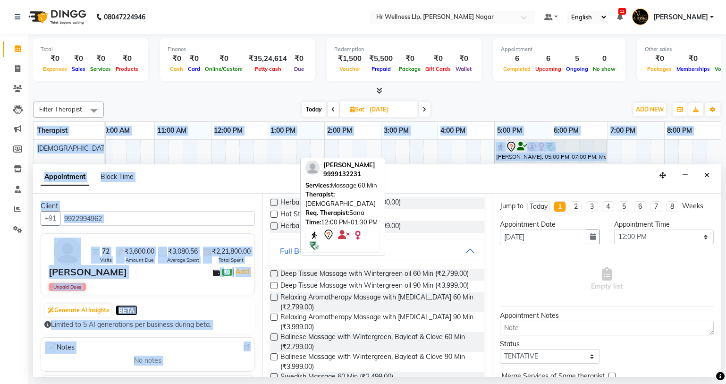
scroll to position [422, 0]
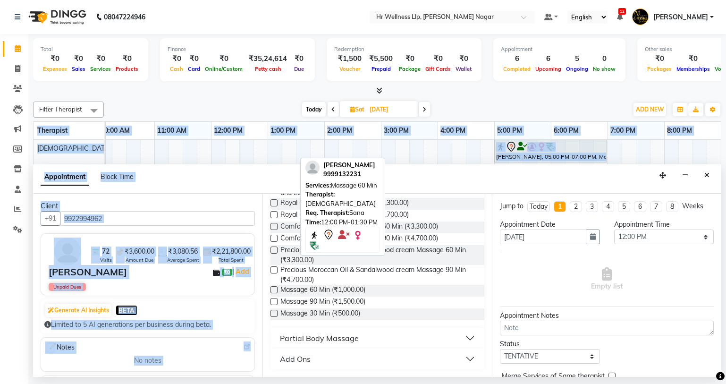
click at [273, 300] on label at bounding box center [273, 301] width 7 height 7
click at [273, 300] on input "checkbox" at bounding box center [273, 302] width 6 height 6
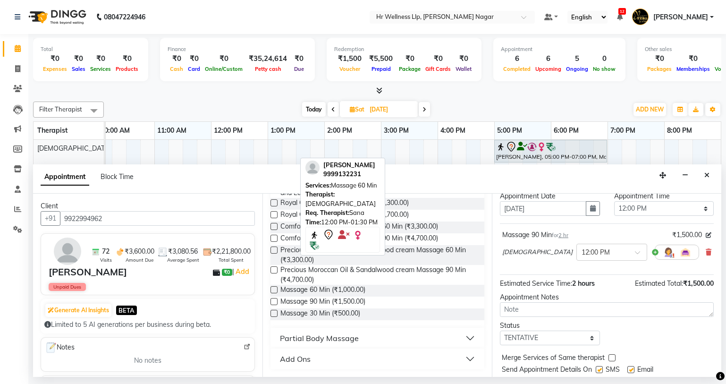
scroll to position [56, 0]
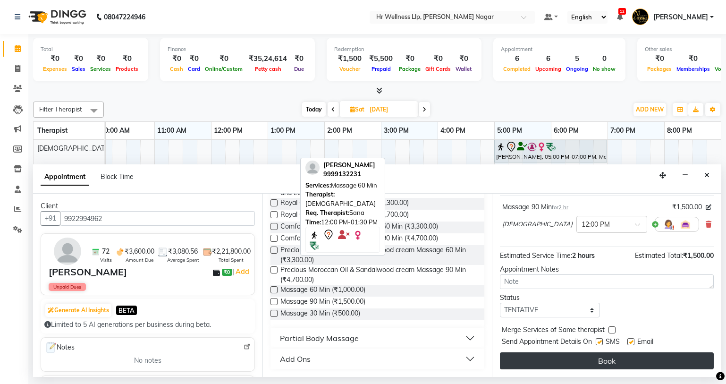
click at [629, 364] on button "Book" at bounding box center [607, 360] width 214 height 17
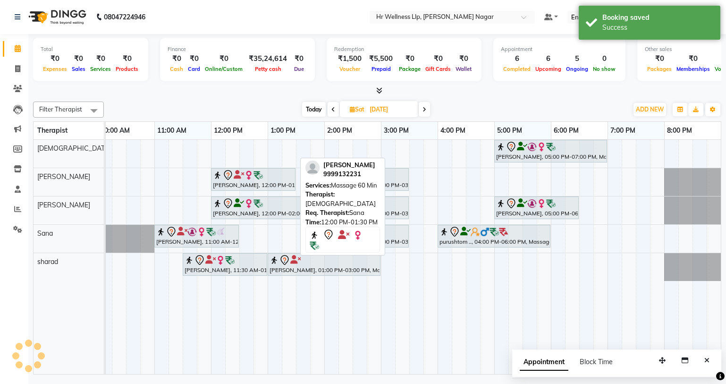
click at [314, 106] on span "Today" at bounding box center [314, 109] width 24 height 15
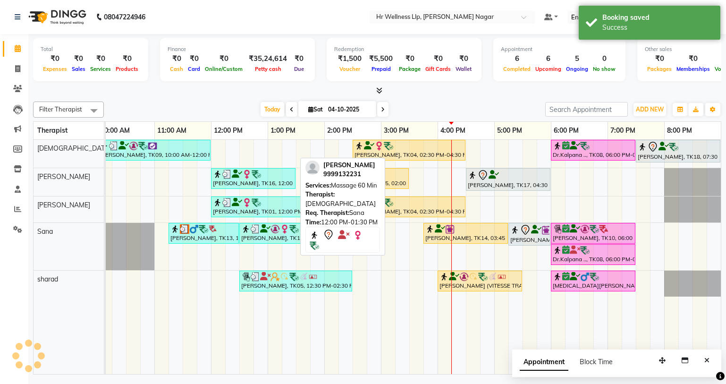
scroll to position [0, 121]
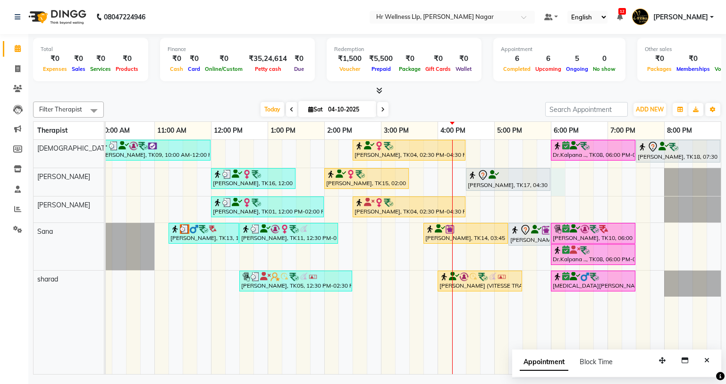
click at [562, 177] on div "[PERSON_NAME], TK09, 10:00 AM-12:00 PM, Massage 90 Min [PERSON_NAME], TK04, 02:…" at bounding box center [352, 257] width 736 height 234
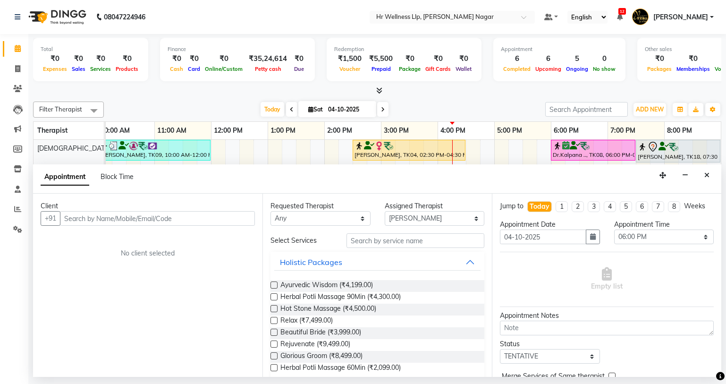
click at [198, 216] on input "text" at bounding box center [157, 218] width 195 height 15
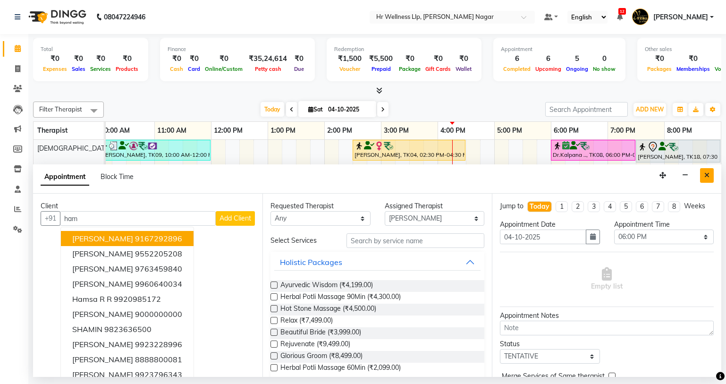
click at [708, 177] on icon "Close" at bounding box center [706, 175] width 5 height 7
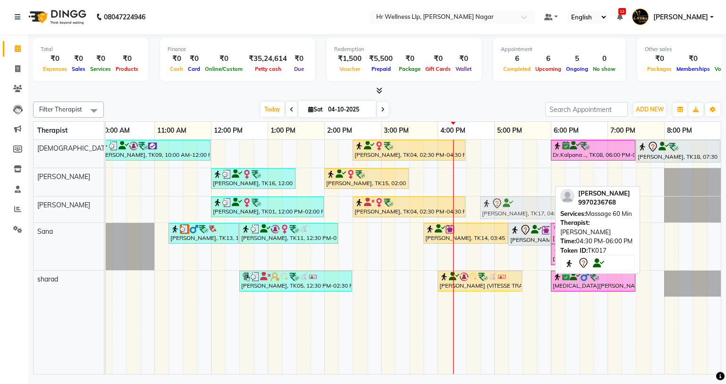
drag, startPoint x: 525, startPoint y: 182, endPoint x: 535, endPoint y: 224, distance: 43.6
click at [535, 224] on tbody "[PERSON_NAME], TK09, 10:00 AM-12:00 PM, Massage 90 Min [PERSON_NAME], TK04, 02:…" at bounding box center [352, 218] width 736 height 157
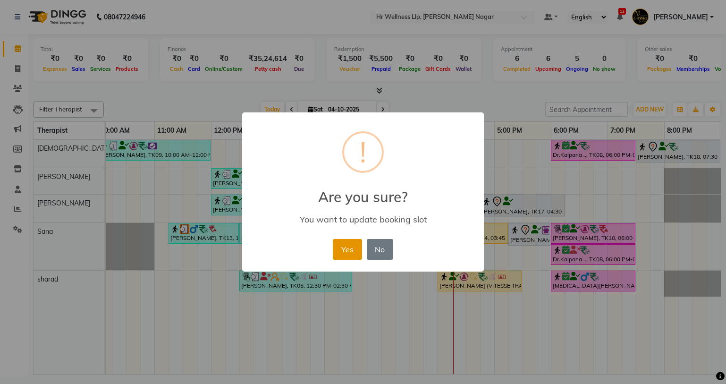
click at [348, 249] on button "Yes" at bounding box center [347, 249] width 29 height 21
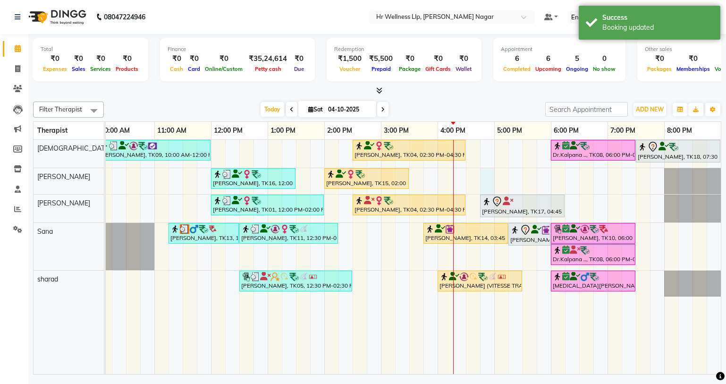
click at [482, 177] on div "[PERSON_NAME], TK09, 10:00 AM-12:00 PM, Massage 90 Min [PERSON_NAME], TK04, 02:…" at bounding box center [352, 257] width 736 height 234
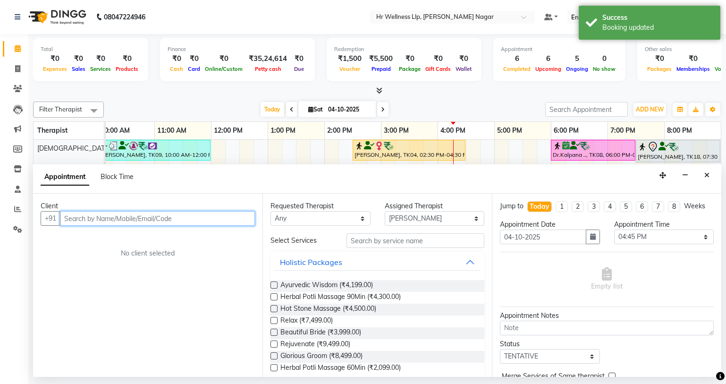
click at [205, 215] on input "text" at bounding box center [157, 218] width 195 height 15
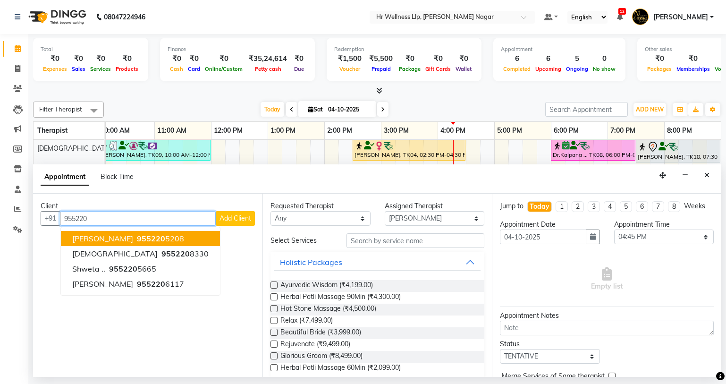
click at [130, 241] on button "[PERSON_NAME] 955220 5208" at bounding box center [140, 238] width 159 height 15
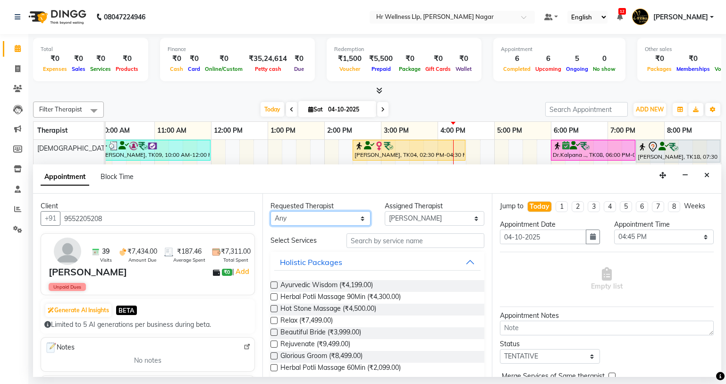
click at [297, 222] on select "Any Krishna [PERSON_NAME] [PERSON_NAME] Sana [PERSON_NAME]" at bounding box center [320, 218] width 100 height 15
click at [270, 211] on select "Any Krishna [PERSON_NAME] [PERSON_NAME] Sana [PERSON_NAME]" at bounding box center [320, 218] width 100 height 15
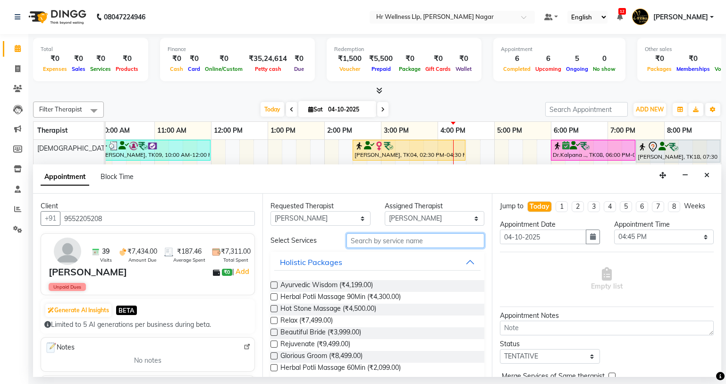
click at [359, 239] on input "text" at bounding box center [415, 240] width 138 height 15
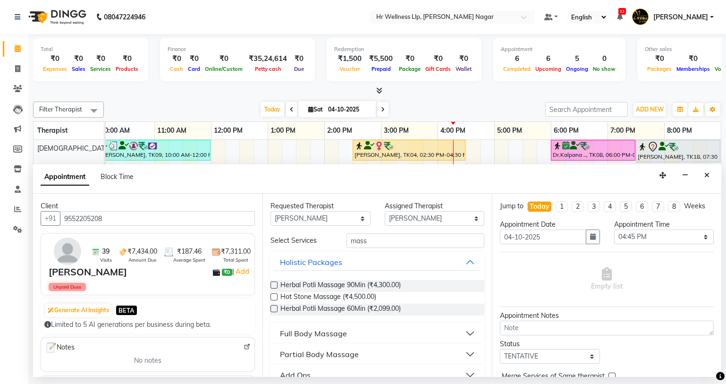
click at [333, 328] on div "Full Body Massage" at bounding box center [313, 333] width 67 height 11
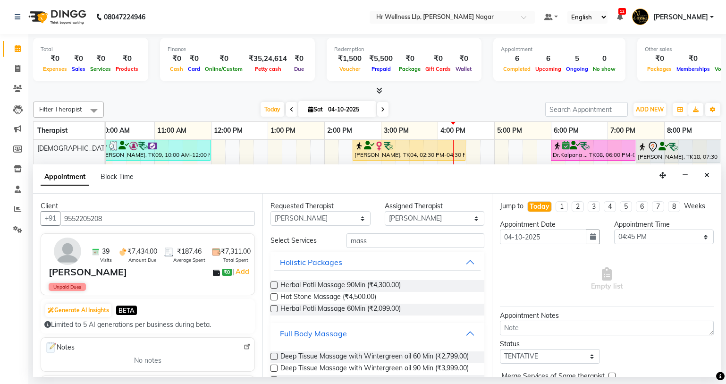
scroll to position [422, 0]
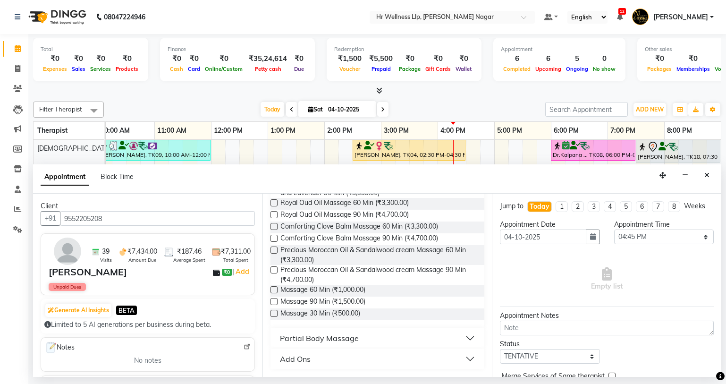
click at [275, 290] on label at bounding box center [273, 289] width 7 height 7
click at [275, 290] on input "checkbox" at bounding box center [273, 290] width 6 height 6
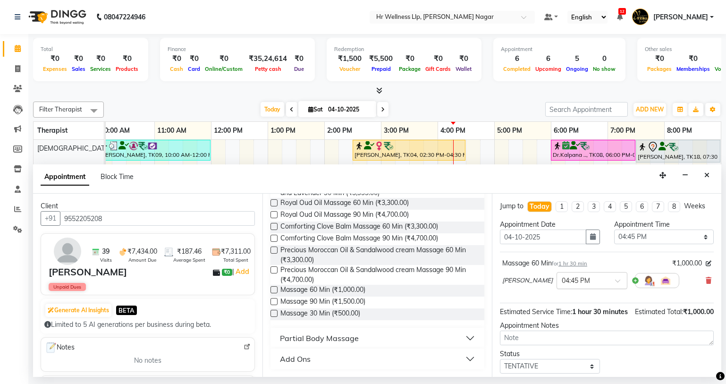
click at [562, 278] on input "text" at bounding box center [583, 280] width 42 height 10
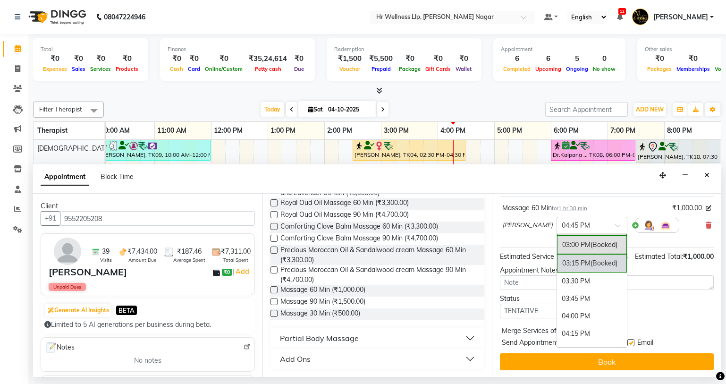
scroll to position [66, 0]
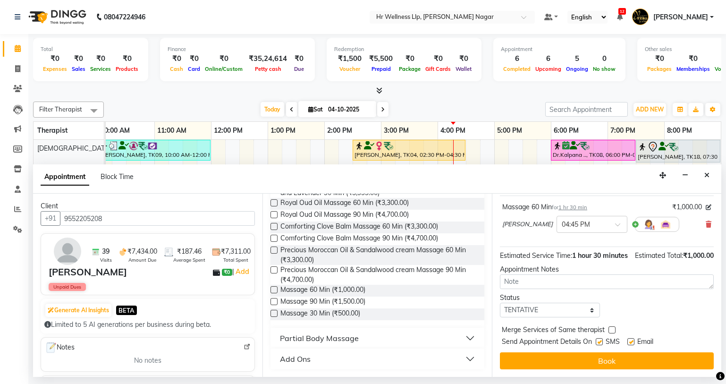
click at [661, 296] on div "Status Select TENTATIVE CONFIRM CHECK-IN UPCOMING" at bounding box center [607, 305] width 228 height 25
click at [562, 219] on input "text" at bounding box center [583, 224] width 42 height 10
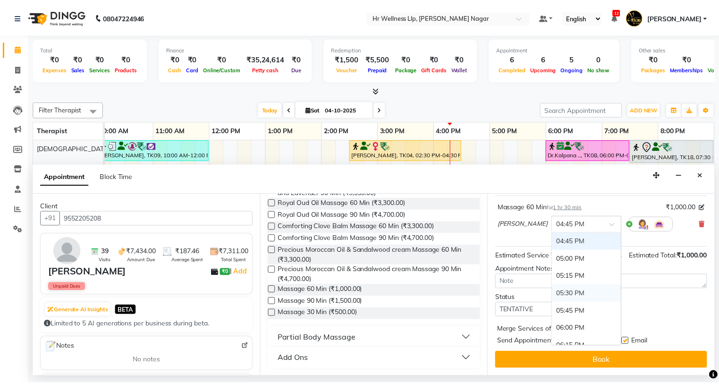
scroll to position [427, 0]
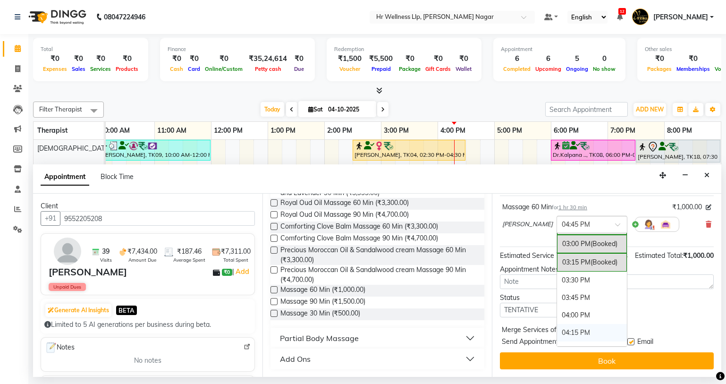
click at [557, 324] on div "04:15 PM" at bounding box center [592, 332] width 70 height 17
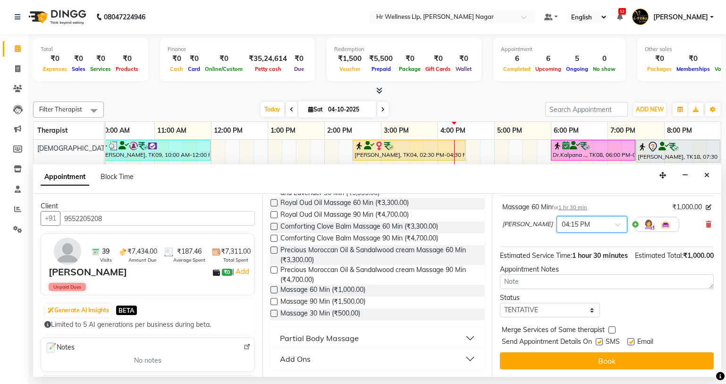
click at [613, 370] on div "Jump to [DATE] 1 2 3 4 5 6 7 8 Weeks Appointment Date [DATE] Appointment Time S…" at bounding box center [606, 285] width 229 height 183
click at [616, 370] on div "Jump to [DATE] 1 2 3 4 5 6 7 8 Weeks Appointment Date [DATE] Appointment Time S…" at bounding box center [606, 285] width 229 height 183
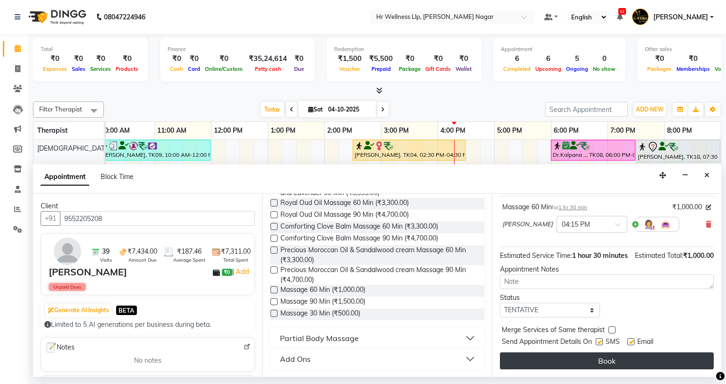
click at [618, 364] on button "Book" at bounding box center [607, 360] width 214 height 17
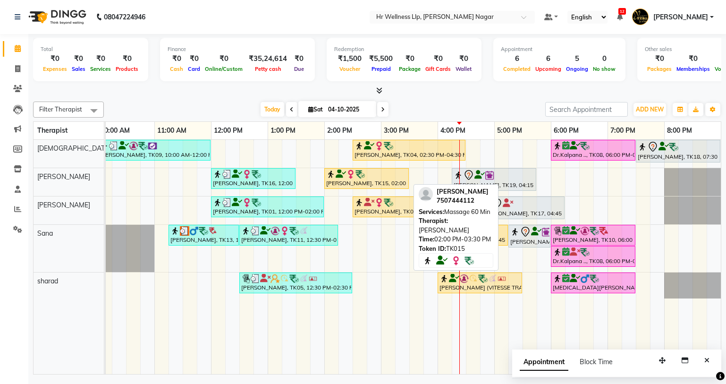
click at [356, 181] on div "[PERSON_NAME], TK15, 02:00 PM-03:30 PM, Massage 60 Min" at bounding box center [366, 178] width 83 height 18
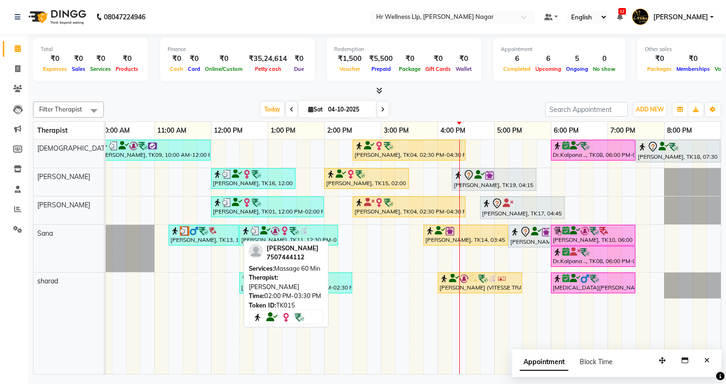
click at [357, 181] on div "[PERSON_NAME], TK15, 02:00 PM-03:30 PM, Massage 60 Min" at bounding box center [366, 178] width 83 height 18
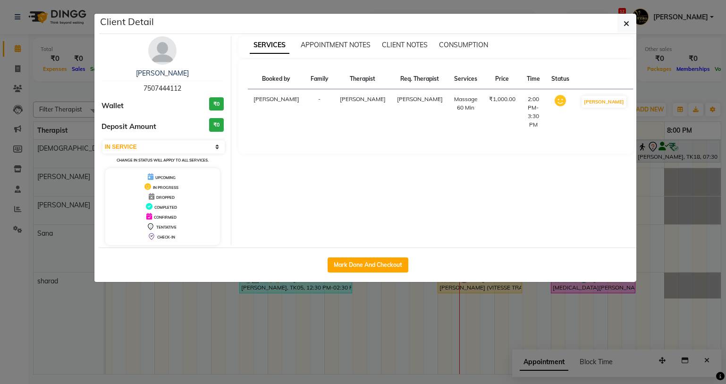
click at [337, 172] on div "SERVICES APPOINTMENT NOTES CLIENT NOTES CONSUMPTION Booked by Family Therapist …" at bounding box center [436, 140] width 410 height 209
click at [390, 264] on button "Mark Done And Checkout" at bounding box center [368, 264] width 81 height 15
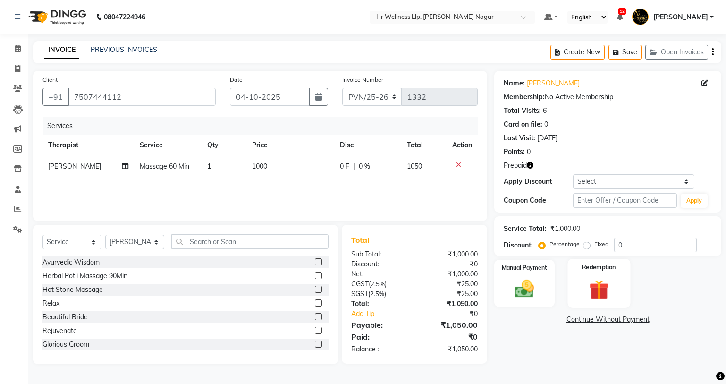
click at [606, 284] on img at bounding box center [598, 290] width 32 height 25
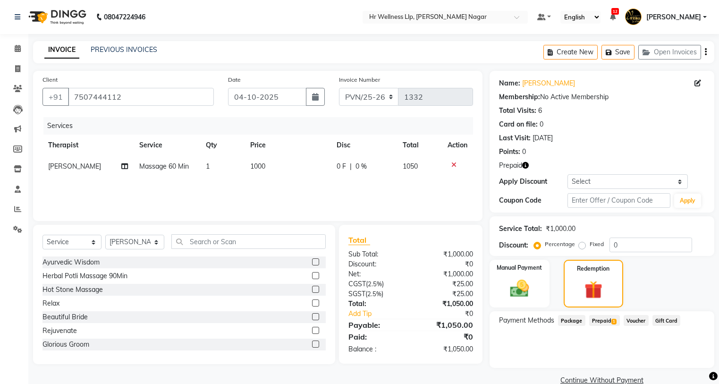
click at [603, 322] on span "Prepaid 1" at bounding box center [604, 320] width 31 height 11
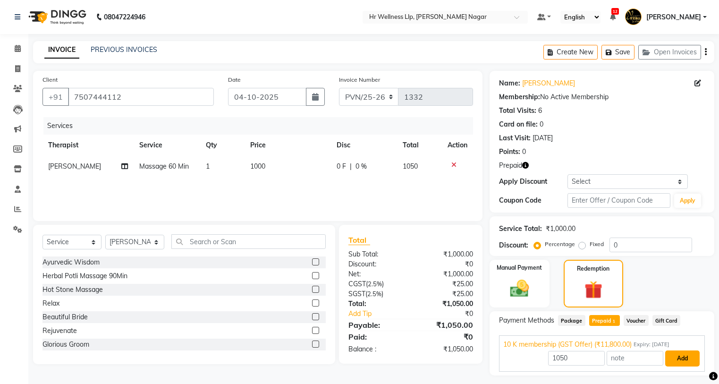
click at [675, 355] on button "Add" at bounding box center [682, 358] width 34 height 16
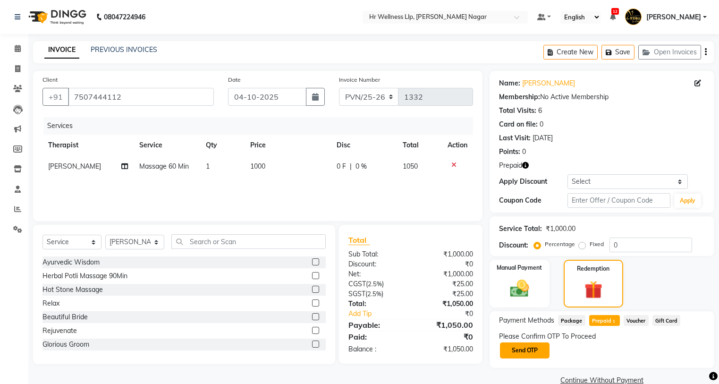
click at [526, 354] on button "Send OTP" at bounding box center [525, 350] width 50 height 16
click at [643, 352] on button "Confirm OTP" at bounding box center [623, 350] width 58 height 16
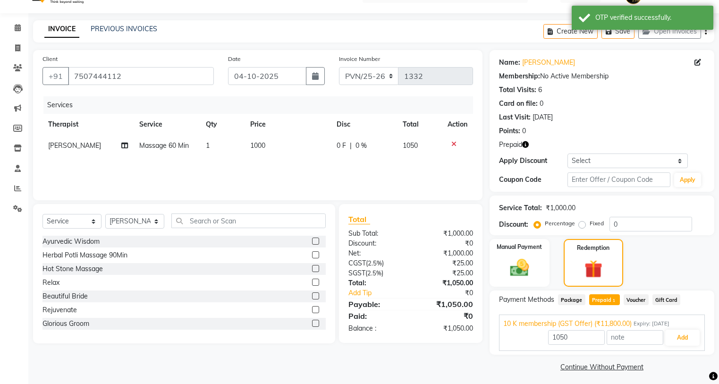
scroll to position [25, 0]
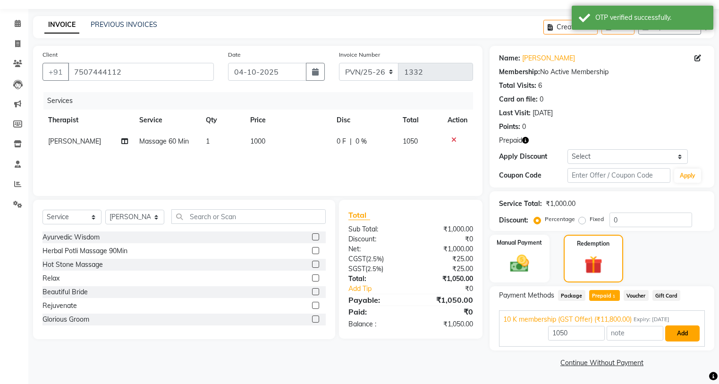
click at [678, 335] on button "Add" at bounding box center [682, 333] width 34 height 16
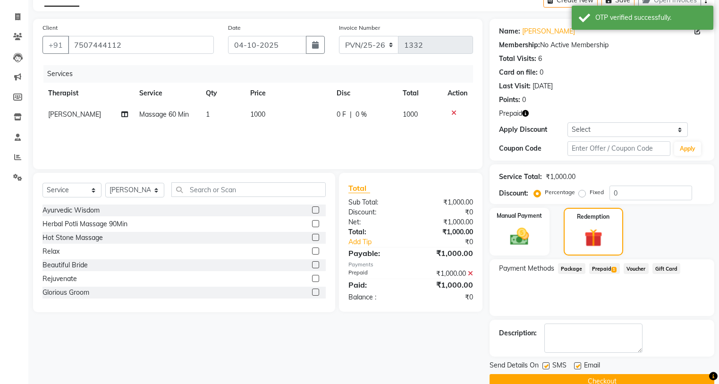
scroll to position [71, 0]
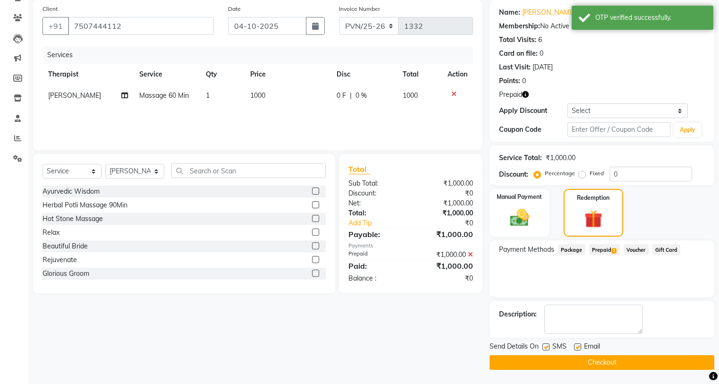
click at [545, 348] on label at bounding box center [545, 346] width 7 height 7
click at [545, 348] on input "checkbox" at bounding box center [545, 347] width 6 height 6
click at [582, 347] on div "Email" at bounding box center [591, 347] width 34 height 12
click at [578, 345] on label at bounding box center [577, 346] width 7 height 7
click at [578, 345] on input "checkbox" at bounding box center [577, 347] width 6 height 6
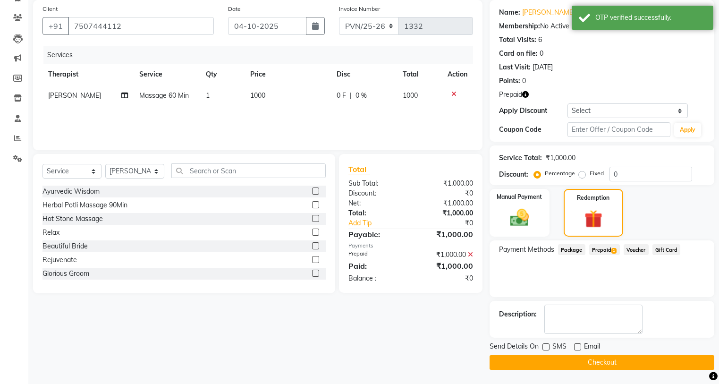
click at [581, 359] on button "Checkout" at bounding box center [601, 362] width 225 height 15
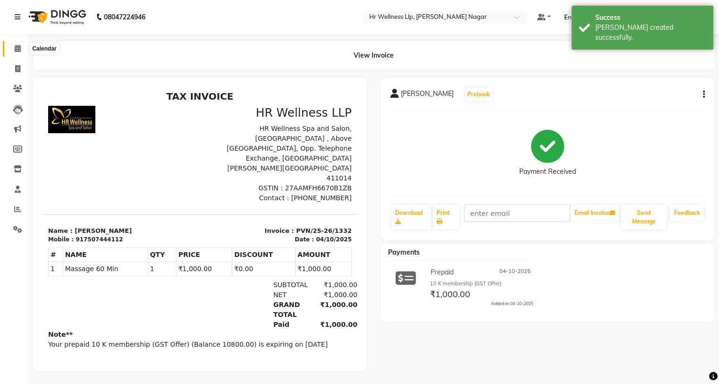
click at [17, 49] on icon at bounding box center [18, 48] width 6 height 7
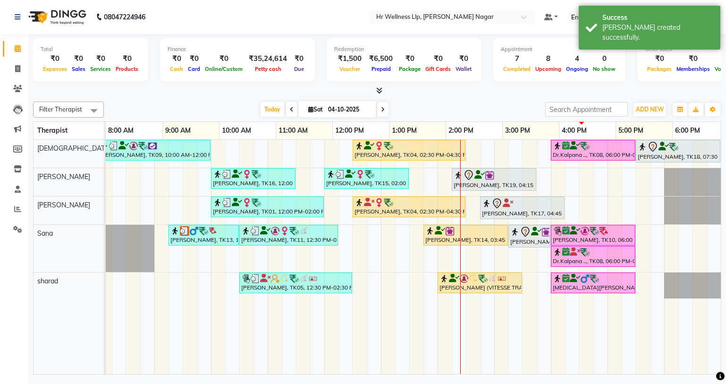
scroll to position [0, 121]
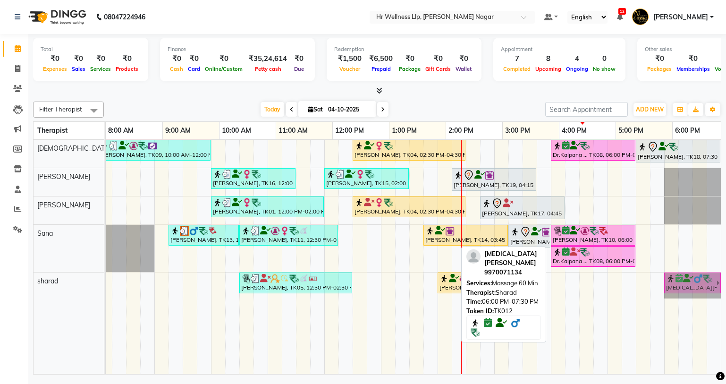
drag, startPoint x: 590, startPoint y: 281, endPoint x: 705, endPoint y: 283, distance: 115.2
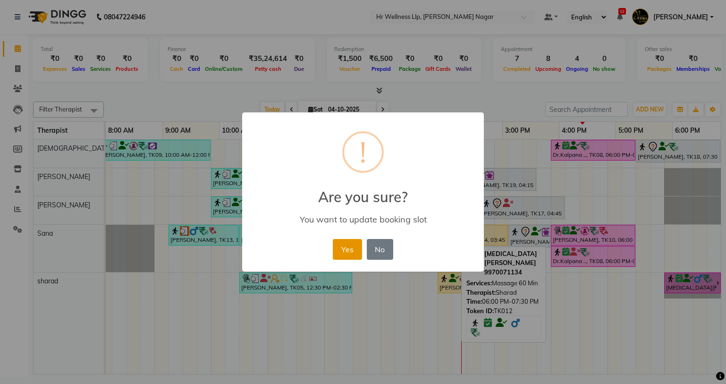
click at [351, 255] on button "Yes" at bounding box center [347, 249] width 29 height 21
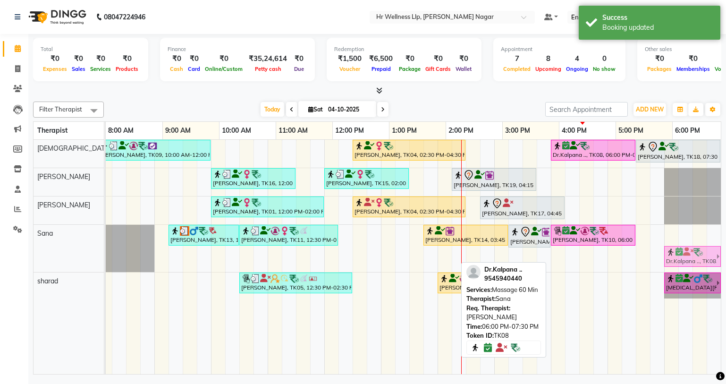
drag, startPoint x: 578, startPoint y: 257, endPoint x: 689, endPoint y: 265, distance: 111.2
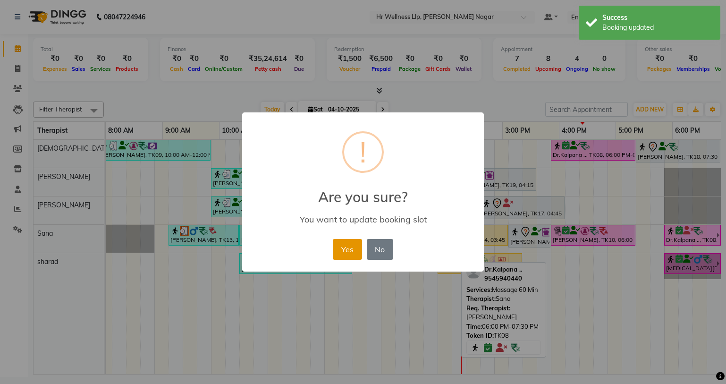
click at [358, 254] on button "Yes" at bounding box center [347, 249] width 29 height 21
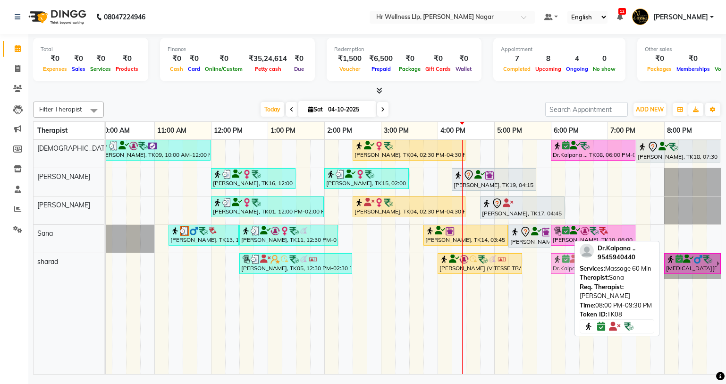
drag, startPoint x: 702, startPoint y: 226, endPoint x: 585, endPoint y: 265, distance: 123.7
click at [585, 265] on div "Filter Therapist Select All Krishna [PERSON_NAME] [PERSON_NAME] Sana sharad [DA…" at bounding box center [377, 236] width 688 height 277
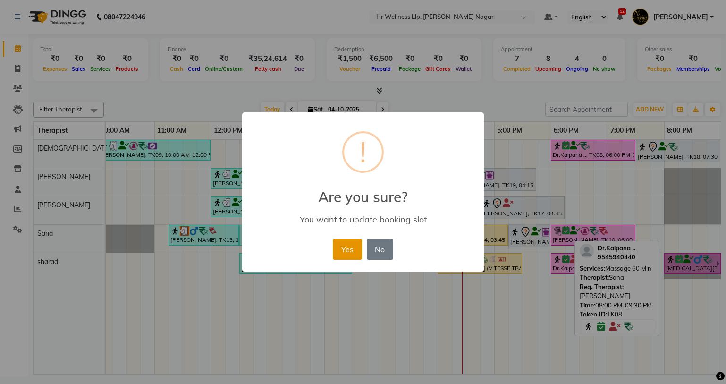
click at [346, 242] on button "Yes" at bounding box center [347, 249] width 29 height 21
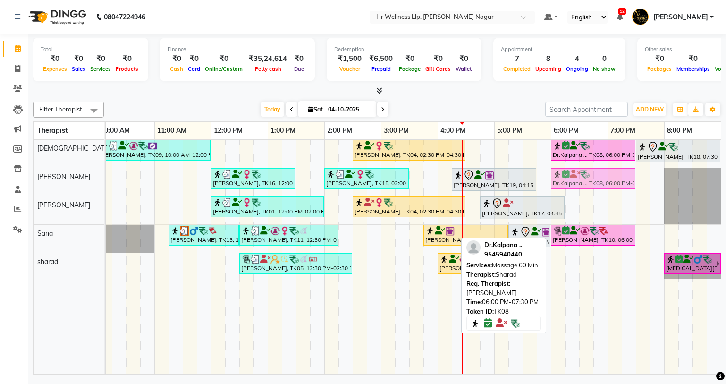
drag, startPoint x: 607, startPoint y: 267, endPoint x: 613, endPoint y: 197, distance: 69.6
click at [613, 197] on div "[PERSON_NAME], TK09, 10:00 AM-12:00 PM, Massage 90 Min [PERSON_NAME], TK04, 02:…" at bounding box center [352, 257] width 736 height 234
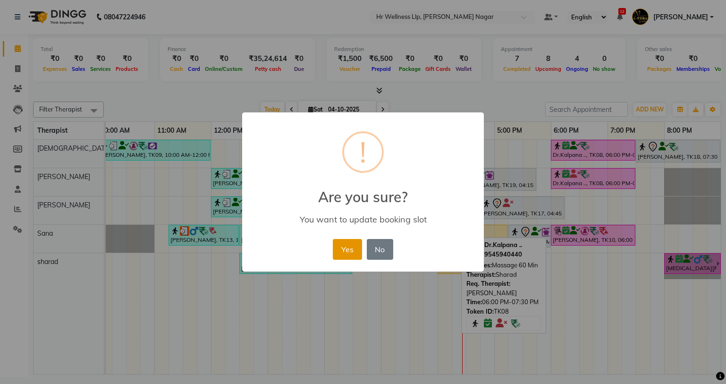
click at [338, 250] on button "Yes" at bounding box center [347, 249] width 29 height 21
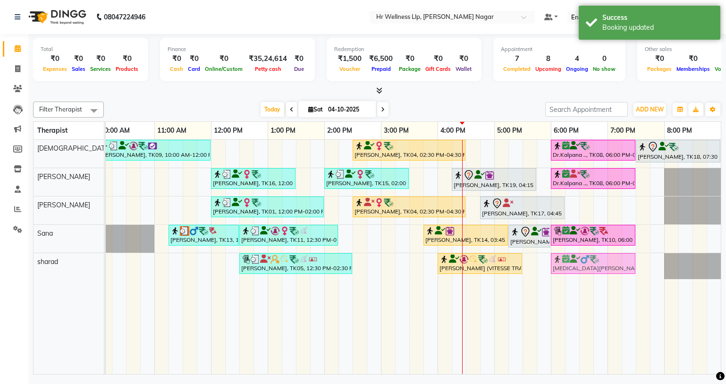
drag, startPoint x: 655, startPoint y: 268, endPoint x: 581, endPoint y: 269, distance: 73.6
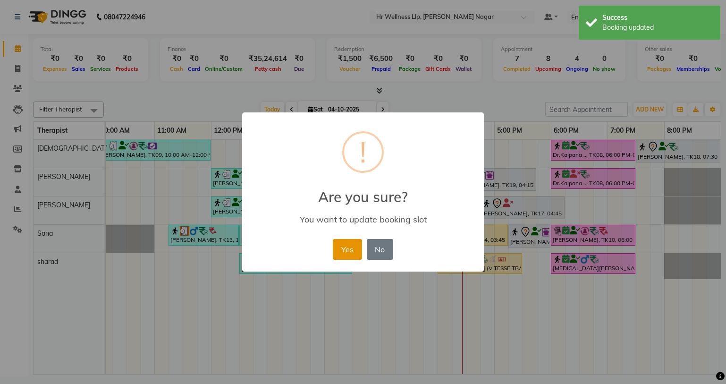
click at [341, 240] on button "Yes" at bounding box center [347, 249] width 29 height 21
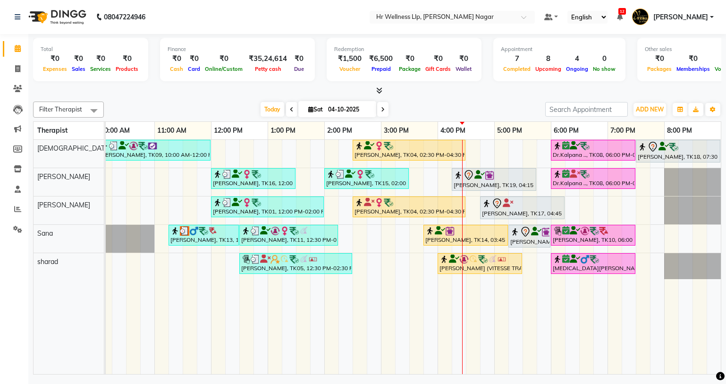
click at [433, 158] on div "[PERSON_NAME], TK04, 02:30 PM-04:30 PM, Massage 90 Min" at bounding box center [409, 150] width 111 height 18
click at [404, 157] on div "[PERSON_NAME], TK04, 02:30 PM-04:30 PM, Massage 90 Min" at bounding box center [409, 150] width 111 height 18
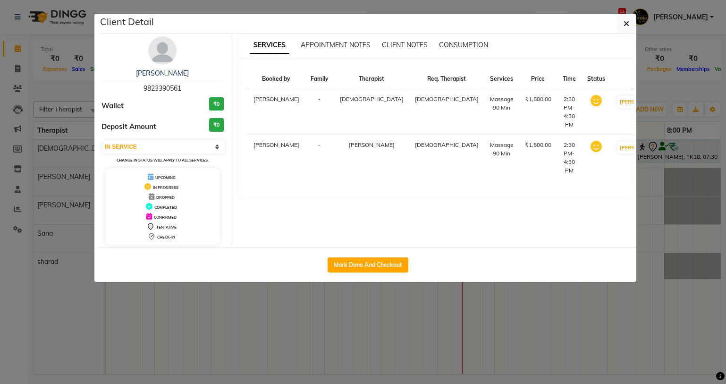
click at [389, 275] on div "Mark Done And Checkout" at bounding box center [367, 264] width 537 height 34
click at [385, 262] on button "Mark Done And Checkout" at bounding box center [368, 264] width 81 height 15
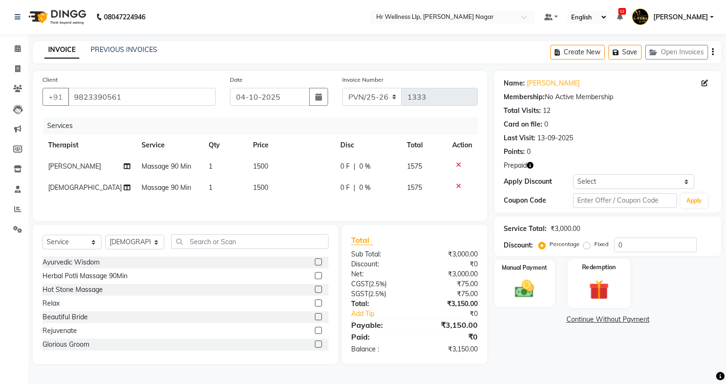
click at [594, 283] on img at bounding box center [598, 290] width 32 height 25
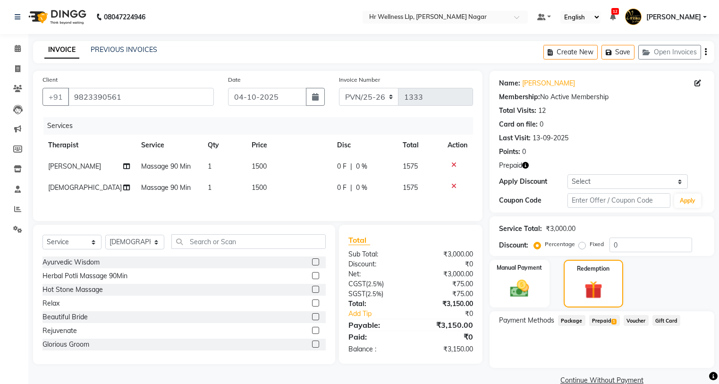
click at [604, 319] on span "Prepaid 1" at bounding box center [604, 320] width 31 height 11
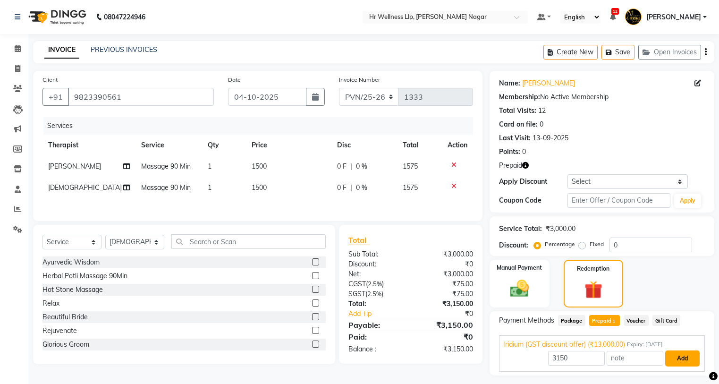
click at [680, 352] on button "Add" at bounding box center [682, 358] width 34 height 16
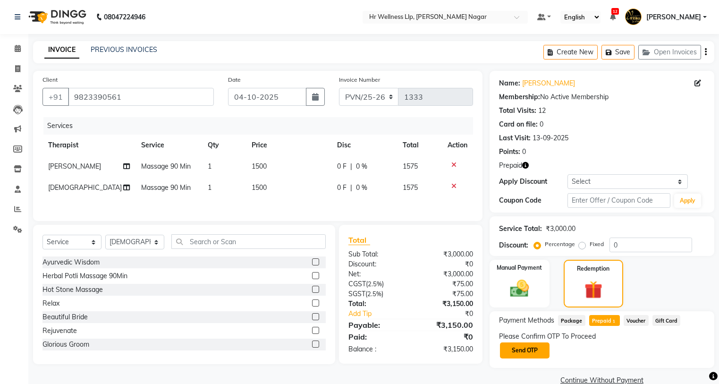
click at [519, 354] on button "Send OTP" at bounding box center [525, 350] width 50 height 16
click at [520, 353] on input "text" at bounding box center [546, 350] width 94 height 15
click at [623, 353] on button "Confirm OTP" at bounding box center [623, 350] width 58 height 16
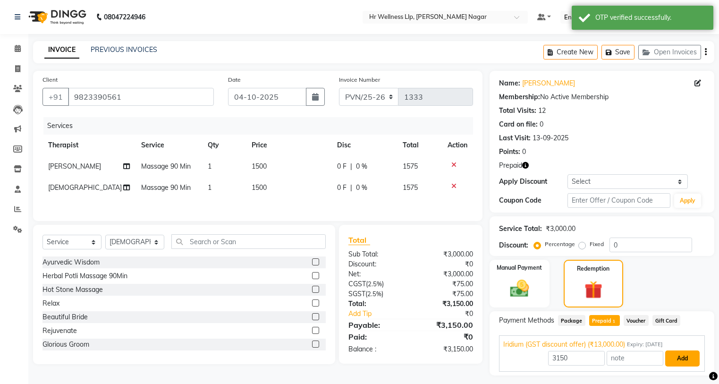
click at [694, 361] on button "Add" at bounding box center [682, 358] width 34 height 16
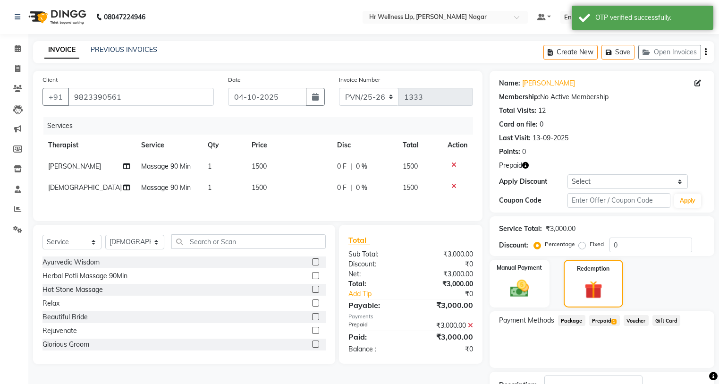
scroll to position [71, 0]
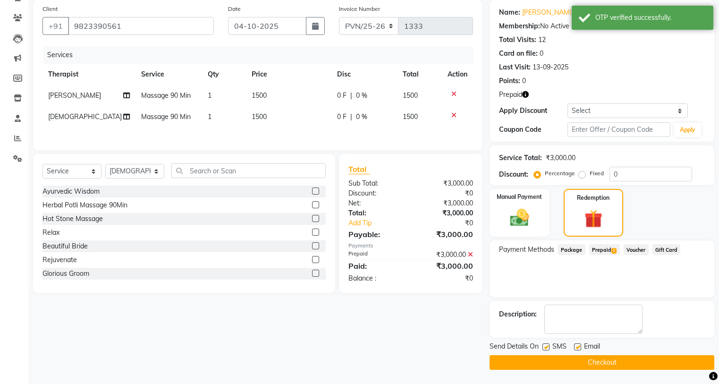
click at [548, 345] on label at bounding box center [545, 346] width 7 height 7
click at [548, 345] on input "checkbox" at bounding box center [545, 347] width 6 height 6
click at [574, 346] on label at bounding box center [577, 346] width 7 height 7
click at [574, 346] on input "checkbox" at bounding box center [577, 347] width 6 height 6
click at [594, 364] on button "Checkout" at bounding box center [601, 362] width 225 height 15
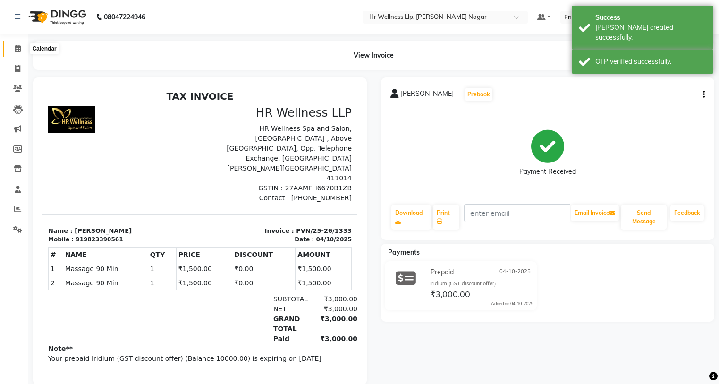
click at [20, 46] on icon at bounding box center [18, 48] width 6 height 7
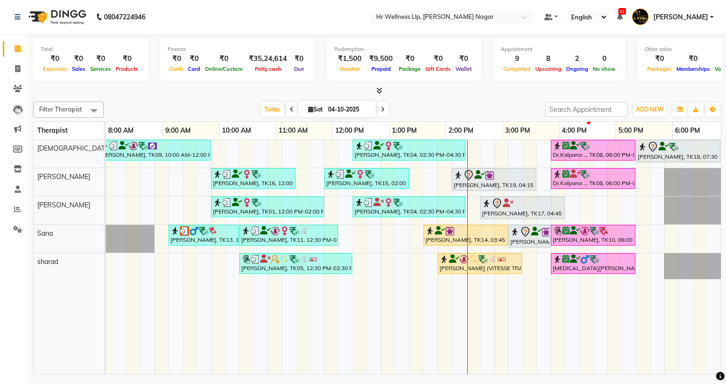
scroll to position [0, 121]
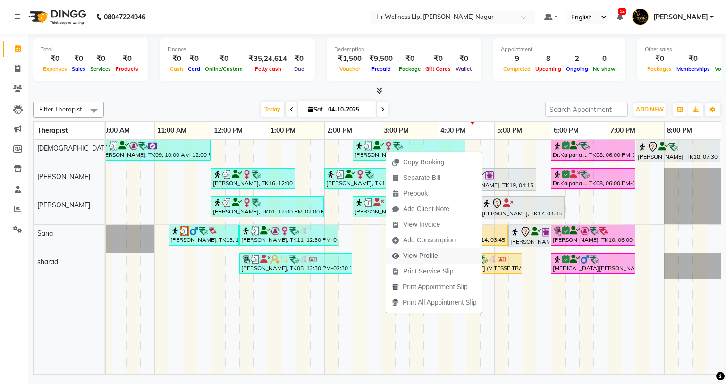
click at [418, 257] on span "View Profile" at bounding box center [420, 256] width 35 height 10
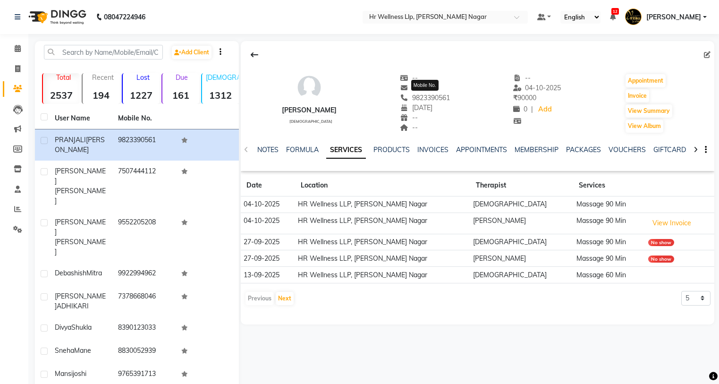
click at [434, 94] on span "9823390561" at bounding box center [425, 97] width 50 height 8
copy span "9823390561"
click at [21, 49] on icon at bounding box center [18, 48] width 6 height 7
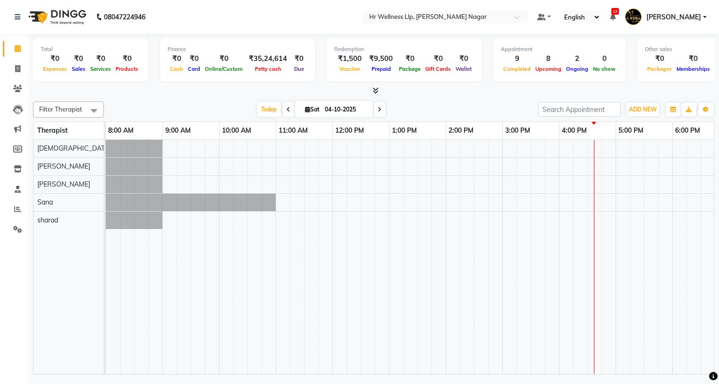
click at [307, 112] on icon at bounding box center [307, 109] width 5 height 6
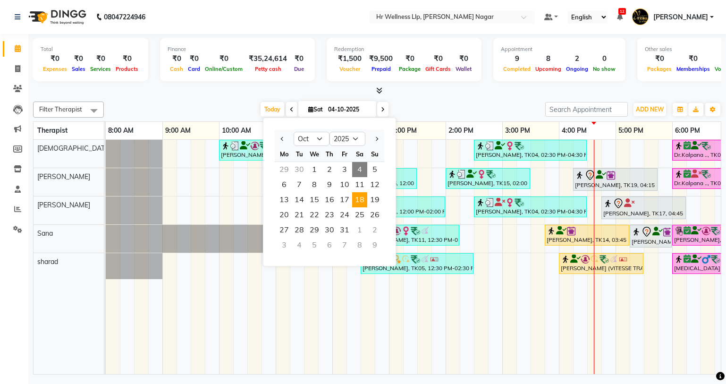
scroll to position [0, 121]
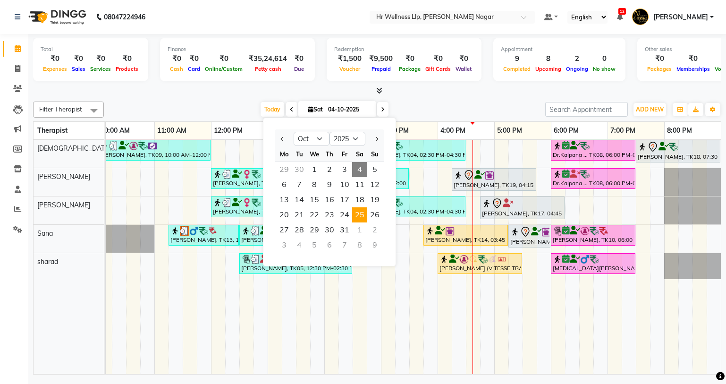
click at [360, 214] on span "25" at bounding box center [359, 214] width 15 height 15
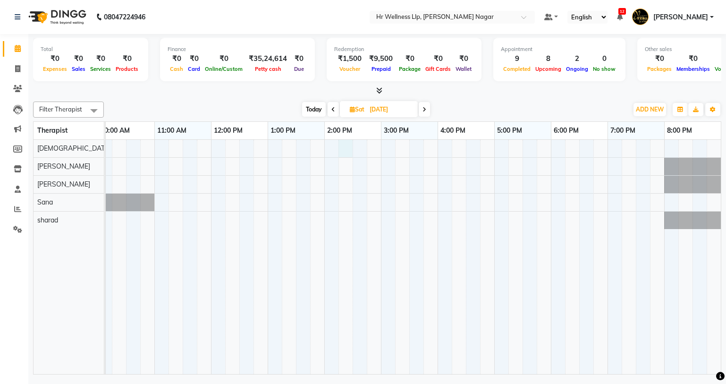
click at [350, 146] on div at bounding box center [352, 257] width 736 height 234
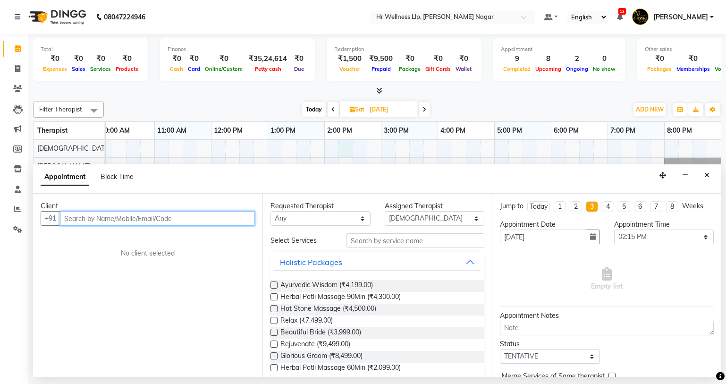
click at [106, 221] on input "text" at bounding box center [157, 218] width 195 height 15
paste input "9823390561"
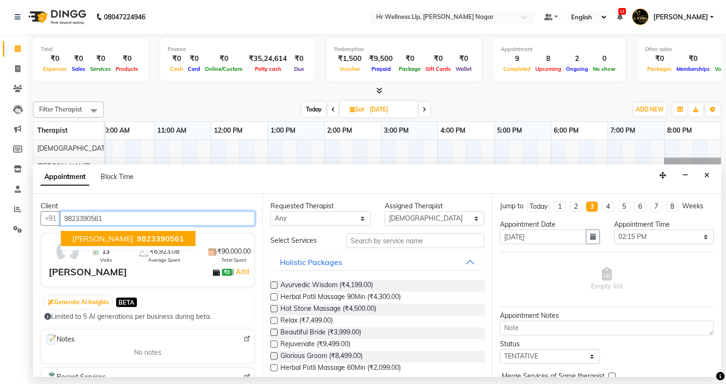
click at [144, 244] on button "[PERSON_NAME] 9823390561" at bounding box center [128, 238] width 135 height 15
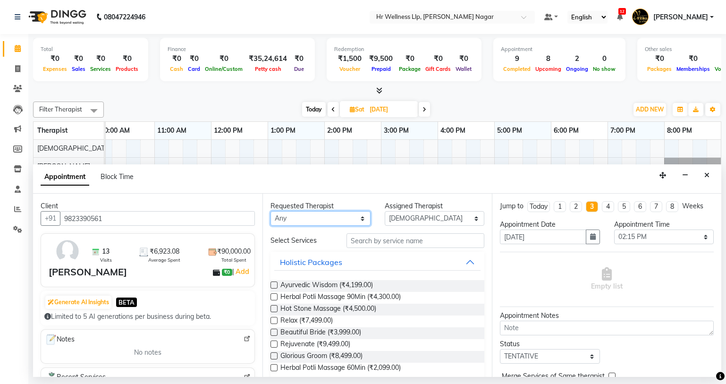
click at [290, 216] on select "Any Krishna [PERSON_NAME] [PERSON_NAME] Sana [PERSON_NAME]" at bounding box center [320, 218] width 100 height 15
click at [270, 211] on select "Any Krishna [PERSON_NAME] [PERSON_NAME] Sana [PERSON_NAME]" at bounding box center [320, 218] width 100 height 15
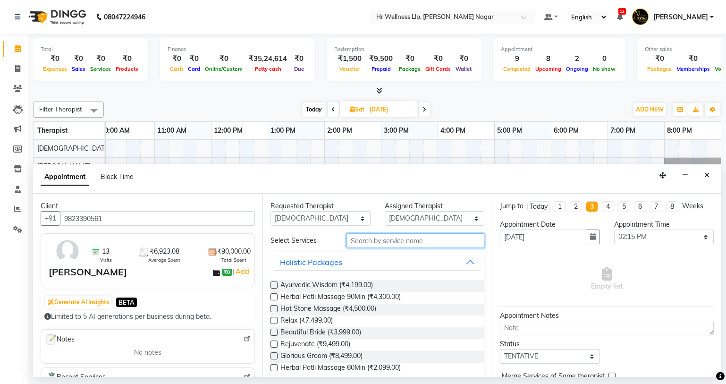
click at [361, 246] on input "text" at bounding box center [415, 240] width 138 height 15
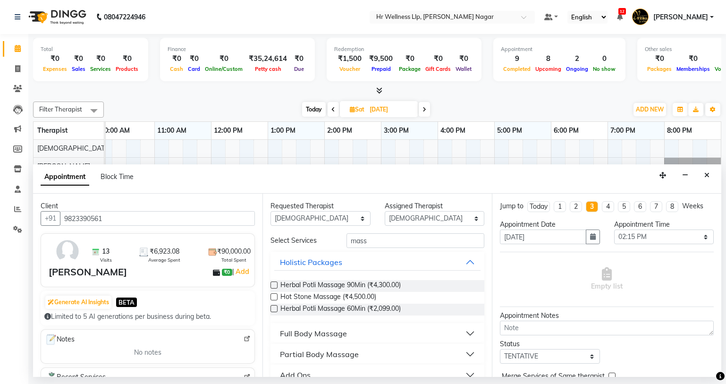
click at [333, 334] on div "Full Body Massage" at bounding box center [313, 333] width 67 height 11
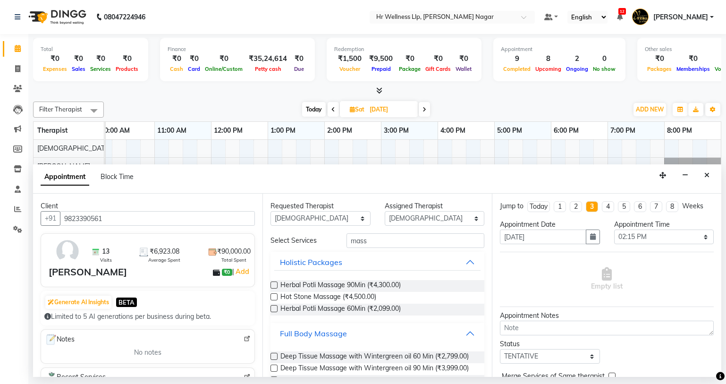
scroll to position [422, 0]
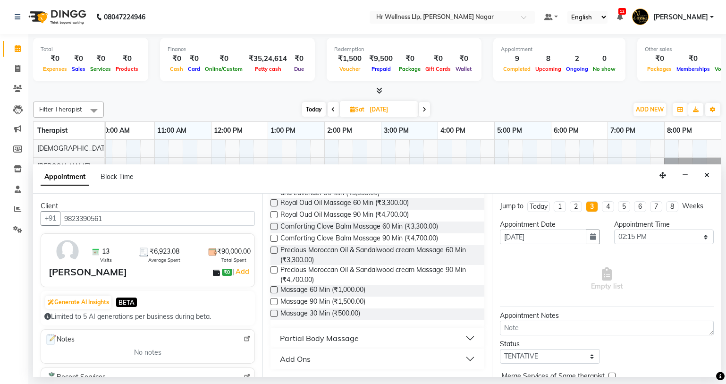
click at [271, 300] on label at bounding box center [273, 301] width 7 height 7
click at [271, 300] on input "checkbox" at bounding box center [273, 302] width 6 height 6
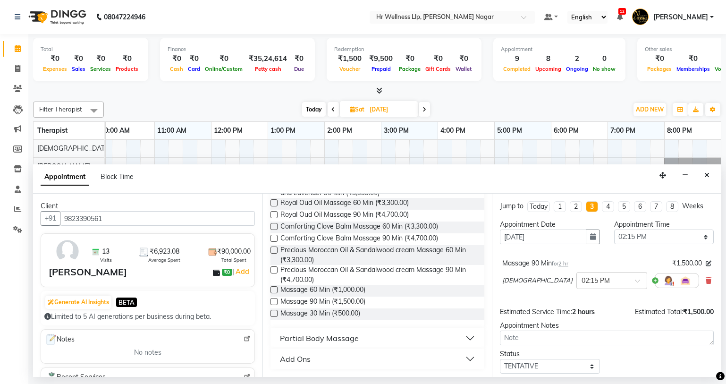
click at [273, 301] on label at bounding box center [273, 301] width 7 height 7
click at [273, 301] on input "checkbox" at bounding box center [273, 302] width 6 height 6
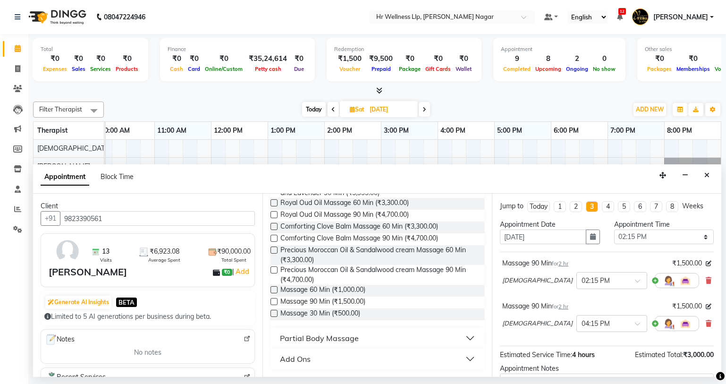
scroll to position [99, 0]
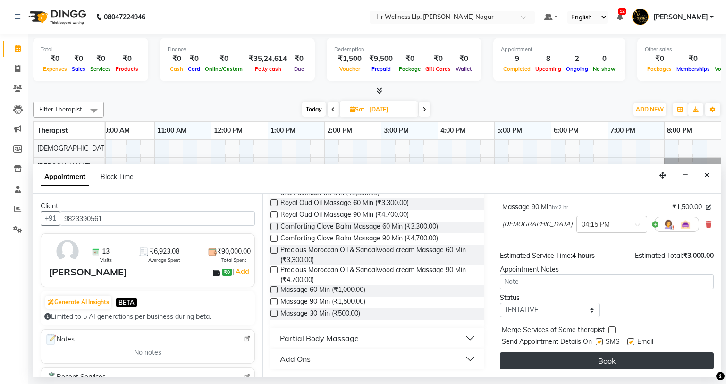
click at [618, 362] on button "Book" at bounding box center [607, 360] width 214 height 17
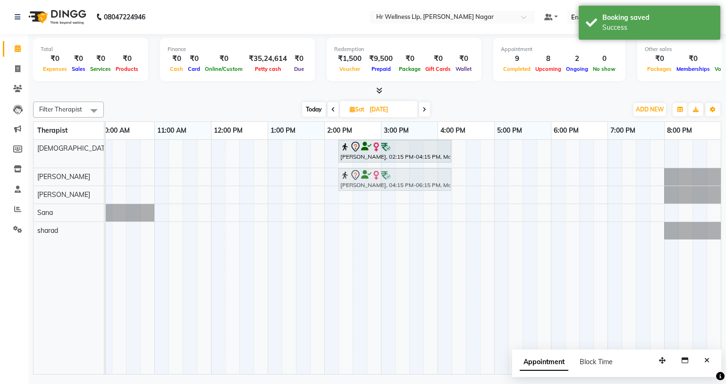
drag, startPoint x: 501, startPoint y: 154, endPoint x: 383, endPoint y: 188, distance: 122.5
click at [383, 187] on tbody "[PERSON_NAME], 02:15 PM-04:15 PM, Massage 90 Min [PERSON_NAME], 04:15 PM-06:15 …" at bounding box center [352, 190] width 736 height 100
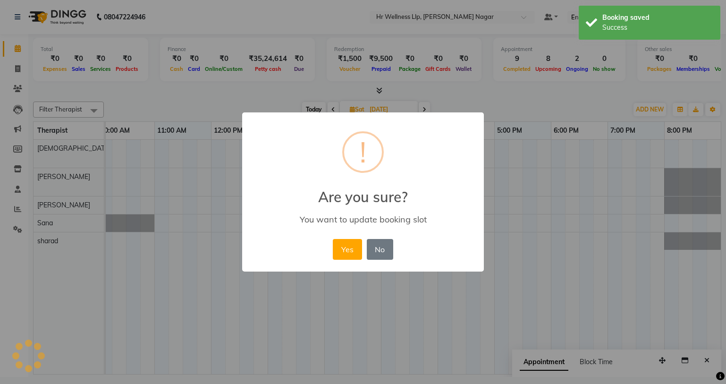
click at [332, 251] on div "Yes No No" at bounding box center [362, 248] width 65 height 25
click at [353, 249] on button "Yes" at bounding box center [347, 249] width 29 height 21
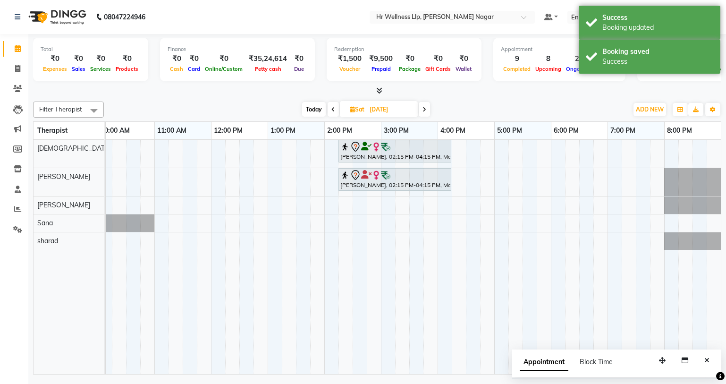
click at [354, 108] on span "Sat" at bounding box center [356, 109] width 19 height 7
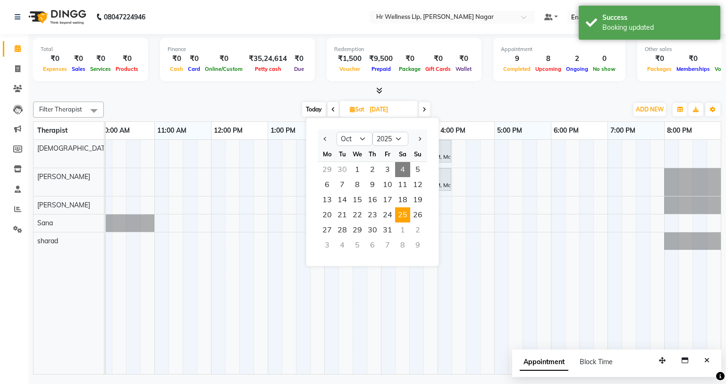
click at [400, 233] on div "1" at bounding box center [402, 229] width 15 height 15
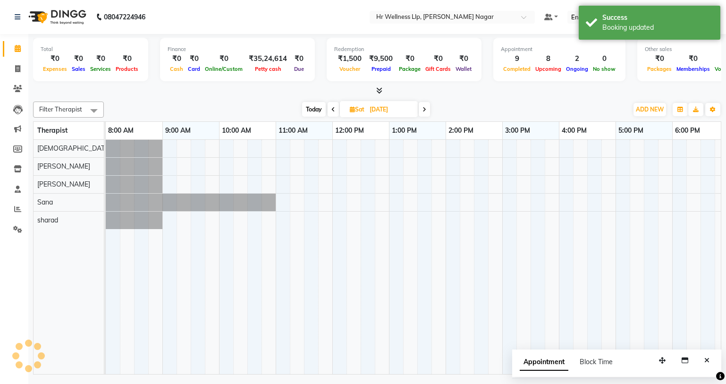
scroll to position [0, 121]
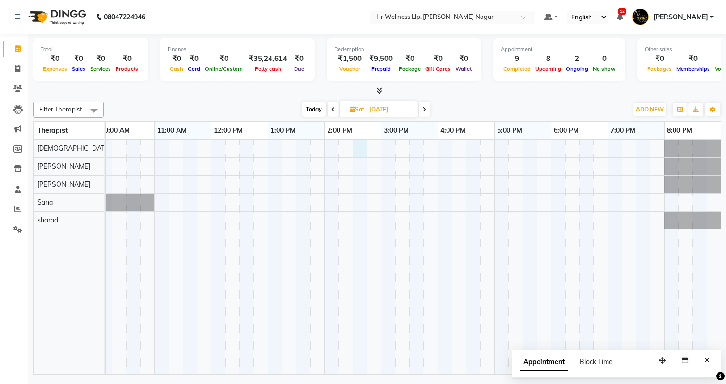
click at [359, 146] on div at bounding box center [352, 257] width 736 height 234
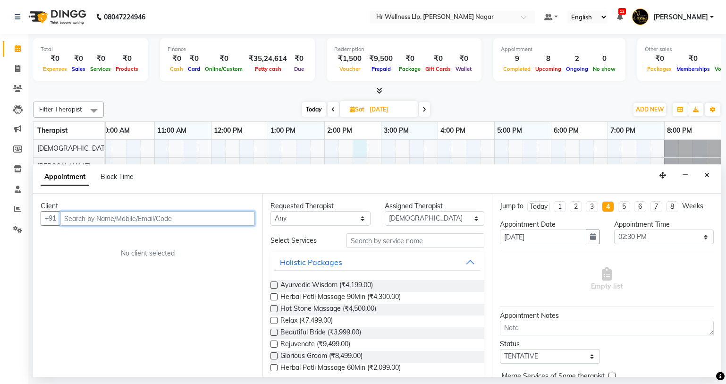
click at [152, 218] on input "text" at bounding box center [157, 218] width 195 height 15
paste input "9823390561"
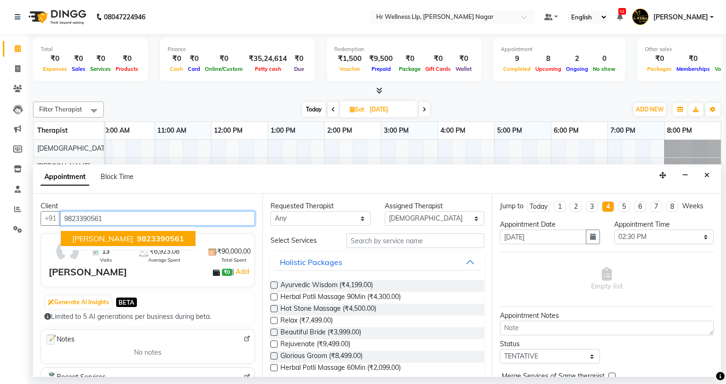
click at [114, 238] on span "[PERSON_NAME]" at bounding box center [102, 238] width 61 height 9
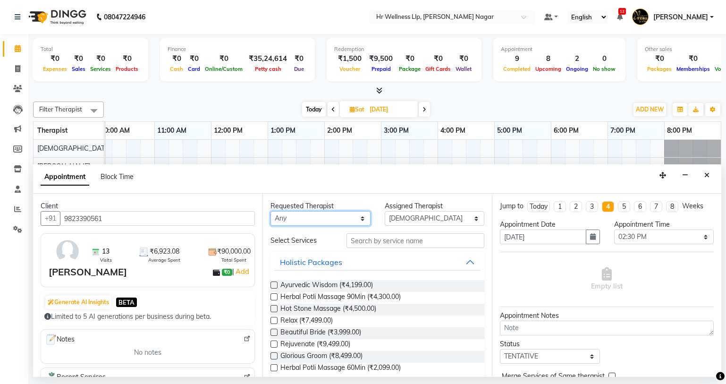
drag, startPoint x: 303, startPoint y: 215, endPoint x: 304, endPoint y: 223, distance: 8.1
click at [303, 215] on select "Any Krishna [PERSON_NAME] [PERSON_NAME] Sana [PERSON_NAME]" at bounding box center [320, 218] width 100 height 15
click at [270, 211] on select "Any Krishna [PERSON_NAME] [PERSON_NAME] Sana [PERSON_NAME]" at bounding box center [320, 218] width 100 height 15
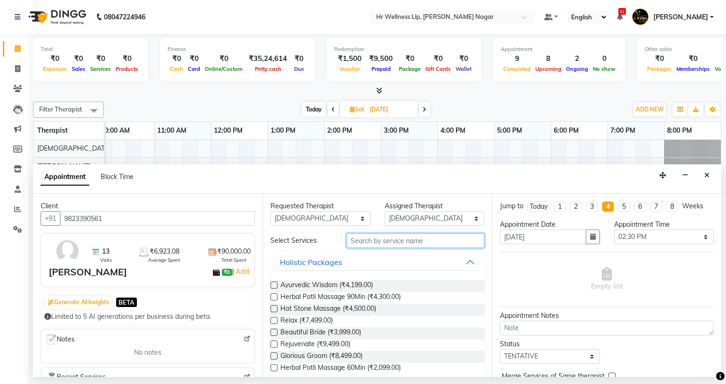
click at [370, 238] on input "text" at bounding box center [415, 240] width 138 height 15
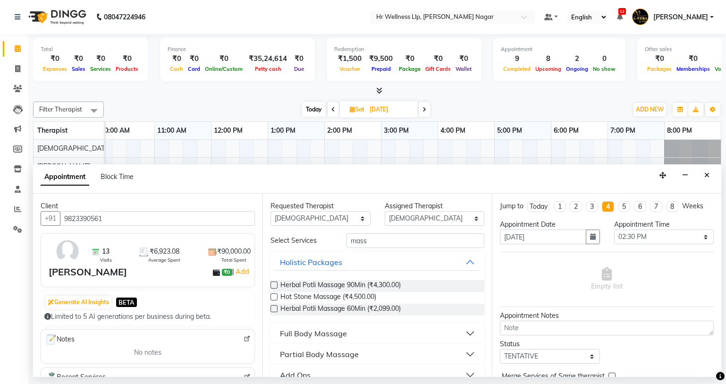
click at [320, 340] on button "Full Body Massage" at bounding box center [377, 333] width 206 height 17
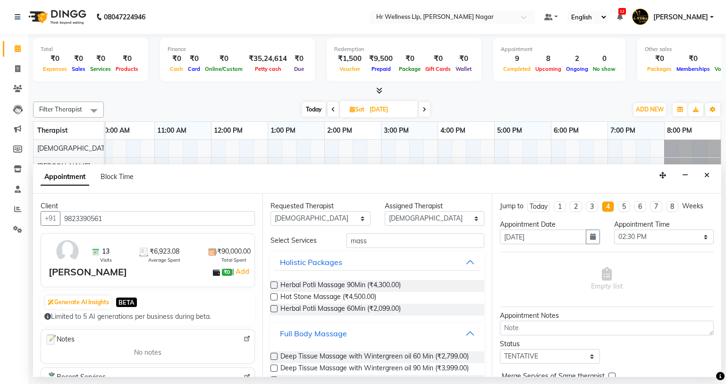
scroll to position [422, 0]
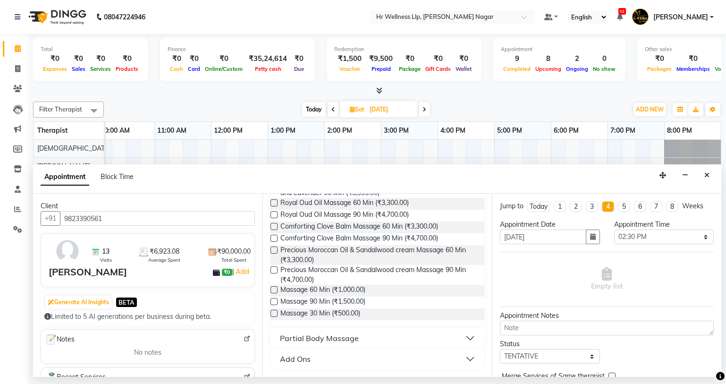
click at [273, 303] on label at bounding box center [273, 301] width 7 height 7
click at [273, 303] on input "checkbox" at bounding box center [273, 302] width 6 height 6
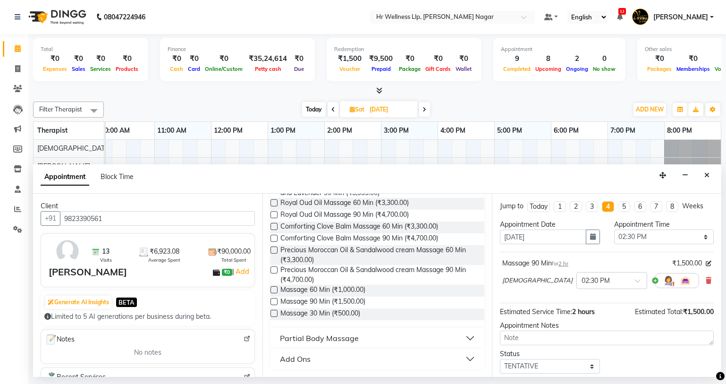
click at [273, 303] on label at bounding box center [273, 301] width 7 height 7
click at [273, 303] on input "checkbox" at bounding box center [273, 302] width 6 height 6
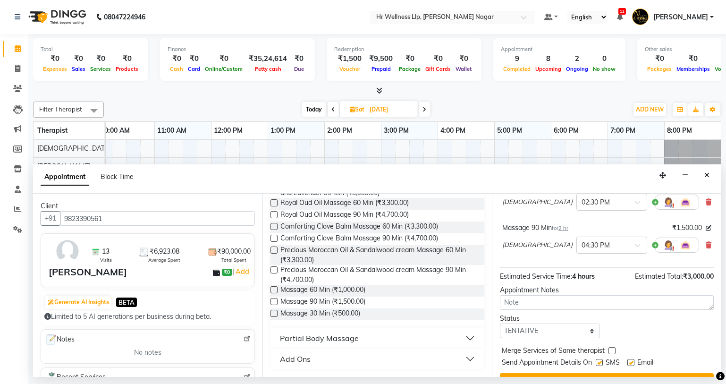
scroll to position [99, 0]
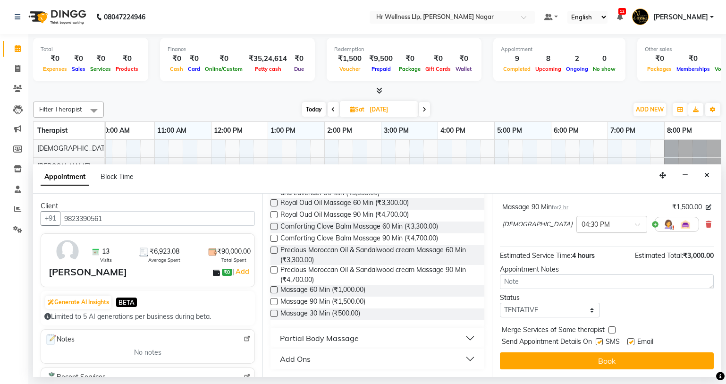
click at [581, 226] on input "text" at bounding box center [602, 224] width 42 height 10
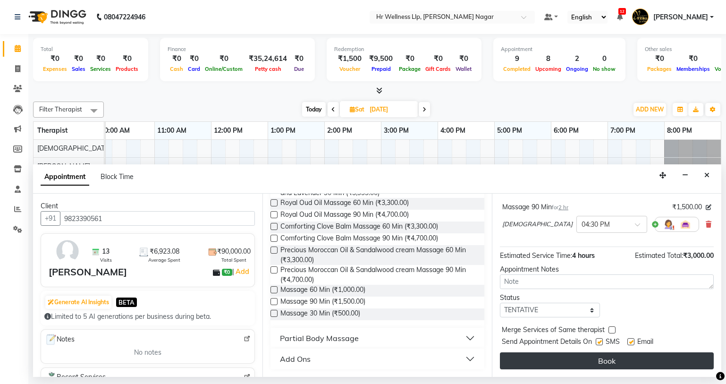
click at [600, 361] on button "Book" at bounding box center [607, 360] width 214 height 17
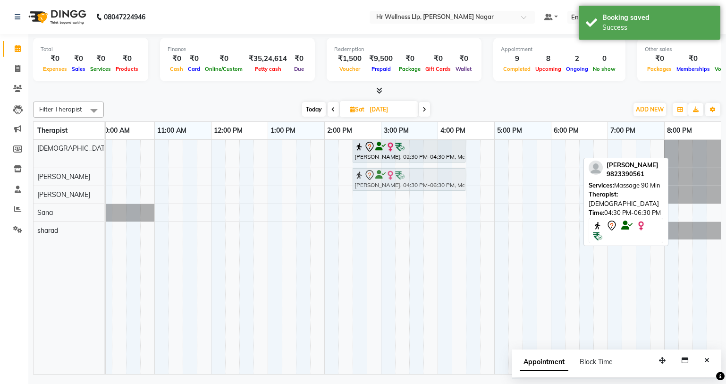
drag, startPoint x: 502, startPoint y: 152, endPoint x: 391, endPoint y: 178, distance: 113.9
click at [391, 178] on tbody "[PERSON_NAME], 02:30 PM-04:30 PM, Massage 90 Min [PERSON_NAME], 04:30 PM-06:30 …" at bounding box center [352, 190] width 736 height 100
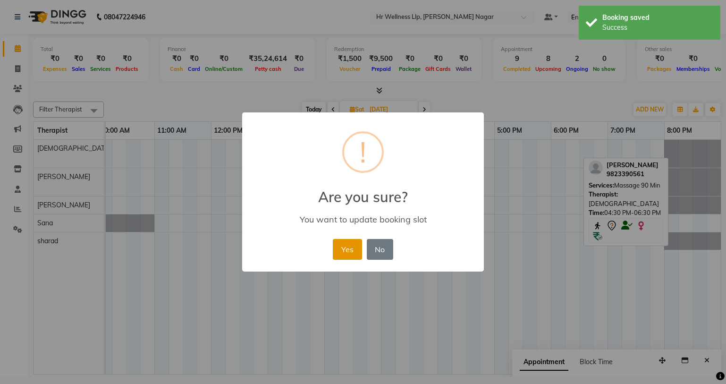
click at [348, 254] on button "Yes" at bounding box center [347, 249] width 29 height 21
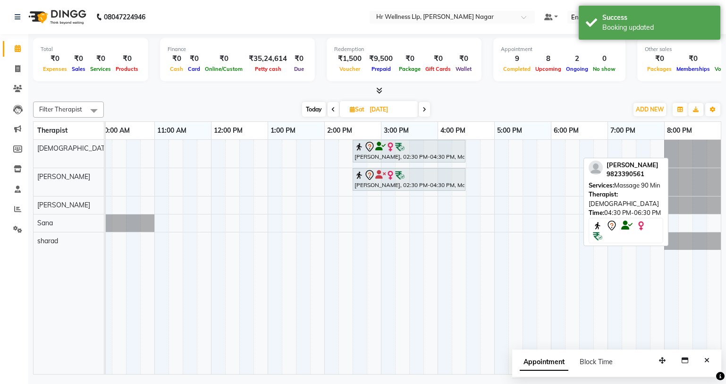
click at [352, 110] on icon at bounding box center [352, 109] width 5 height 6
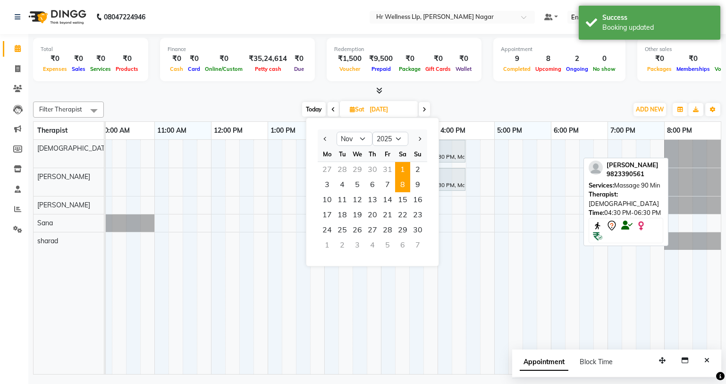
click at [404, 187] on span "8" at bounding box center [402, 184] width 15 height 15
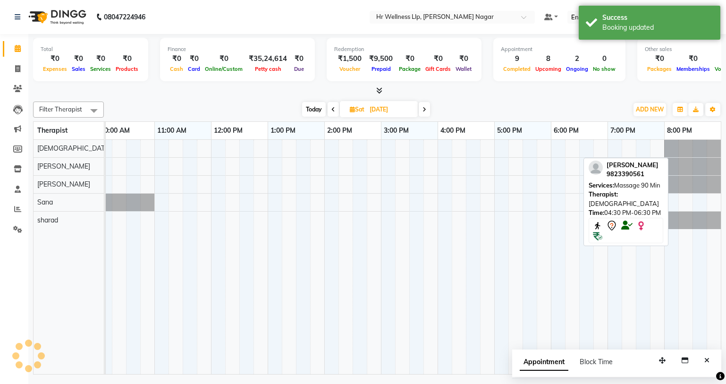
scroll to position [0, 121]
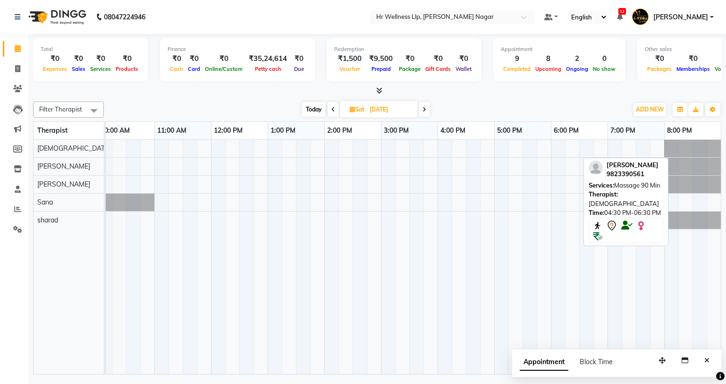
click at [357, 145] on div at bounding box center [352, 257] width 736 height 234
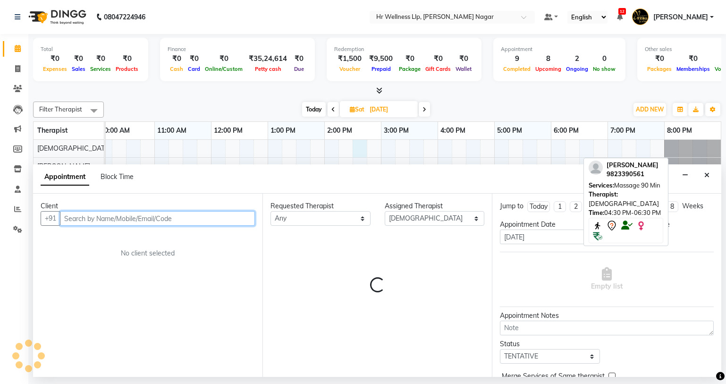
click at [152, 219] on input "text" at bounding box center [157, 218] width 195 height 15
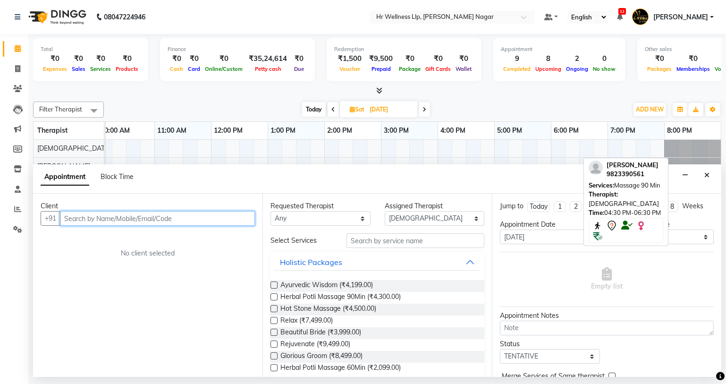
paste input "9823390561"
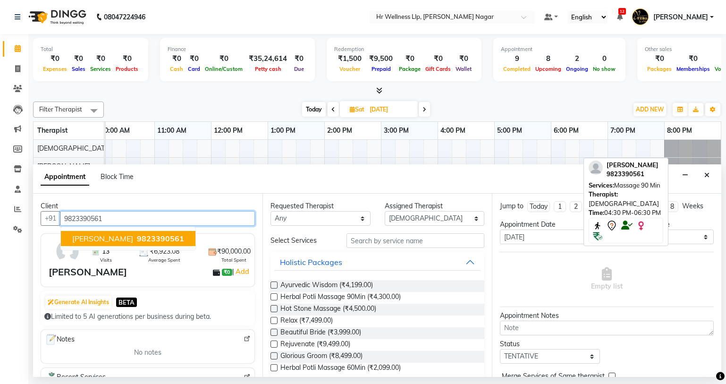
click at [168, 238] on span "9823390561" at bounding box center [160, 238] width 47 height 9
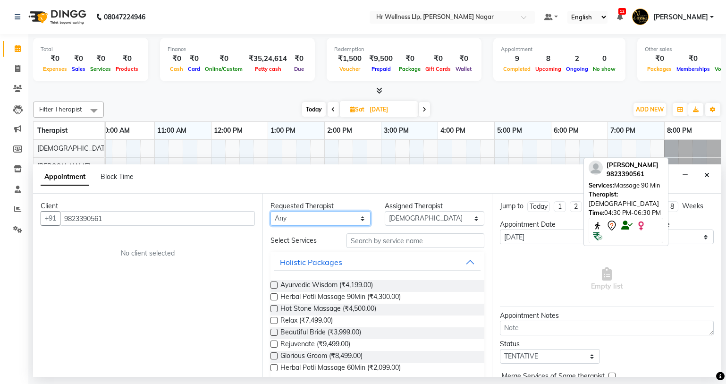
click at [351, 216] on select "Any Krishna [PERSON_NAME] [PERSON_NAME] Sana [PERSON_NAME]" at bounding box center [320, 218] width 100 height 15
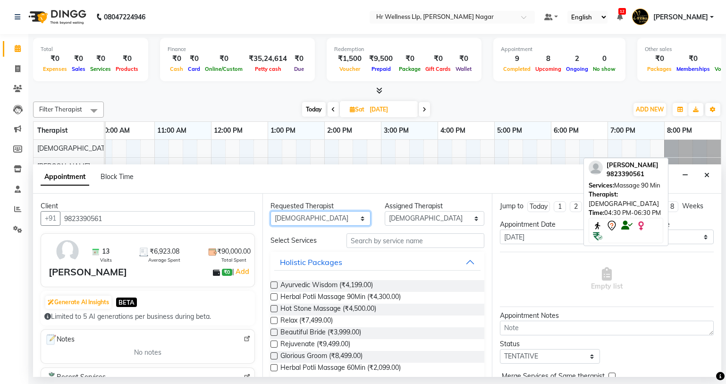
click at [270, 211] on select "Any Krishna [PERSON_NAME] [PERSON_NAME] Sana [PERSON_NAME]" at bounding box center [320, 218] width 100 height 15
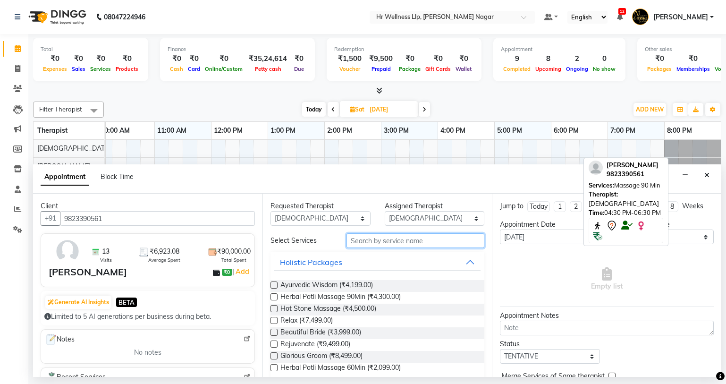
click at [363, 238] on input "text" at bounding box center [415, 240] width 138 height 15
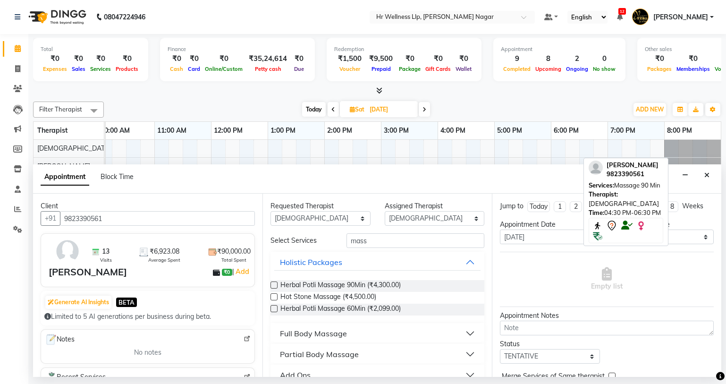
click at [338, 336] on div "Full Body Massage" at bounding box center [313, 333] width 67 height 11
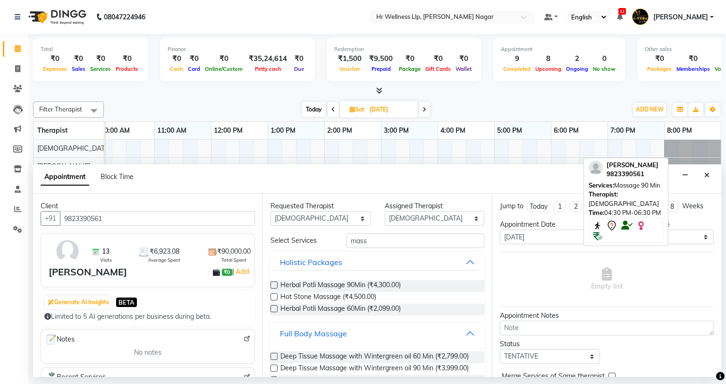
scroll to position [422, 0]
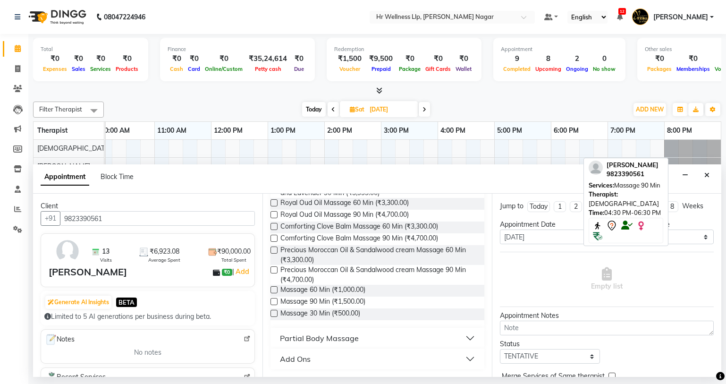
click at [274, 298] on label at bounding box center [273, 301] width 7 height 7
click at [274, 299] on input "checkbox" at bounding box center [273, 302] width 6 height 6
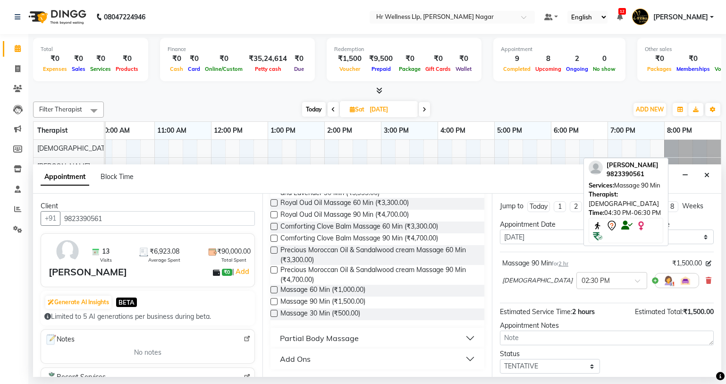
click at [273, 301] on label at bounding box center [273, 301] width 7 height 7
click at [273, 301] on input "checkbox" at bounding box center [273, 302] width 6 height 6
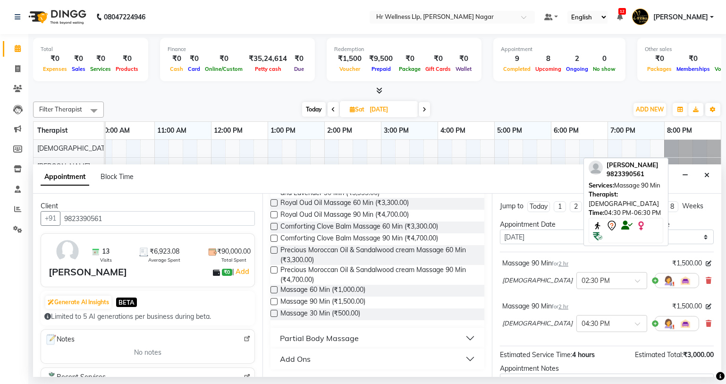
scroll to position [99, 0]
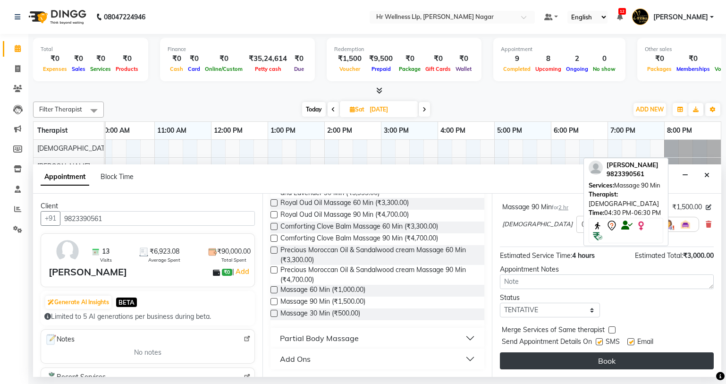
click at [597, 361] on button "Book" at bounding box center [607, 360] width 214 height 17
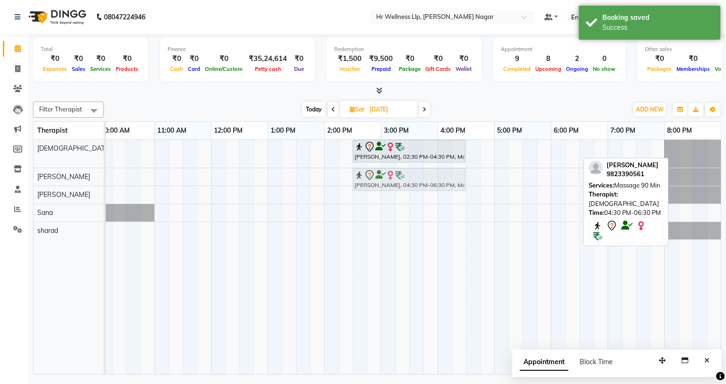
drag, startPoint x: 506, startPoint y: 143, endPoint x: 386, endPoint y: 169, distance: 122.9
click at [386, 169] on tbody "[PERSON_NAME], 02:30 PM-04:30 PM, Massage 90 Min [PERSON_NAME], 04:30 PM-06:30 …" at bounding box center [352, 190] width 736 height 100
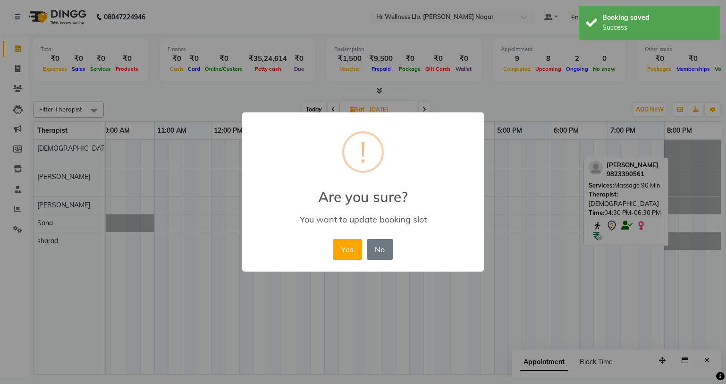
drag, startPoint x: 343, startPoint y: 254, endPoint x: 306, endPoint y: 242, distance: 38.2
click at [344, 254] on button "Yes" at bounding box center [347, 249] width 29 height 21
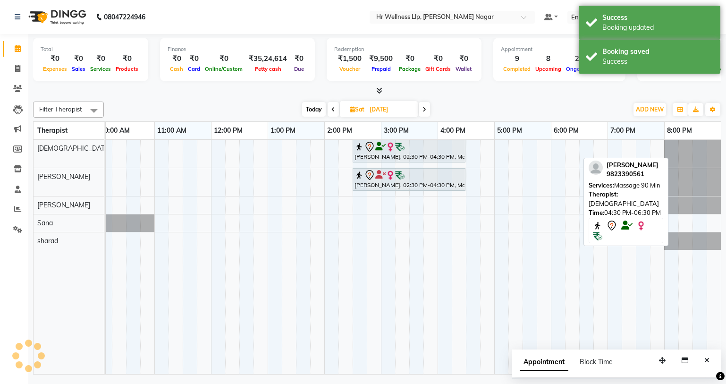
click at [317, 110] on span "Today" at bounding box center [314, 109] width 24 height 15
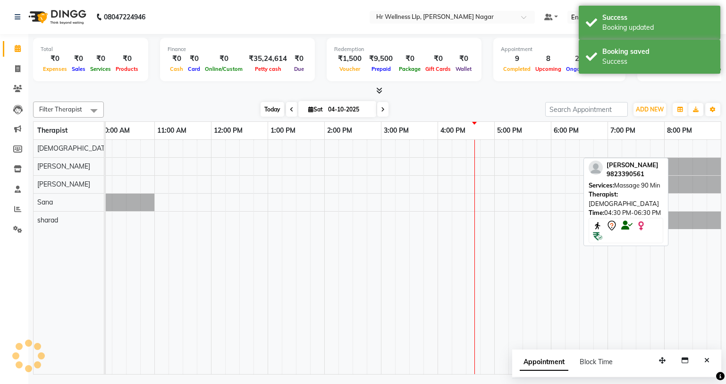
scroll to position [0, 121]
